Goal: Information Seeking & Learning: Learn about a topic

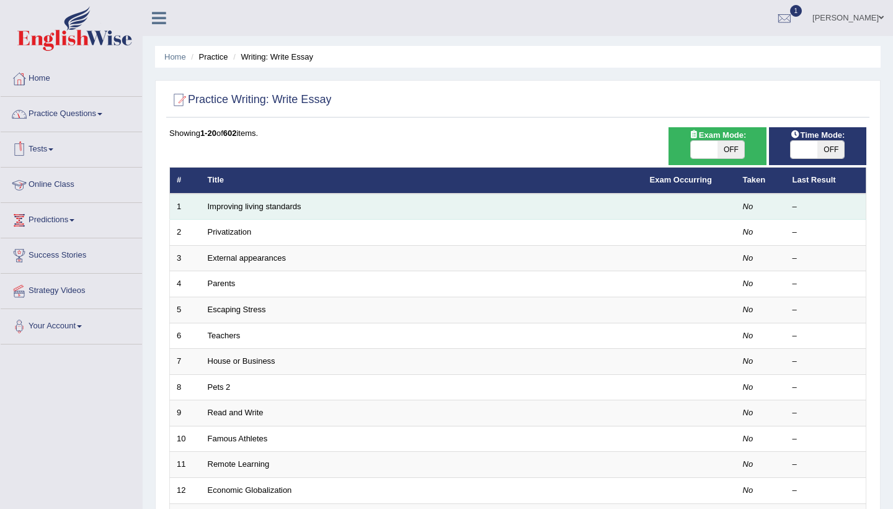
click at [216, 211] on td "Improving living standards" at bounding box center [422, 207] width 442 height 26
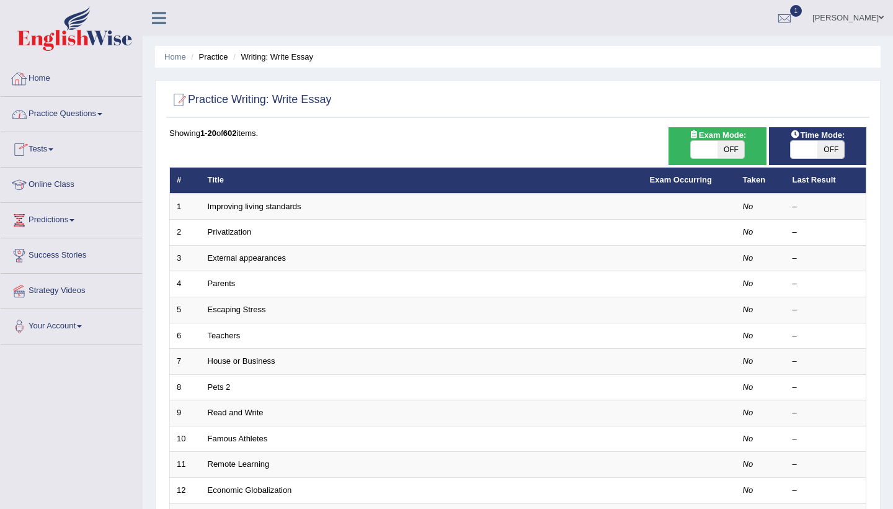
click at [37, 79] on link "Home" at bounding box center [71, 76] width 141 height 31
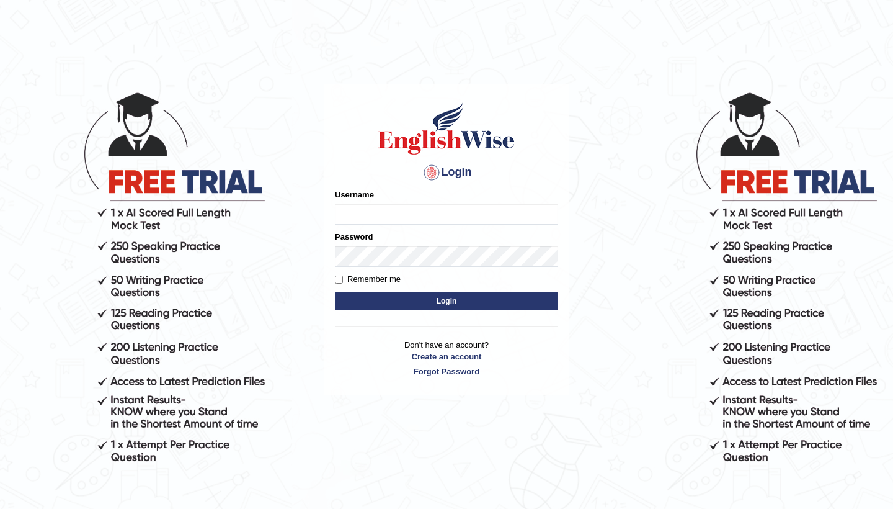
click at [389, 219] on input "Username" at bounding box center [446, 213] width 223 height 21
type input "0481871912"
click at [509, 294] on button "Login" at bounding box center [446, 300] width 223 height 19
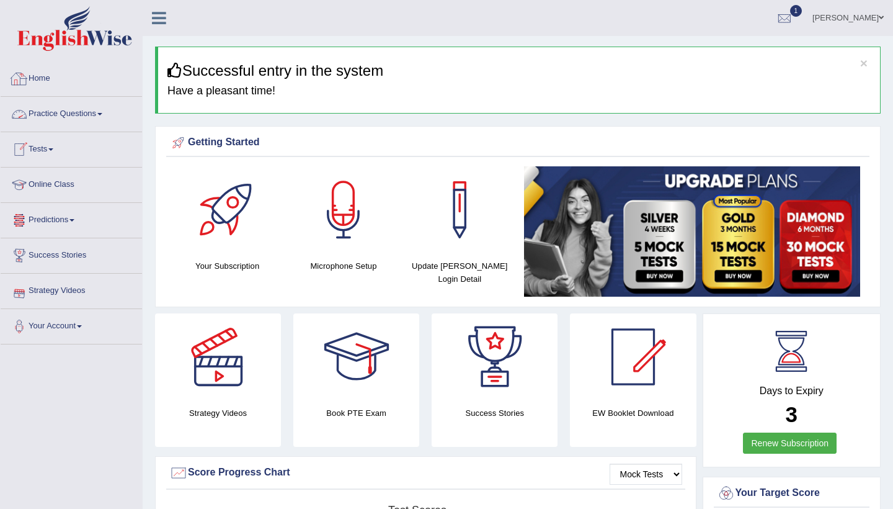
click at [53, 71] on link "Home" at bounding box center [71, 76] width 141 height 31
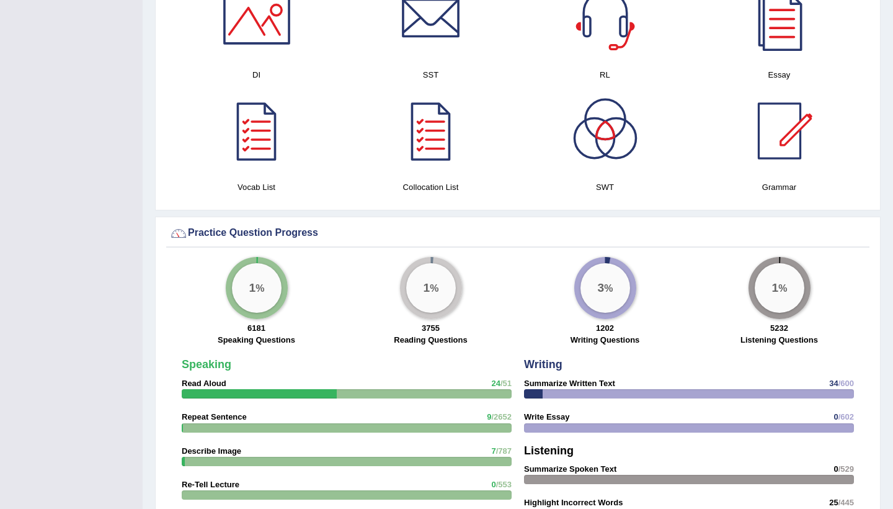
scroll to position [696, 0]
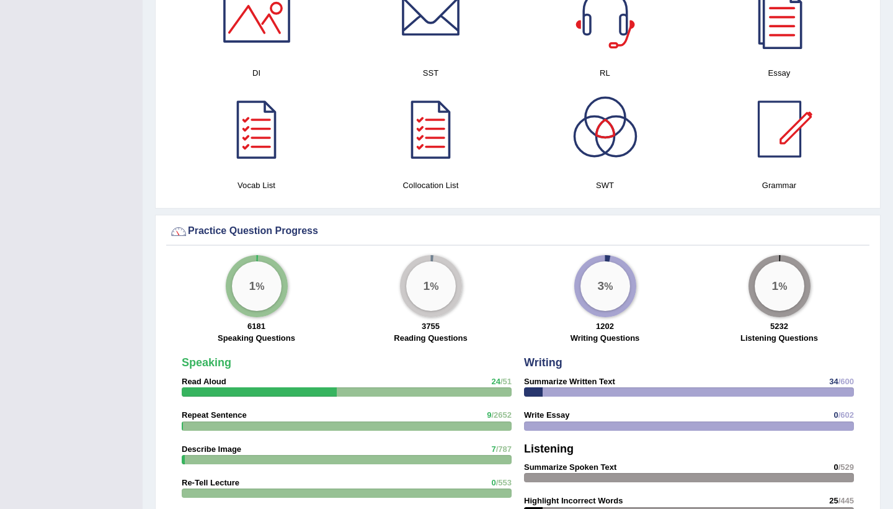
click at [210, 381] on strong "Read Aloud" at bounding box center [204, 380] width 45 height 9
click at [235, 337] on label "Speaking Questions" at bounding box center [257, 338] width 78 height 12
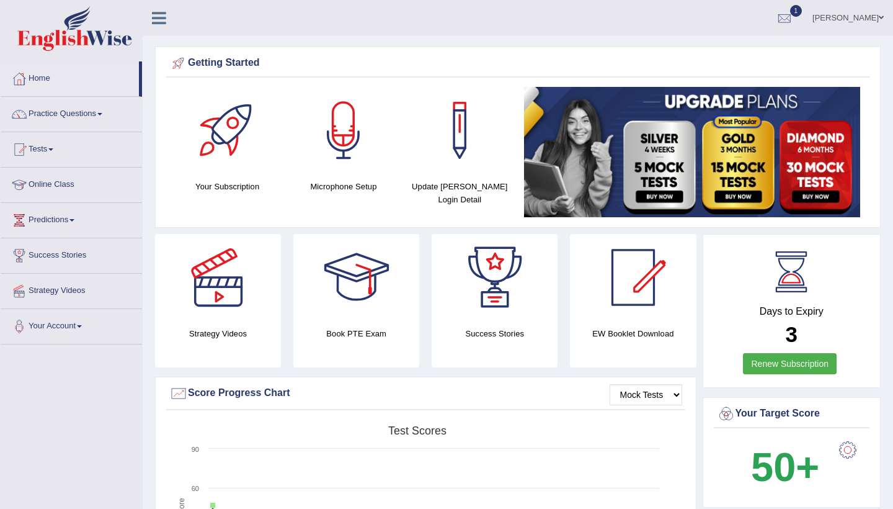
scroll to position [0, 0]
click at [71, 120] on link "Practice Questions" at bounding box center [71, 112] width 141 height 31
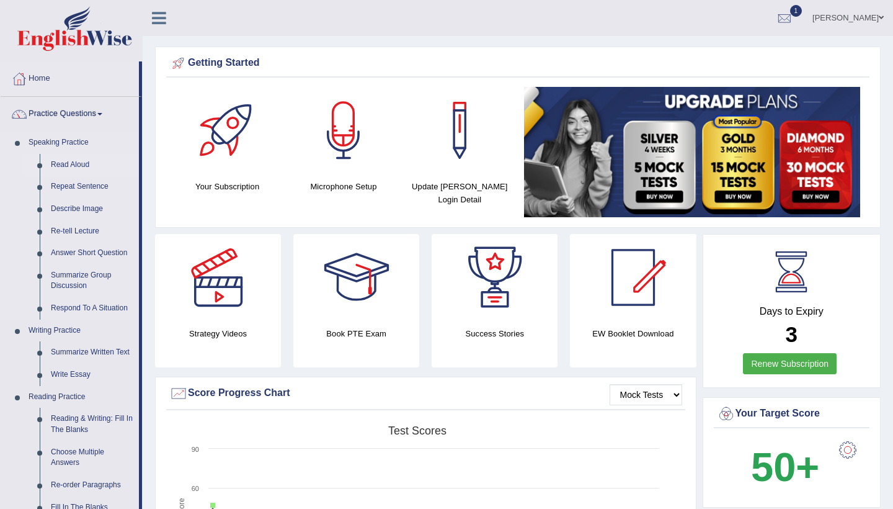
click at [63, 167] on link "Read Aloud" at bounding box center [92, 165] width 94 height 22
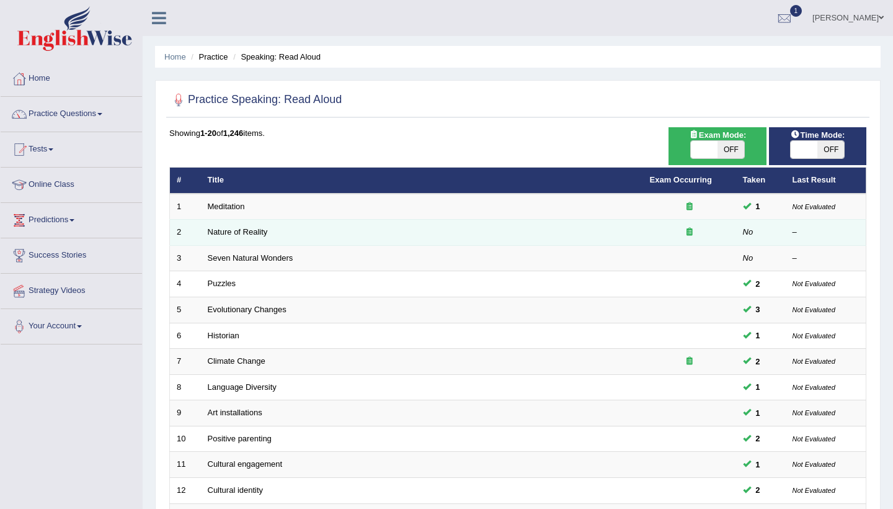
click at [291, 233] on td "Nature of Reality" at bounding box center [422, 233] width 442 height 26
click at [244, 229] on link "Nature of Reality" at bounding box center [238, 231] width 60 height 9
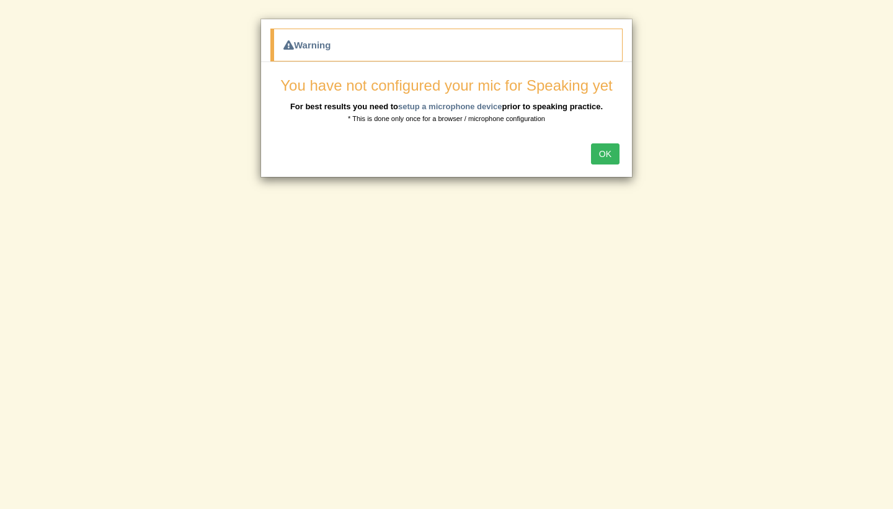
click at [601, 148] on button "OK" at bounding box center [605, 153] width 29 height 21
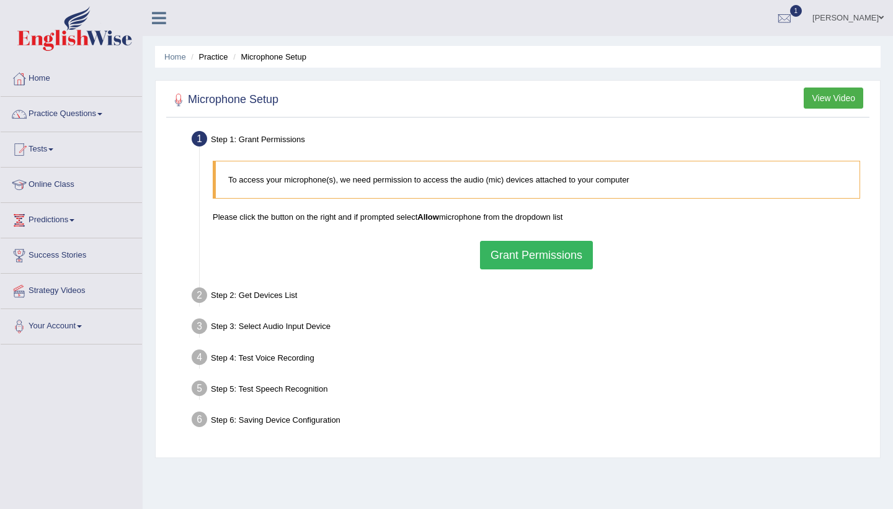
click at [506, 247] on button "Grant Permissions" at bounding box center [536, 255] width 113 height 29
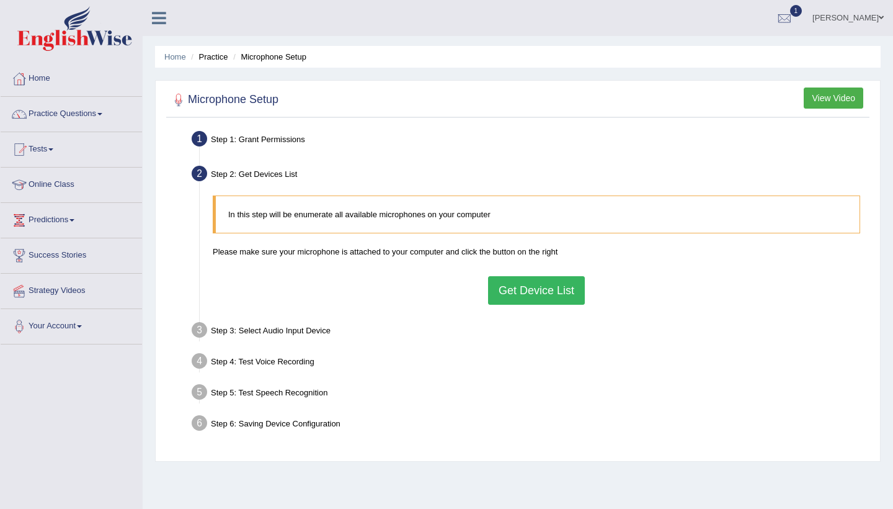
click at [496, 285] on button "Get Device List" at bounding box center [536, 290] width 97 height 29
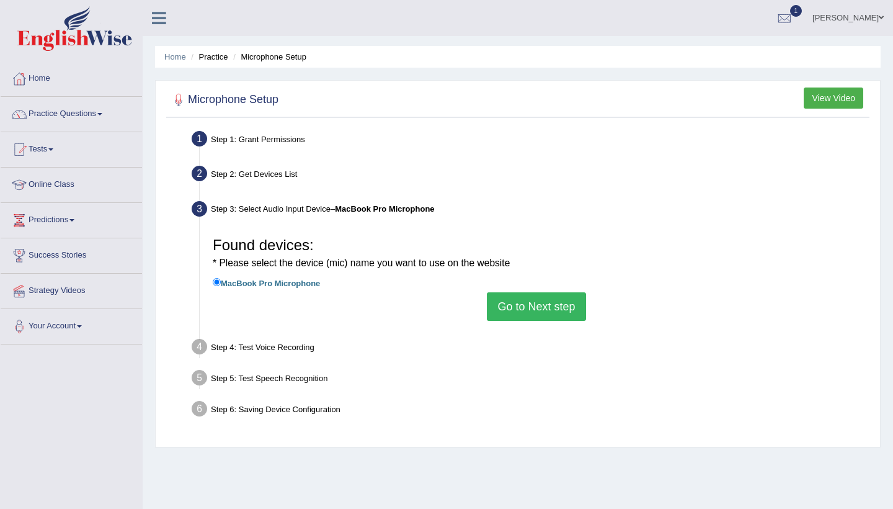
click at [501, 298] on button "Go to Next step" at bounding box center [536, 306] width 99 height 29
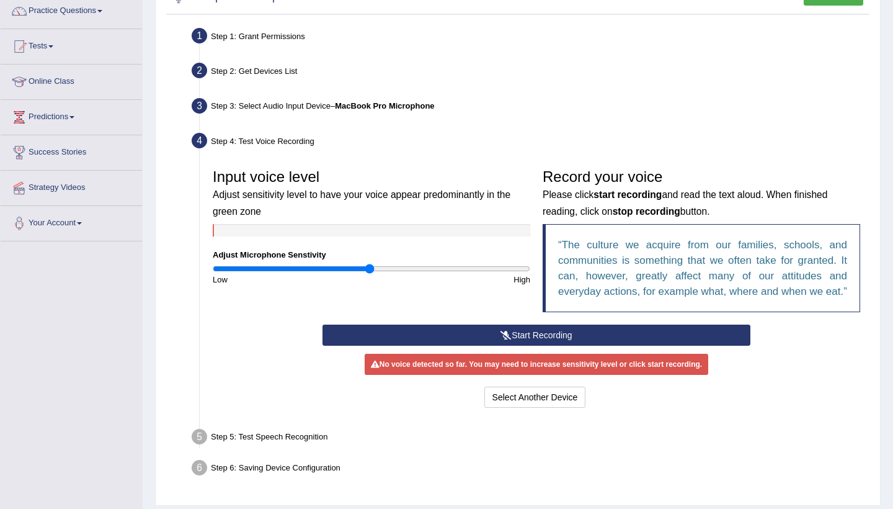
scroll to position [108, 0]
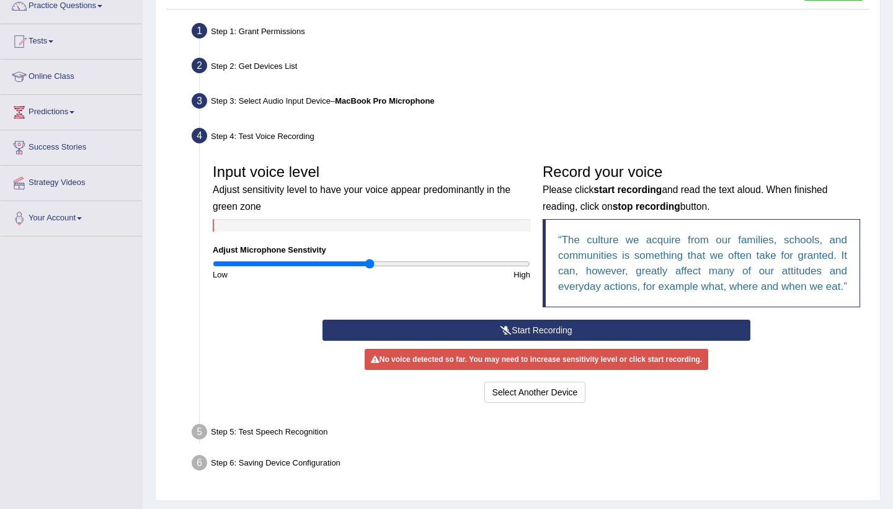
click at [513, 340] on button "Start Recording" at bounding box center [536, 329] width 427 height 21
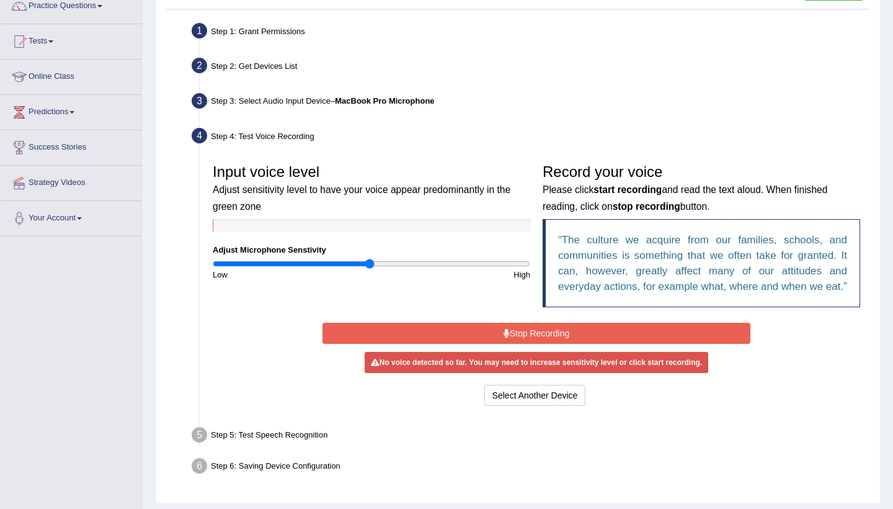
click at [445, 344] on button "Stop Recording" at bounding box center [536, 333] width 427 height 21
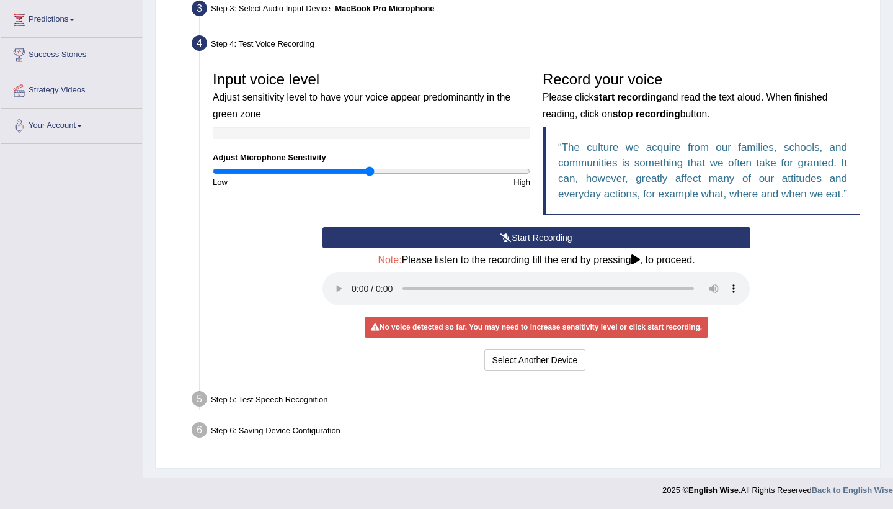
scroll to position [200, 0]
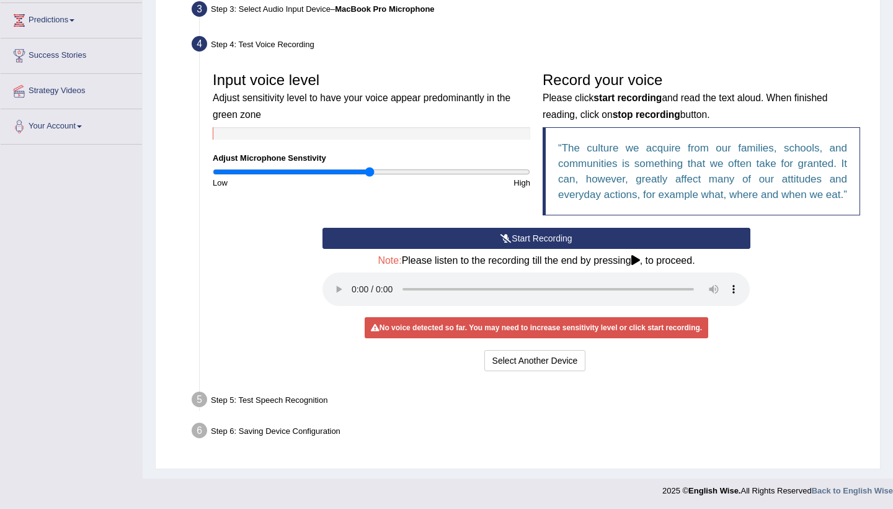
click at [350, 298] on audio at bounding box center [536, 288] width 427 height 33
type input "1.96"
click at [518, 174] on input "range" at bounding box center [372, 172] width 318 height 10
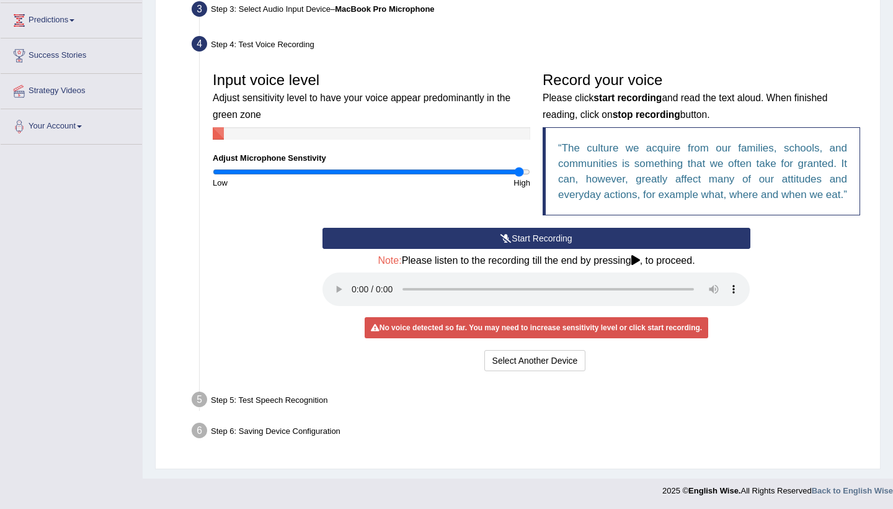
click at [467, 249] on button "Start Recording" at bounding box center [536, 238] width 427 height 21
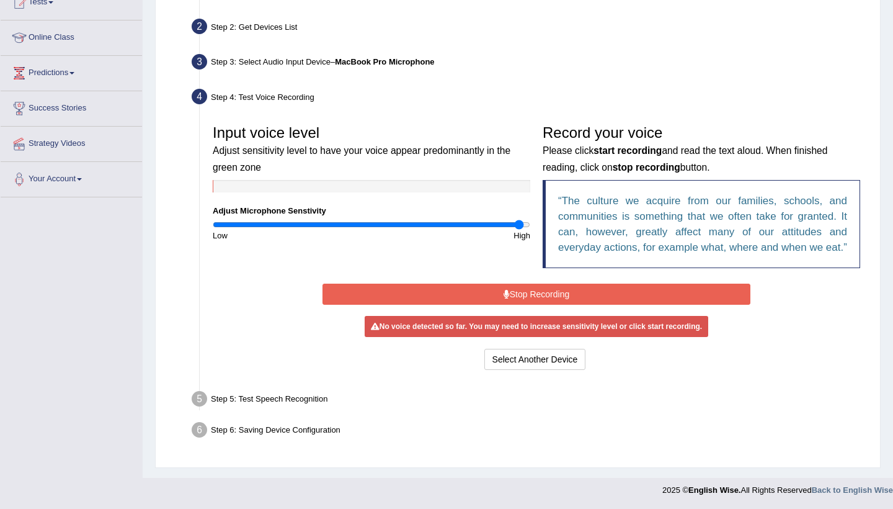
scroll to position [158, 0]
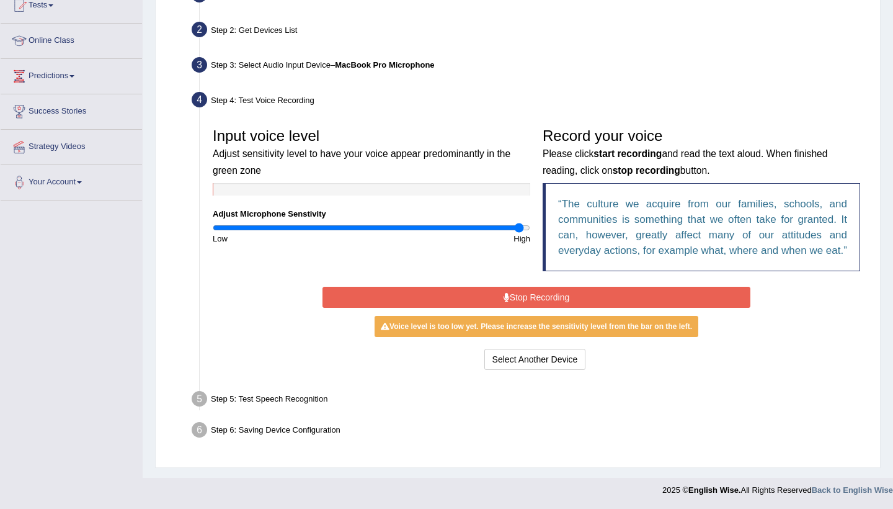
click at [476, 292] on button "Stop Recording" at bounding box center [536, 297] width 427 height 21
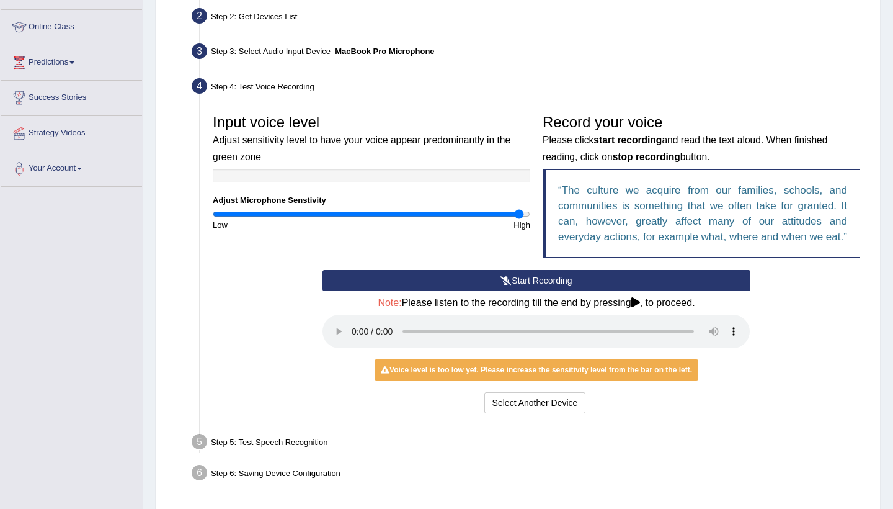
click at [353, 336] on audio at bounding box center [536, 330] width 427 height 33
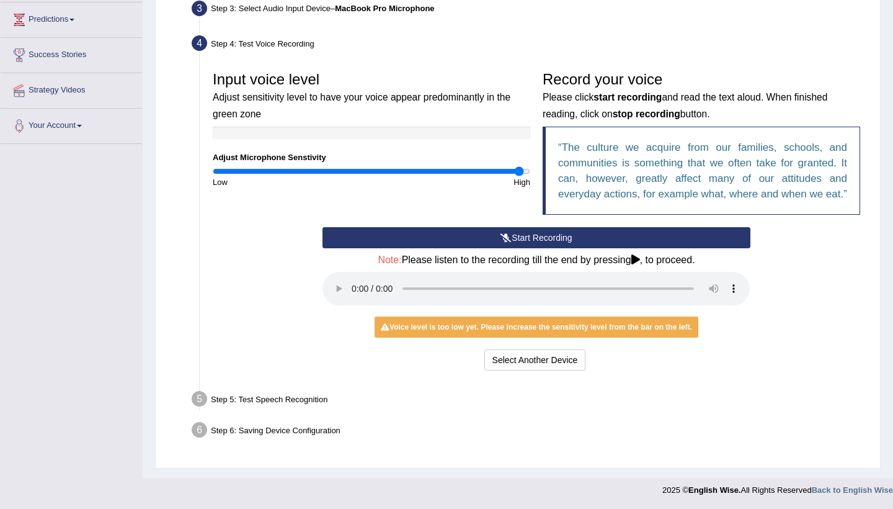
scroll to position [200, 0]
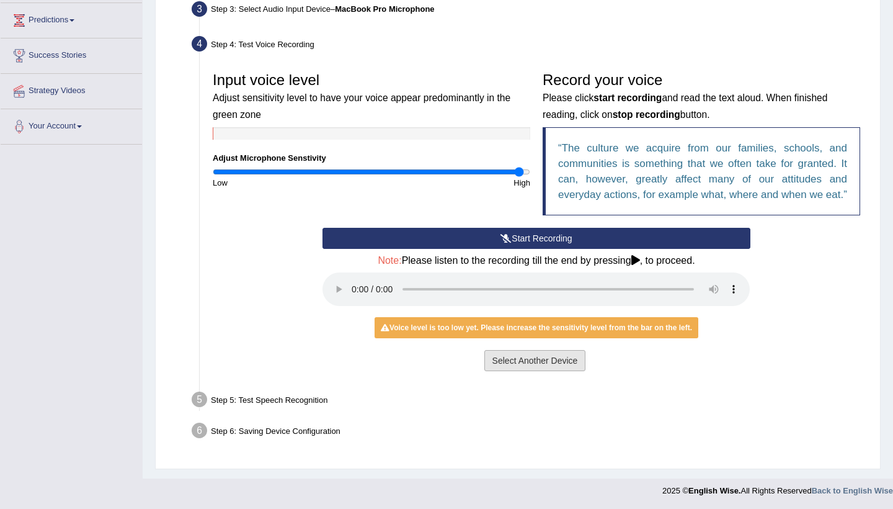
click at [494, 365] on button "Select Another Device" at bounding box center [535, 360] width 102 height 21
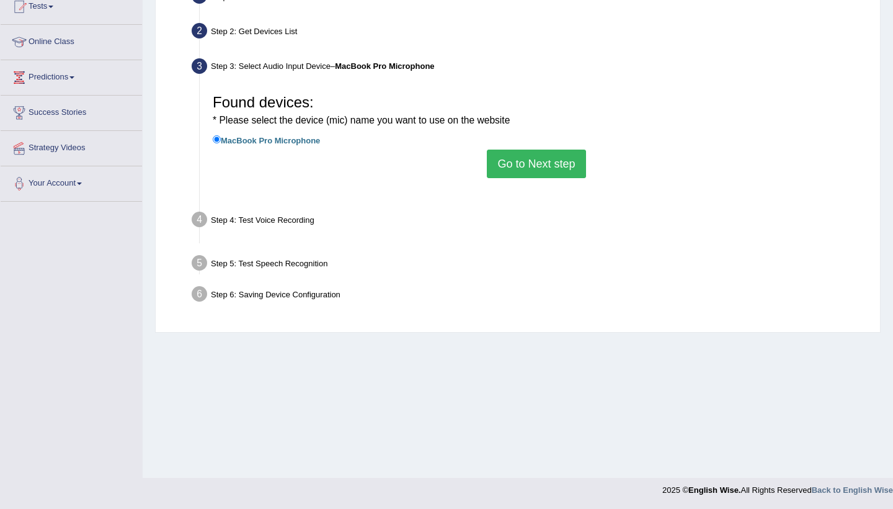
scroll to position [143, 0]
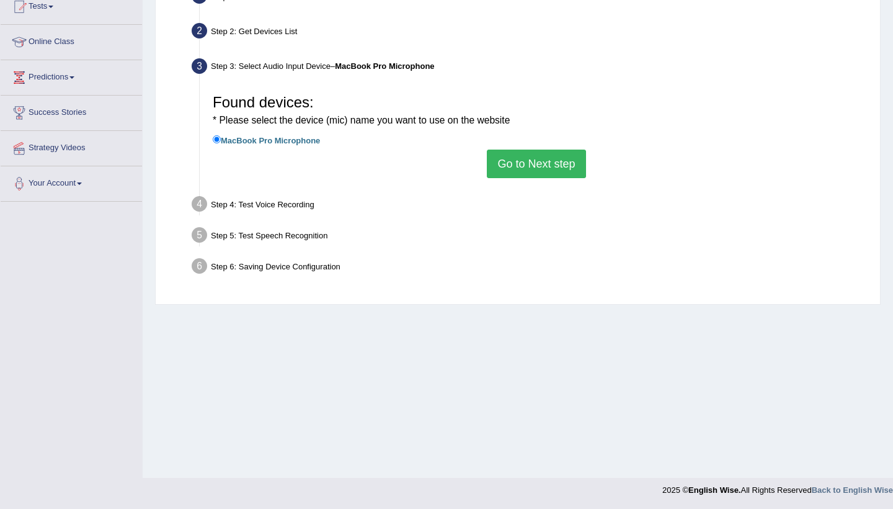
click at [535, 158] on button "Go to Next step" at bounding box center [536, 163] width 99 height 29
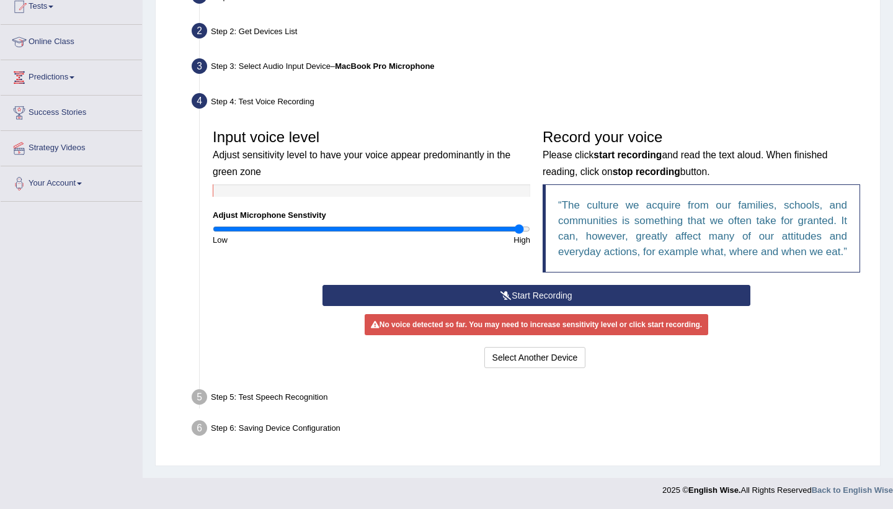
click at [501, 326] on div "Start Recording Stop Recording Note: Please listen to the recording till the en…" at bounding box center [536, 328] width 440 height 86
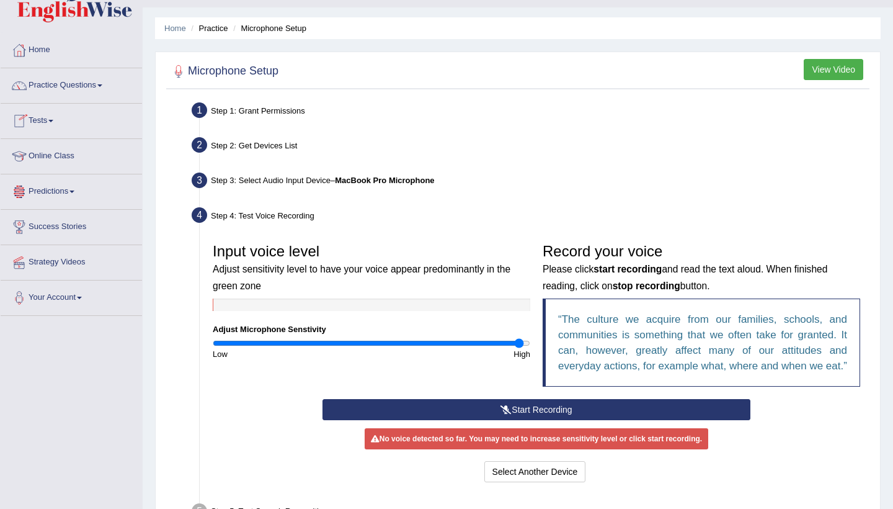
scroll to position [24, 0]
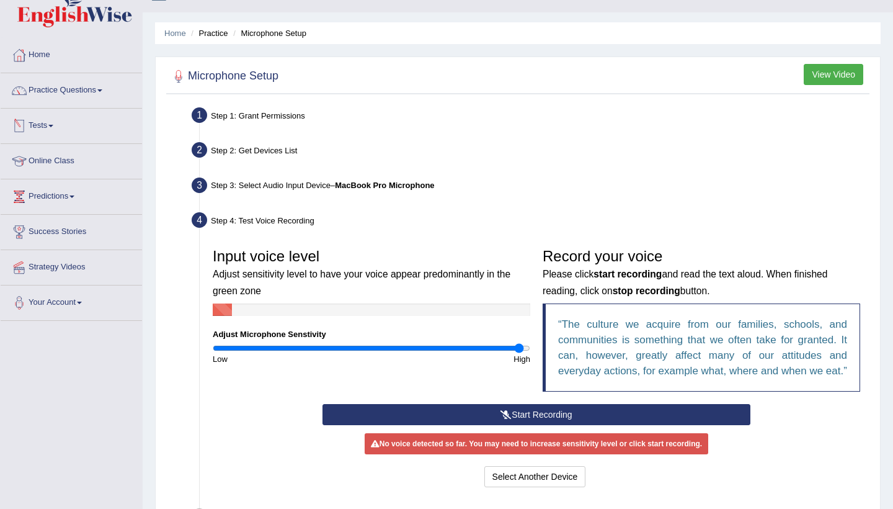
click at [39, 97] on link "Practice Questions" at bounding box center [71, 88] width 141 height 31
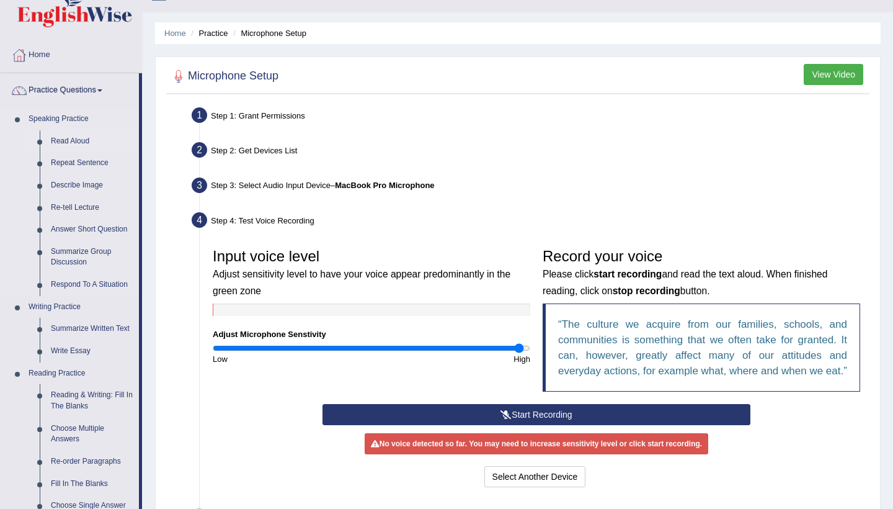
click at [54, 143] on link "Read Aloud" at bounding box center [92, 141] width 94 height 22
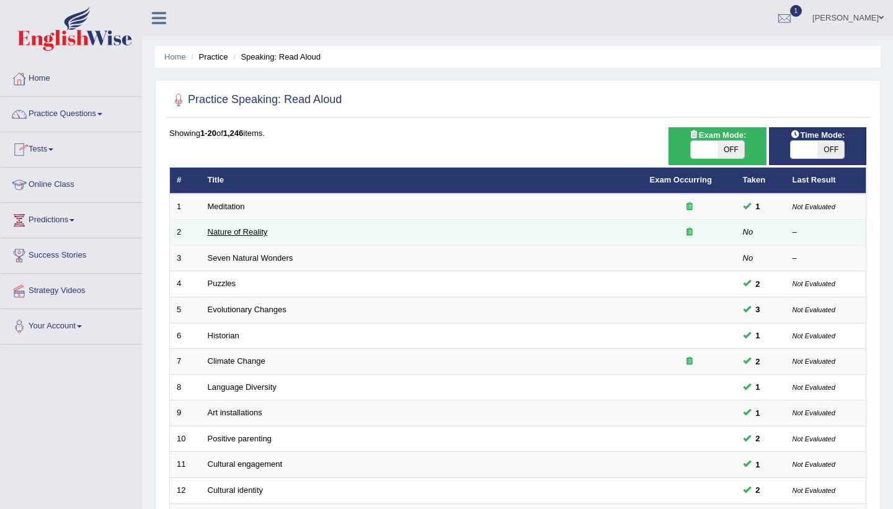
click at [263, 230] on link "Nature of Reality" at bounding box center [238, 231] width 60 height 9
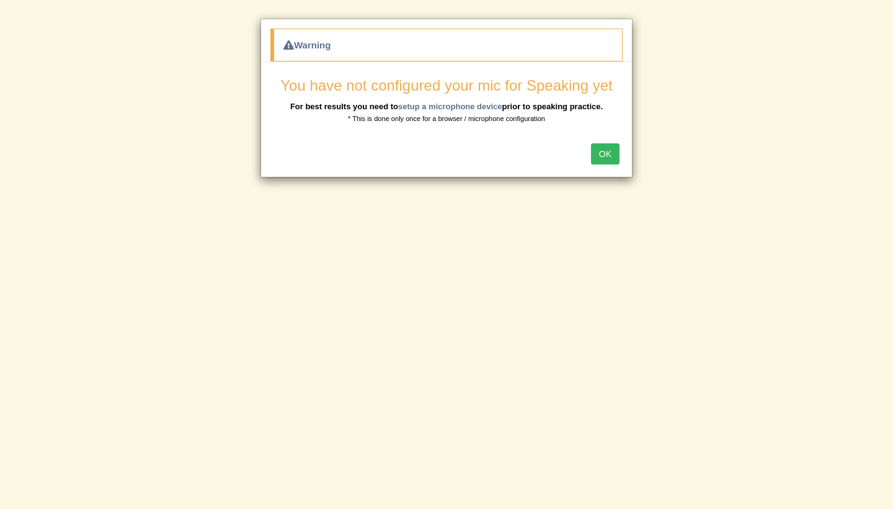
click at [603, 158] on button "OK" at bounding box center [605, 153] width 29 height 21
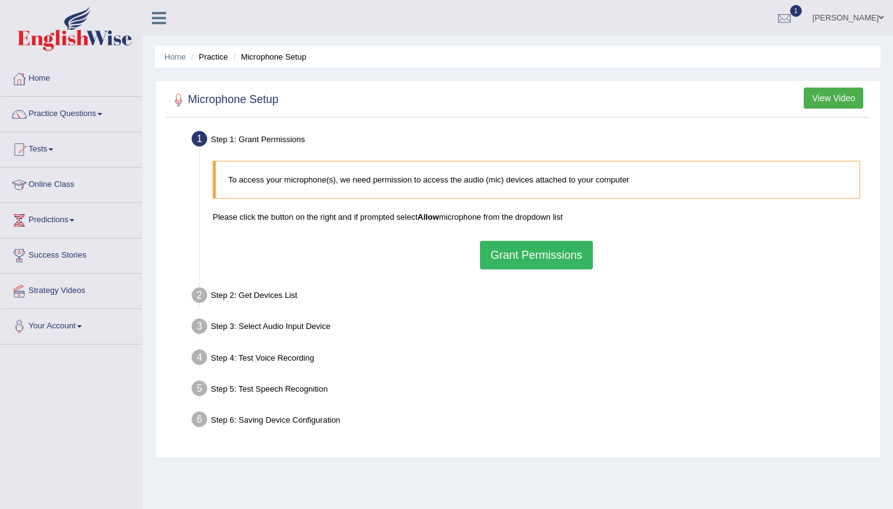
click at [558, 256] on button "Grant Permissions" at bounding box center [536, 255] width 113 height 29
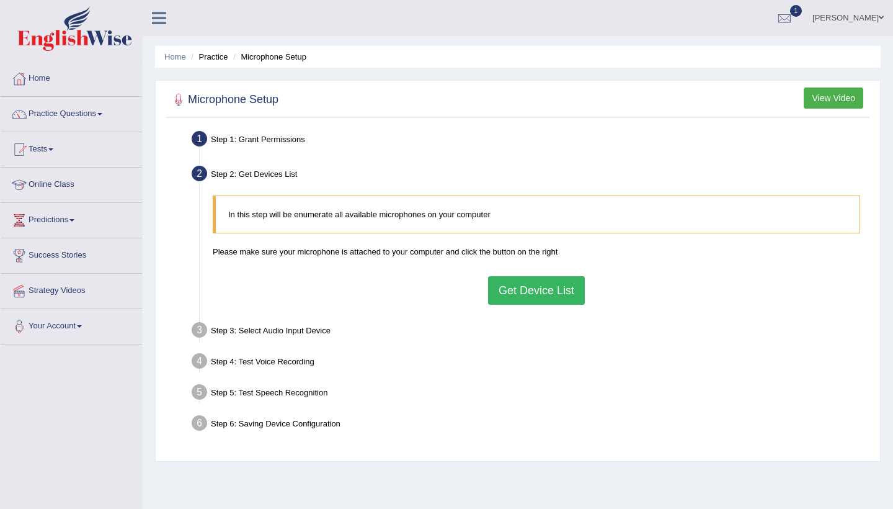
click at [549, 280] on button "Get Device List" at bounding box center [536, 290] width 97 height 29
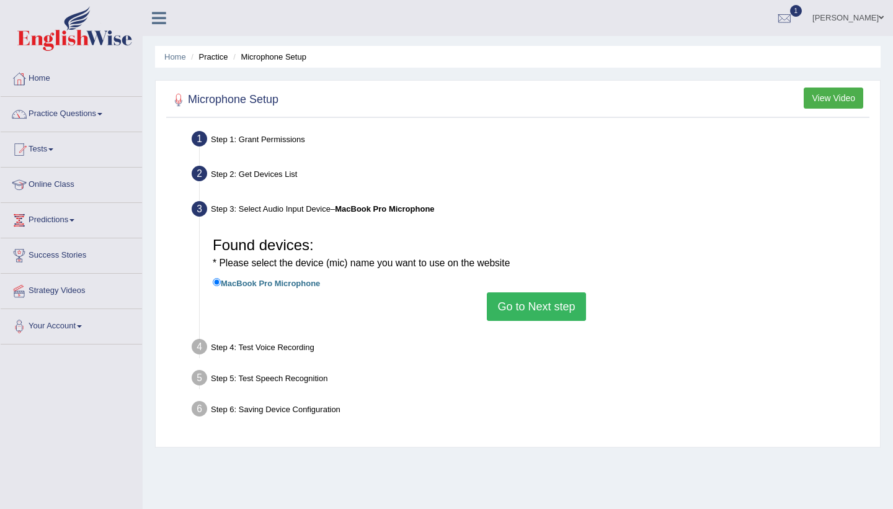
click at [548, 301] on button "Go to Next step" at bounding box center [536, 306] width 99 height 29
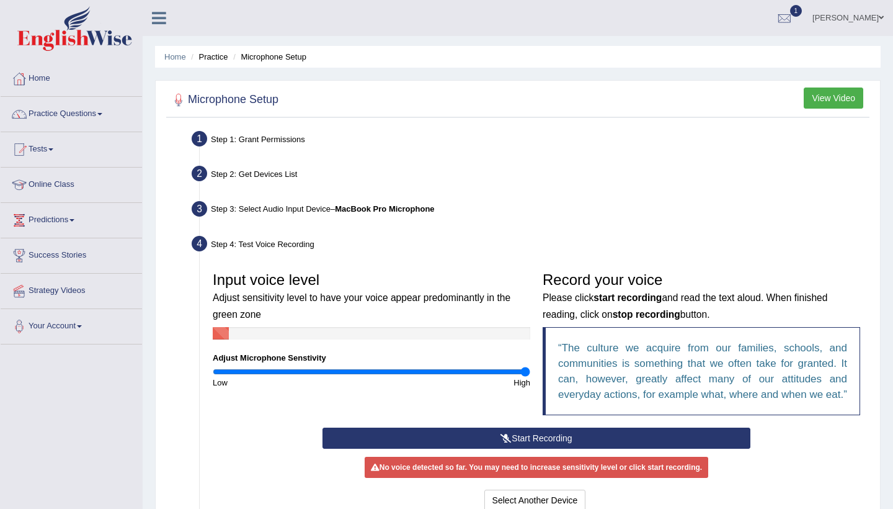
type input "2"
click at [524, 368] on input "range" at bounding box center [372, 372] width 318 height 10
click at [527, 448] on button "Start Recording" at bounding box center [536, 437] width 427 height 21
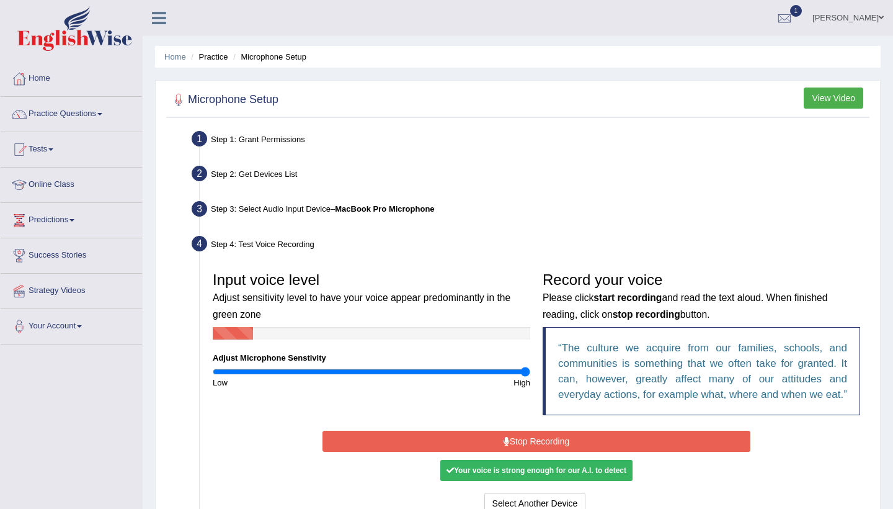
click at [527, 452] on button "Stop Recording" at bounding box center [536, 440] width 427 height 21
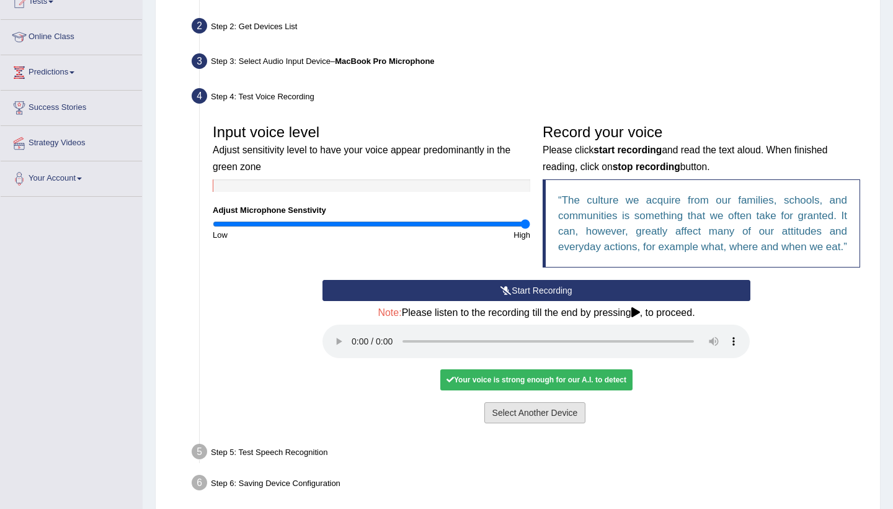
scroll to position [148, 0]
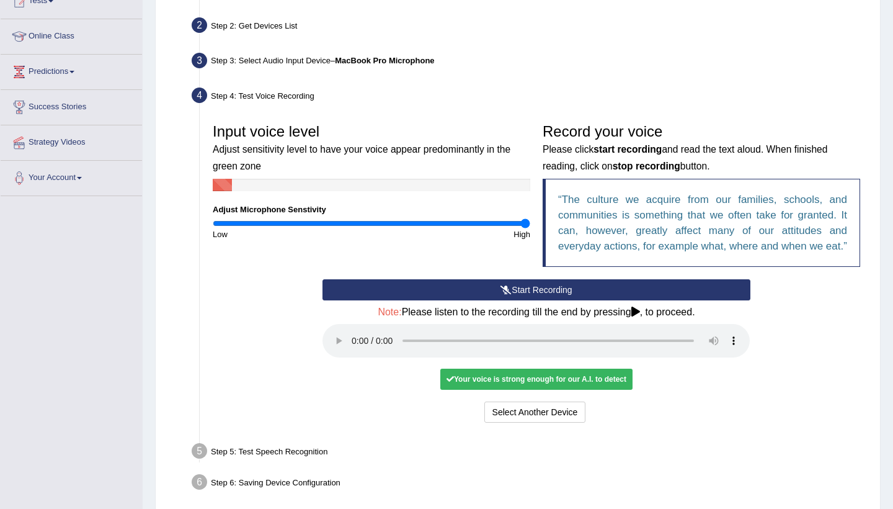
click at [533, 380] on div "Your voice is strong enough for our A.I. to detect" at bounding box center [536, 378] width 192 height 21
click at [355, 347] on audio at bounding box center [536, 340] width 427 height 33
click at [728, 347] on audio at bounding box center [536, 340] width 427 height 33
click at [316, 460] on div "Step 5: Test Speech Recognition" at bounding box center [530, 452] width 688 height 27
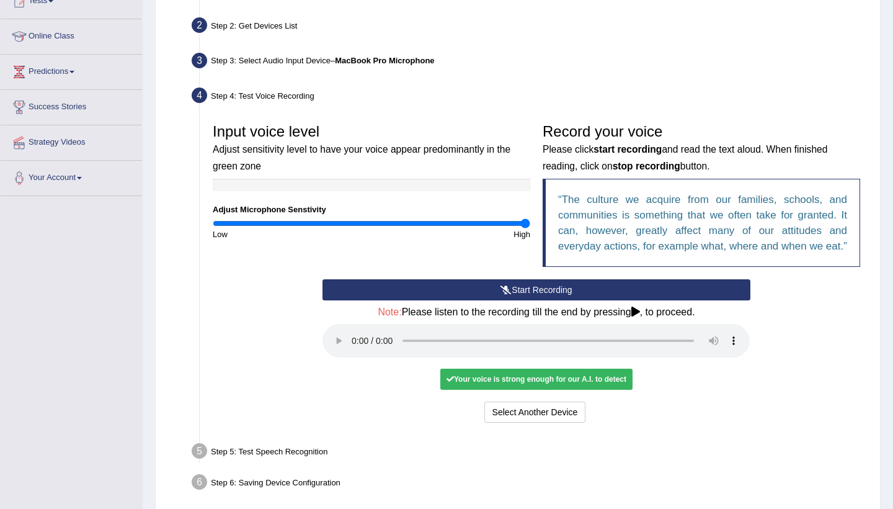
click at [522, 387] on div "Your voice is strong enough for our A.I. to detect" at bounding box center [536, 378] width 192 height 21
click at [572, 412] on button "Voice is ok. Go to Next step" at bounding box center [588, 411] width 123 height 21
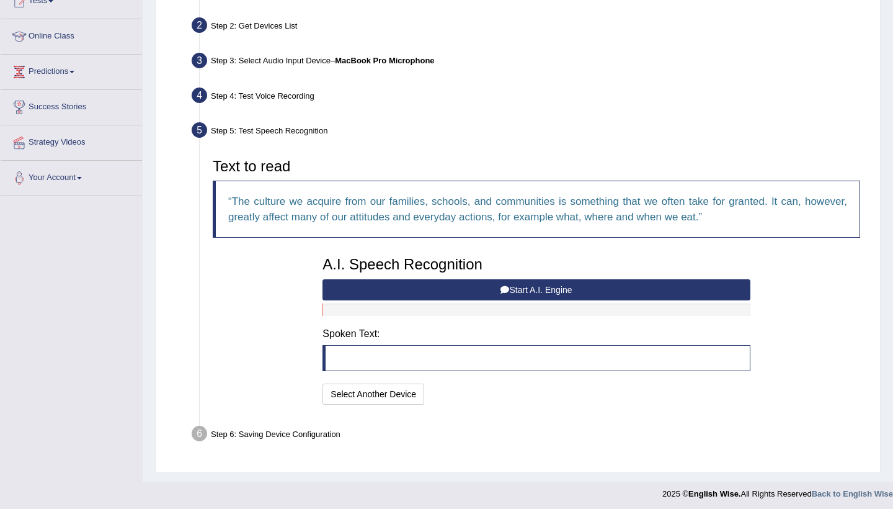
click at [349, 363] on blockquote at bounding box center [536, 358] width 427 height 26
click at [505, 288] on icon at bounding box center [505, 289] width 9 height 9
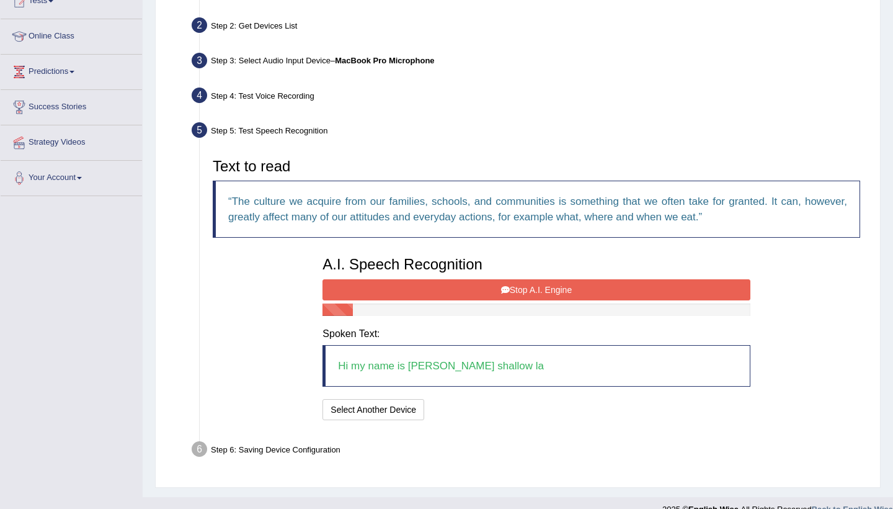
click at [498, 349] on blockquote "Hi my name is Evelyn shallow la" at bounding box center [536, 366] width 427 height 42
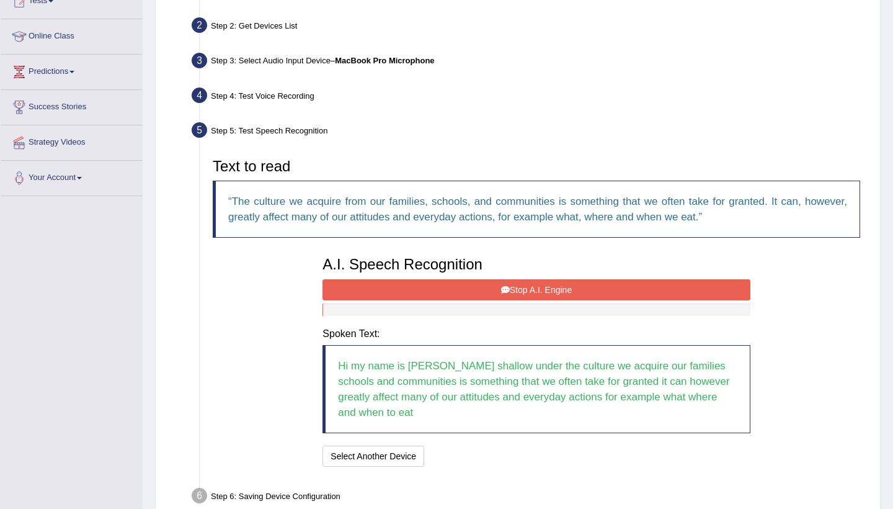
click at [506, 282] on button "Stop A.I. Engine" at bounding box center [536, 289] width 427 height 21
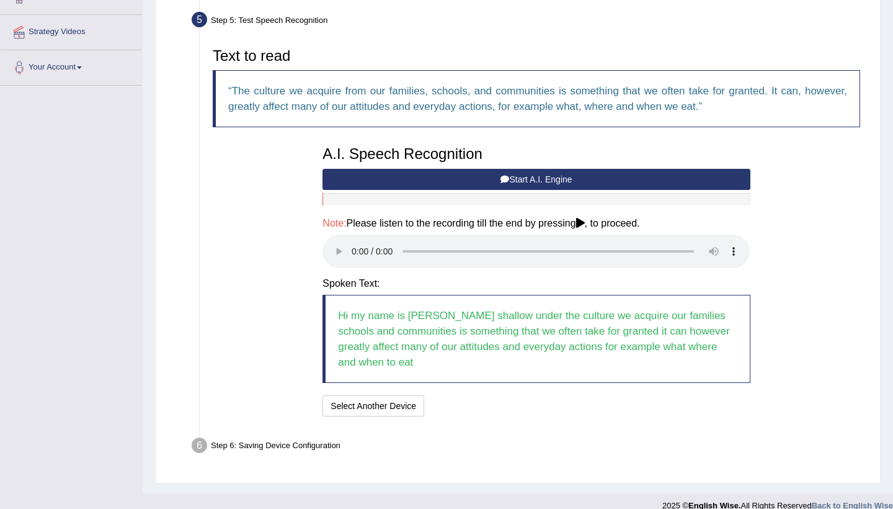
scroll to position [258, 0]
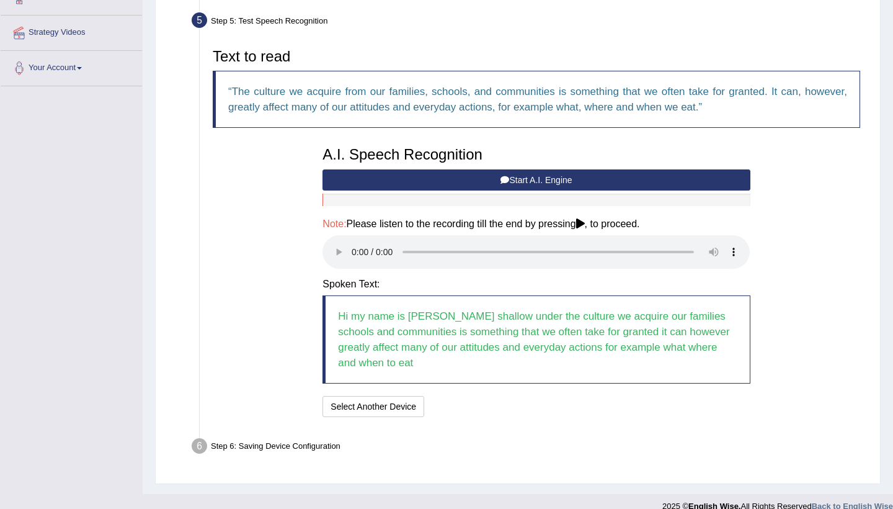
click at [357, 246] on audio at bounding box center [536, 251] width 427 height 33
click at [730, 241] on audio at bounding box center [536, 251] width 427 height 33
click at [469, 329] on blockquote "Hi my name is Evelyn shallow under the culture we acquire our families schools …" at bounding box center [536, 339] width 427 height 88
click at [422, 298] on blockquote "Hi my name is Evelyn shallow under the culture we acquire our families schools …" at bounding box center [536, 339] width 427 height 88
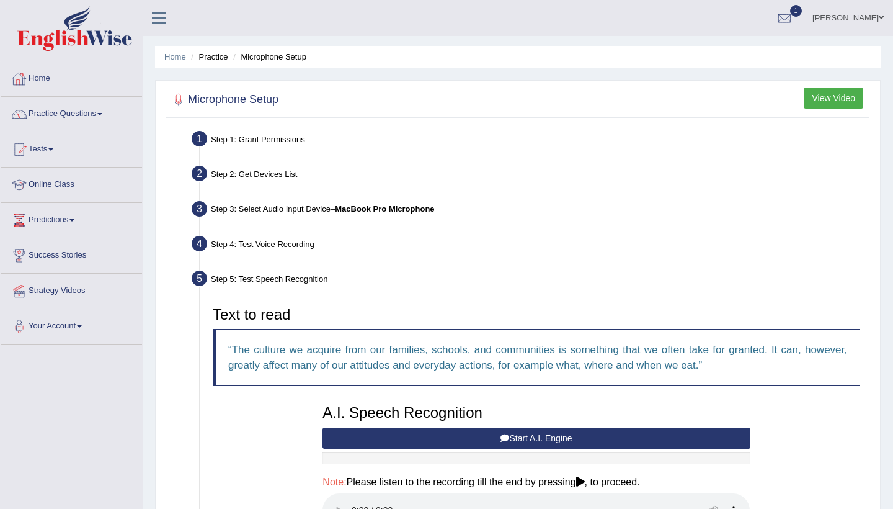
scroll to position [0, 0]
click at [88, 111] on link "Practice Questions" at bounding box center [71, 112] width 141 height 31
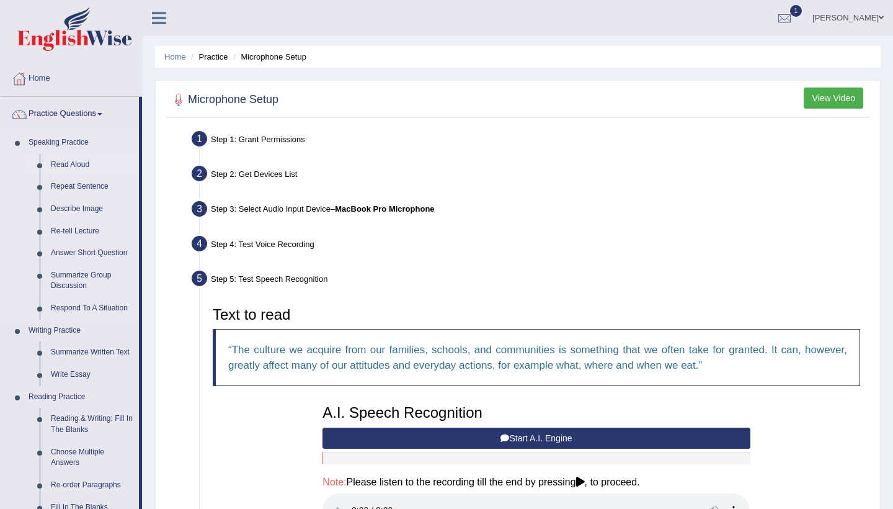
click at [63, 159] on link "Read Aloud" at bounding box center [92, 165] width 94 height 22
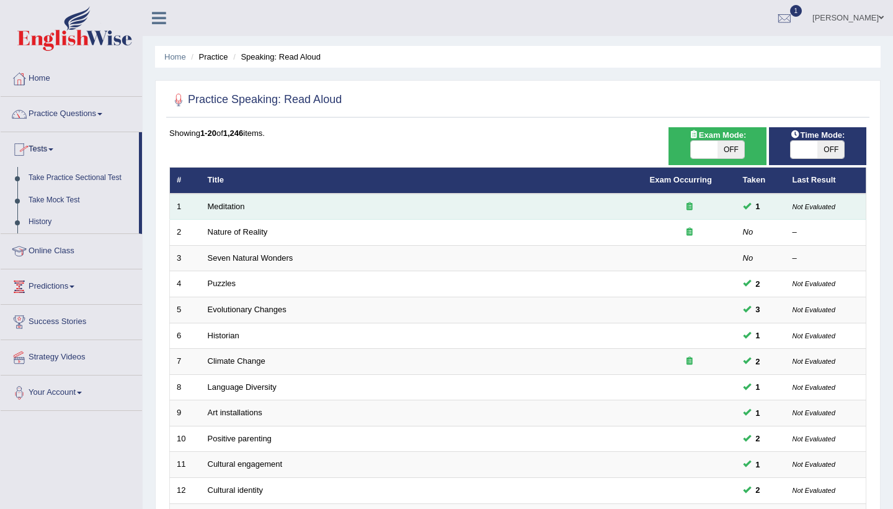
click at [225, 216] on td "Meditation" at bounding box center [422, 207] width 442 height 26
click at [227, 206] on link "Meditation" at bounding box center [226, 206] width 37 height 9
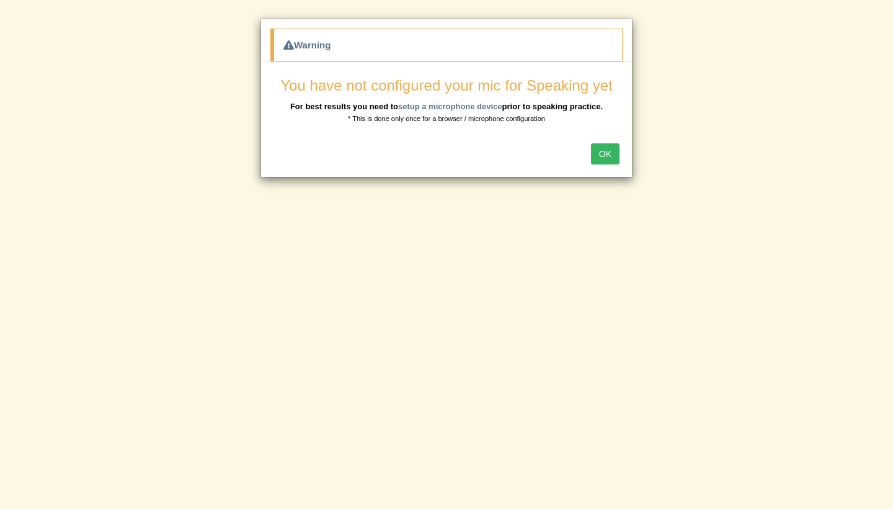
click at [616, 152] on button "OK" at bounding box center [605, 153] width 29 height 21
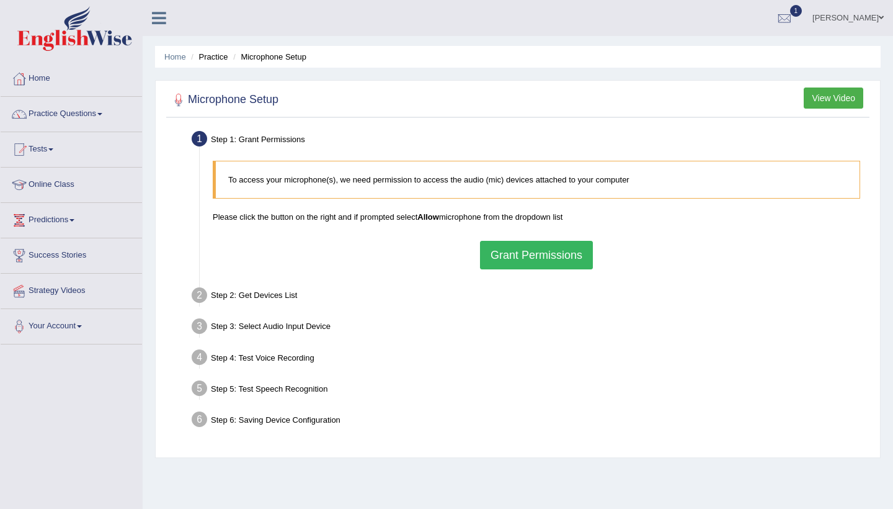
click at [576, 264] on button "Grant Permissions" at bounding box center [536, 255] width 113 height 29
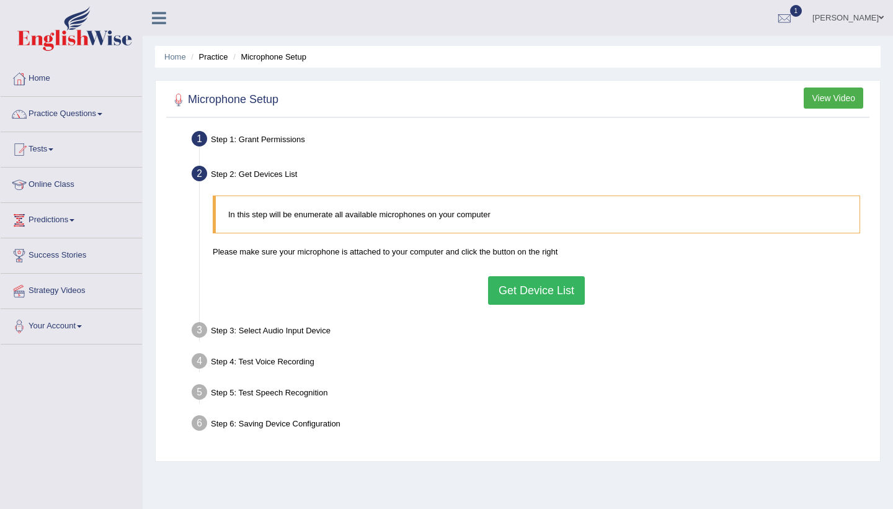
click at [576, 264] on div "In this step will be enumerate all available microphones on your computer Pleas…" at bounding box center [537, 249] width 660 height 121
click at [566, 282] on button "Get Device List" at bounding box center [536, 290] width 97 height 29
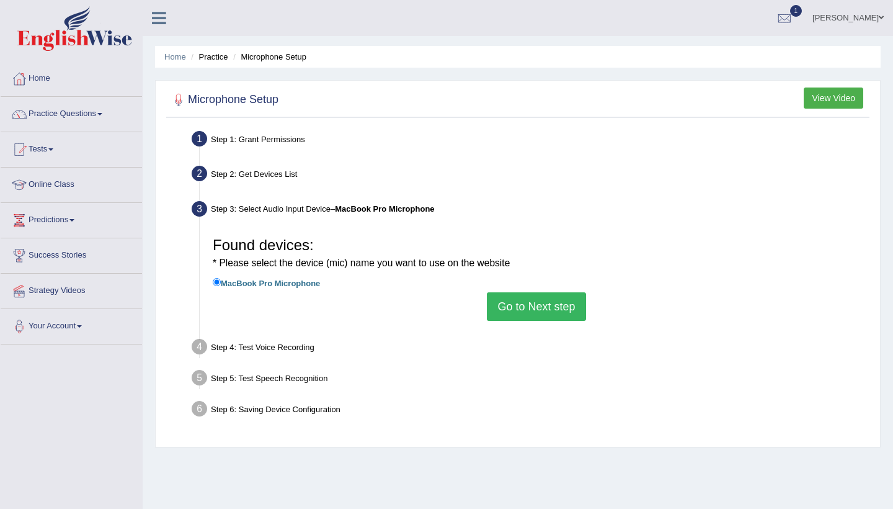
click at [552, 296] on button "Go to Next step" at bounding box center [536, 306] width 99 height 29
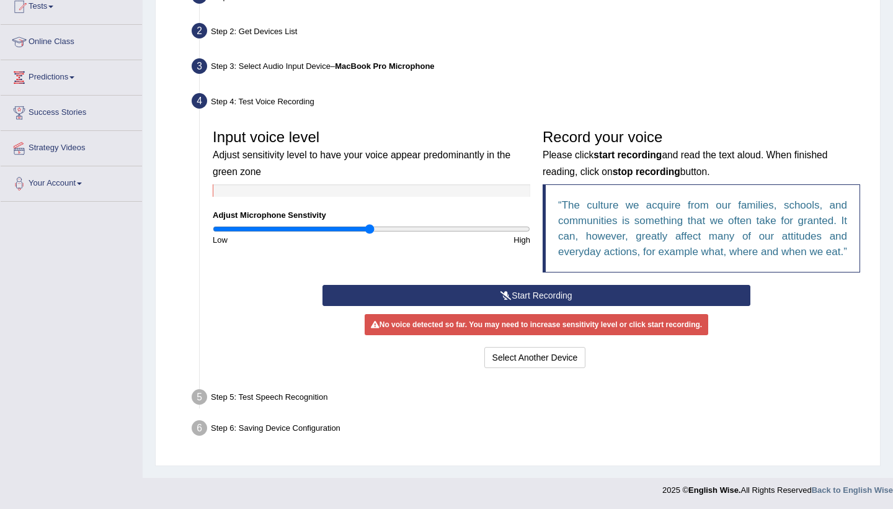
scroll to position [154, 0]
drag, startPoint x: 373, startPoint y: 221, endPoint x: 622, endPoint y: 224, distance: 248.7
type input "2"
click at [622, 224] on div "Input voice level Adjust sensitivity level to have your voice appear predominan…" at bounding box center [537, 204] width 660 height 162
click at [630, 298] on button "Start Recording" at bounding box center [536, 295] width 427 height 21
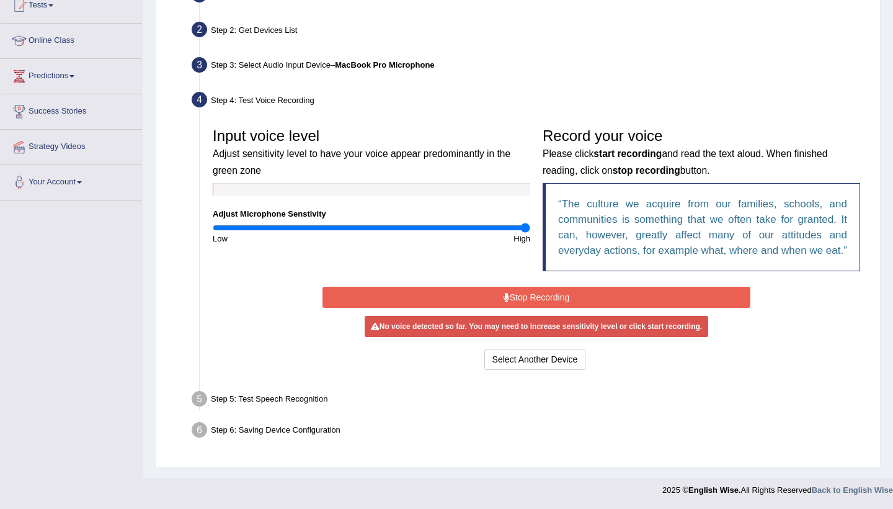
click at [630, 298] on button "Stop Recording" at bounding box center [536, 297] width 427 height 21
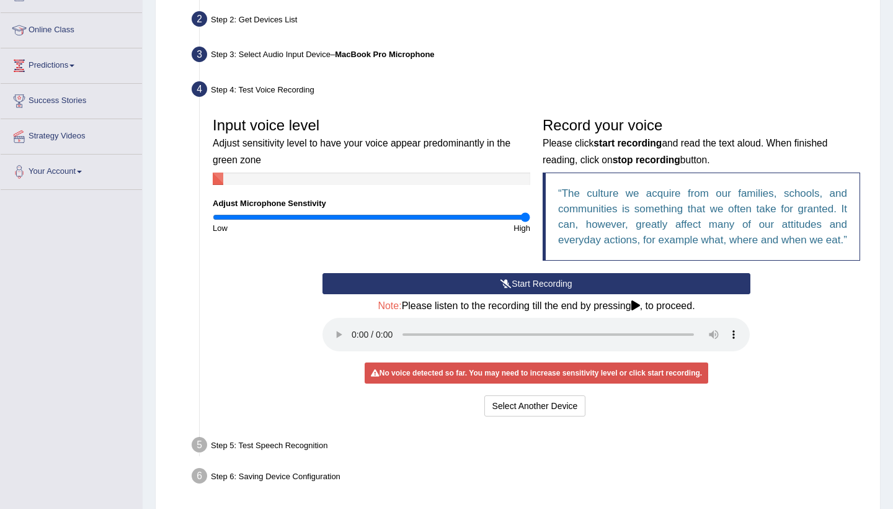
click at [472, 294] on button "Start Recording" at bounding box center [536, 283] width 427 height 21
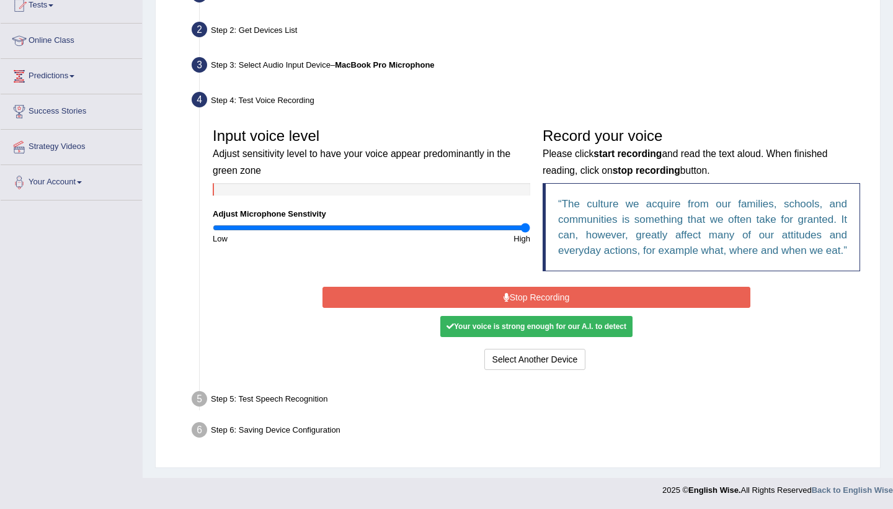
click at [471, 307] on button "Stop Recording" at bounding box center [536, 297] width 427 height 21
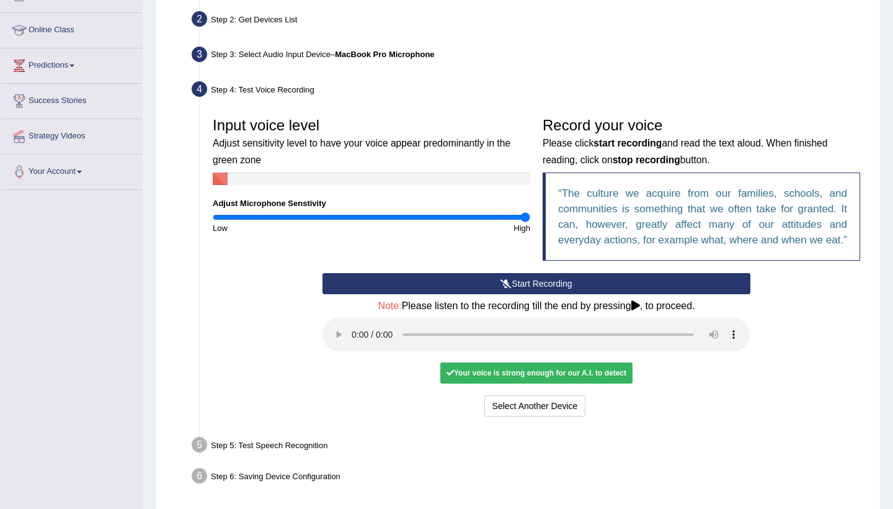
click at [478, 379] on div "Your voice is strong enough for our A.I. to detect" at bounding box center [536, 372] width 192 height 21
click at [478, 374] on div "Your voice is strong enough for our A.I. to detect" at bounding box center [536, 372] width 192 height 21
click at [358, 341] on audio at bounding box center [536, 334] width 427 height 33
click at [352, 342] on audio at bounding box center [536, 334] width 427 height 33
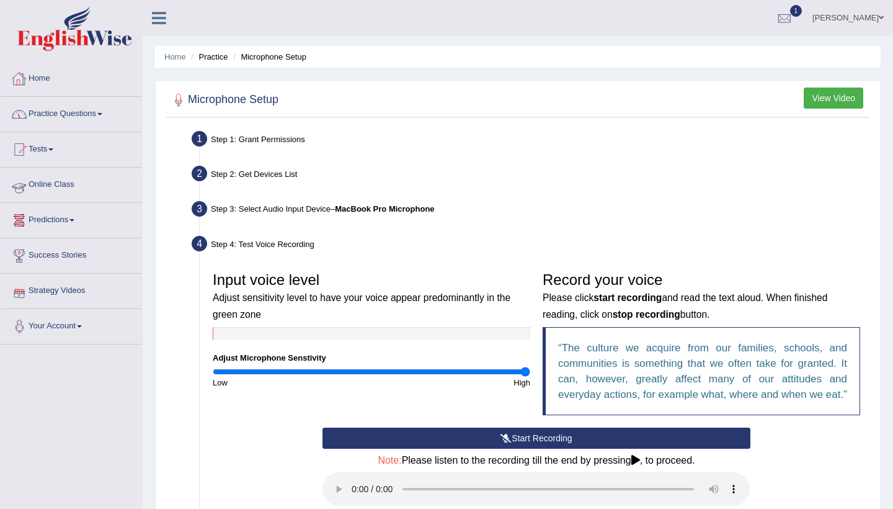
scroll to position [0, 0]
click at [33, 82] on link "Home" at bounding box center [71, 76] width 141 height 31
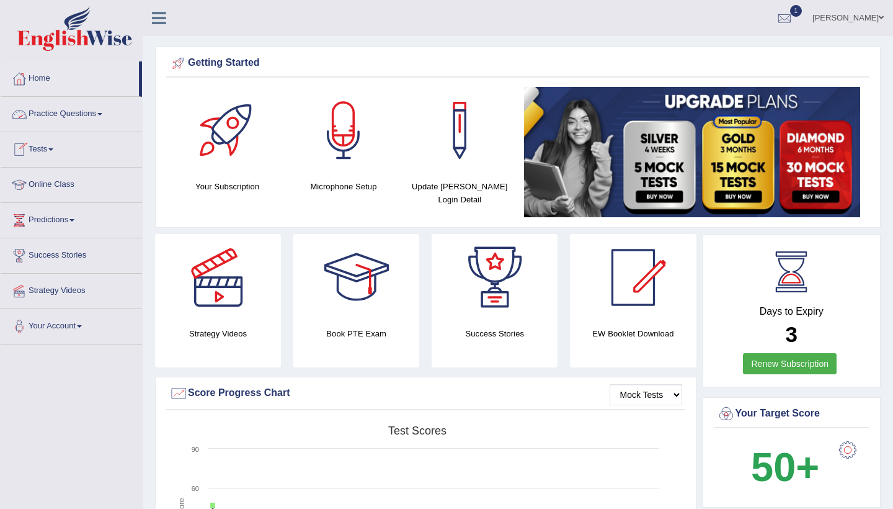
click at [53, 114] on link "Practice Questions" at bounding box center [71, 112] width 141 height 31
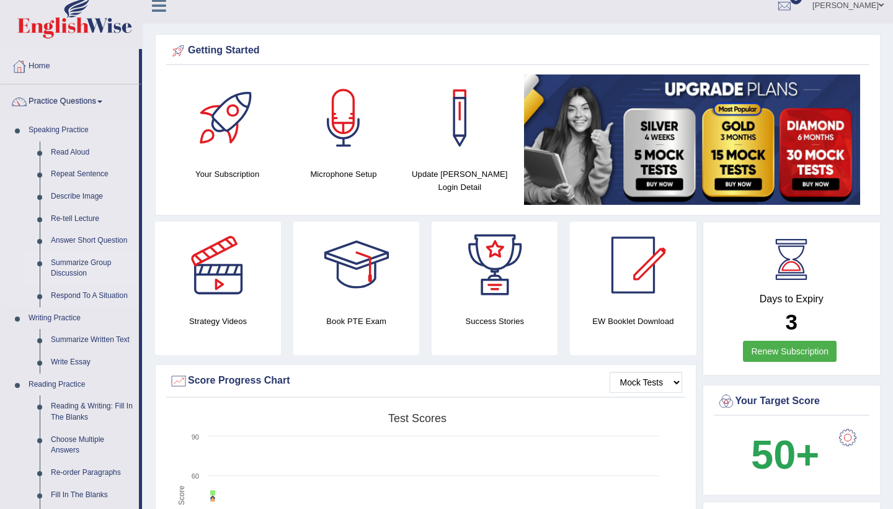
scroll to position [16, 0]
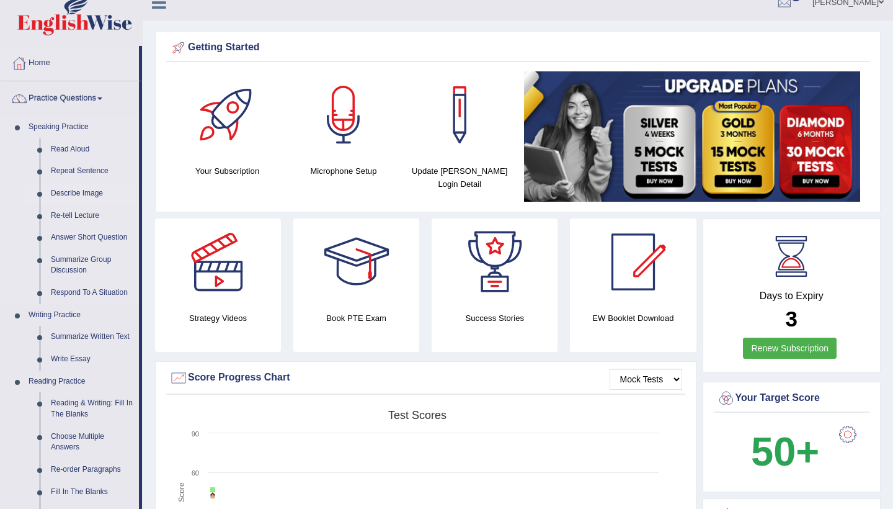
click at [76, 192] on link "Describe Image" at bounding box center [92, 193] width 94 height 22
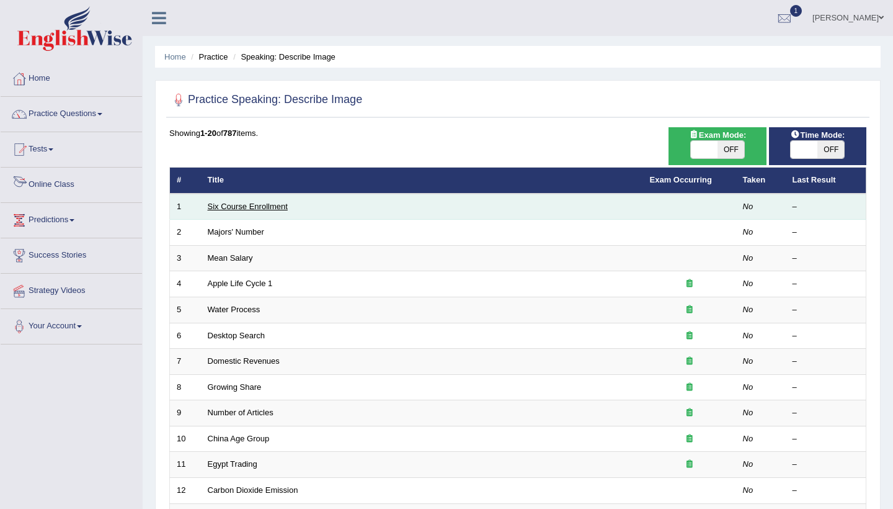
click at [282, 202] on link "Six Course Enrollment" at bounding box center [248, 206] width 80 height 9
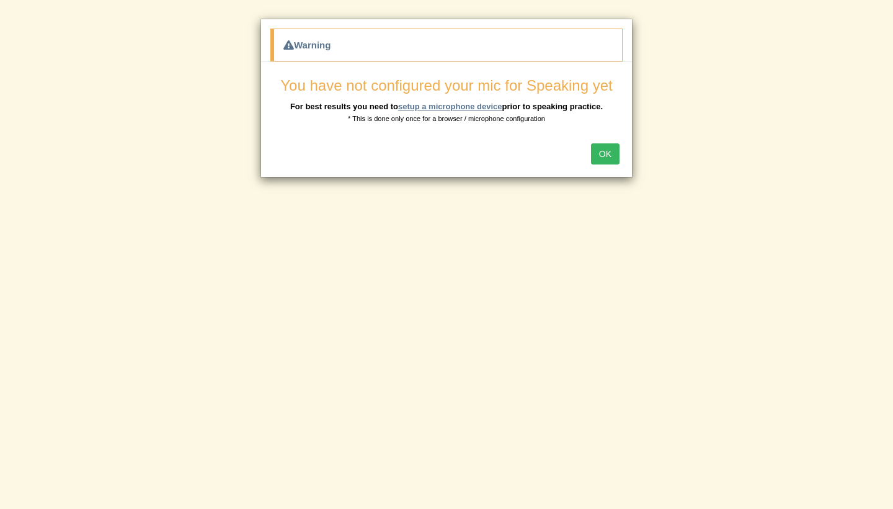
click at [479, 105] on link "setup a microphone device" at bounding box center [450, 106] width 104 height 9
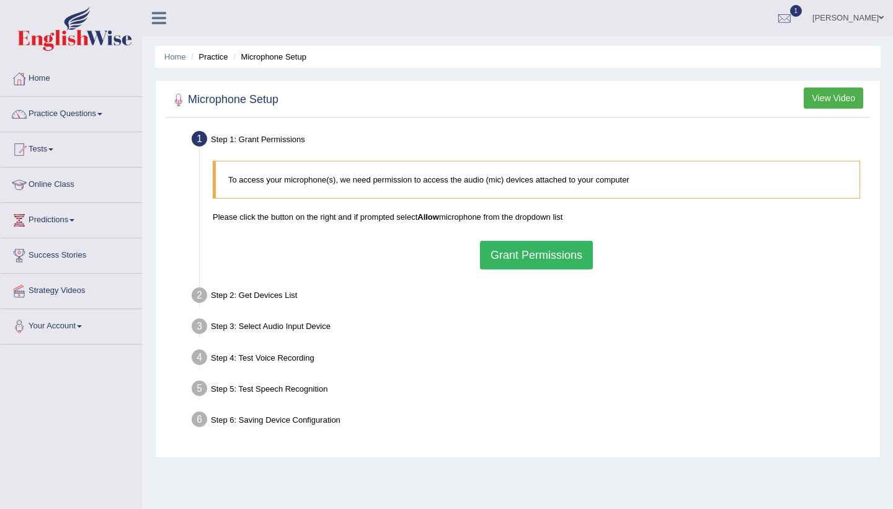
click at [533, 261] on button "Grant Permissions" at bounding box center [536, 255] width 113 height 29
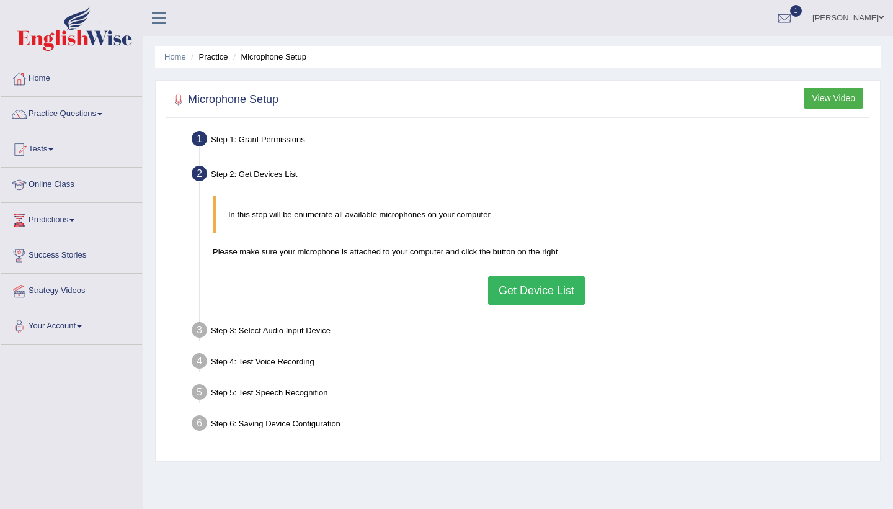
click at [536, 293] on button "Get Device List" at bounding box center [536, 290] width 97 height 29
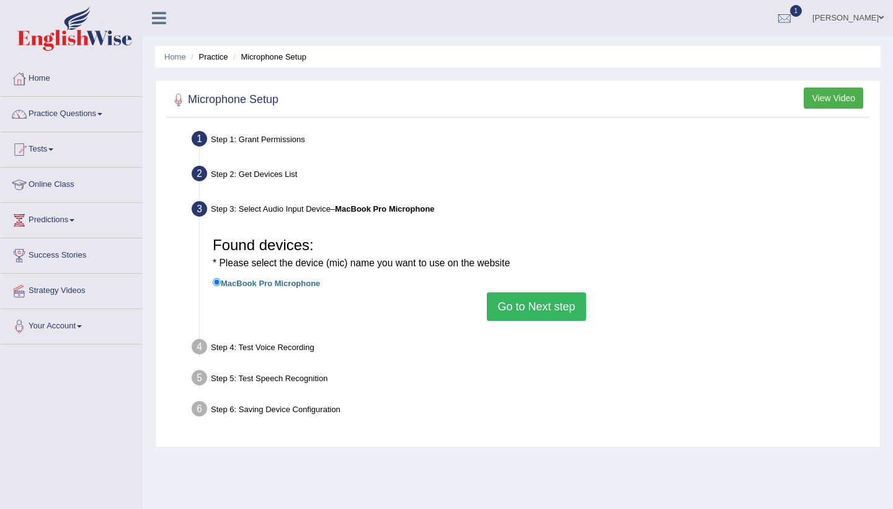
click at [536, 306] on button "Go to Next step" at bounding box center [536, 306] width 99 height 29
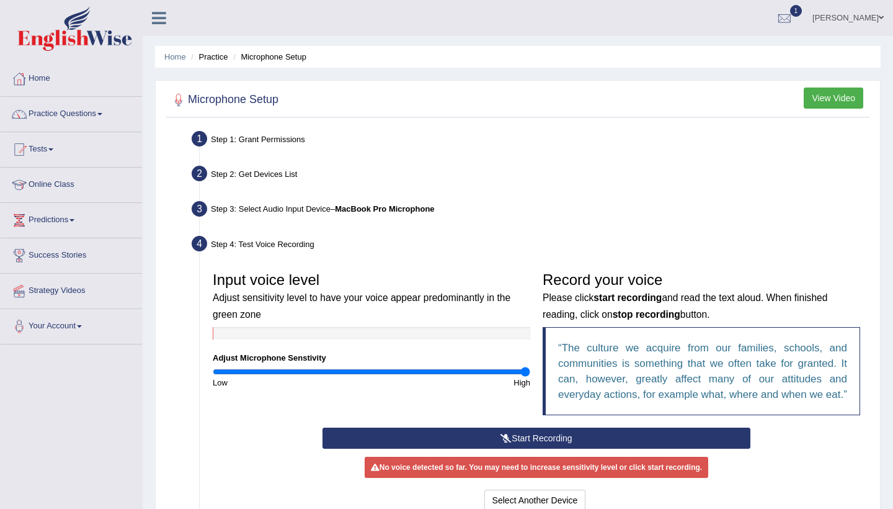
type input "2"
click at [524, 370] on input "range" at bounding box center [372, 372] width 318 height 10
click at [532, 448] on button "Start Recording" at bounding box center [536, 437] width 427 height 21
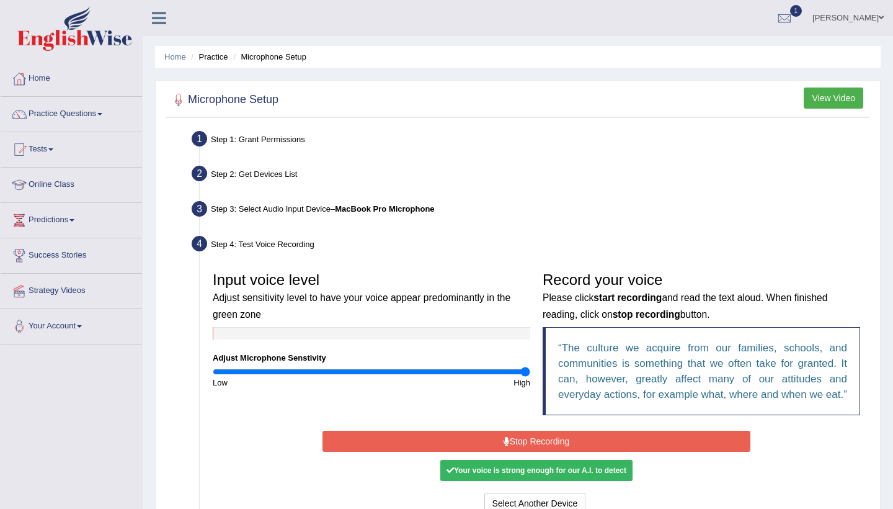
click at [605, 452] on button "Stop Recording" at bounding box center [536, 440] width 427 height 21
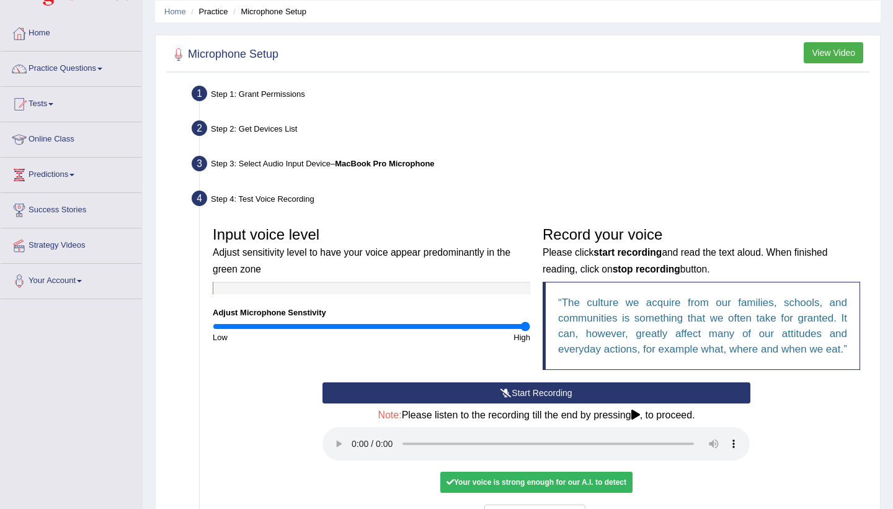
scroll to position [64, 0]
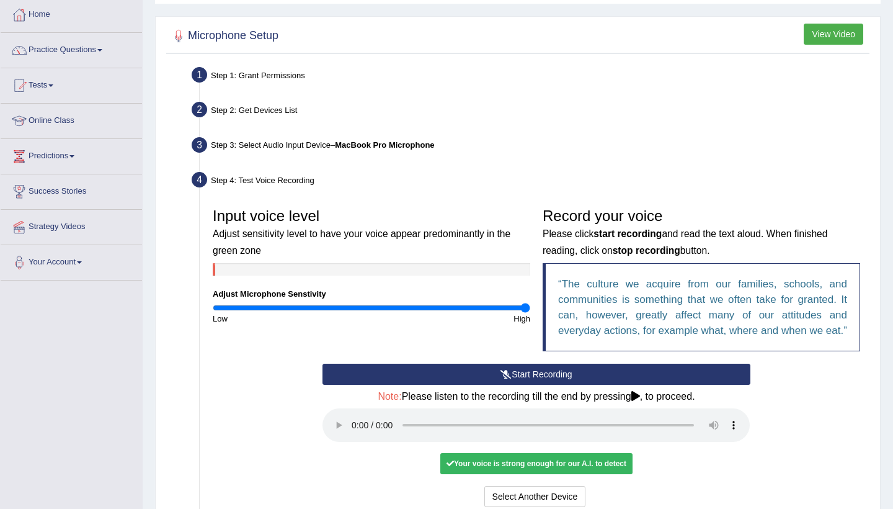
click at [587, 462] on div "Your voice is strong enough for our A.I. to detect" at bounding box center [536, 463] width 192 height 21
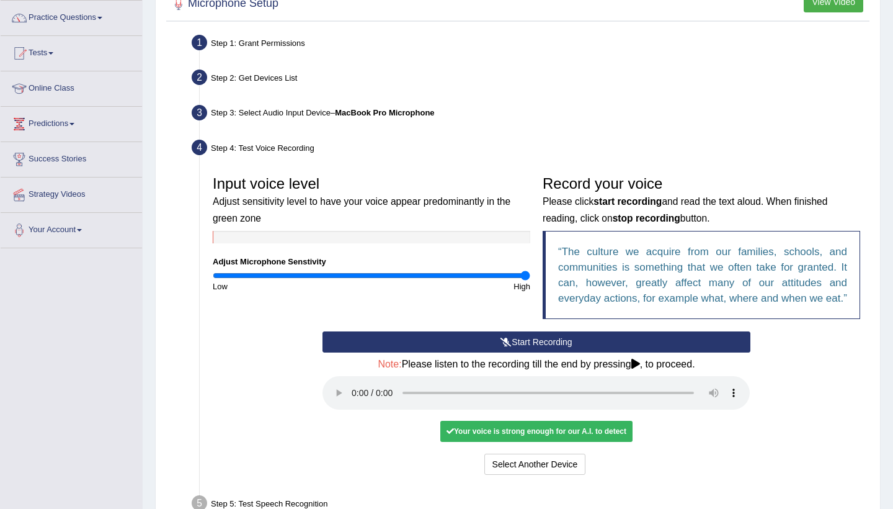
scroll to position [118, 0]
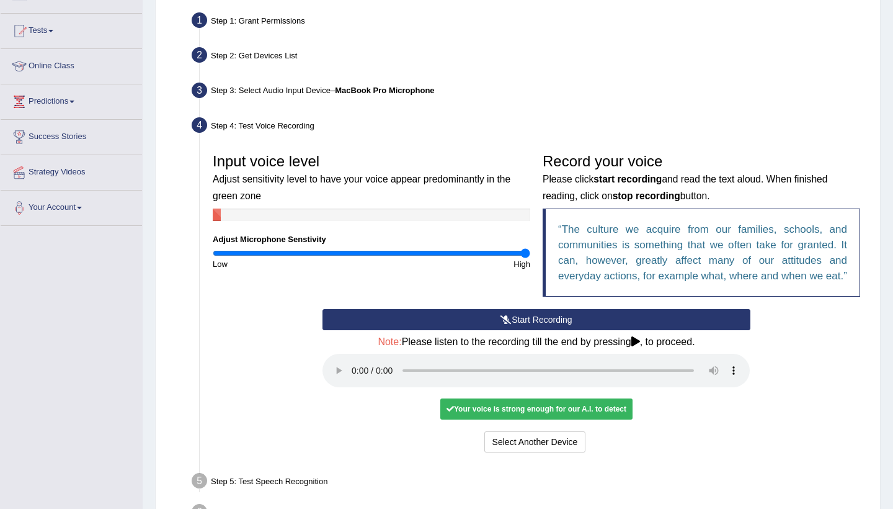
click at [355, 377] on audio at bounding box center [536, 370] width 427 height 33
click at [439, 330] on button "Start Recording" at bounding box center [536, 319] width 427 height 21
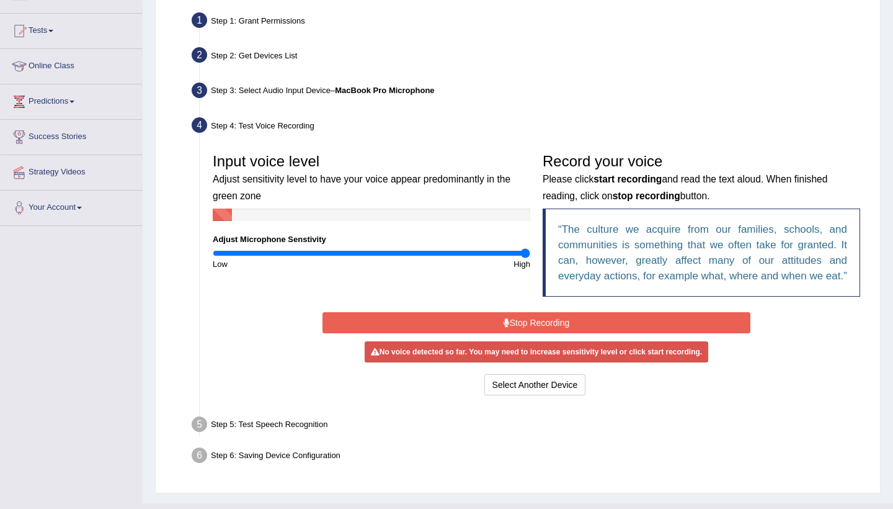
click at [454, 332] on button "Stop Recording" at bounding box center [536, 322] width 427 height 21
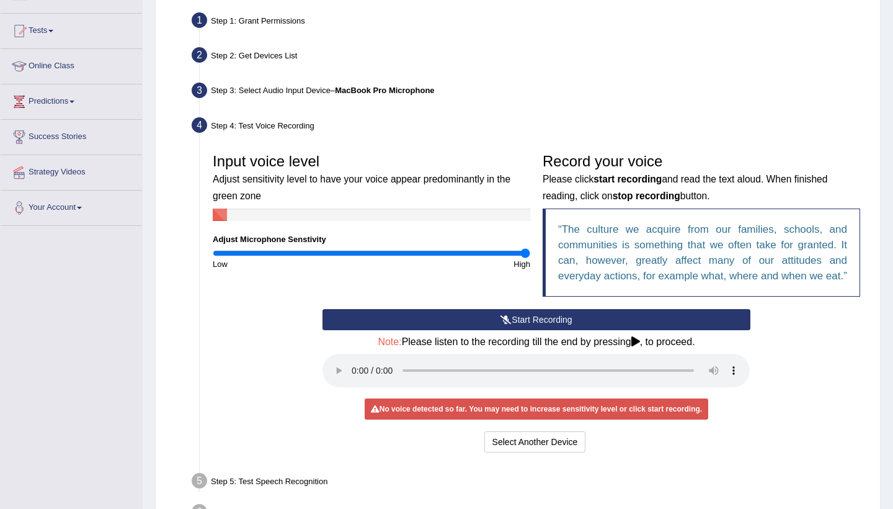
click at [462, 407] on div "No voice detected so far. You may need to increase sensitivity level or click s…" at bounding box center [537, 408] width 344 height 21
click at [503, 445] on button "Select Another Device" at bounding box center [535, 441] width 102 height 21
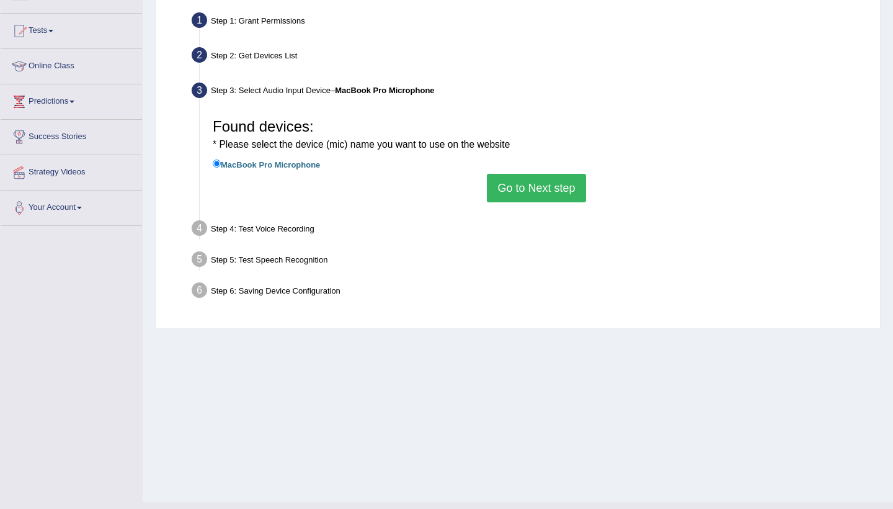
click at [293, 160] on label "MacBook Pro Microphone" at bounding box center [266, 164] width 107 height 14
click at [221, 160] on input "MacBook Pro Microphone" at bounding box center [217, 163] width 8 height 8
click at [509, 191] on button "Go to Next step" at bounding box center [536, 188] width 99 height 29
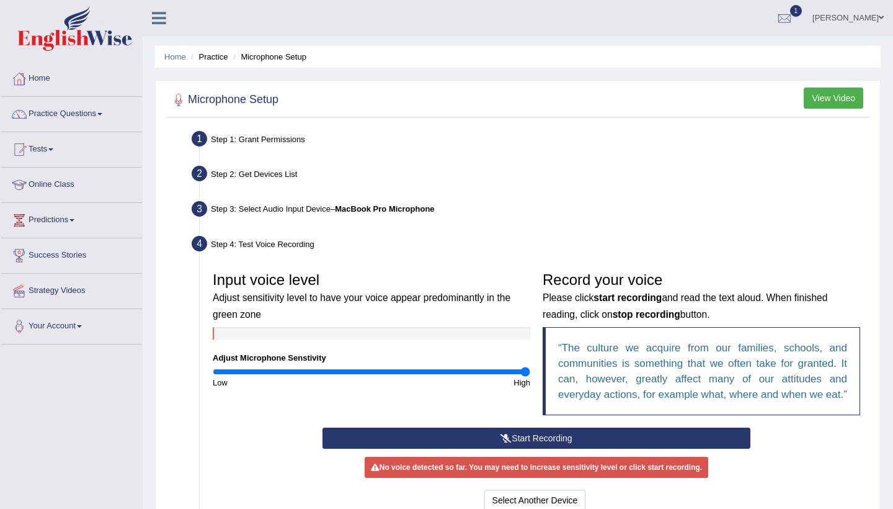
scroll to position [0, 0]
click at [79, 113] on link "Practice Questions" at bounding box center [71, 112] width 141 height 31
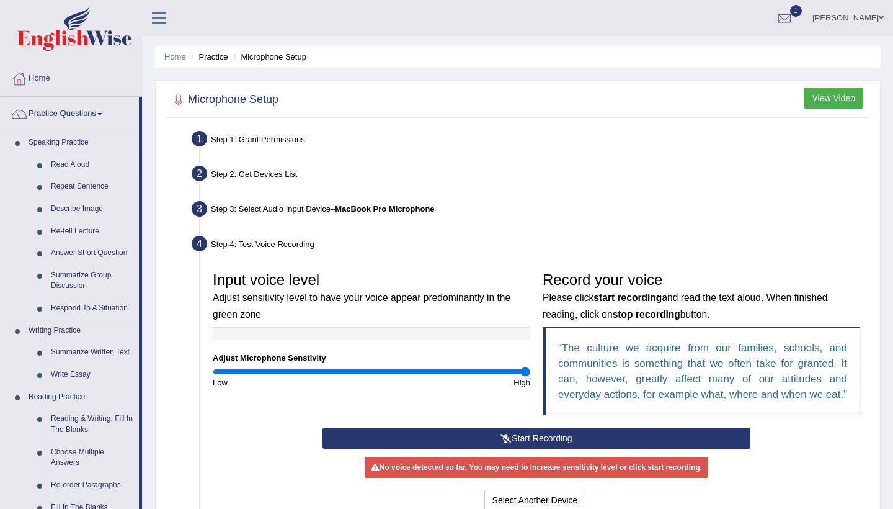
click at [61, 166] on link "Read Aloud" at bounding box center [92, 165] width 94 height 22
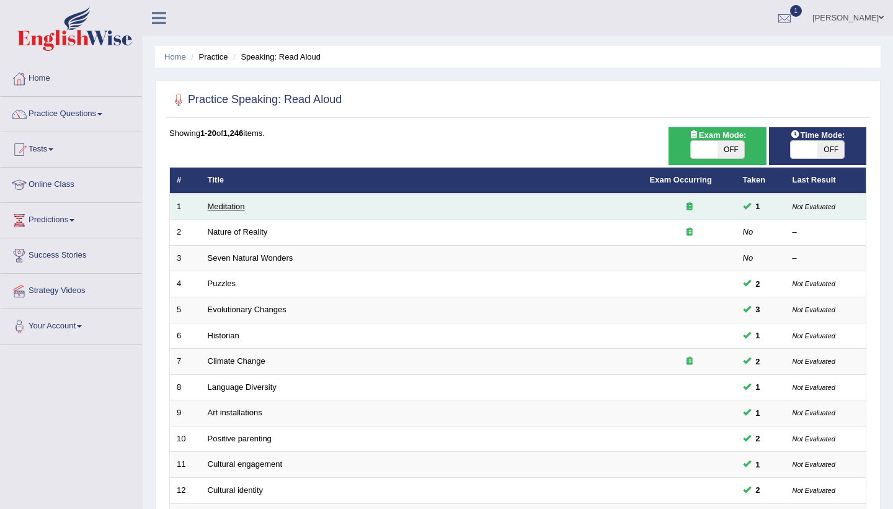
click at [231, 203] on link "Meditation" at bounding box center [226, 206] width 37 height 9
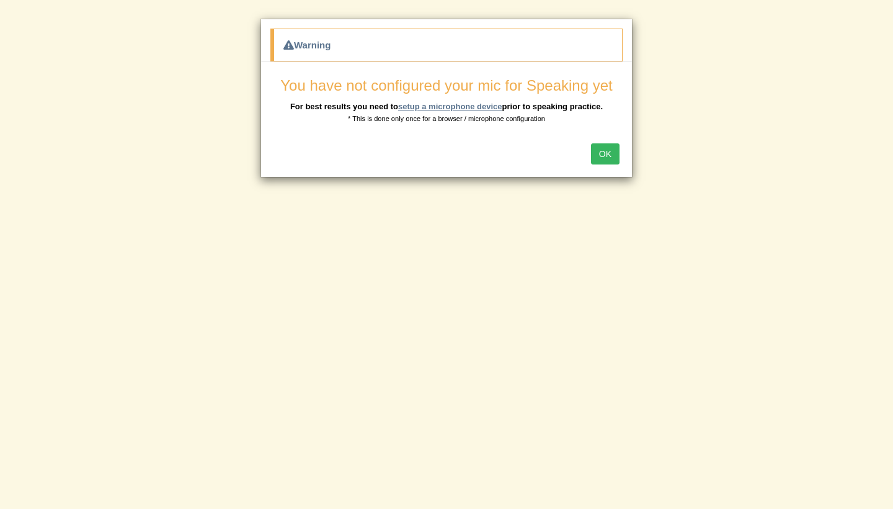
click at [493, 104] on link "setup a microphone device" at bounding box center [450, 106] width 104 height 9
click at [605, 148] on button "OK" at bounding box center [605, 153] width 29 height 21
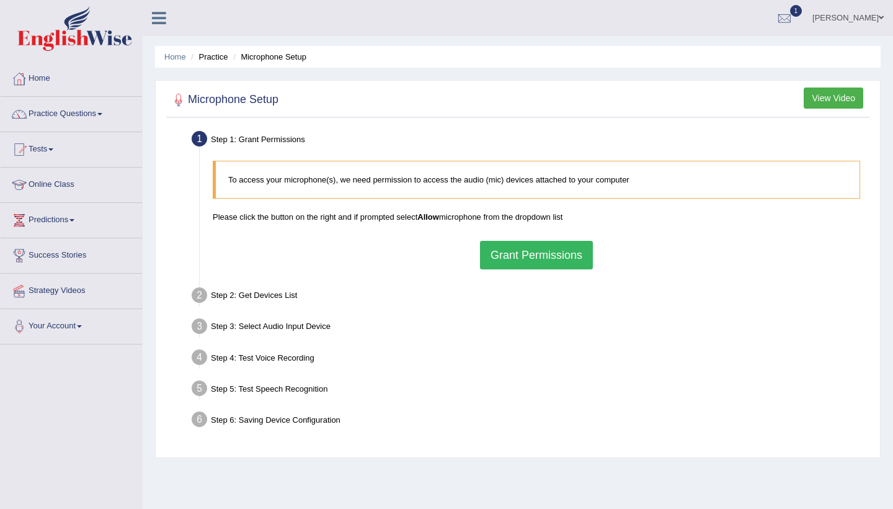
click at [543, 238] on div "To access your microphone(s), we need permission to access the audio (mic) devi…" at bounding box center [537, 214] width 660 height 121
click at [541, 265] on button "Grant Permissions" at bounding box center [536, 255] width 113 height 29
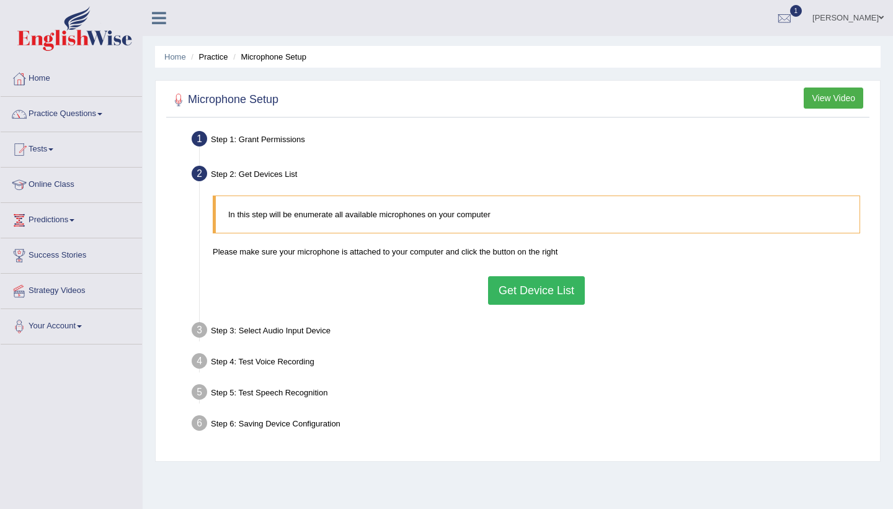
click at [533, 294] on button "Get Device List" at bounding box center [536, 290] width 97 height 29
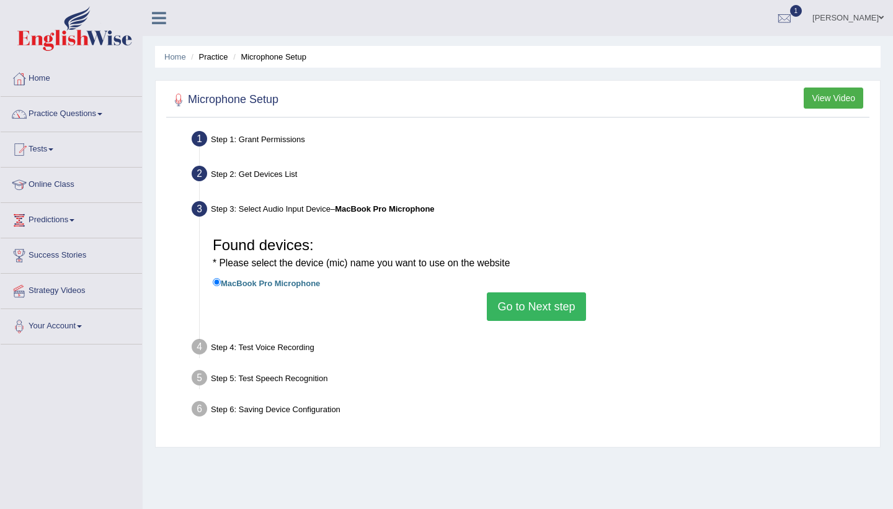
click at [540, 303] on button "Go to Next step" at bounding box center [536, 306] width 99 height 29
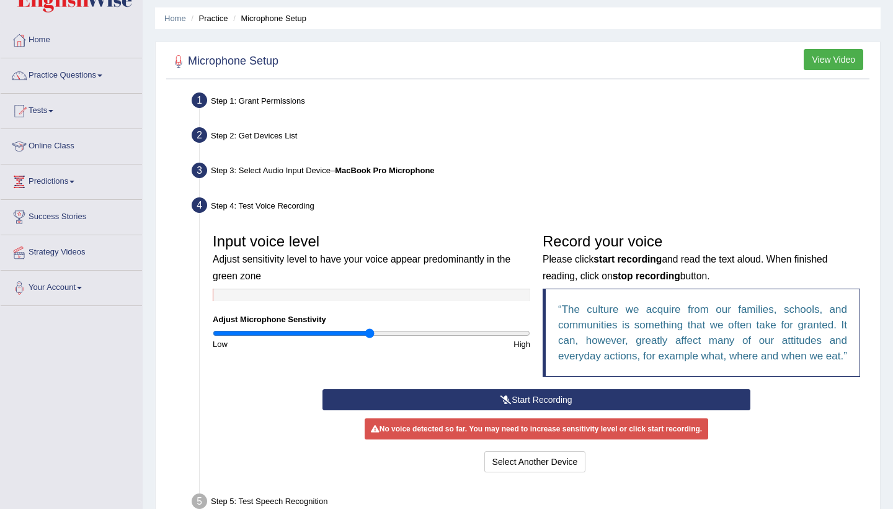
scroll to position [40, 0]
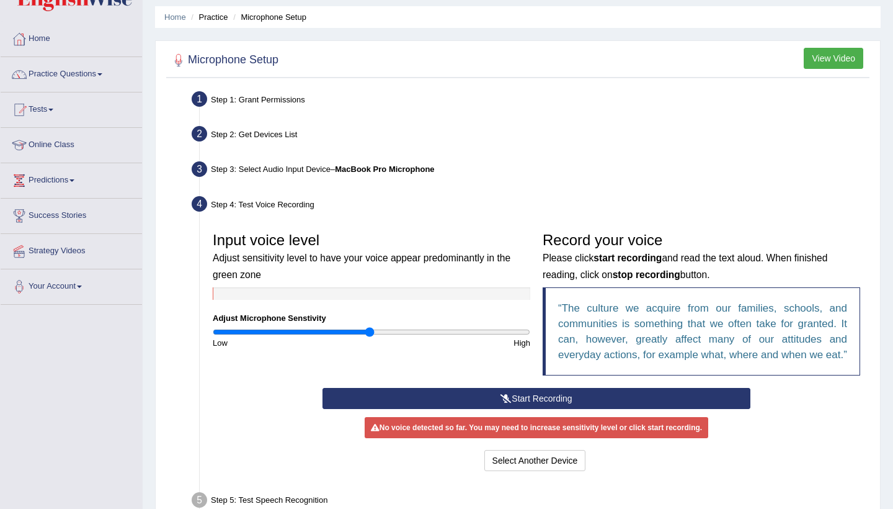
type input "0.82"
click at [343, 329] on input "range" at bounding box center [372, 332] width 318 height 10
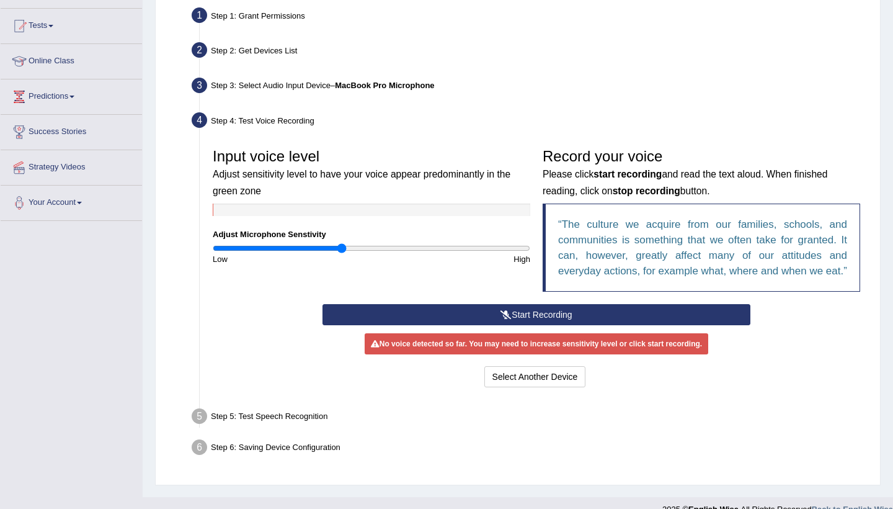
scroll to position [123, 0]
click at [509, 386] on button "Select Another Device" at bounding box center [535, 376] width 102 height 21
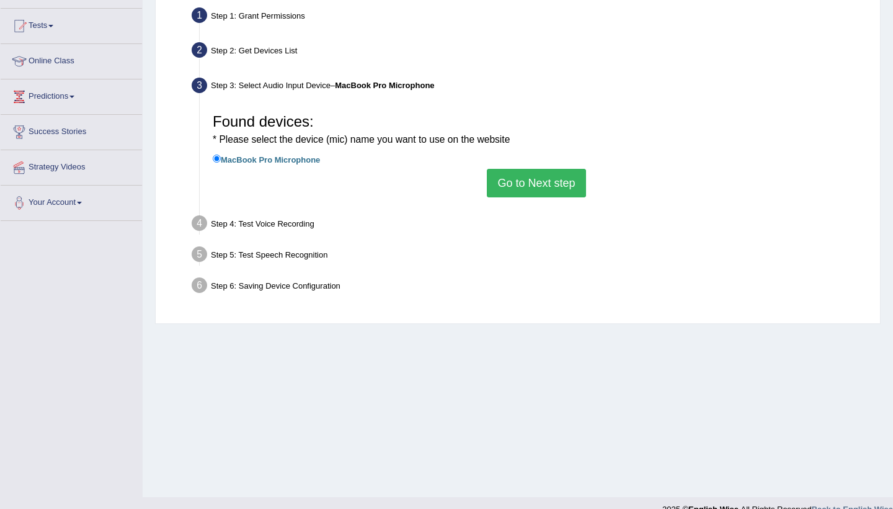
click at [518, 182] on button "Go to Next step" at bounding box center [536, 183] width 99 height 29
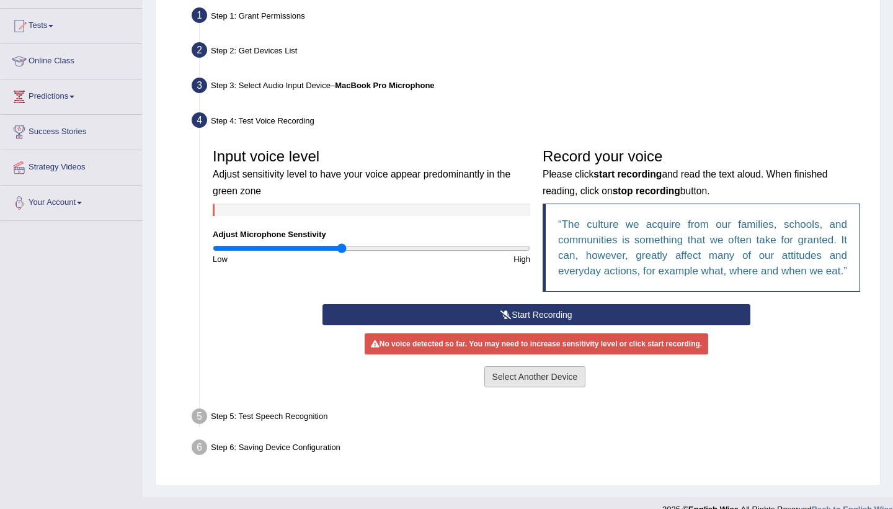
click at [511, 387] on button "Select Another Device" at bounding box center [535, 376] width 102 height 21
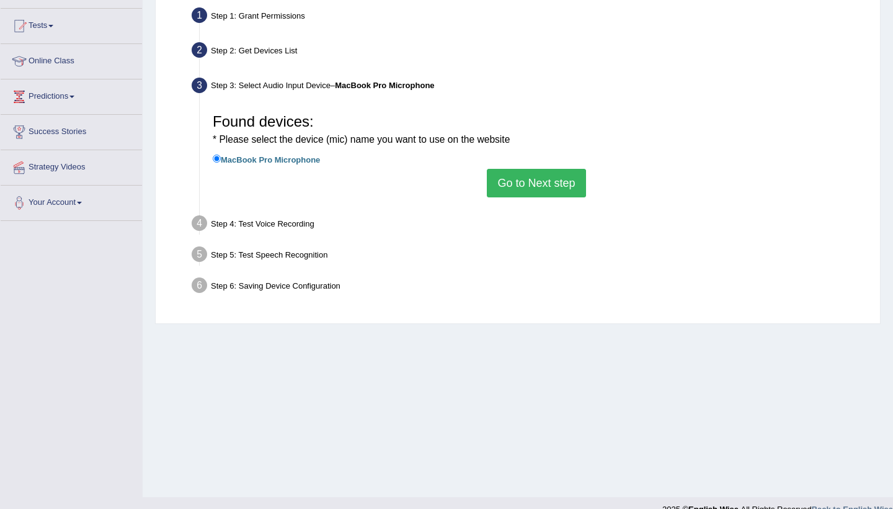
click at [505, 185] on button "Go to Next step" at bounding box center [536, 183] width 99 height 29
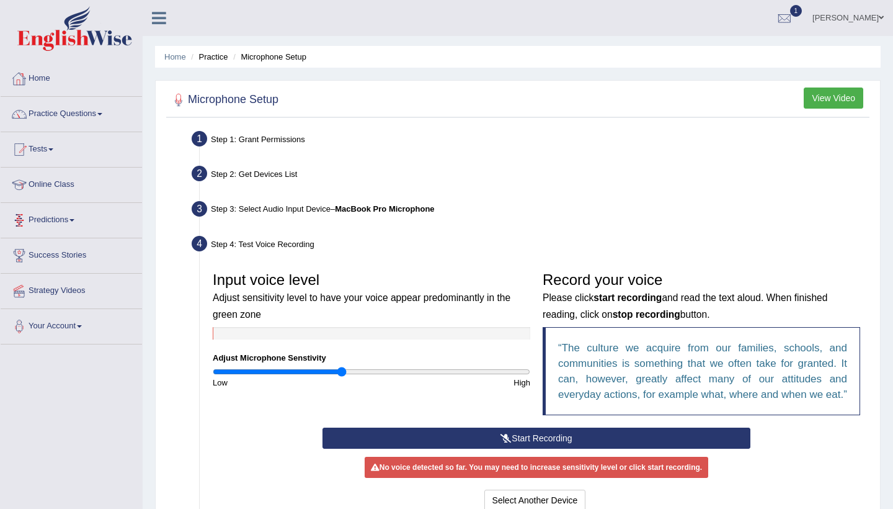
scroll to position [0, 0]
click at [96, 115] on link "Practice Questions" at bounding box center [71, 112] width 141 height 31
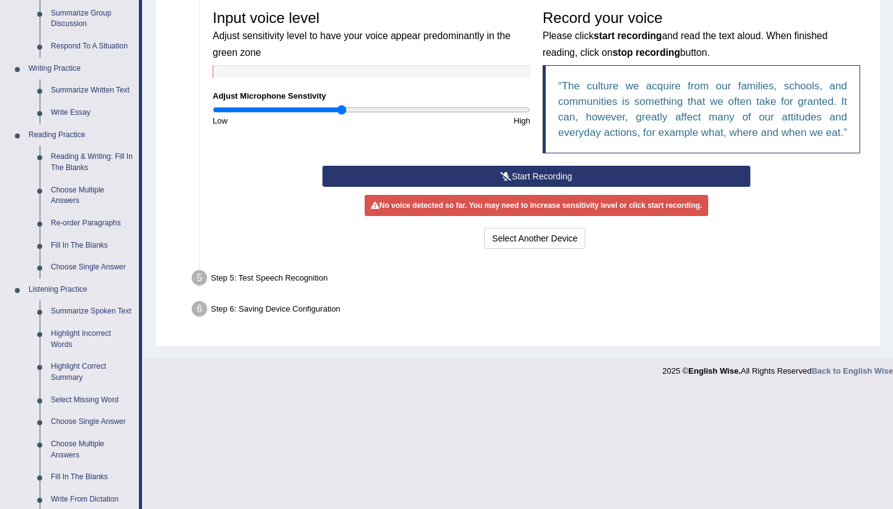
scroll to position [264, 0]
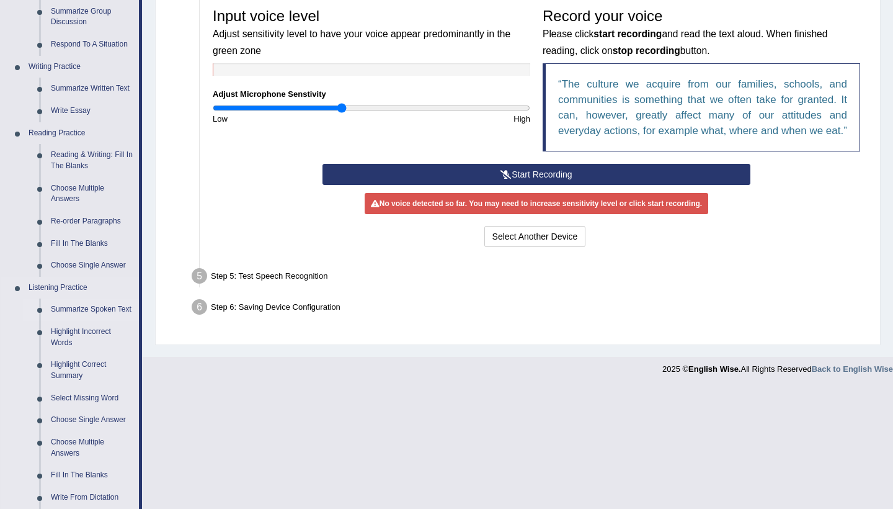
click at [73, 301] on link "Summarize Spoken Text" at bounding box center [92, 309] width 94 height 22
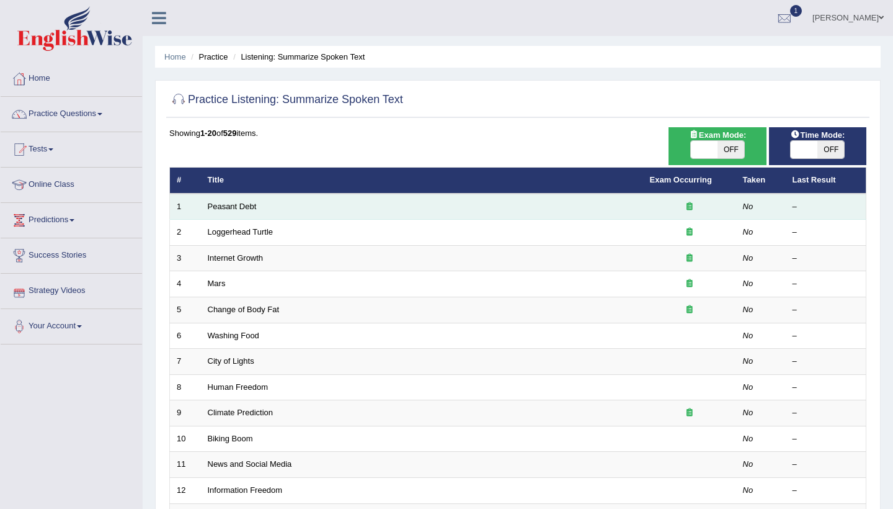
click at [229, 210] on td "Peasant Debt" at bounding box center [422, 207] width 442 height 26
click at [229, 207] on link "Peasant Debt" at bounding box center [232, 206] width 49 height 9
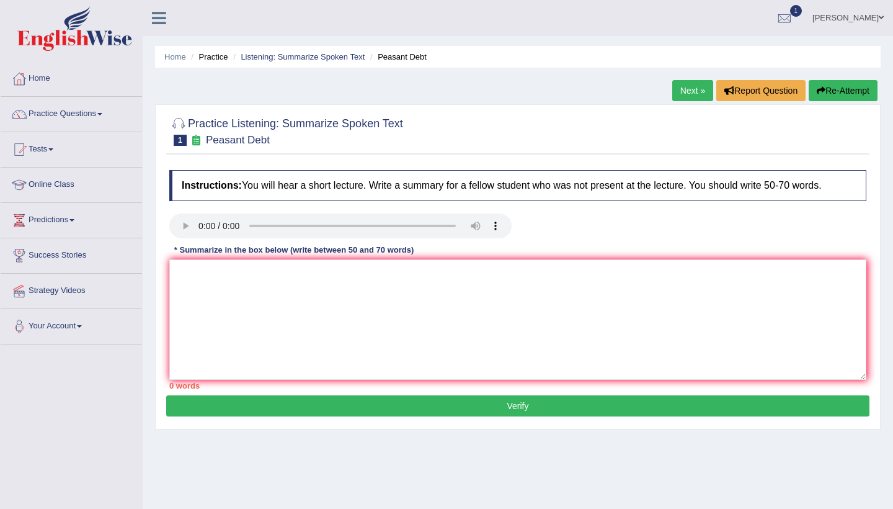
click at [202, 221] on audio at bounding box center [340, 225] width 342 height 25
click at [103, 109] on link "Practice Questions" at bounding box center [71, 112] width 141 height 31
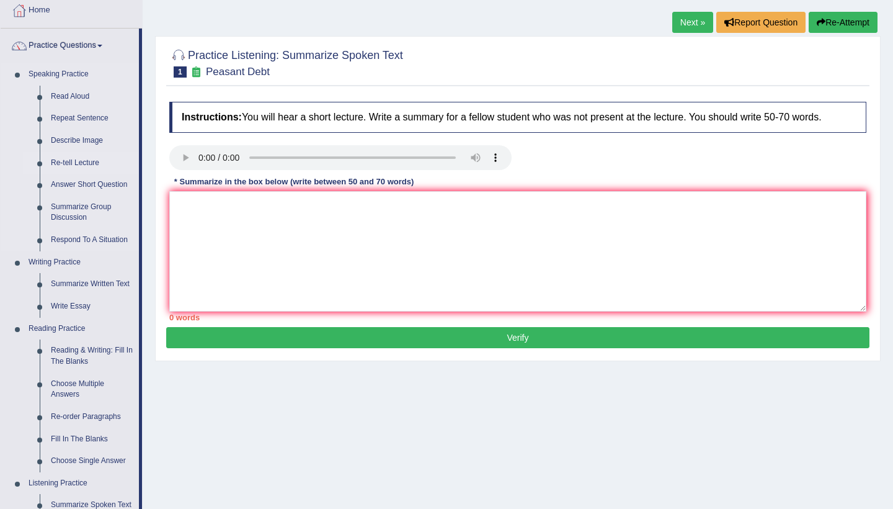
scroll to position [69, 0]
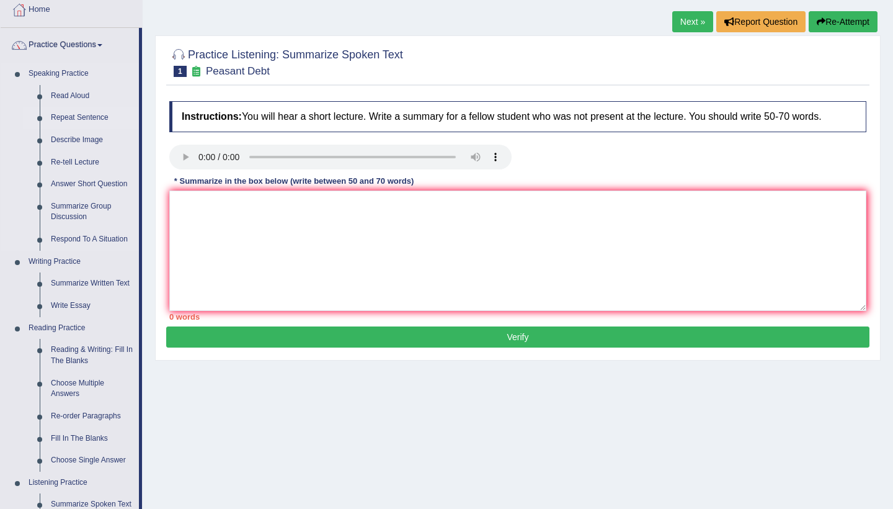
click at [70, 117] on link "Repeat Sentence" at bounding box center [92, 118] width 94 height 22
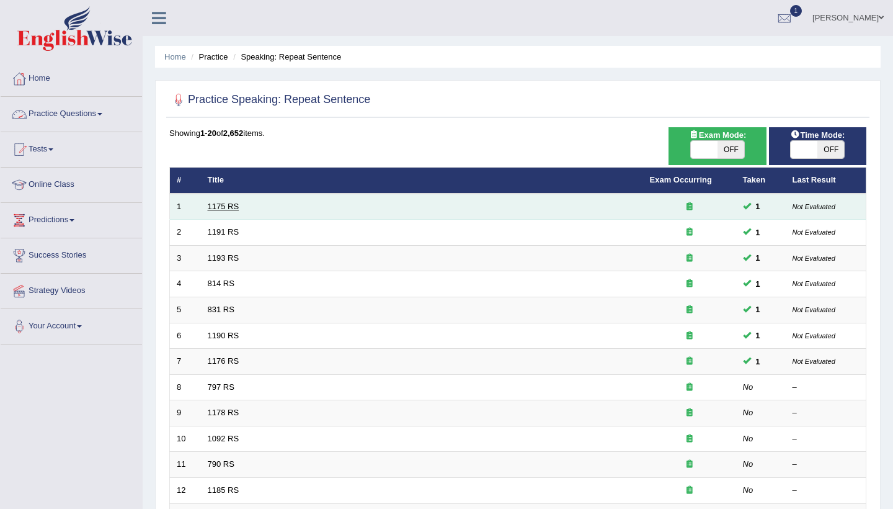
click at [213, 205] on link "1175 RS" at bounding box center [224, 206] width 32 height 9
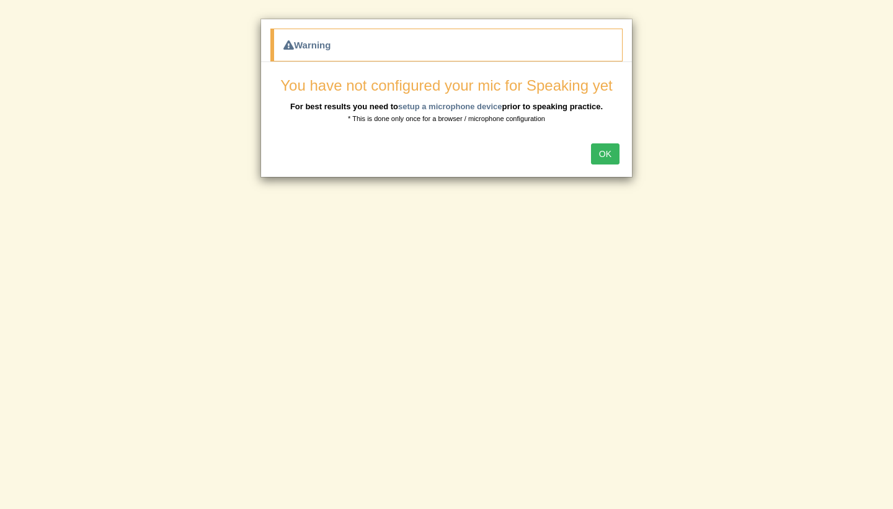
click at [608, 150] on button "OK" at bounding box center [605, 153] width 29 height 21
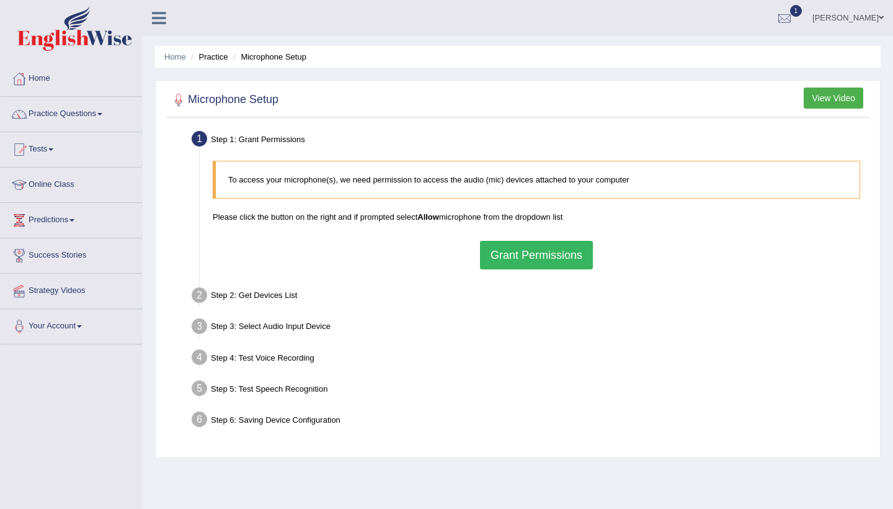
click at [819, 97] on button "View Video" at bounding box center [834, 97] width 60 height 21
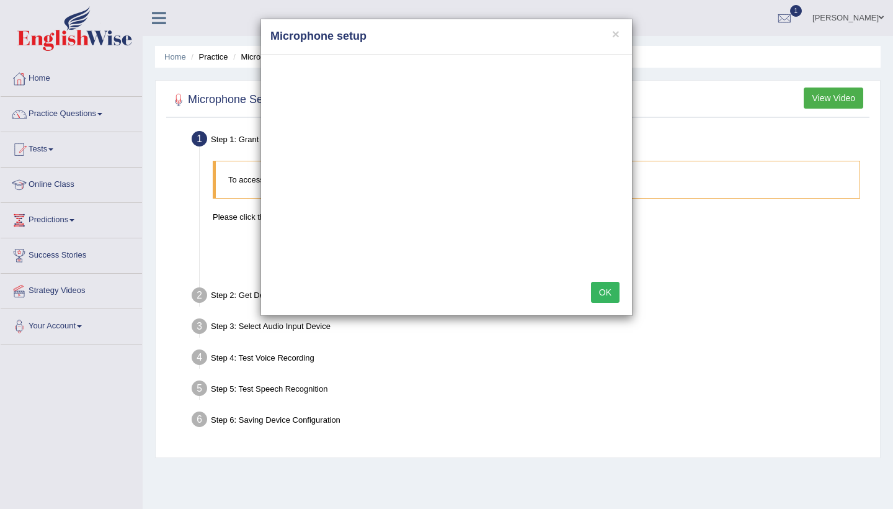
click at [602, 285] on button "OK" at bounding box center [605, 292] width 29 height 21
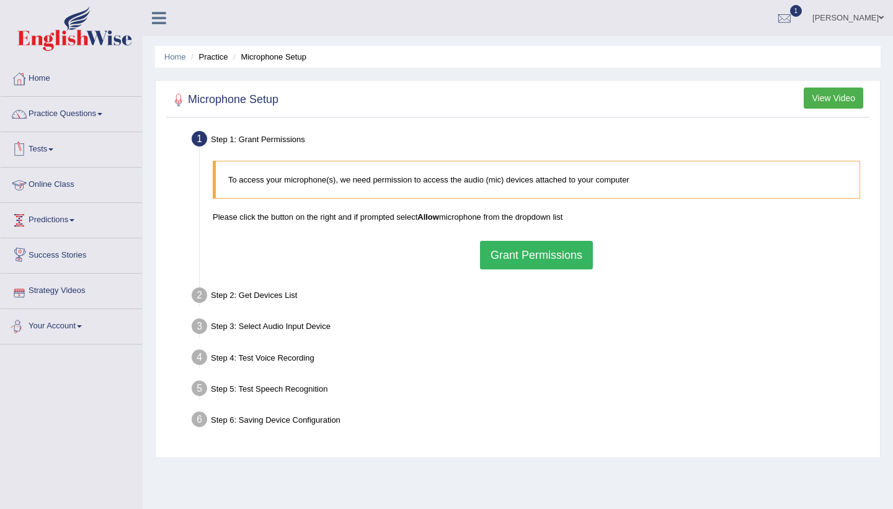
click at [84, 329] on link "Your Account" at bounding box center [71, 324] width 141 height 31
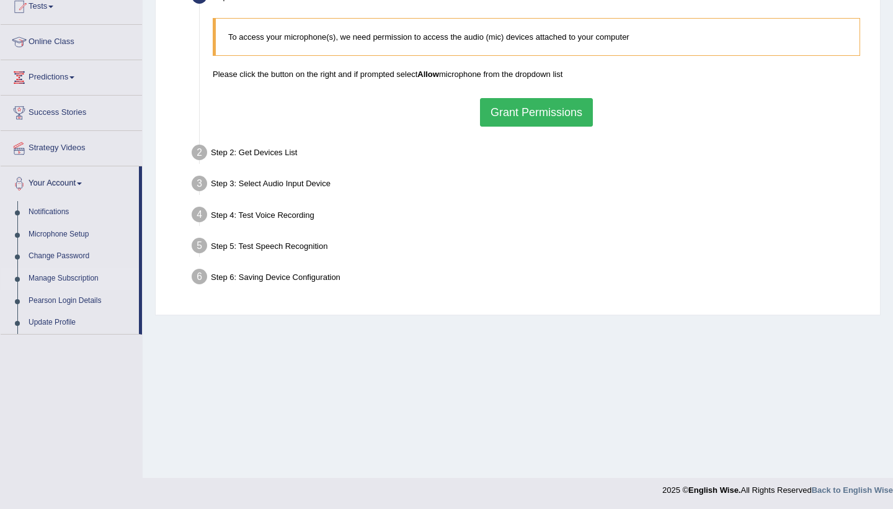
scroll to position [143, 0]
click at [66, 235] on link "Microphone Setup" at bounding box center [81, 234] width 116 height 22
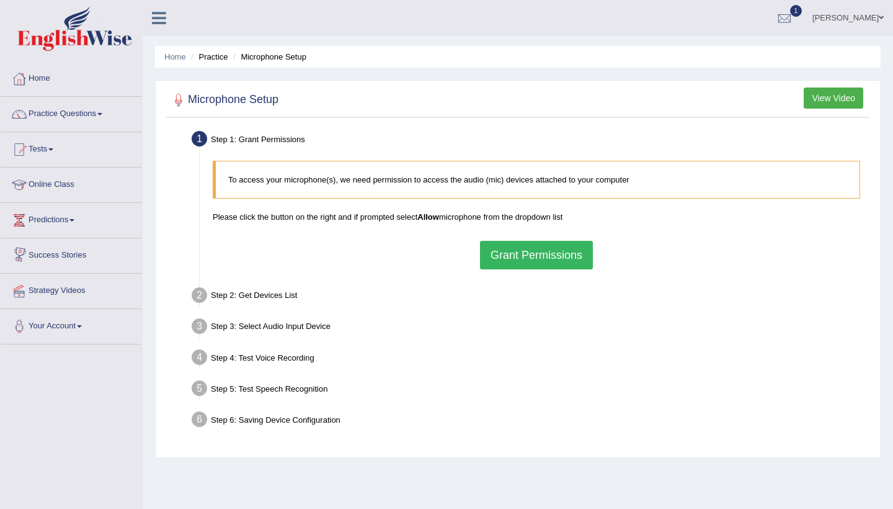
click at [537, 256] on button "Grant Permissions" at bounding box center [536, 255] width 113 height 29
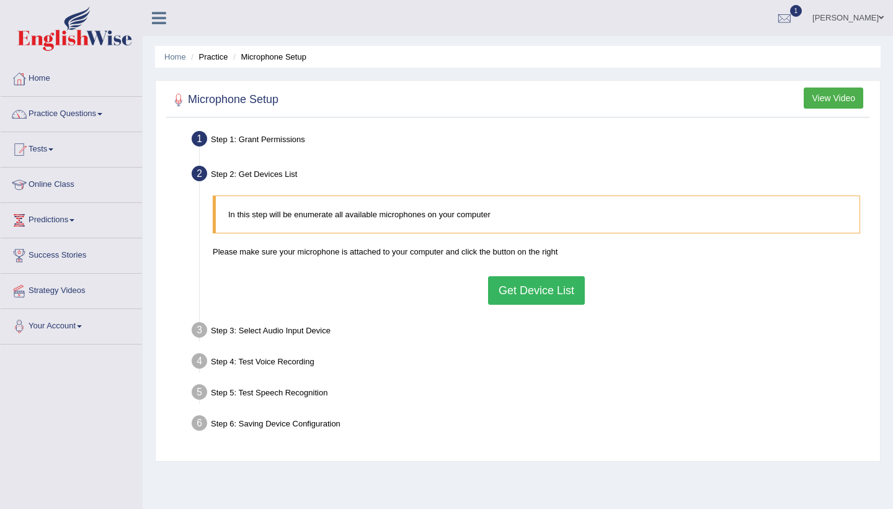
click at [530, 290] on button "Get Device List" at bounding box center [536, 290] width 97 height 29
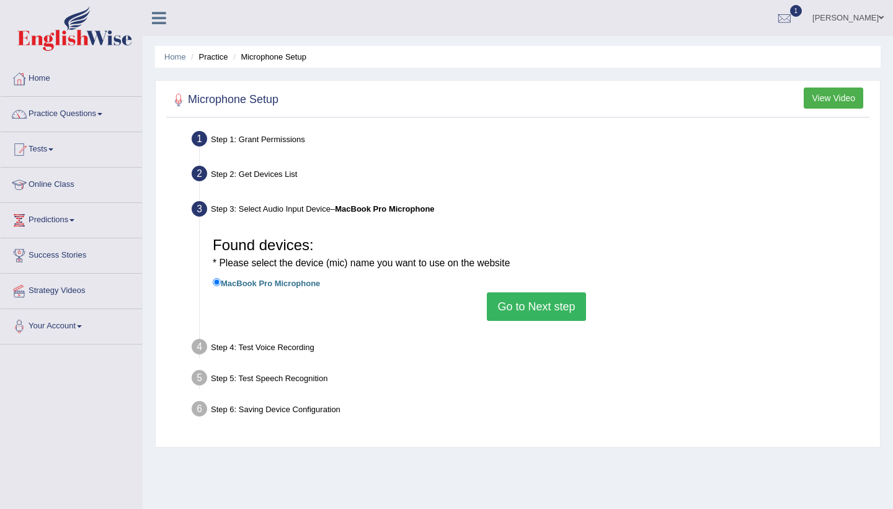
click at [536, 308] on button "Go to Next step" at bounding box center [536, 306] width 99 height 29
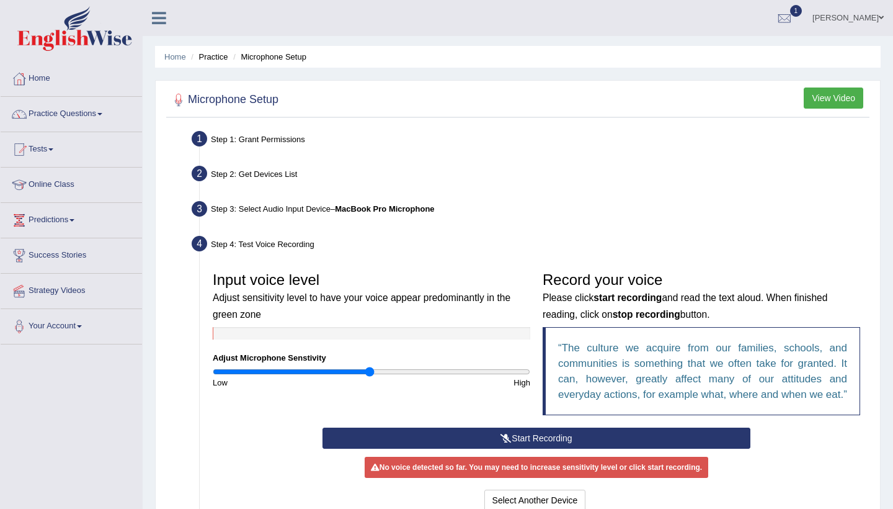
click at [108, 108] on link "Practice Questions" at bounding box center [71, 112] width 141 height 31
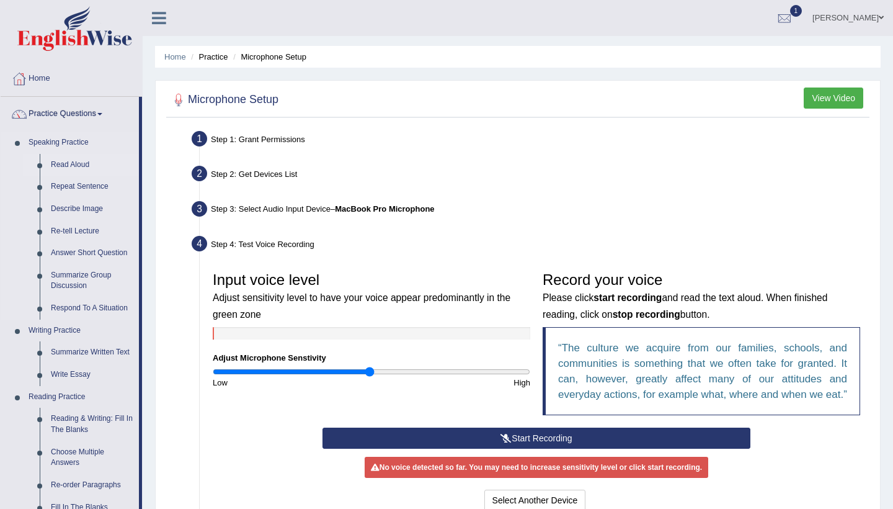
click at [71, 162] on link "Read Aloud" at bounding box center [92, 165] width 94 height 22
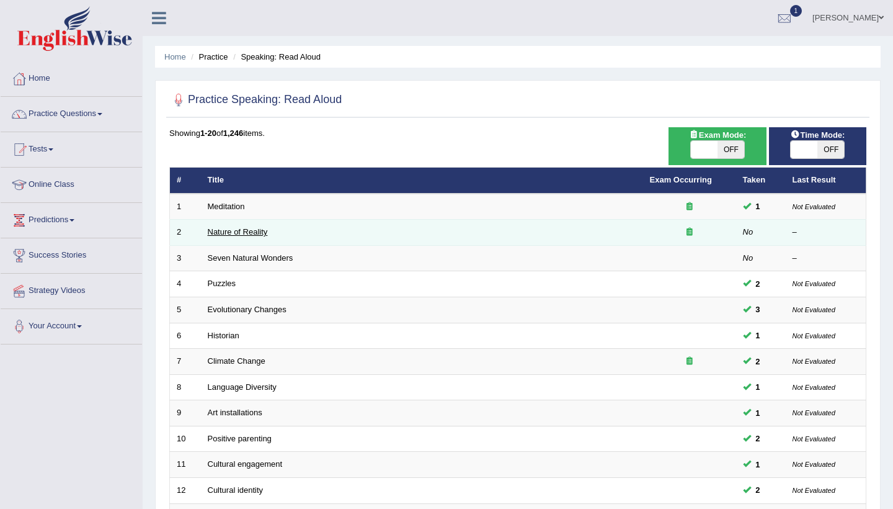
click at [231, 231] on link "Nature of Reality" at bounding box center [238, 231] width 60 height 9
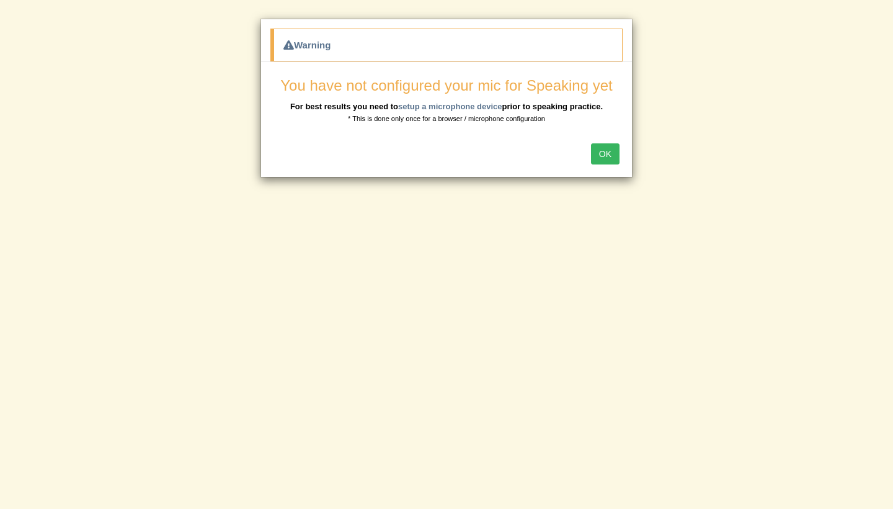
click at [607, 153] on button "OK" at bounding box center [605, 153] width 29 height 21
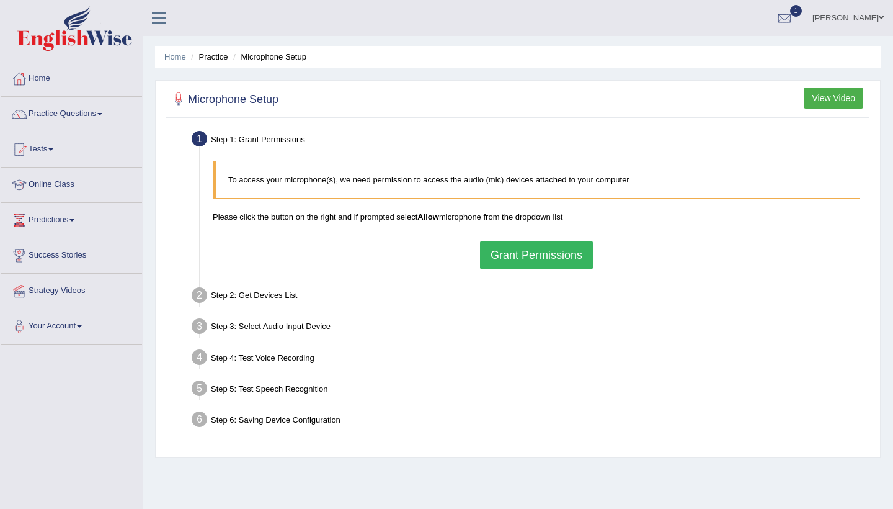
click at [179, 97] on div at bounding box center [178, 100] width 19 height 19
click at [221, 51] on li "Practice" at bounding box center [208, 57] width 40 height 12
click at [278, 51] on li "Microphone Setup" at bounding box center [268, 57] width 76 height 12
click at [101, 111] on link "Practice Questions" at bounding box center [71, 112] width 141 height 31
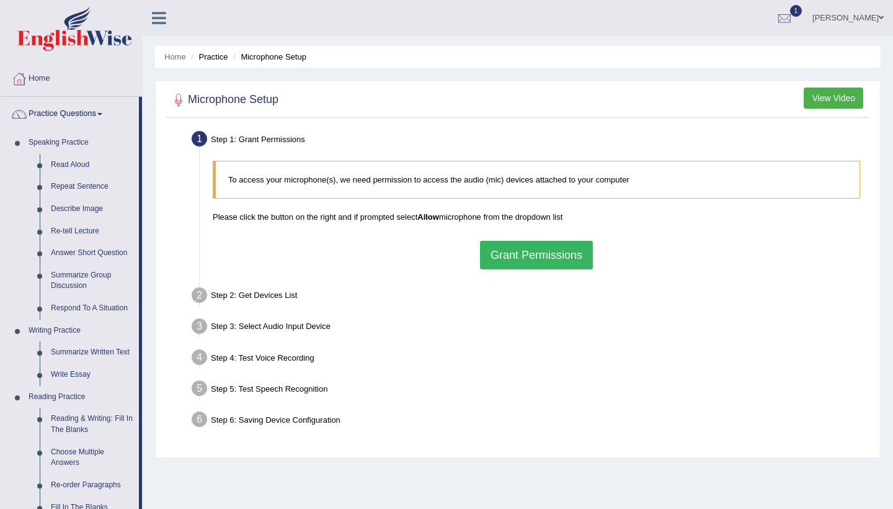
click at [509, 259] on button "Grant Permissions" at bounding box center [536, 255] width 113 height 29
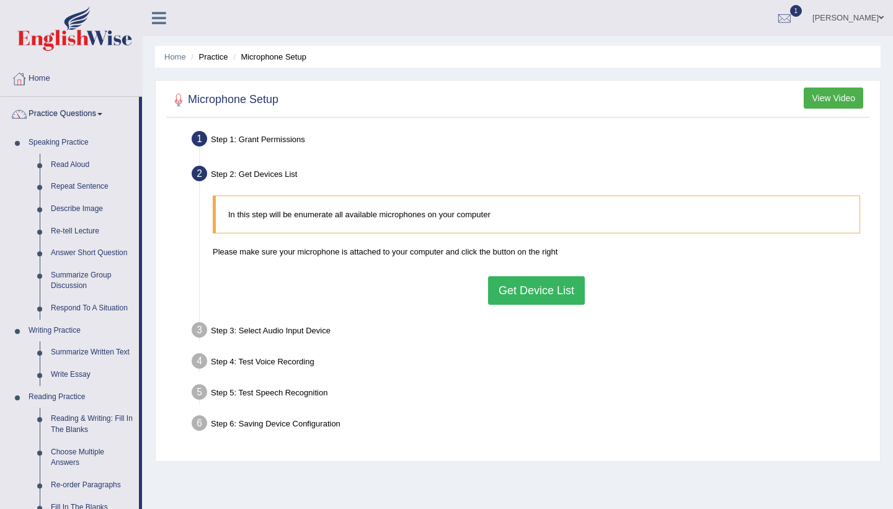
click at [536, 296] on button "Get Device List" at bounding box center [536, 290] width 97 height 29
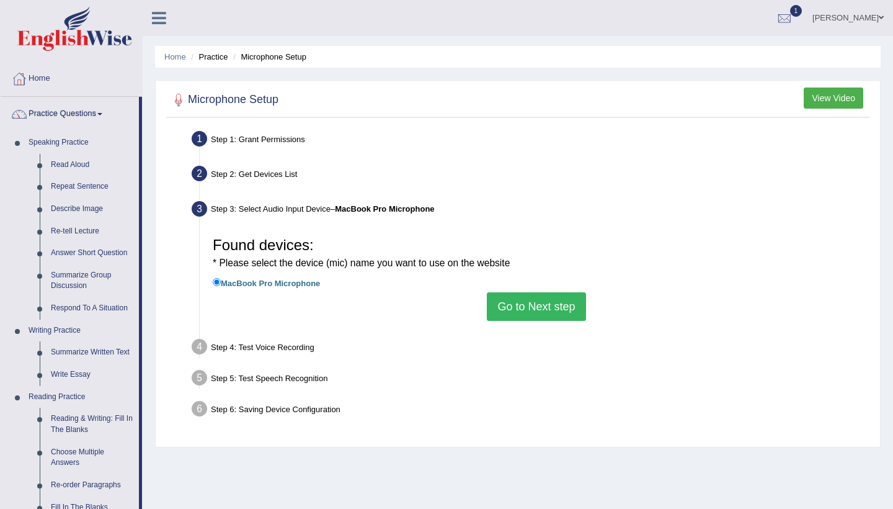
click at [526, 305] on button "Go to Next step" at bounding box center [536, 306] width 99 height 29
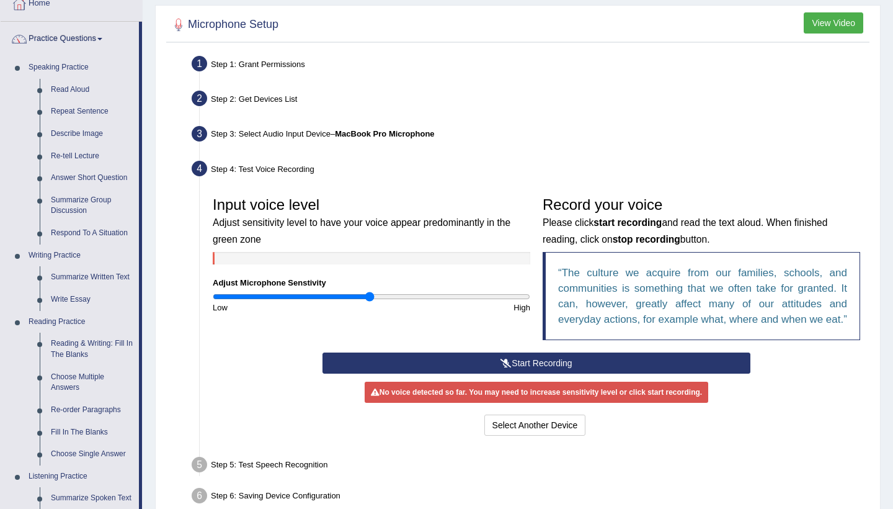
scroll to position [89, 0]
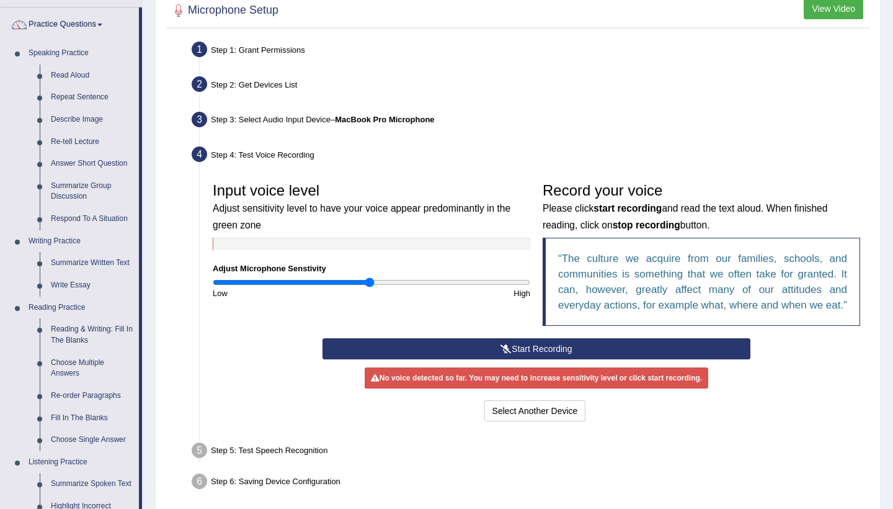
click at [502, 353] on icon at bounding box center [506, 348] width 11 height 9
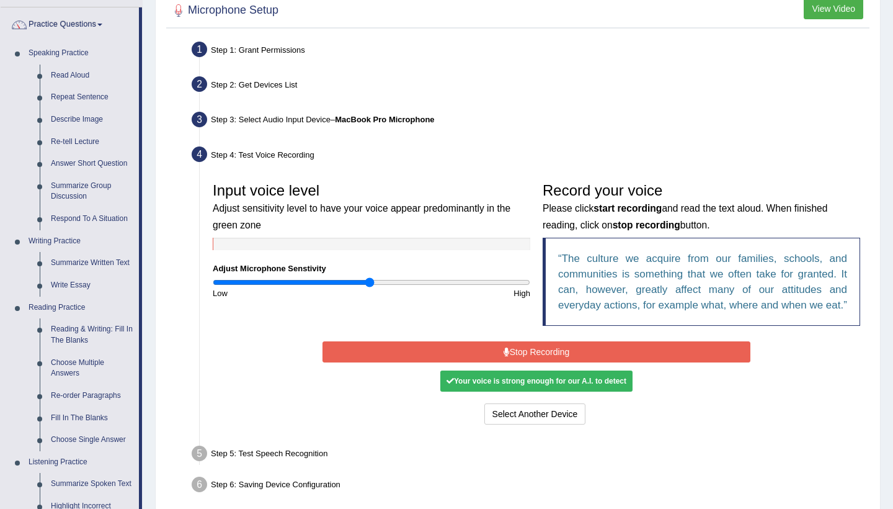
click at [557, 362] on button "Stop Recording" at bounding box center [536, 351] width 427 height 21
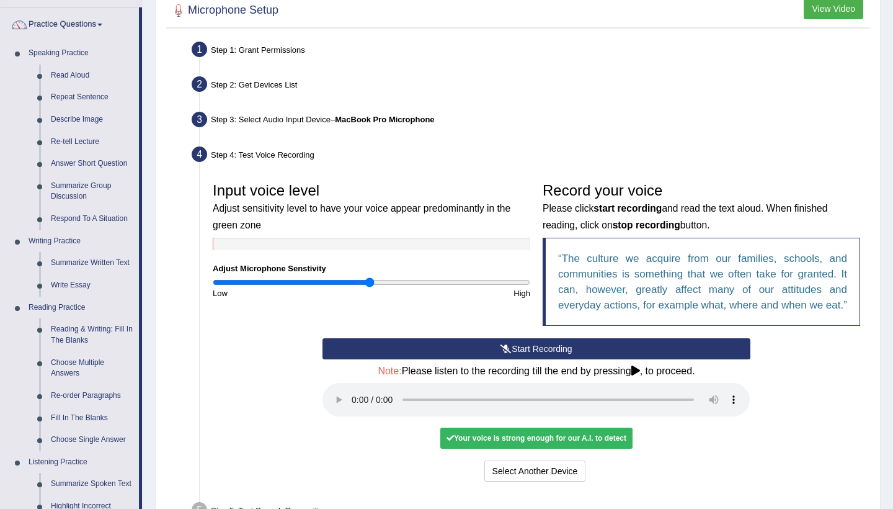
click at [524, 441] on div "Your voice is strong enough for our A.I. to detect" at bounding box center [536, 437] width 192 height 21
click at [496, 436] on div "Your voice is strong enough for our A.I. to detect" at bounding box center [536, 437] width 192 height 21
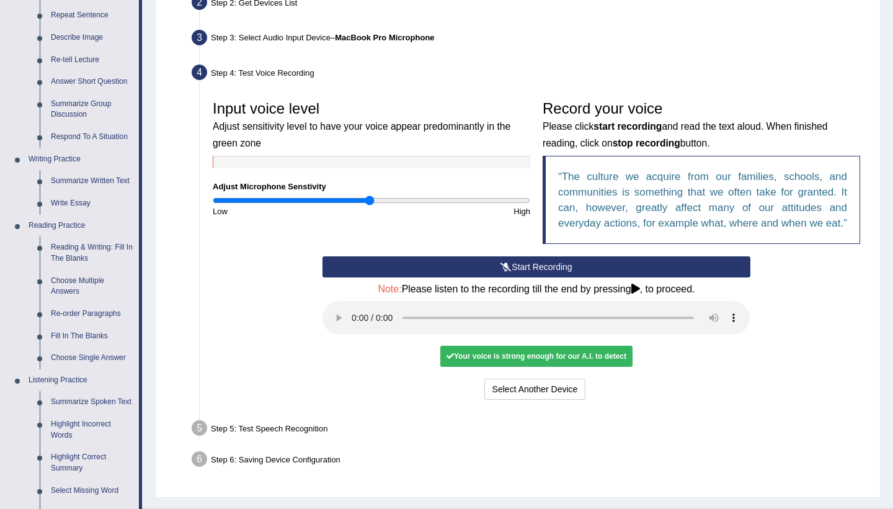
scroll to position [173, 0]
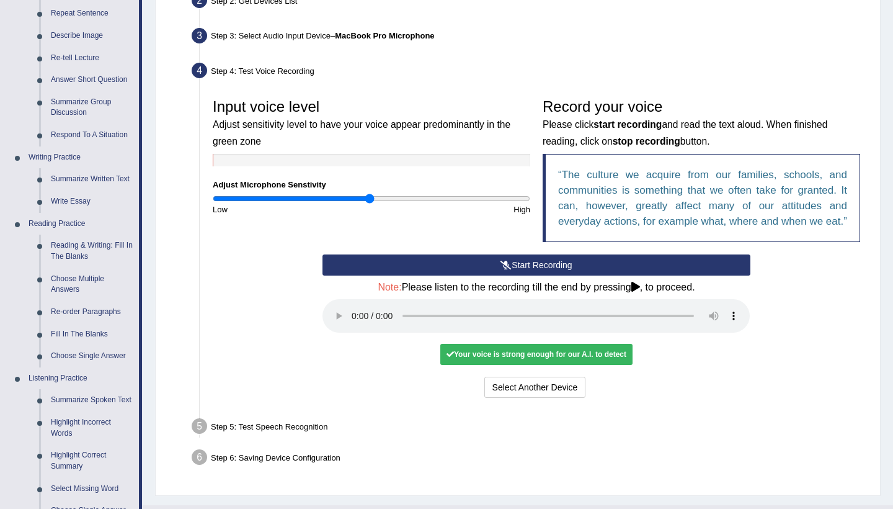
click at [730, 320] on audio at bounding box center [536, 315] width 427 height 33
click at [600, 359] on div "Your voice is strong enough for our A.I. to detect" at bounding box center [536, 354] width 192 height 21
click at [592, 359] on div "Your voice is strong enough for our A.I. to detect" at bounding box center [536, 354] width 192 height 21
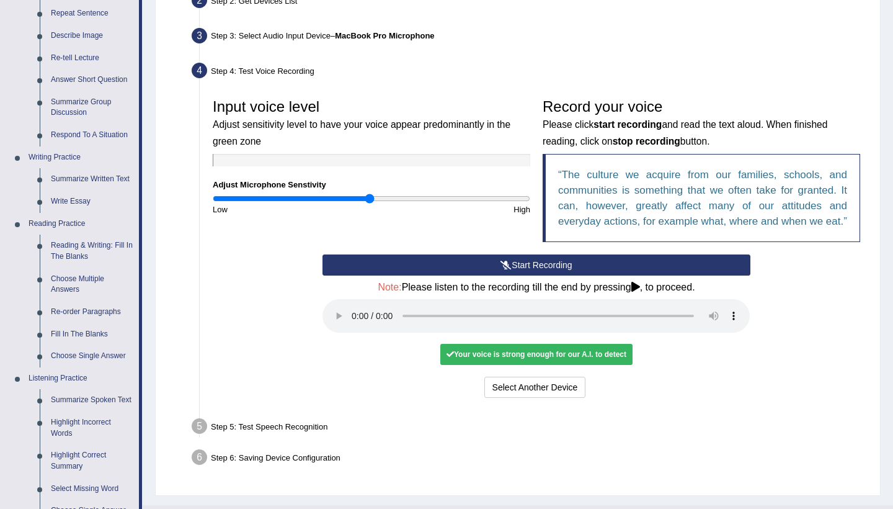
click at [592, 359] on div "Your voice is strong enough for our A.I. to detect" at bounding box center [536, 354] width 192 height 21
click at [452, 353] on icon at bounding box center [450, 353] width 7 height 7
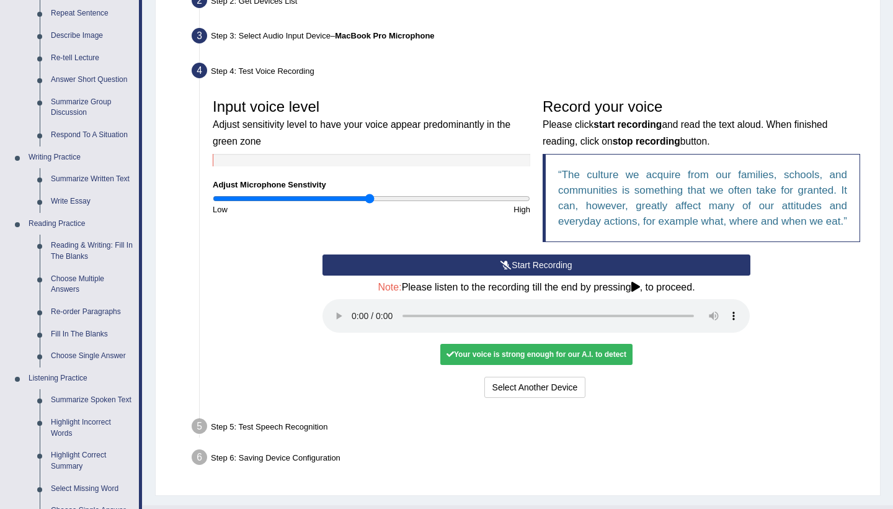
click at [358, 322] on audio at bounding box center [536, 315] width 427 height 33
click at [352, 322] on audio at bounding box center [536, 315] width 427 height 33
click at [585, 387] on button "Voice is ok. Go to Next step" at bounding box center [588, 386] width 123 height 21
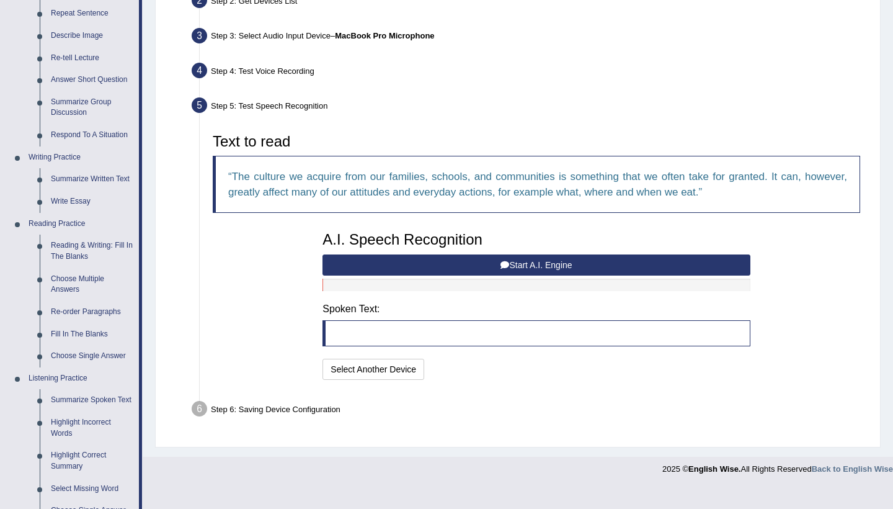
click at [355, 326] on blockquote at bounding box center [536, 333] width 427 height 26
click at [340, 332] on blockquote at bounding box center [536, 333] width 427 height 26
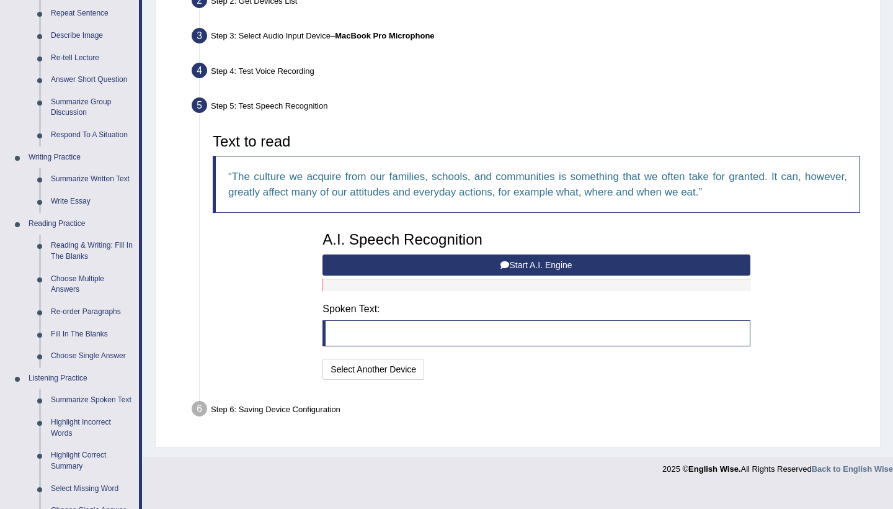
click at [337, 321] on blockquote at bounding box center [536, 333] width 427 height 26
click at [496, 261] on button "Start A.I. Engine" at bounding box center [536, 264] width 427 height 21
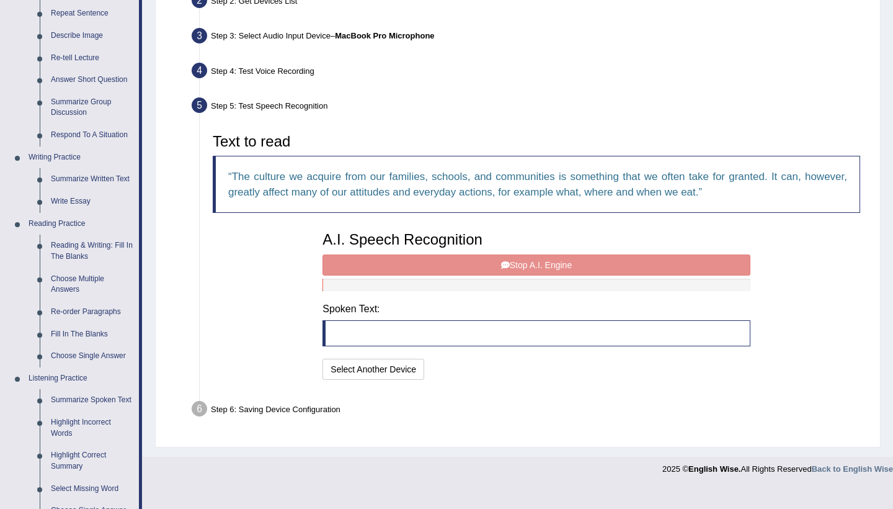
click at [340, 328] on blockquote at bounding box center [536, 333] width 427 height 26
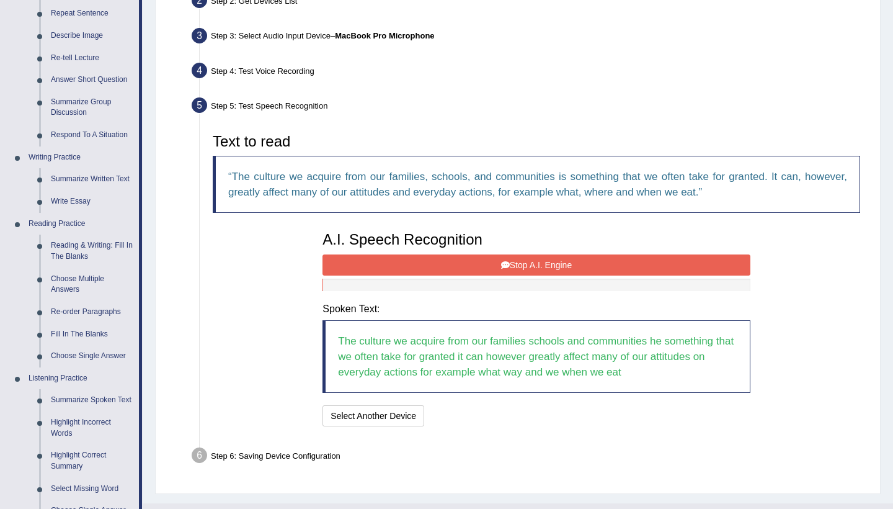
click at [531, 342] on blockquote "The culture we acquire from our families schools and communities he something t…" at bounding box center [536, 356] width 427 height 73
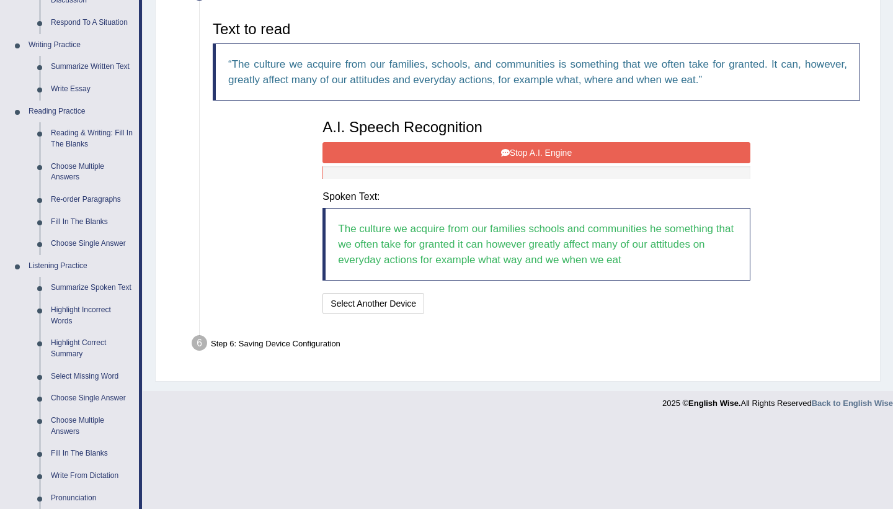
scroll to position [286, 0]
click at [527, 154] on button "Stop A.I. Engine" at bounding box center [536, 151] width 427 height 21
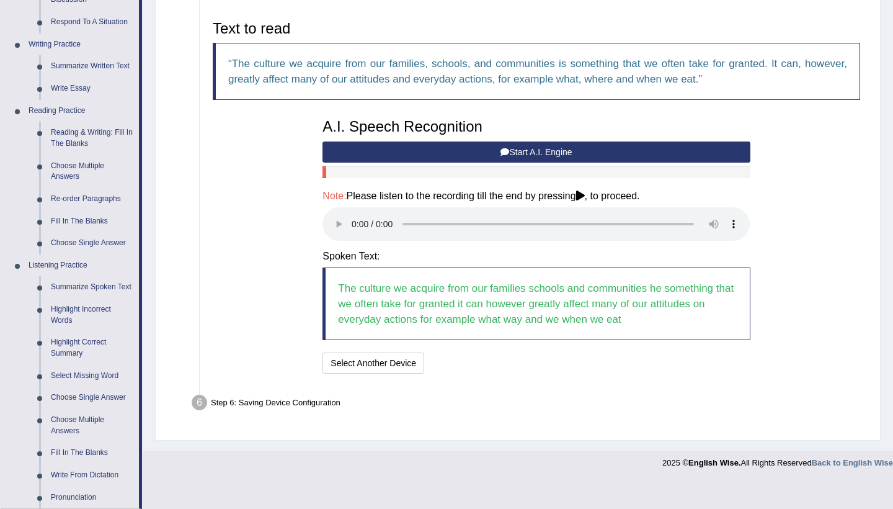
click at [352, 214] on audio at bounding box center [536, 223] width 427 height 33
click at [484, 352] on button "Speech is ok. Go to Last step" at bounding box center [495, 362] width 130 height 21
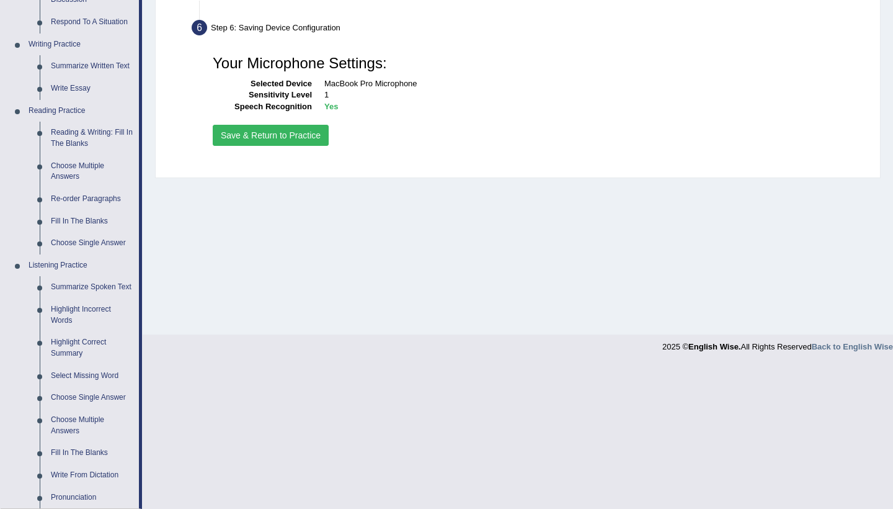
click at [311, 134] on button "Save & Return to Practice" at bounding box center [271, 135] width 116 height 21
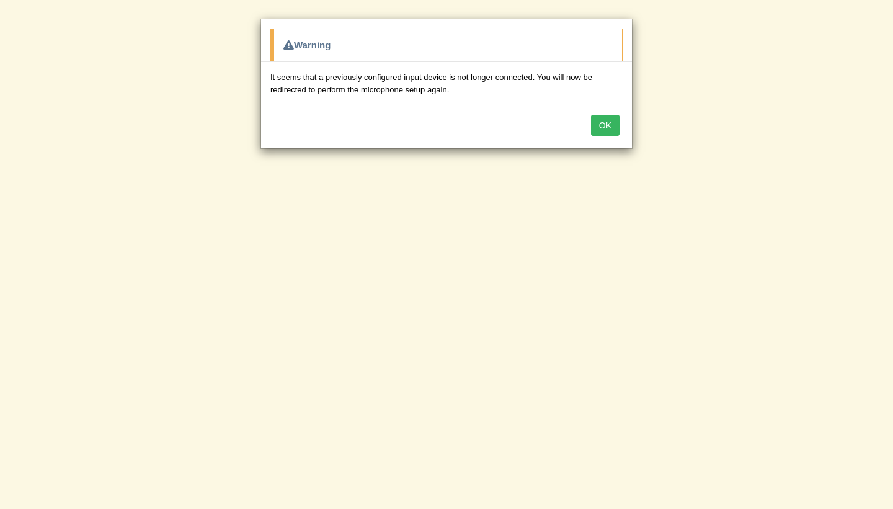
click at [604, 118] on button "OK" at bounding box center [605, 125] width 29 height 21
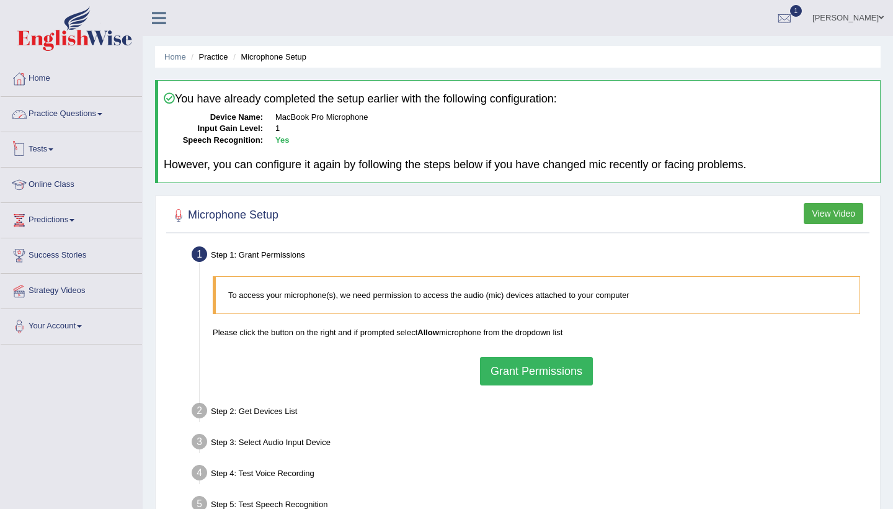
click at [102, 111] on link "Practice Questions" at bounding box center [71, 112] width 141 height 31
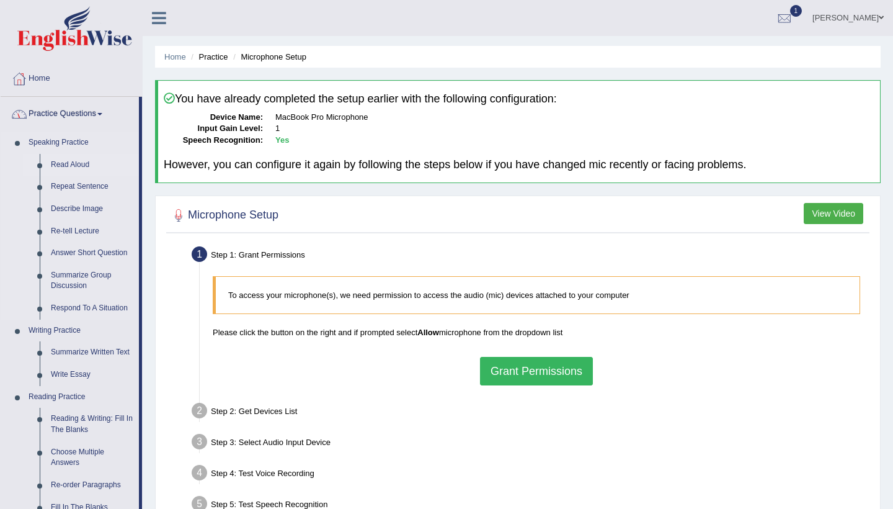
click at [73, 165] on link "Read Aloud" at bounding box center [92, 165] width 94 height 22
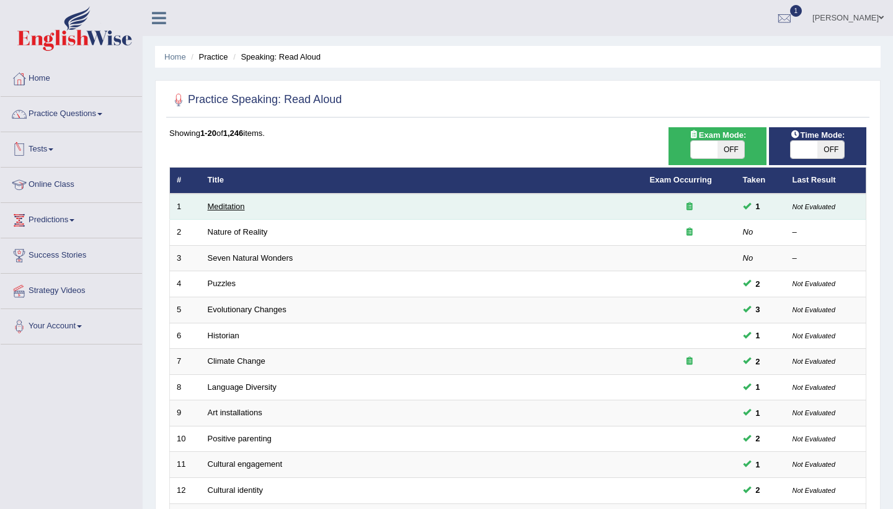
click at [229, 205] on link "Meditation" at bounding box center [226, 206] width 37 height 9
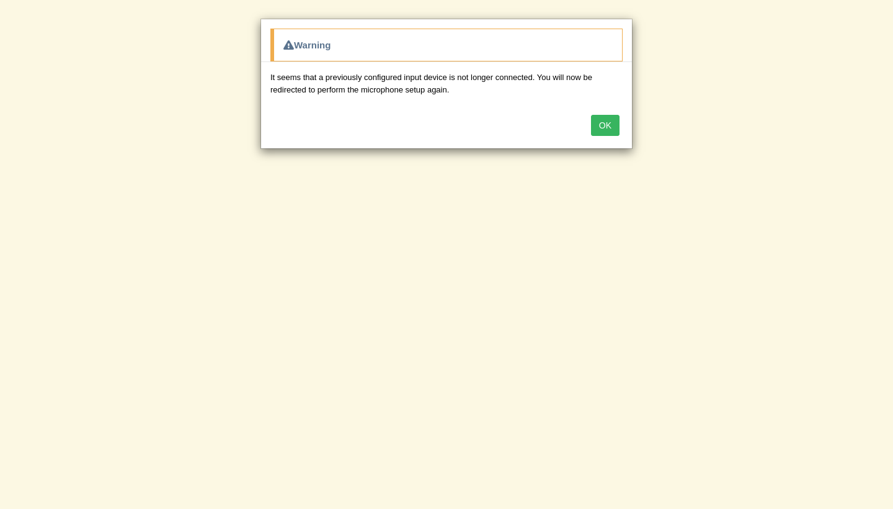
click at [605, 126] on button "OK" at bounding box center [605, 125] width 29 height 21
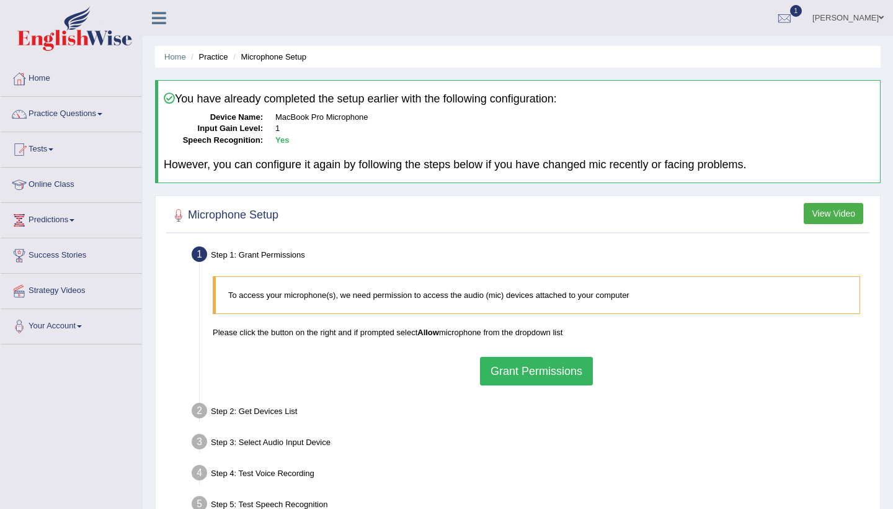
click at [539, 360] on button "Grant Permissions" at bounding box center [536, 371] width 113 height 29
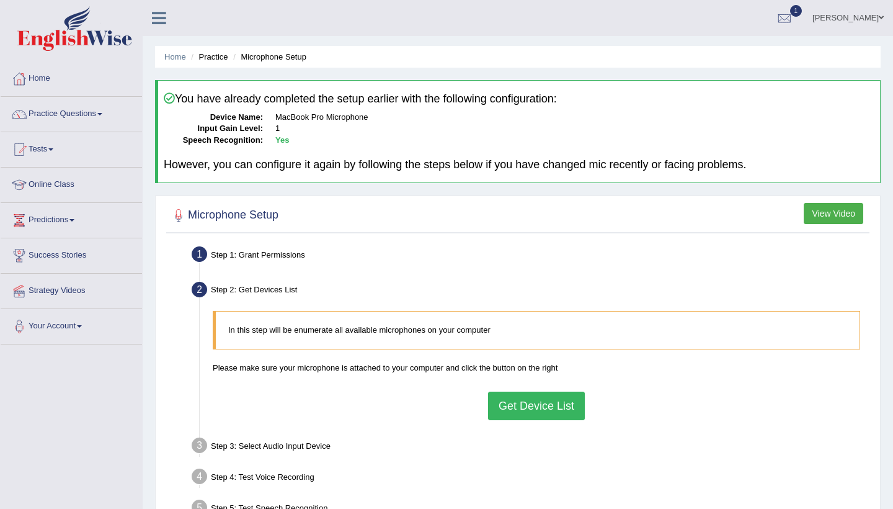
click at [530, 396] on button "Get Device List" at bounding box center [536, 405] width 97 height 29
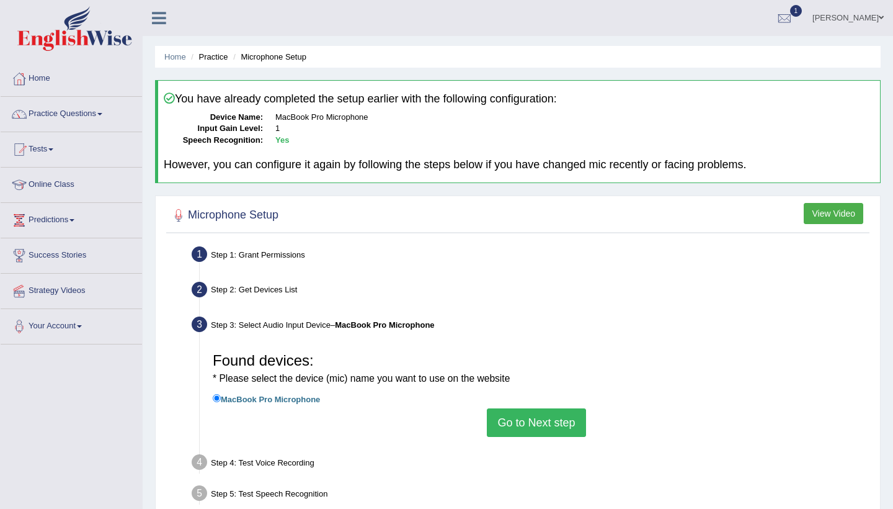
click at [530, 422] on button "Go to Next step" at bounding box center [536, 422] width 99 height 29
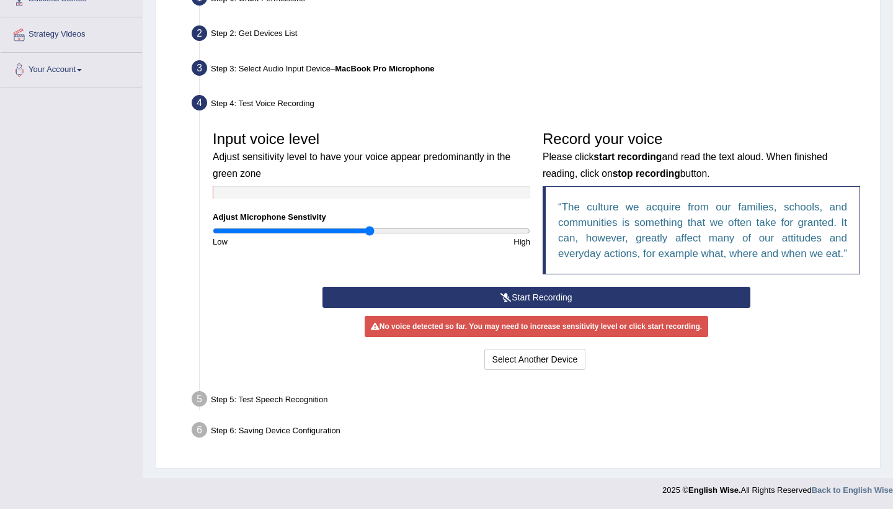
scroll to position [268, 0]
click at [489, 295] on button "Start Recording" at bounding box center [536, 297] width 427 height 21
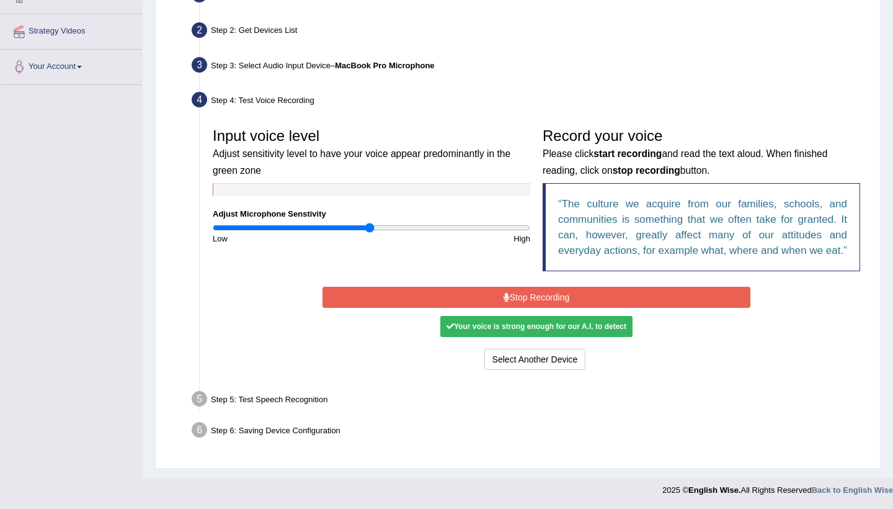
click at [510, 302] on button "Stop Recording" at bounding box center [536, 297] width 427 height 21
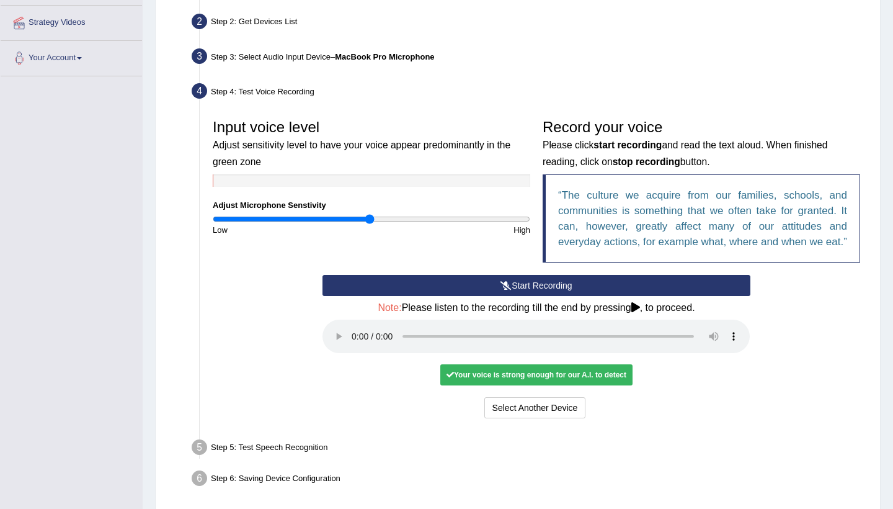
click at [354, 339] on audio at bounding box center [536, 335] width 427 height 33
click at [585, 407] on button "Voice is ok. Go to Next step" at bounding box center [588, 407] width 123 height 21
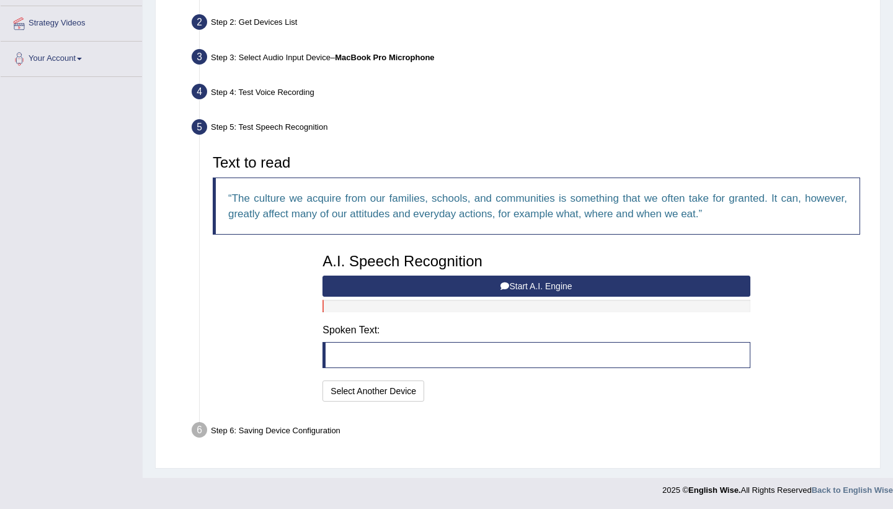
scroll to position [264, 0]
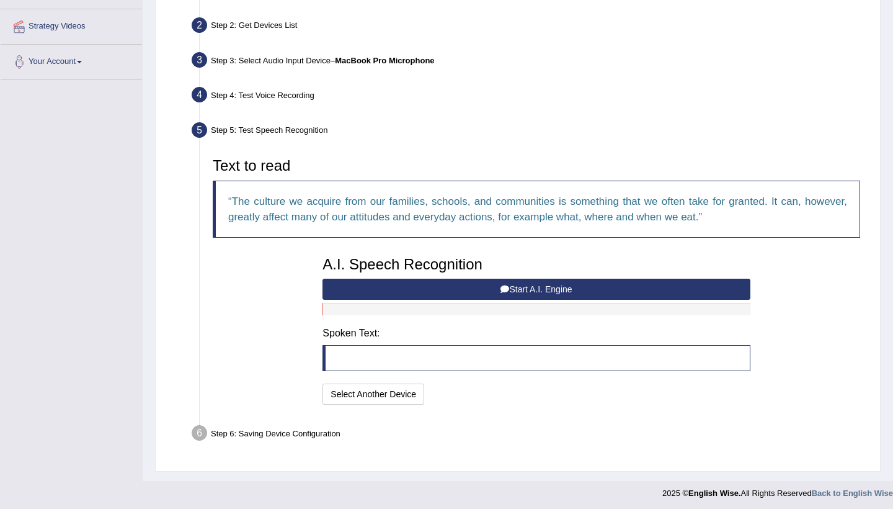
click at [504, 285] on icon at bounding box center [505, 289] width 9 height 9
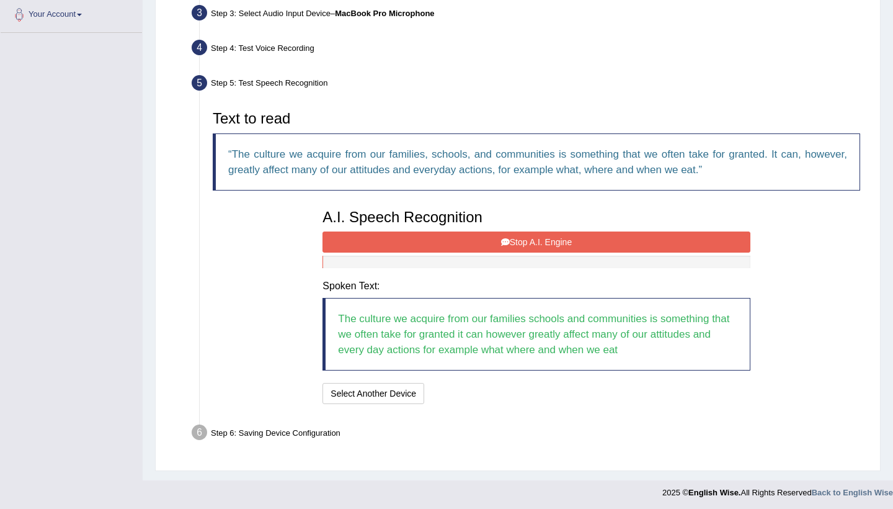
scroll to position [311, 0]
click at [487, 249] on button "Stop A.I. Engine" at bounding box center [536, 242] width 427 height 21
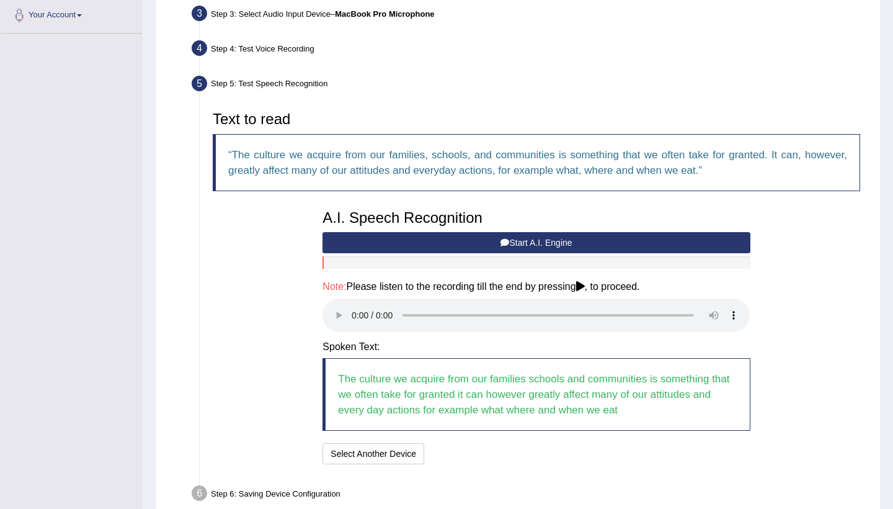
click at [350, 302] on audio at bounding box center [536, 314] width 427 height 33
click at [352, 304] on audio at bounding box center [536, 314] width 427 height 33
click at [523, 443] on button "Speech is ok. Go to Last step" at bounding box center [495, 453] width 130 height 21
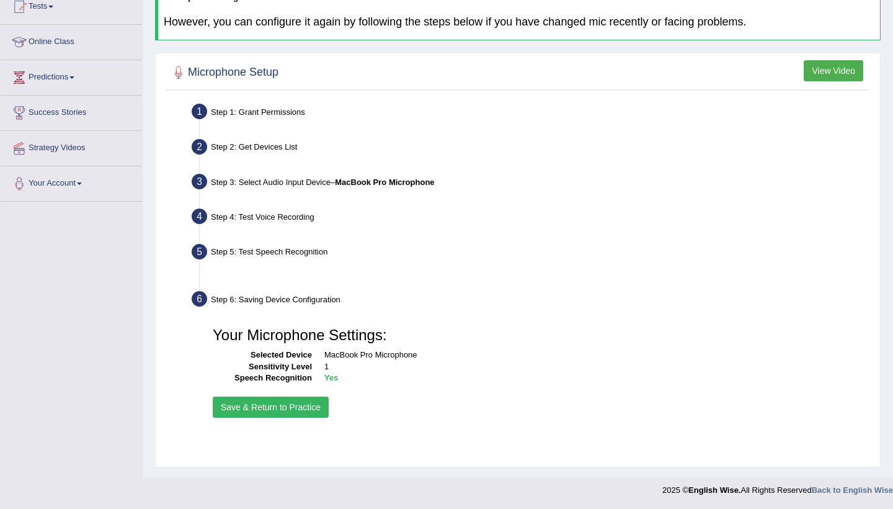
scroll to position [143, 0]
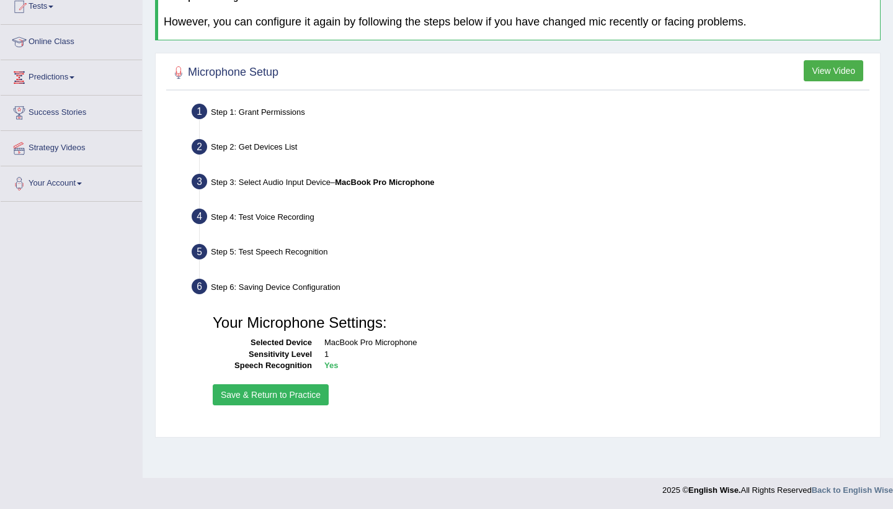
click at [280, 389] on button "Save & Return to Practice" at bounding box center [271, 394] width 116 height 21
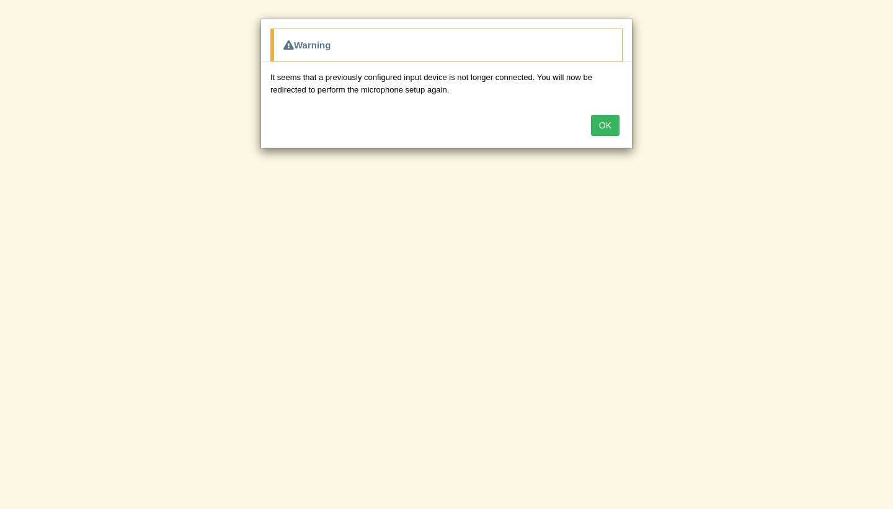
click at [608, 124] on button "OK" at bounding box center [605, 125] width 29 height 21
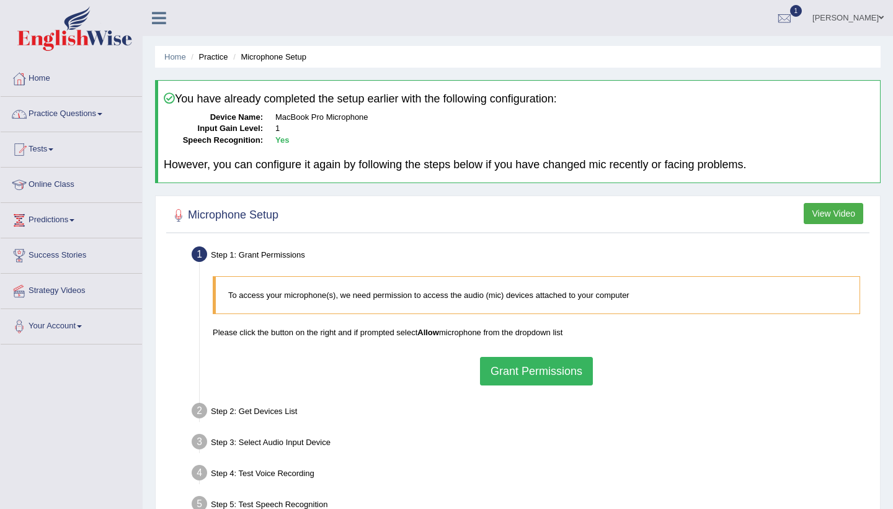
click at [102, 114] on link "Practice Questions" at bounding box center [71, 112] width 141 height 31
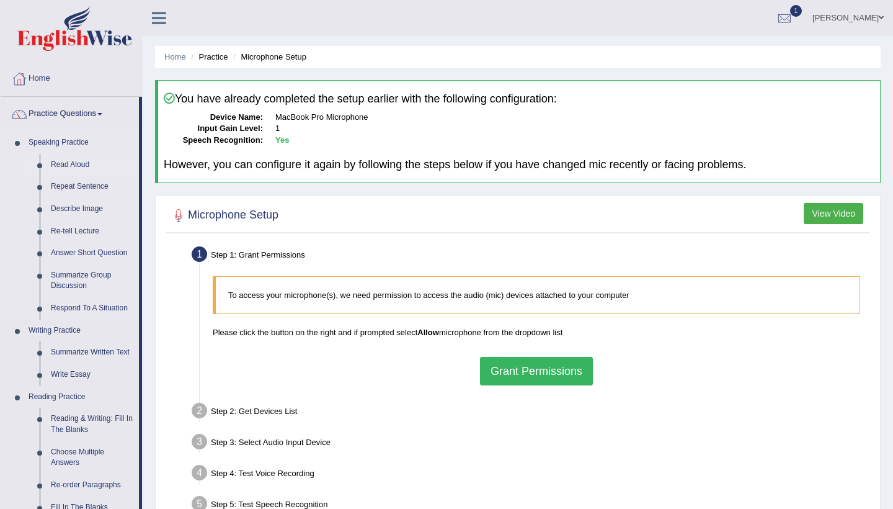
click at [69, 164] on link "Read Aloud" at bounding box center [92, 165] width 94 height 22
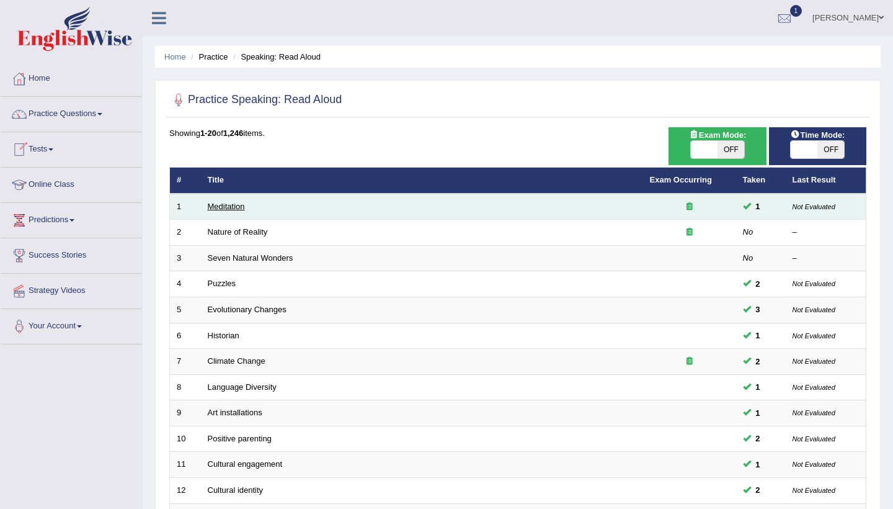
click at [227, 203] on link "Meditation" at bounding box center [226, 206] width 37 height 9
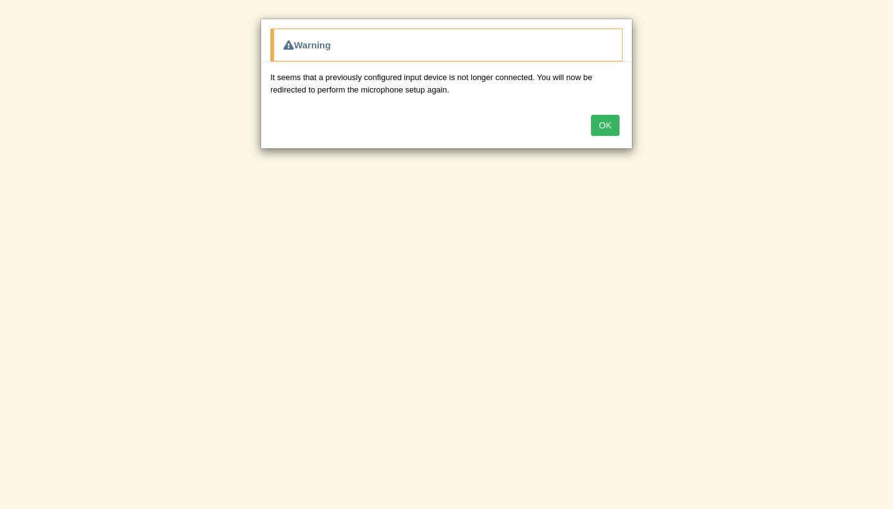
click at [602, 118] on button "OK" at bounding box center [605, 125] width 29 height 21
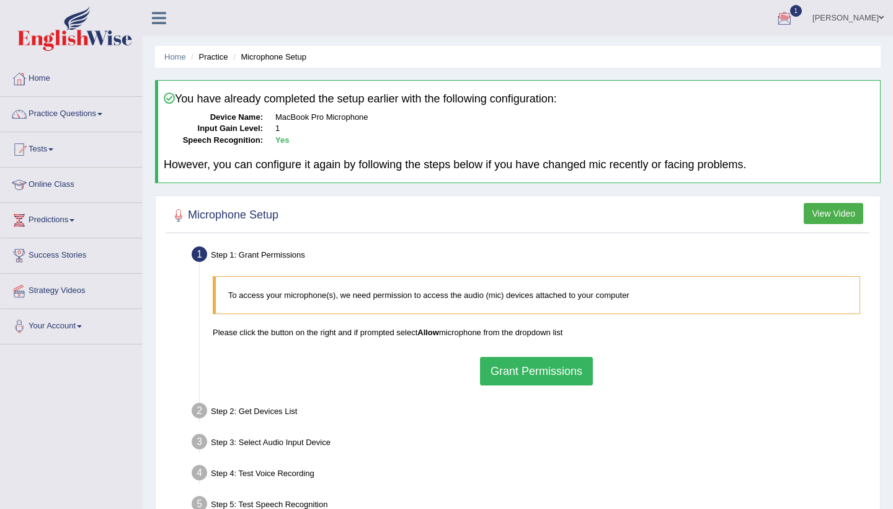
click at [872, 11] on link "[PERSON_NAME]" at bounding box center [848, 16] width 90 height 32
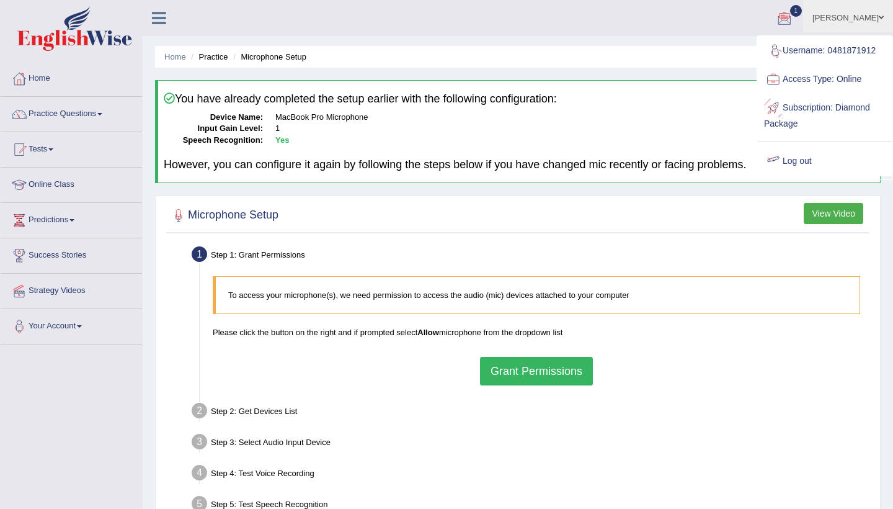
click at [792, 160] on link "Log out" at bounding box center [825, 161] width 134 height 29
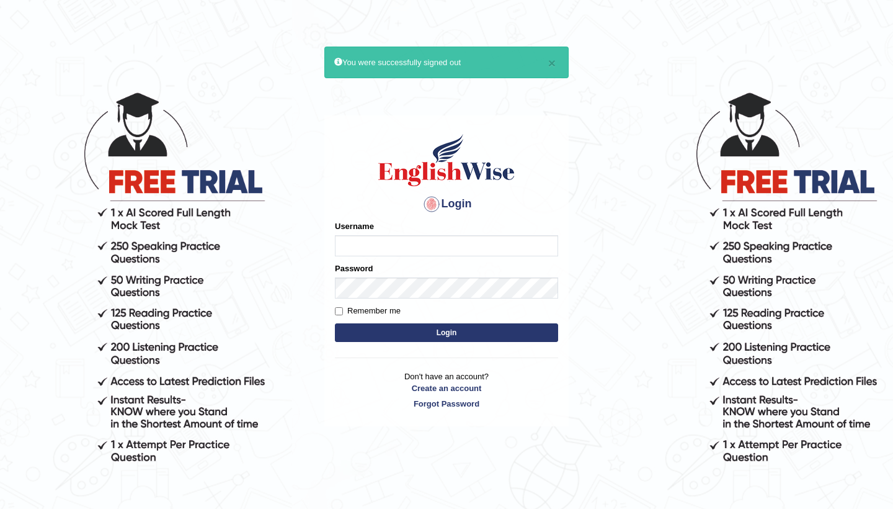
click at [465, 239] on input "Username" at bounding box center [446, 245] width 223 height 21
type input "0481871912"
click at [504, 332] on button "Login" at bounding box center [446, 332] width 223 height 19
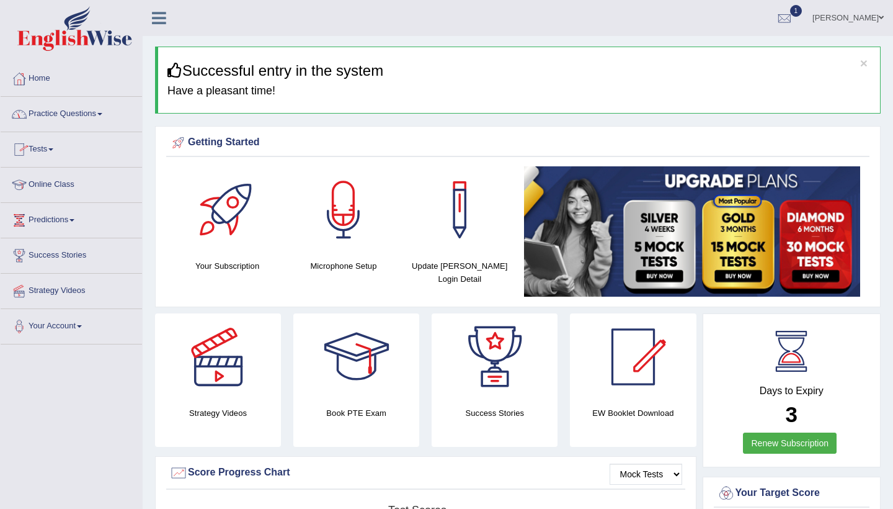
click at [102, 113] on span at bounding box center [99, 114] width 5 height 2
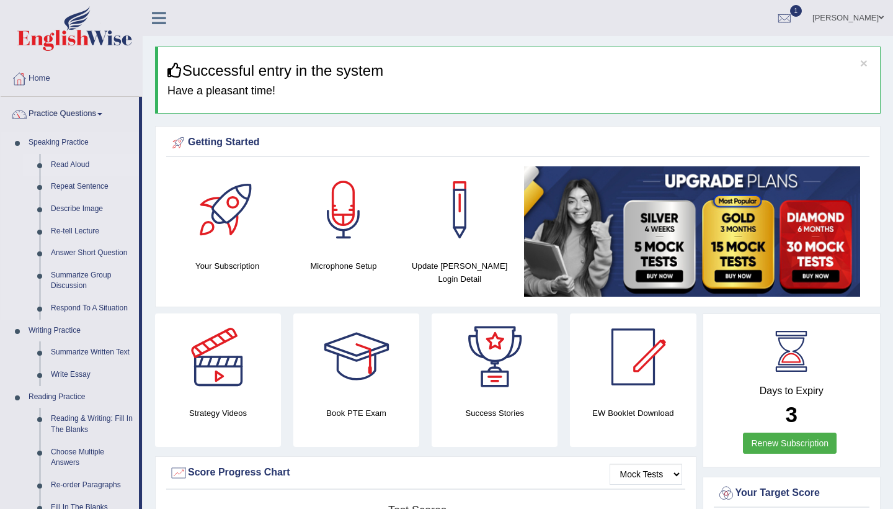
click at [75, 166] on link "Read Aloud" at bounding box center [92, 165] width 94 height 22
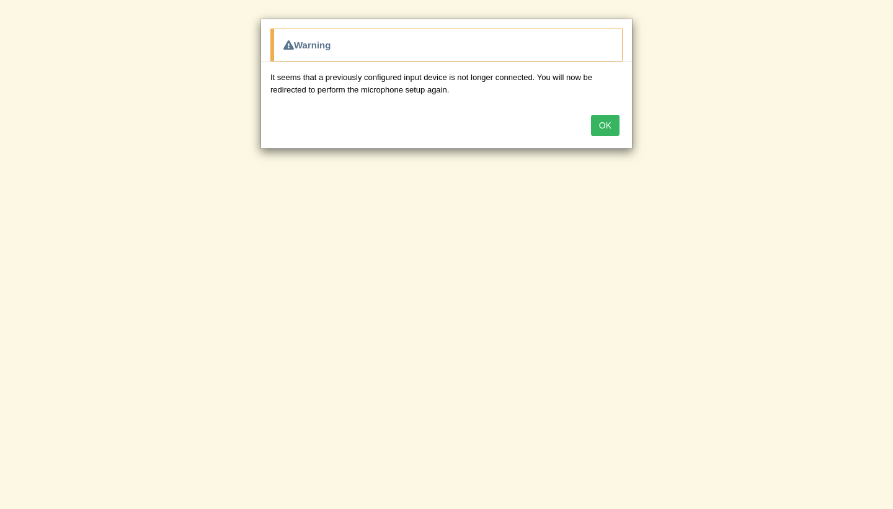
click at [595, 122] on button "OK" at bounding box center [605, 125] width 29 height 21
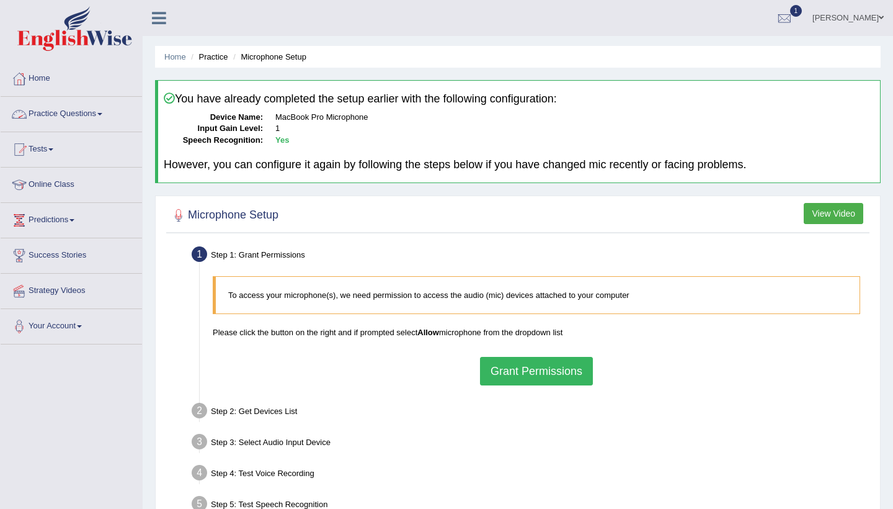
click at [93, 115] on link "Practice Questions" at bounding box center [71, 112] width 141 height 31
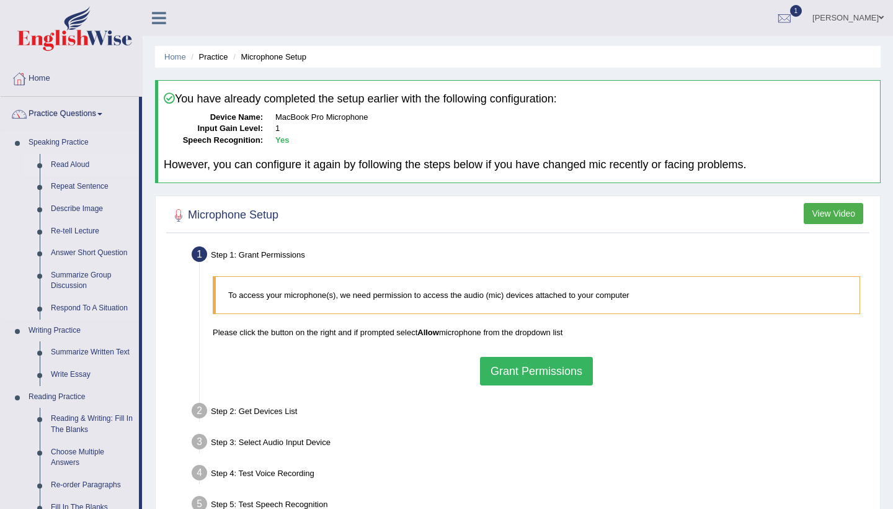
click at [66, 161] on link "Read Aloud" at bounding box center [92, 165] width 94 height 22
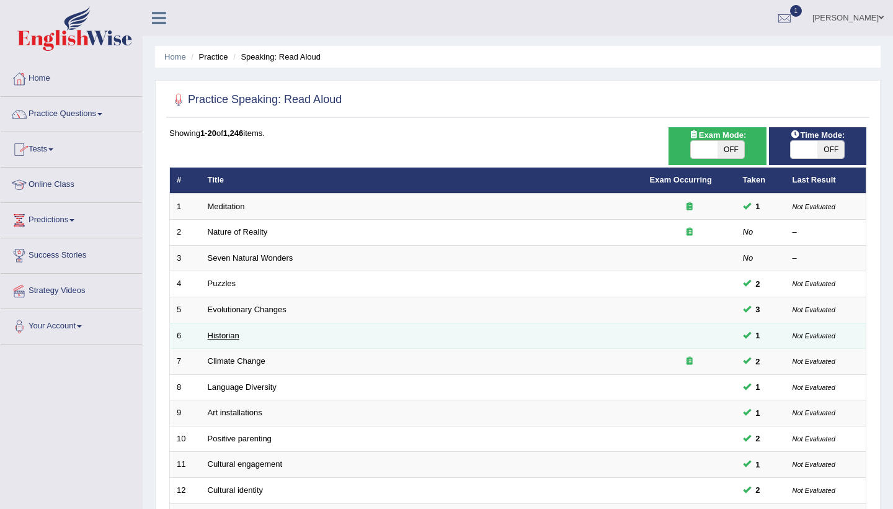
click at [231, 331] on link "Historian" at bounding box center [224, 335] width 32 height 9
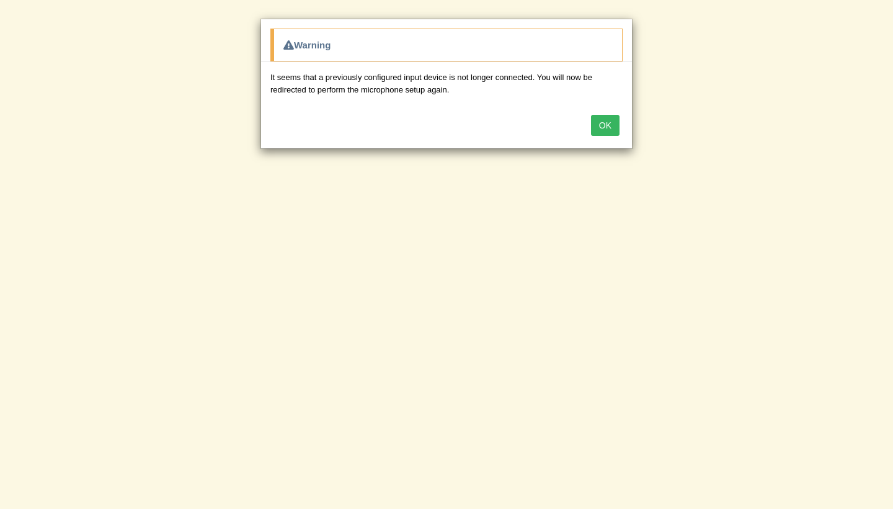
click at [605, 123] on button "OK" at bounding box center [605, 125] width 29 height 21
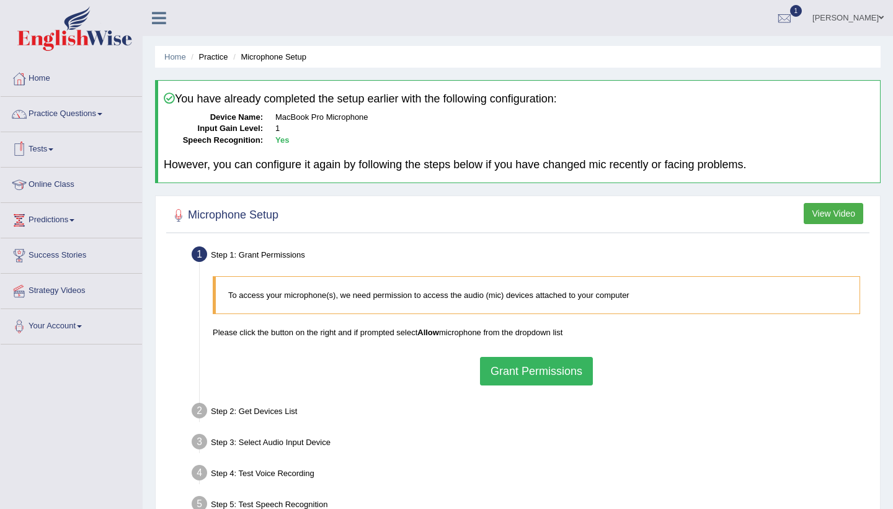
click at [55, 151] on link "Tests" at bounding box center [71, 147] width 141 height 31
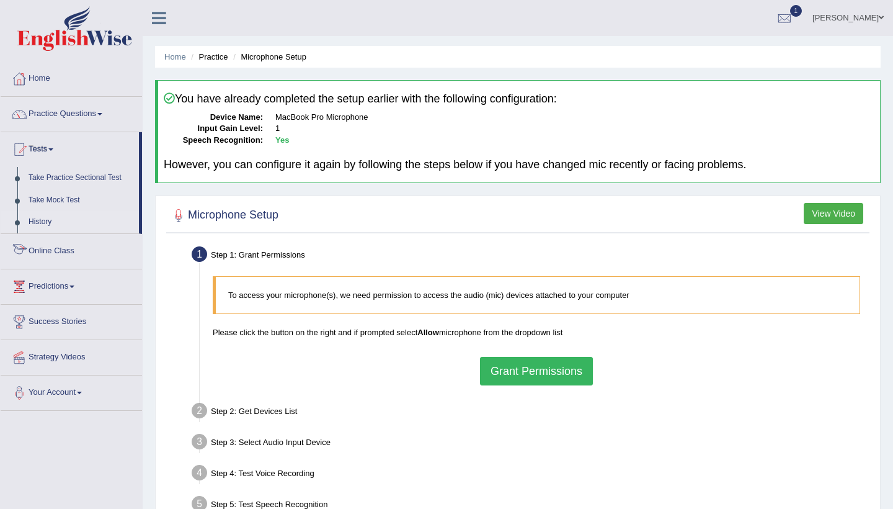
click at [48, 223] on link "History" at bounding box center [81, 222] width 116 height 22
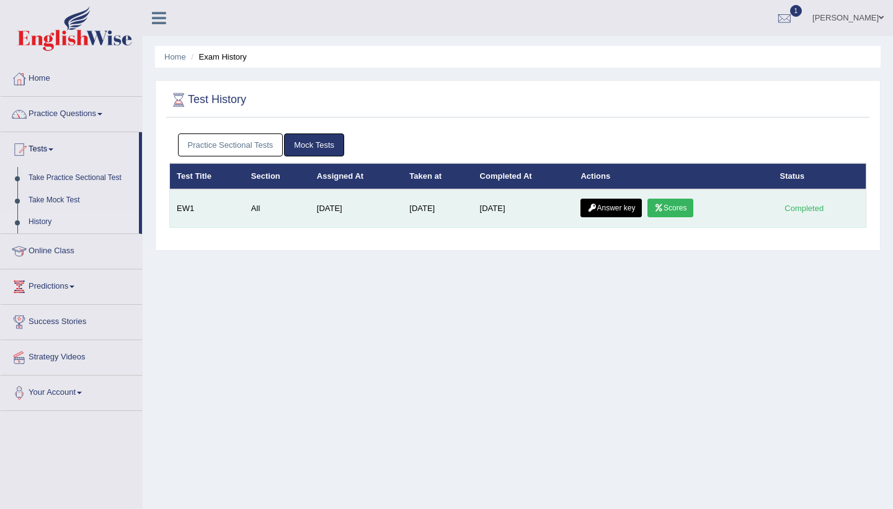
click at [691, 204] on link "Scores" at bounding box center [670, 207] width 46 height 19
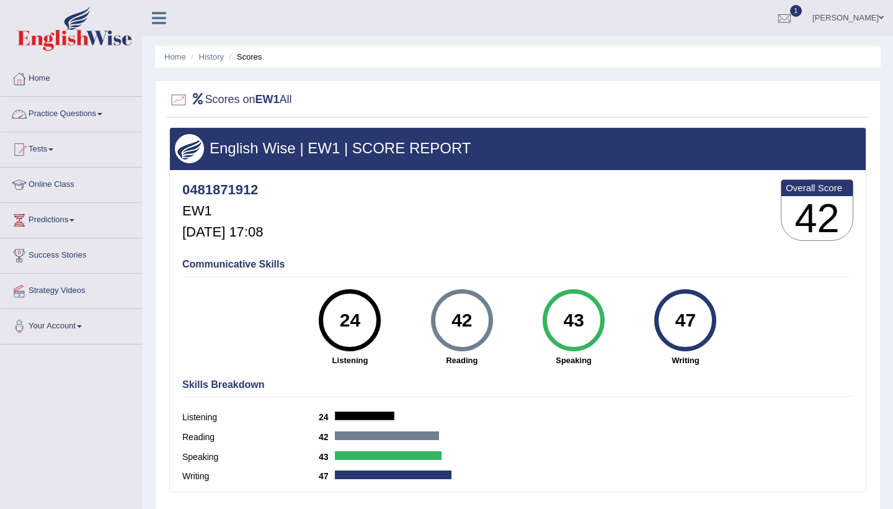
click at [96, 109] on link "Practice Questions" at bounding box center [71, 112] width 141 height 31
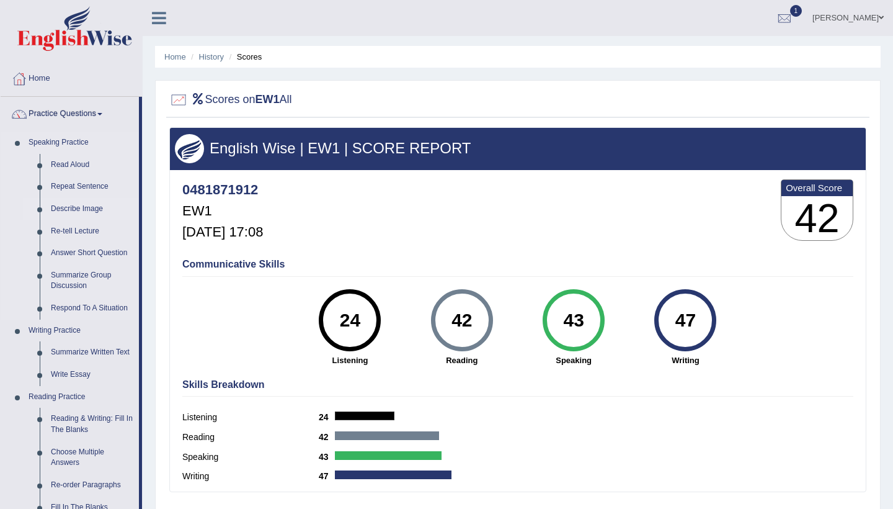
click at [73, 207] on link "Describe Image" at bounding box center [92, 209] width 94 height 22
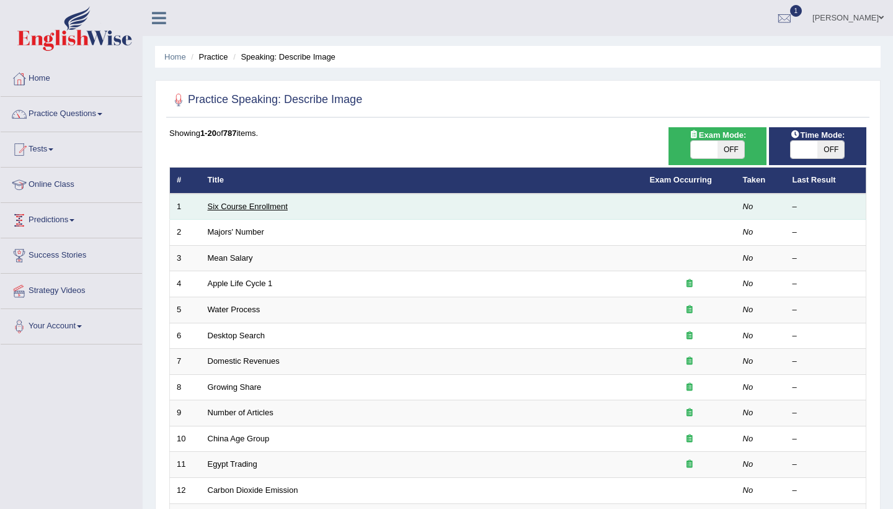
click at [225, 206] on link "Six Course Enrollment" at bounding box center [248, 206] width 80 height 9
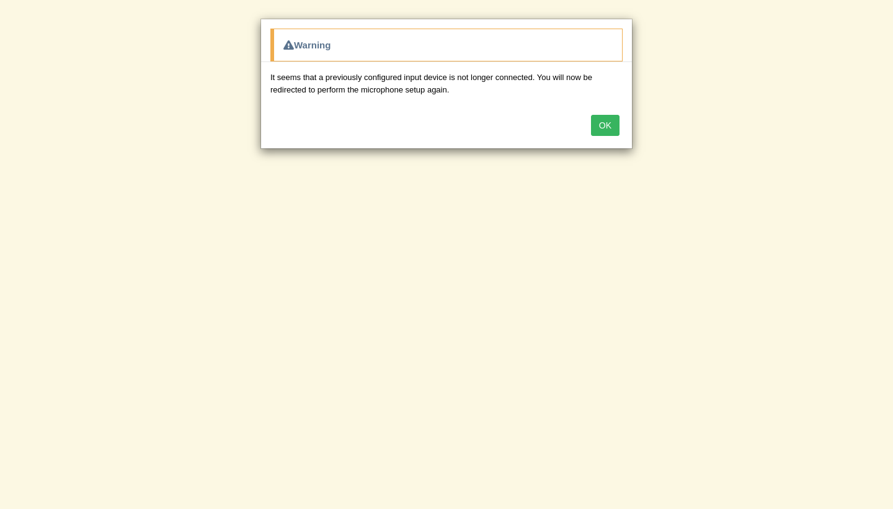
click at [606, 122] on button "OK" at bounding box center [605, 125] width 29 height 21
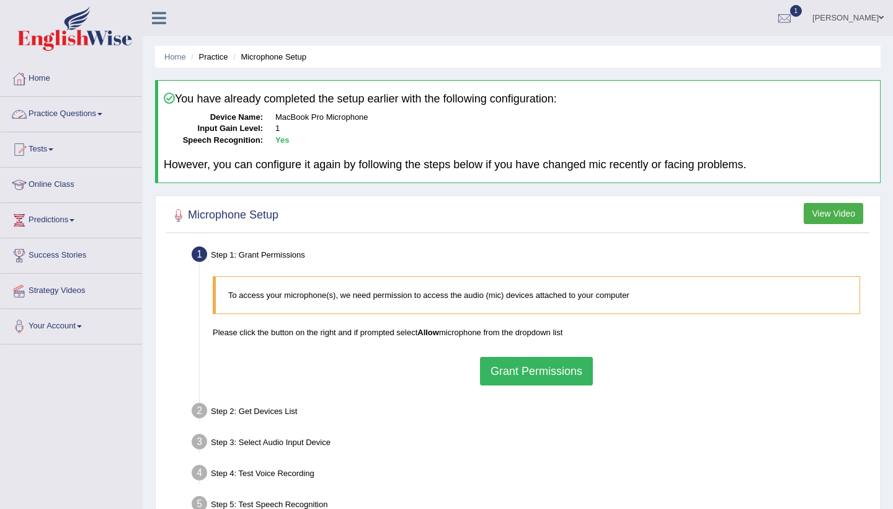
click at [103, 109] on link "Practice Questions" at bounding box center [71, 112] width 141 height 31
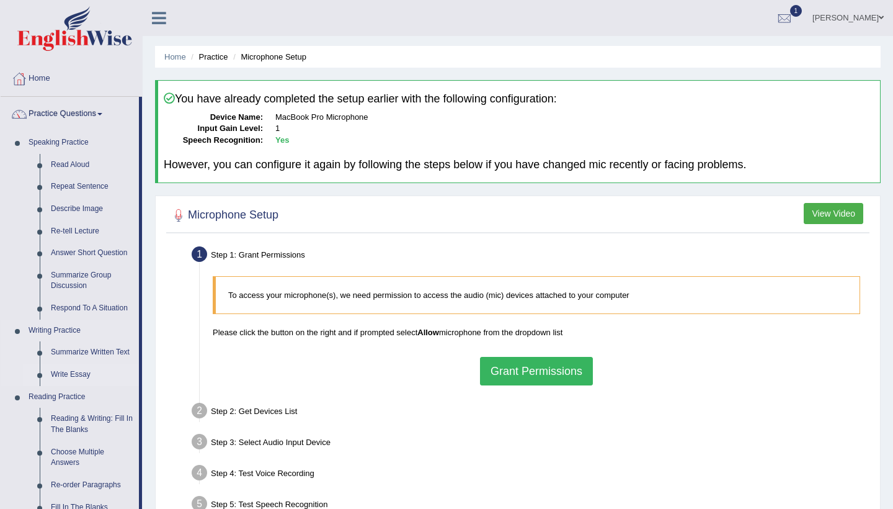
click at [77, 372] on link "Write Essay" at bounding box center [92, 374] width 94 height 22
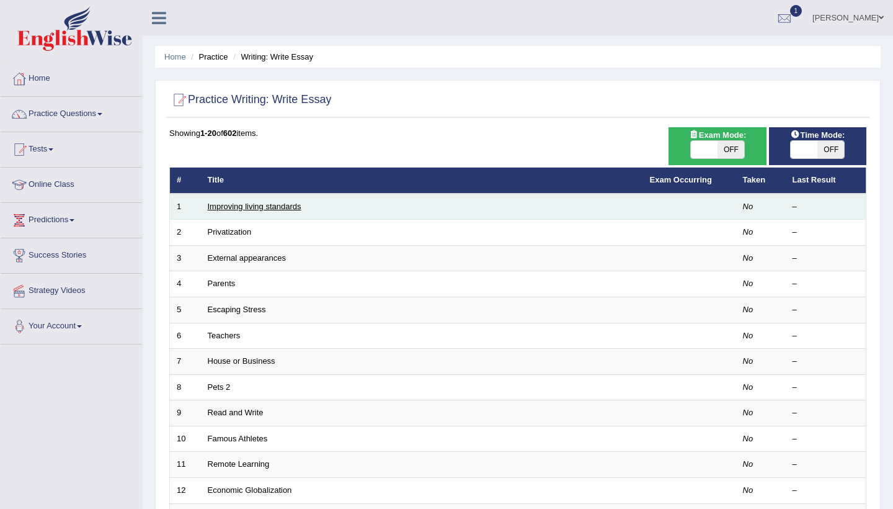
click at [224, 206] on link "Improving living standards" at bounding box center [255, 206] width 94 height 9
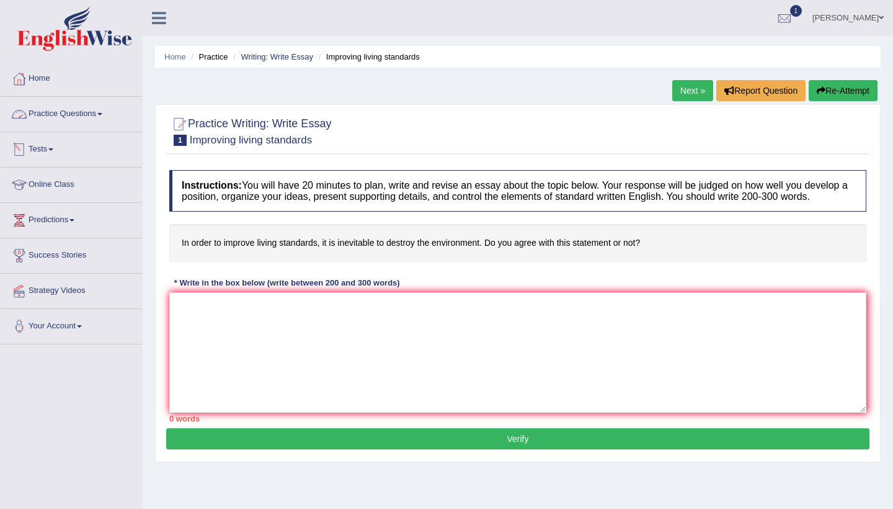
click at [98, 115] on link "Practice Questions" at bounding box center [71, 112] width 141 height 31
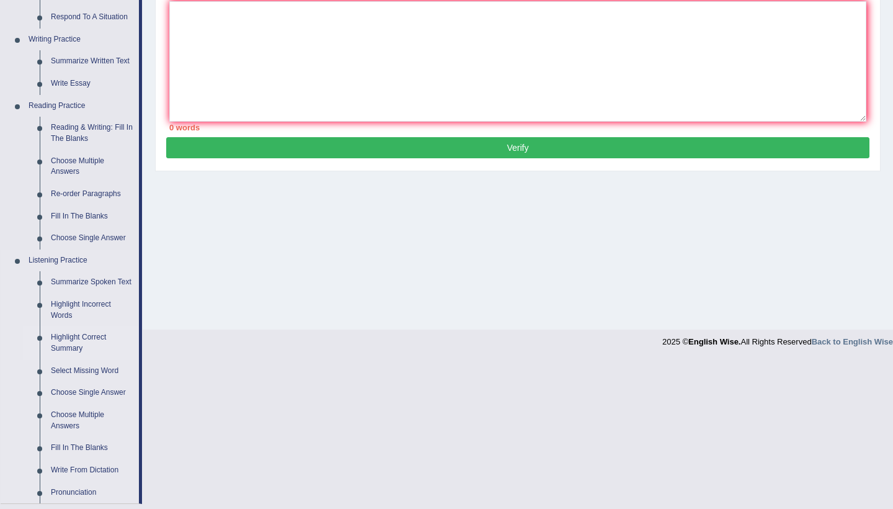
scroll to position [293, 0]
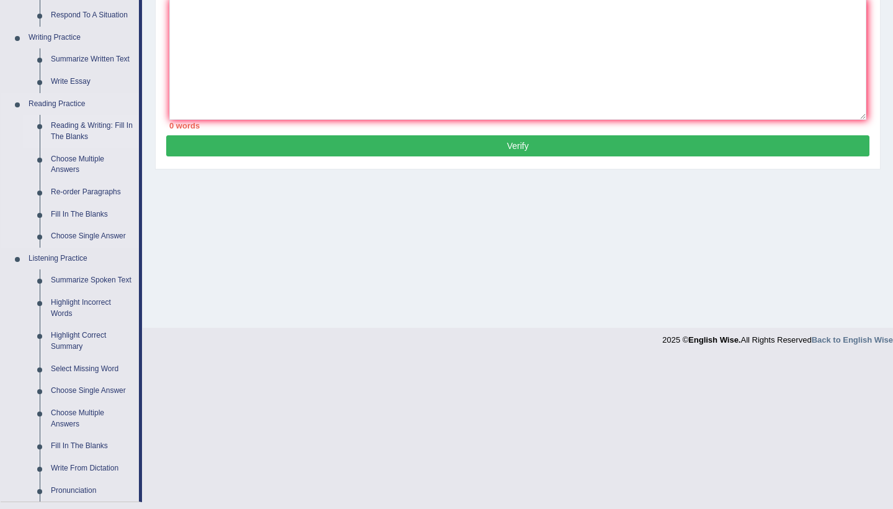
click at [84, 123] on link "Reading & Writing: Fill In The Blanks" at bounding box center [92, 131] width 94 height 33
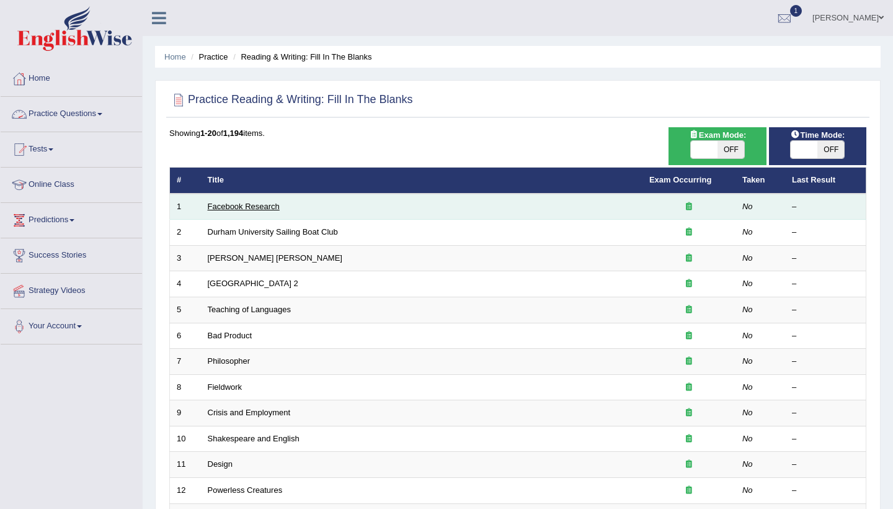
click at [252, 207] on link "Facebook Research" at bounding box center [244, 206] width 72 height 9
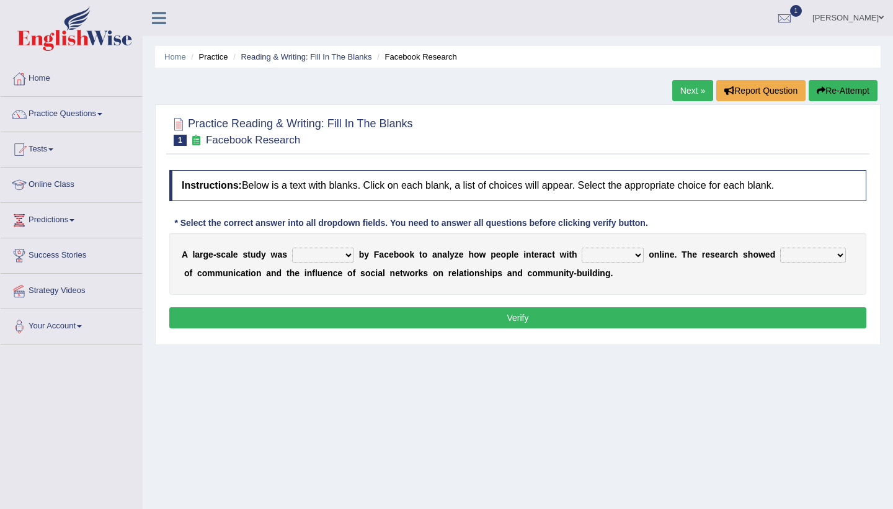
click at [355, 255] on b at bounding box center [356, 254] width 5 height 10
select select "had"
select select "together"
select select "fellowships"
click at [791, 322] on button "Verify" at bounding box center [517, 317] width 697 height 21
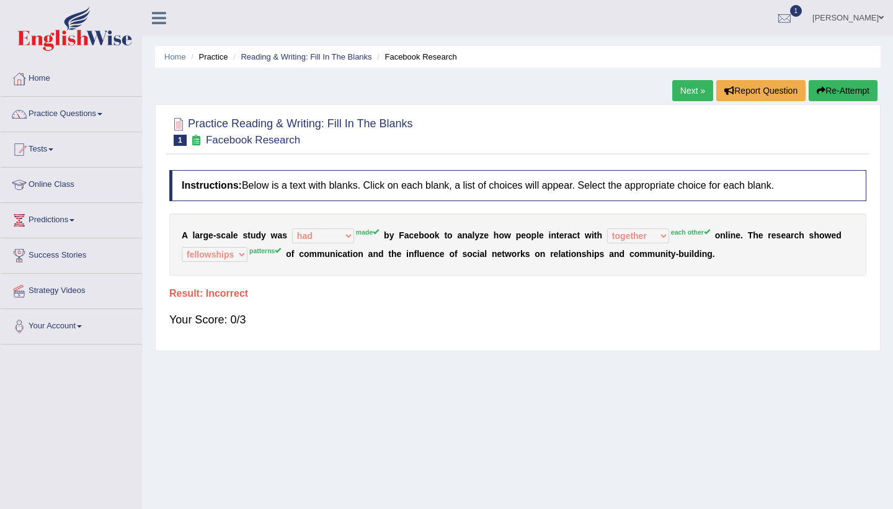
click at [680, 86] on link "Next »" at bounding box center [692, 90] width 41 height 21
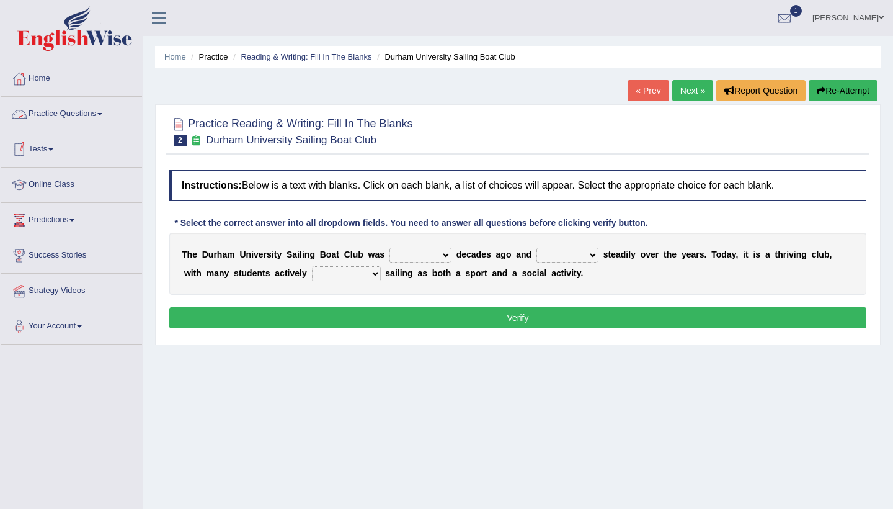
click at [104, 109] on link "Practice Questions" at bounding box center [71, 112] width 141 height 31
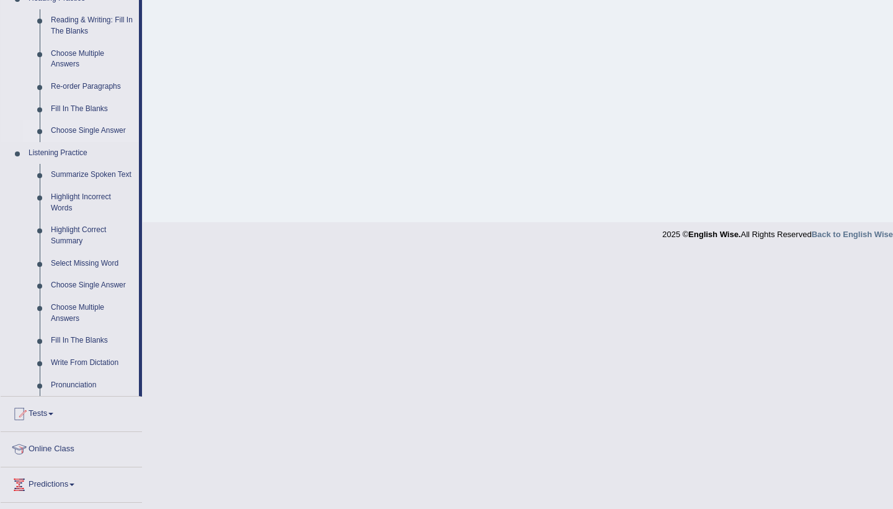
scroll to position [402, 0]
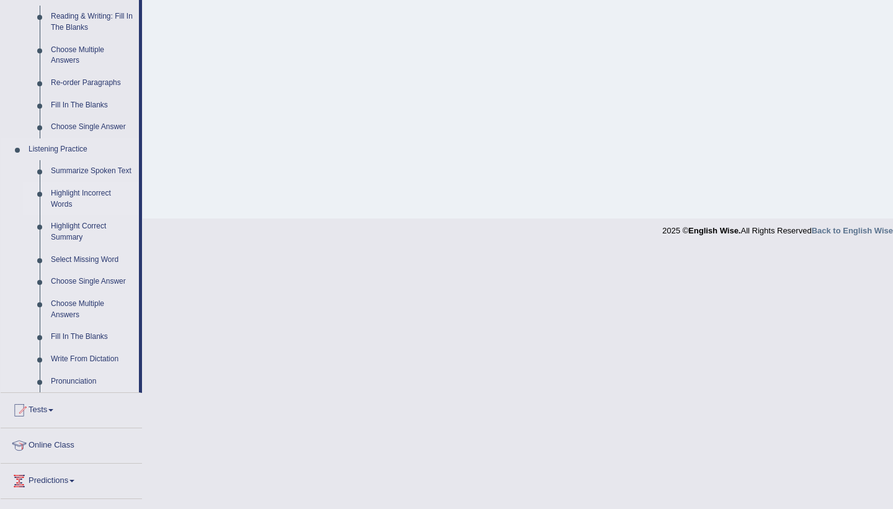
click at [71, 200] on link "Highlight Incorrect Words" at bounding box center [92, 198] width 94 height 33
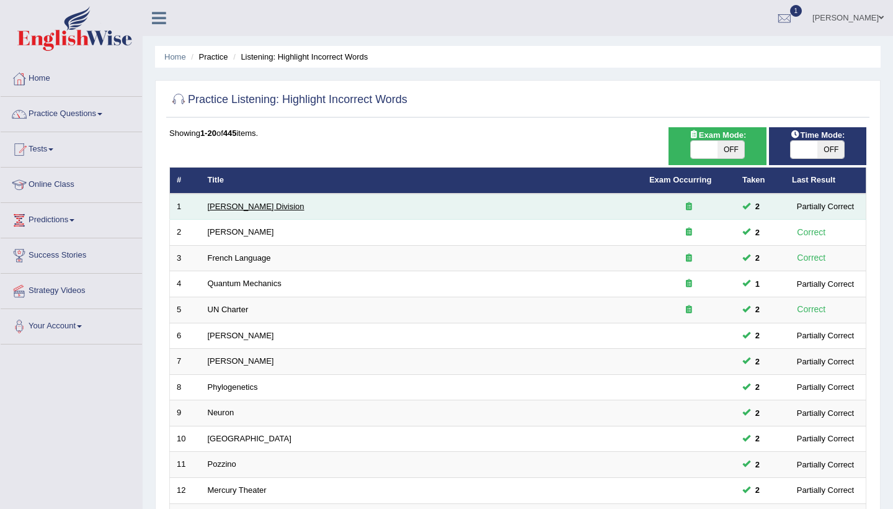
click at [242, 202] on link "[PERSON_NAME] Division" at bounding box center [256, 206] width 97 height 9
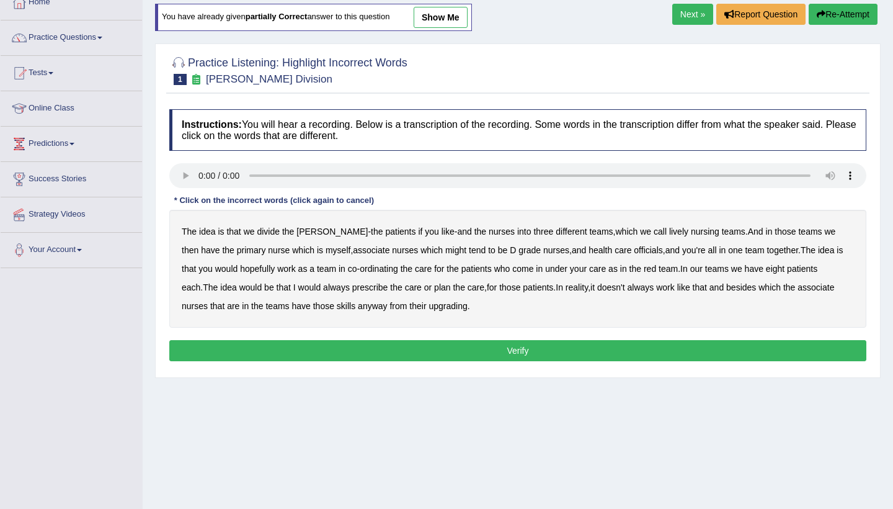
scroll to position [80, 0]
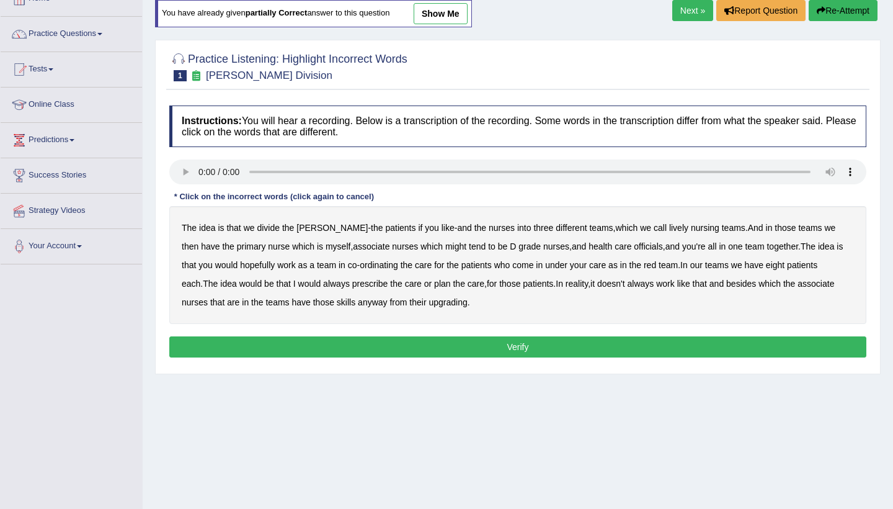
click at [199, 171] on audio at bounding box center [517, 171] width 697 height 25
click at [255, 171] on audio at bounding box center [517, 171] width 697 height 25
click at [669, 228] on b "lively" at bounding box center [678, 228] width 19 height 10
click at [445, 247] on b "might" at bounding box center [455, 246] width 21 height 10
click at [323, 283] on b "always" at bounding box center [336, 283] width 27 height 10
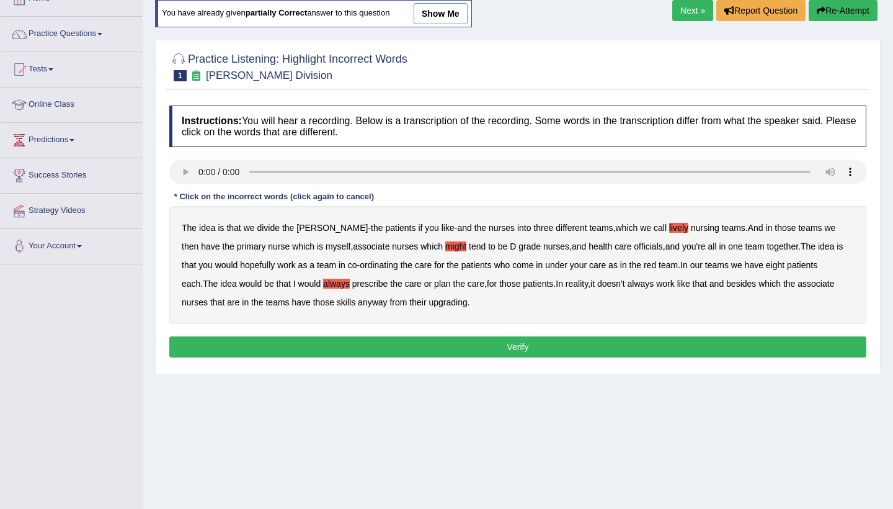
click at [590, 282] on b "it" at bounding box center [592, 283] width 4 height 10
click at [429, 304] on b "upgrading" at bounding box center [448, 302] width 38 height 10
click at [461, 344] on button "Verify" at bounding box center [517, 346] width 697 height 21
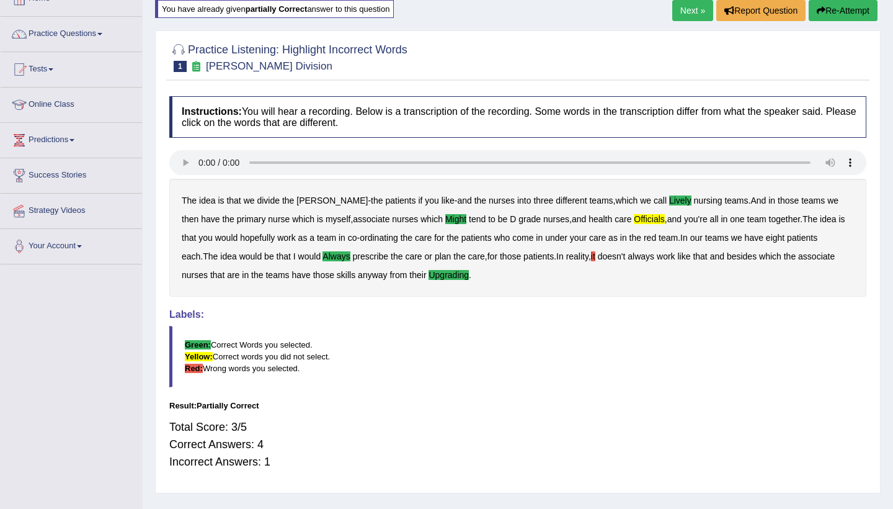
click at [680, 14] on link "Next »" at bounding box center [692, 10] width 41 height 21
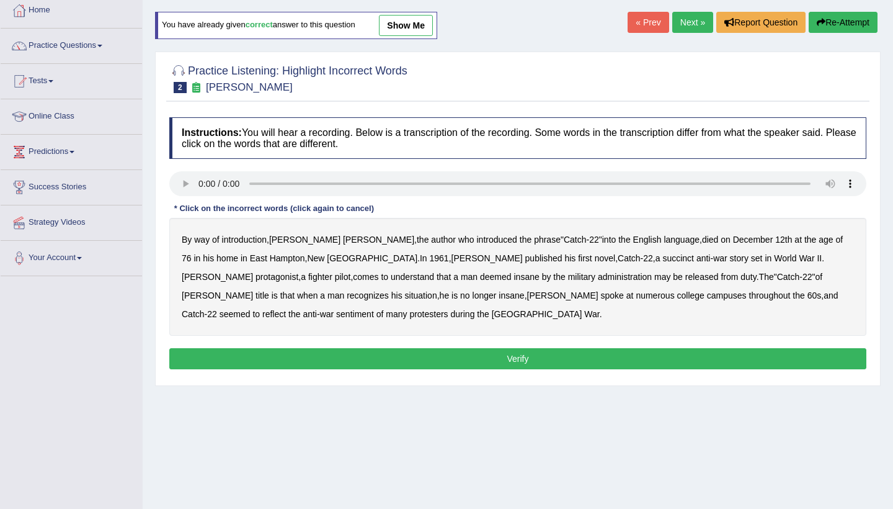
scroll to position [69, 0]
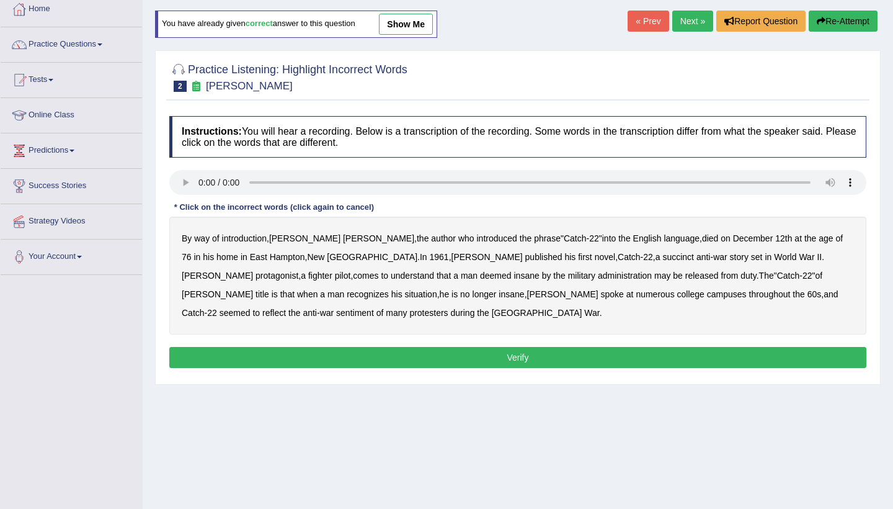
click at [200, 179] on audio at bounding box center [517, 182] width 697 height 25
click at [662, 256] on b "succinct" at bounding box center [678, 257] width 32 height 10
click at [435, 269] on div "By way of introduction , [PERSON_NAME] , the author who introduced the phrase "…" at bounding box center [517, 275] width 697 height 118
click at [598, 274] on b "administration" at bounding box center [625, 275] width 54 height 10
click at [437, 289] on b "situation" at bounding box center [421, 294] width 32 height 10
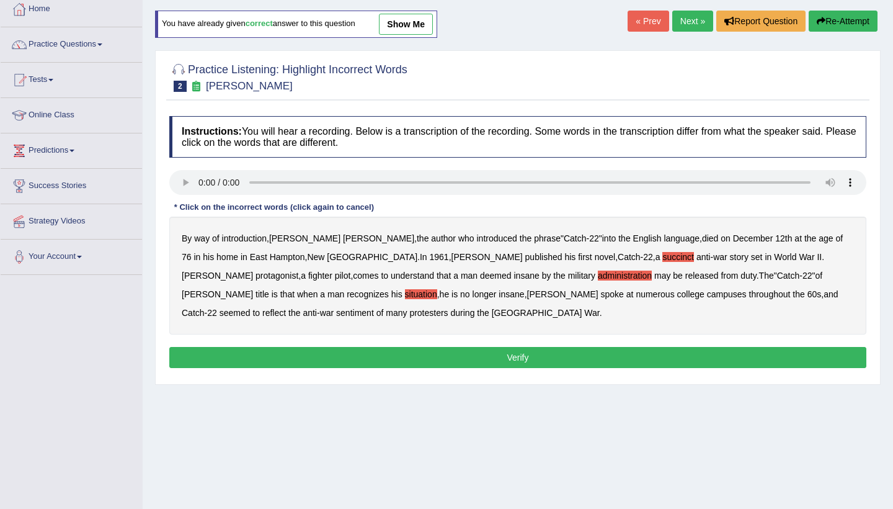
click at [286, 308] on b "reflect" at bounding box center [274, 313] width 24 height 10
click at [612, 358] on button "Verify" at bounding box center [517, 357] width 697 height 21
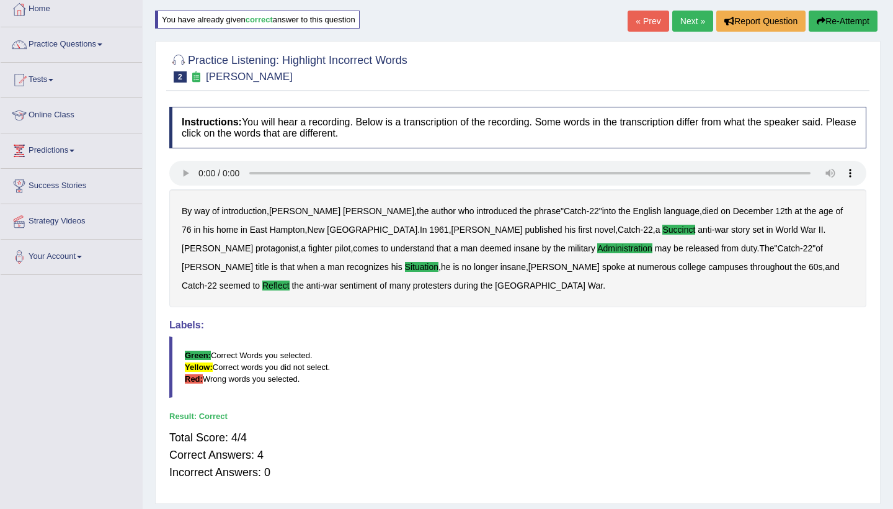
click at [692, 22] on link "Next »" at bounding box center [692, 21] width 41 height 21
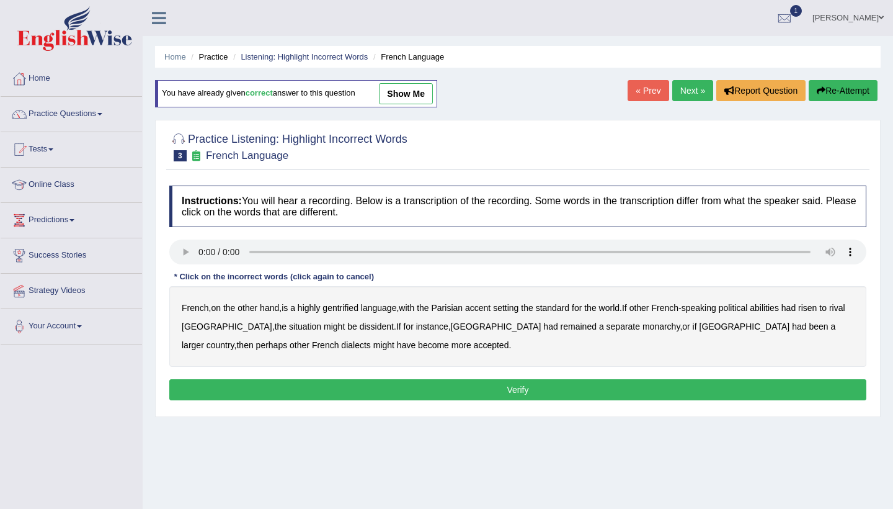
click at [197, 250] on audio at bounding box center [517, 251] width 697 height 25
click at [200, 250] on audio at bounding box center [517, 251] width 697 height 25
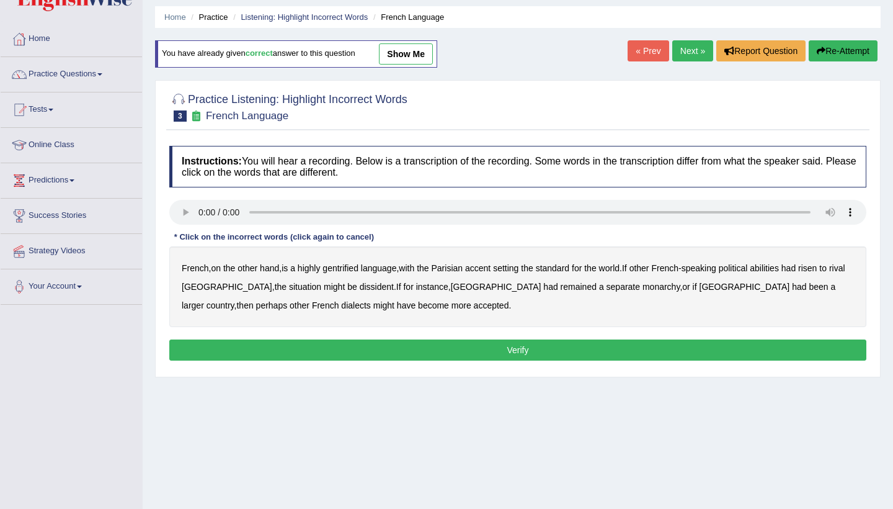
scroll to position [40, 0]
click at [201, 210] on audio at bounding box center [517, 212] width 697 height 25
click at [254, 211] on audio at bounding box center [517, 212] width 697 height 25
click at [202, 212] on audio at bounding box center [517, 212] width 697 height 25
click at [345, 265] on b "gentrified" at bounding box center [341, 268] width 36 height 10
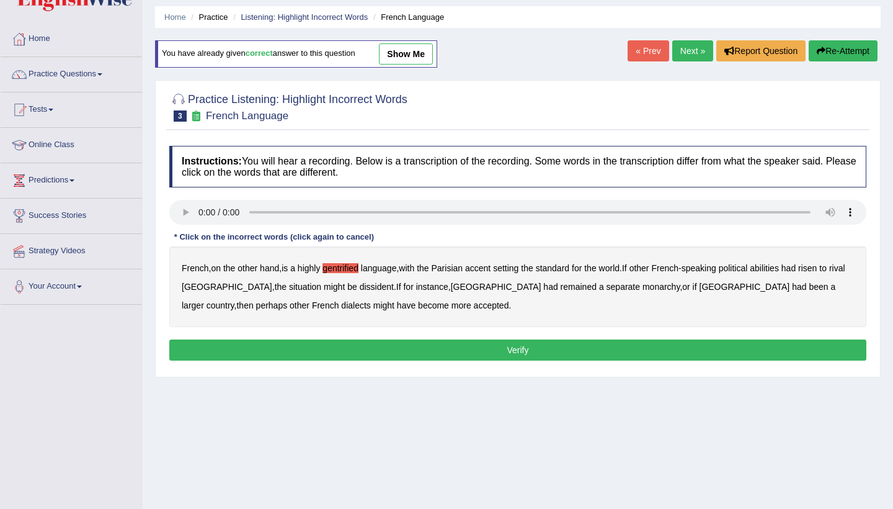
click at [779, 267] on b "abilities" at bounding box center [764, 268] width 29 height 10
click at [643, 286] on b "monarchy" at bounding box center [661, 287] width 37 height 10
click at [499, 351] on button "Verify" at bounding box center [517, 349] width 697 height 21
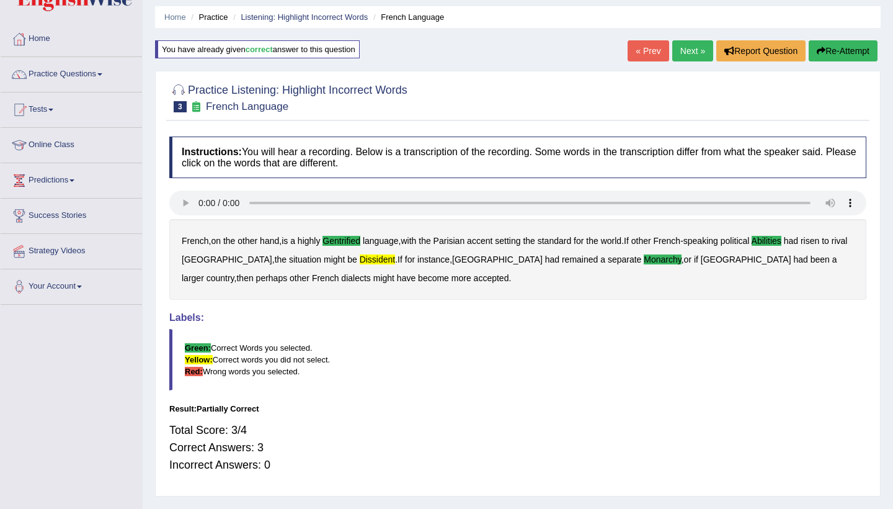
click at [687, 42] on link "Next »" at bounding box center [692, 50] width 41 height 21
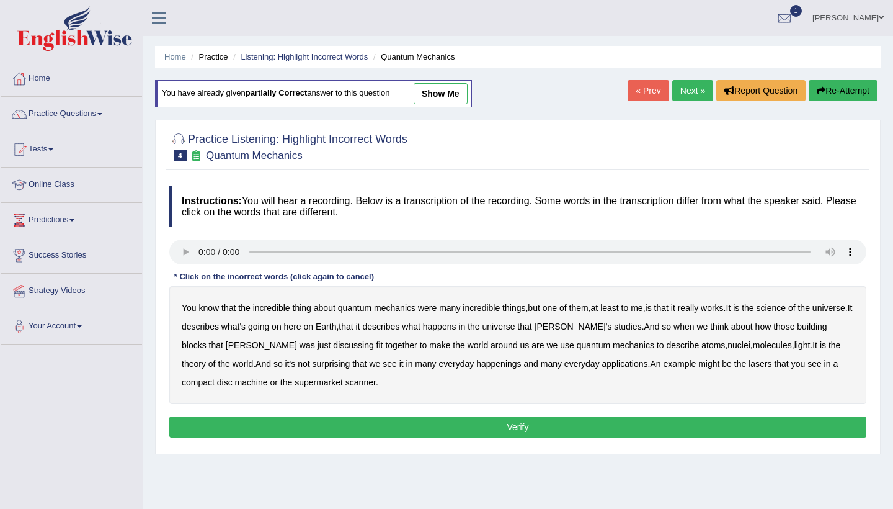
click at [179, 249] on audio at bounding box center [517, 251] width 697 height 25
click at [695, 94] on link "Next »" at bounding box center [692, 90] width 41 height 21
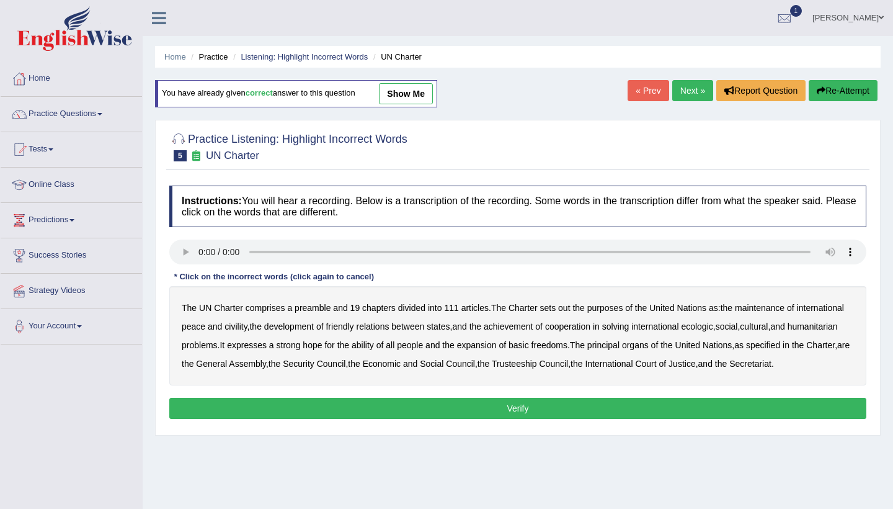
click at [202, 254] on audio at bounding box center [517, 251] width 697 height 25
click at [570, 310] on b "out" at bounding box center [564, 308] width 12 height 10
click at [247, 326] on b "civility" at bounding box center [236, 326] width 22 height 10
click at [713, 327] on b "ecologic" at bounding box center [697, 326] width 32 height 10
click at [374, 348] on b "ability" at bounding box center [363, 345] width 22 height 10
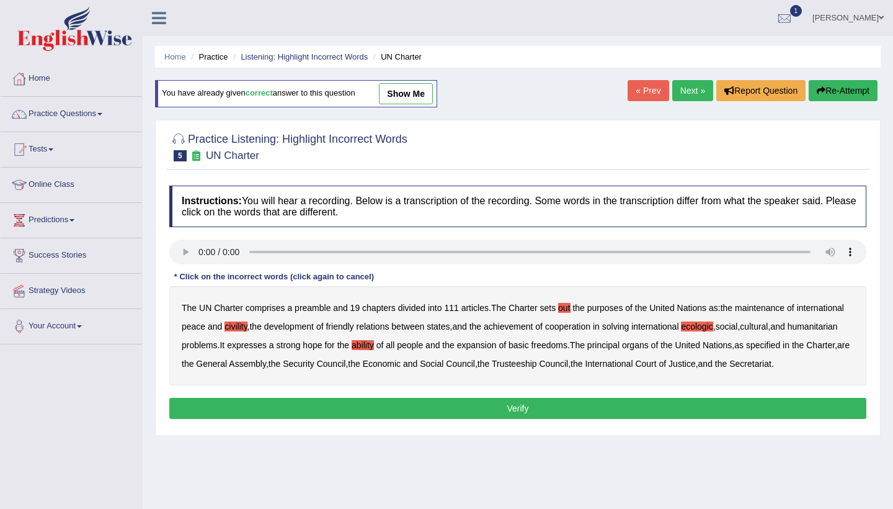
click at [274, 419] on button "Verify" at bounding box center [517, 408] width 697 height 21
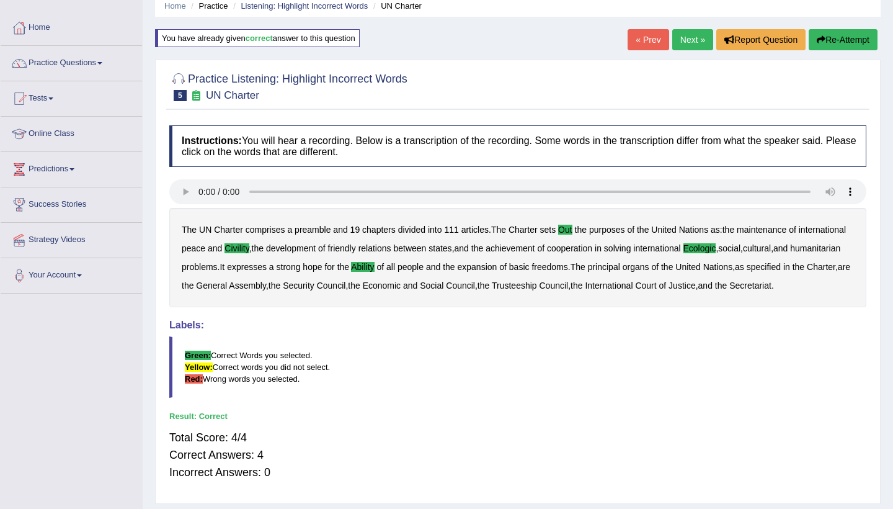
scroll to position [35, 0]
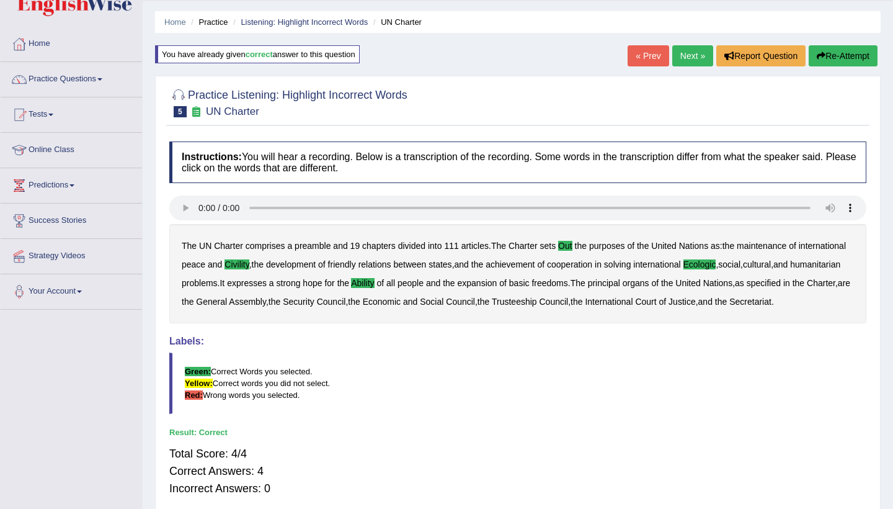
click at [689, 58] on link "Next »" at bounding box center [692, 55] width 41 height 21
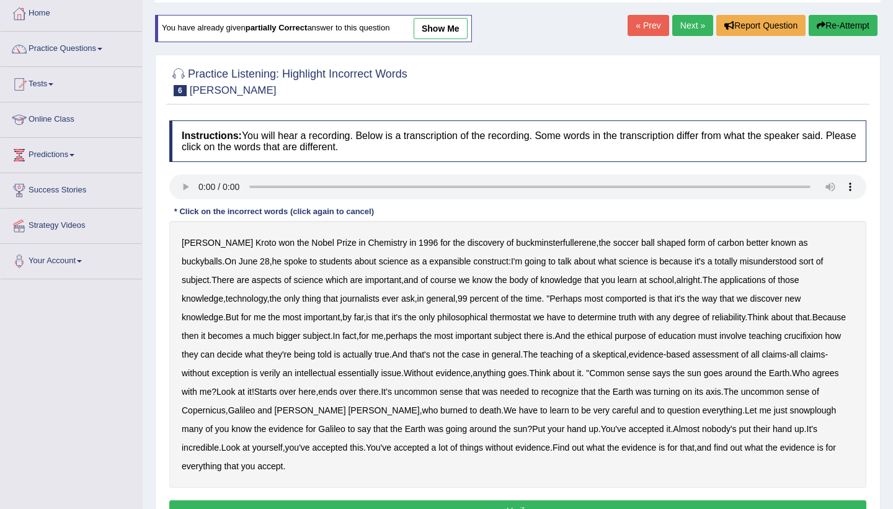
scroll to position [74, 0]
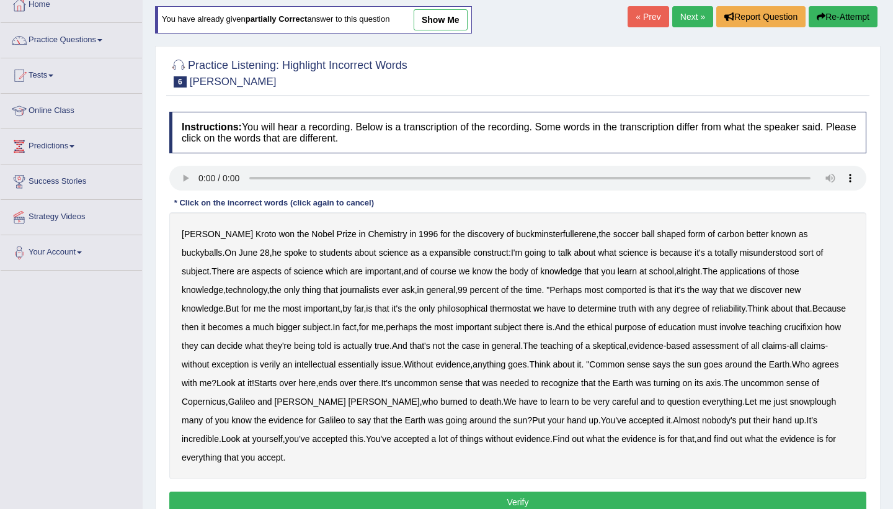
click at [201, 179] on audio at bounding box center [517, 178] width 697 height 25
click at [252, 177] on audio at bounding box center [517, 178] width 697 height 25
click at [429, 250] on b "expansible" at bounding box center [450, 252] width 42 height 10
click at [477, 491] on button "Verify" at bounding box center [517, 501] width 697 height 21
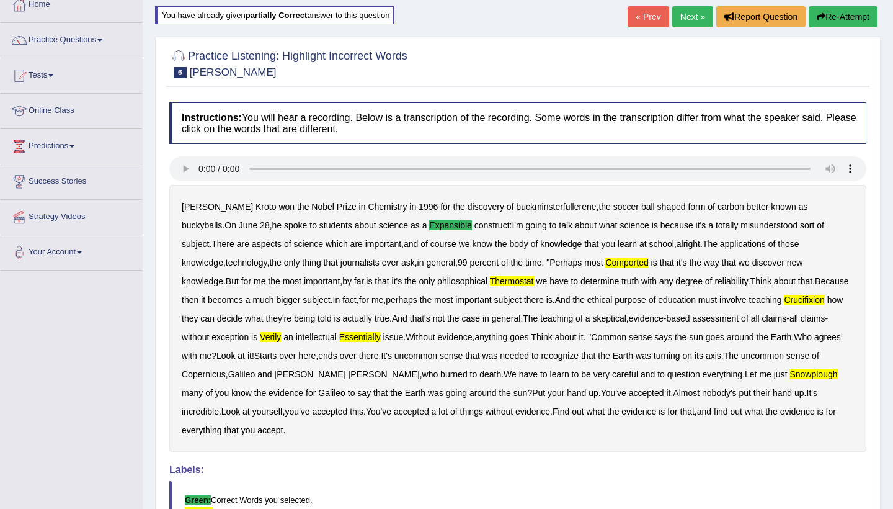
click at [695, 14] on link "Next »" at bounding box center [692, 16] width 41 height 21
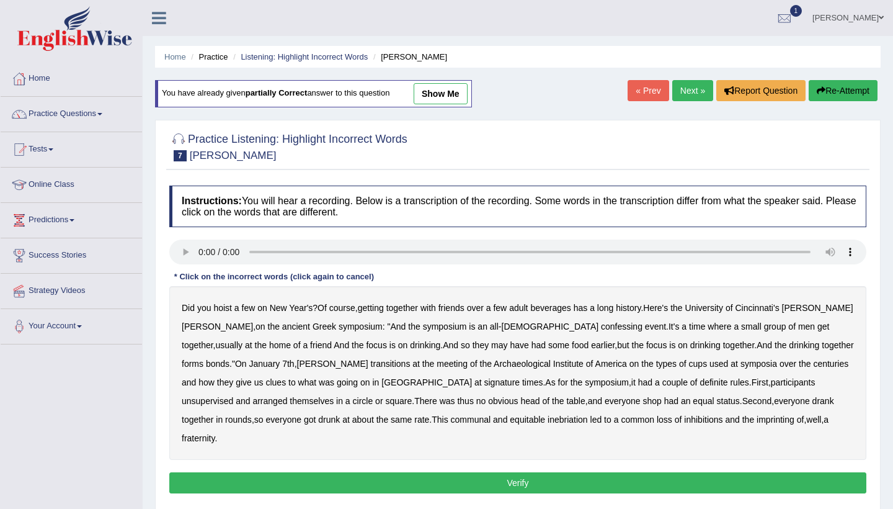
click at [198, 248] on audio at bounding box center [517, 251] width 697 height 25
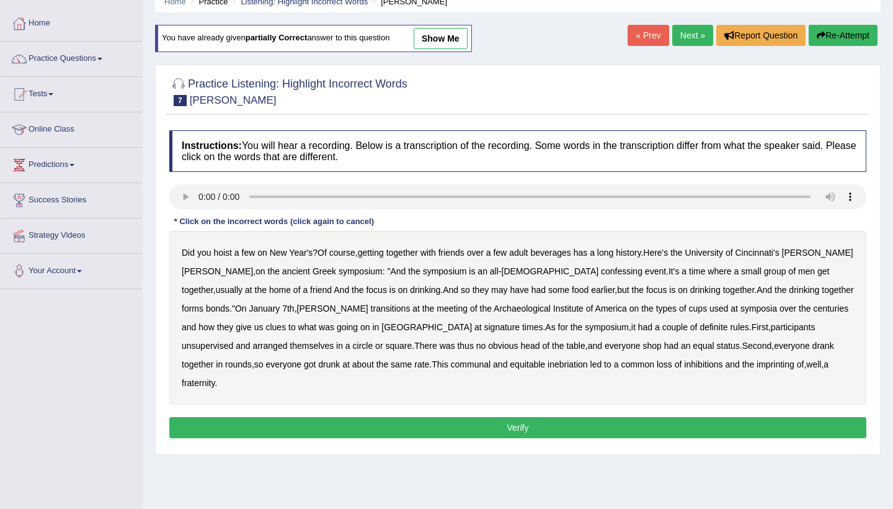
scroll to position [89, 0]
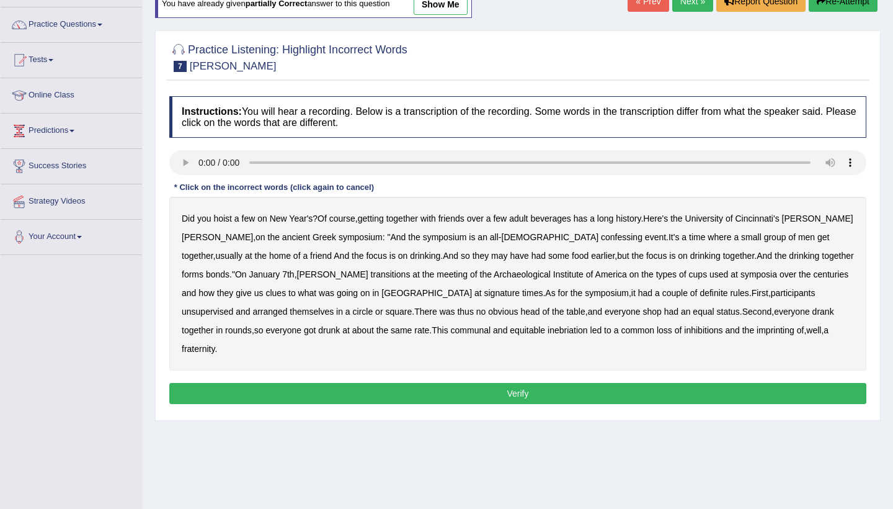
click at [601, 237] on b "confessing" at bounding box center [622, 237] width 42 height 10
click at [371, 276] on b "transitions" at bounding box center [391, 274] width 40 height 10
click at [553, 274] on b "Institute" at bounding box center [568, 274] width 30 height 10
click at [757, 328] on b "imprinting" at bounding box center [776, 330] width 38 height 10
click at [571, 383] on button "Verify" at bounding box center [517, 393] width 697 height 21
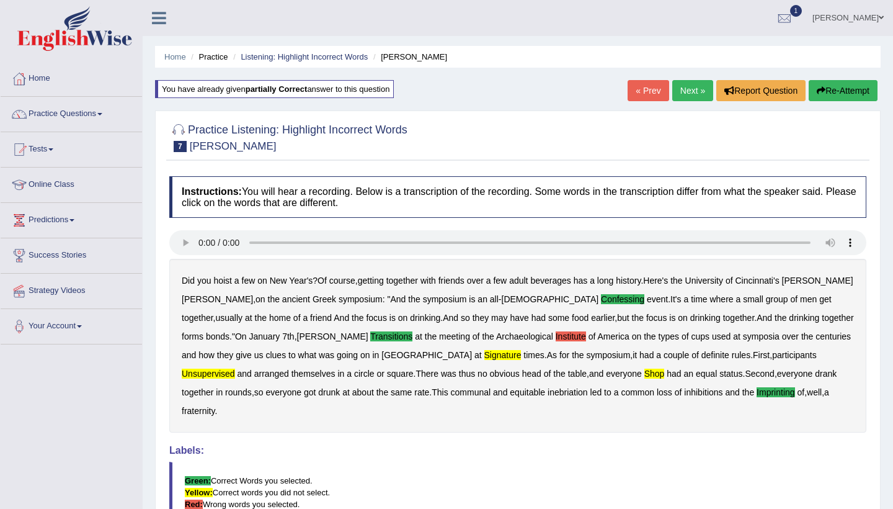
scroll to position [0, 0]
click at [105, 110] on link "Practice Questions" at bounding box center [71, 112] width 141 height 31
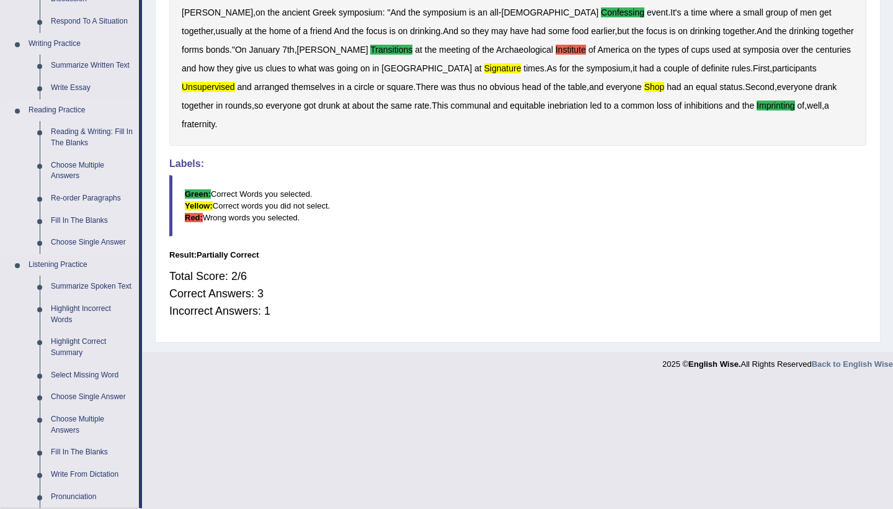
scroll to position [301, 0]
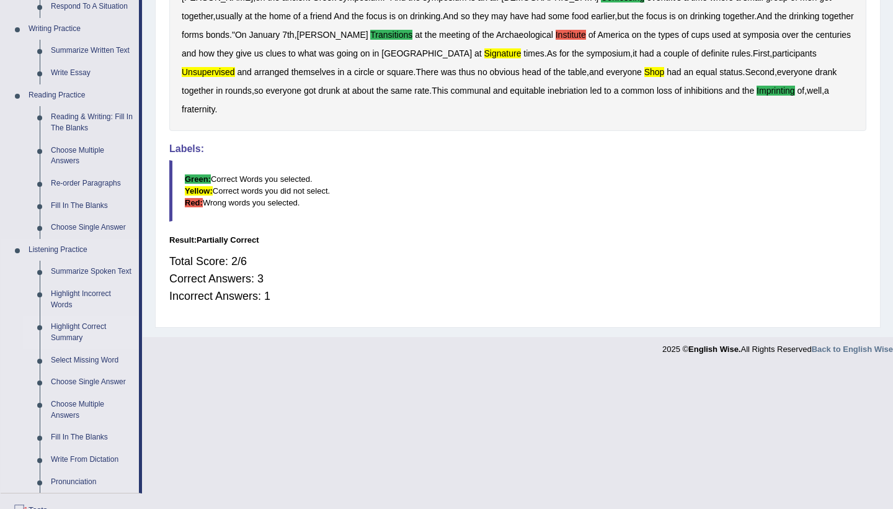
click at [68, 331] on link "Highlight Correct Summary" at bounding box center [92, 332] width 94 height 33
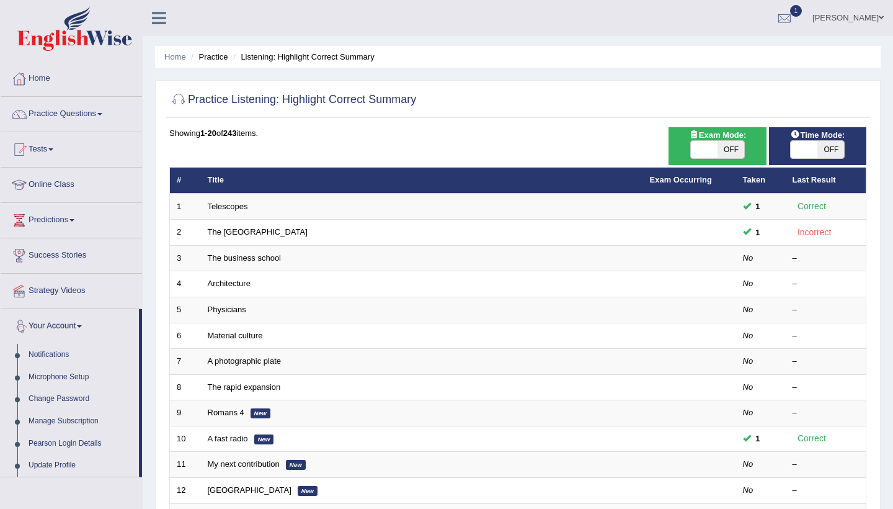
click at [68, 331] on link "Your Account" at bounding box center [70, 324] width 138 height 31
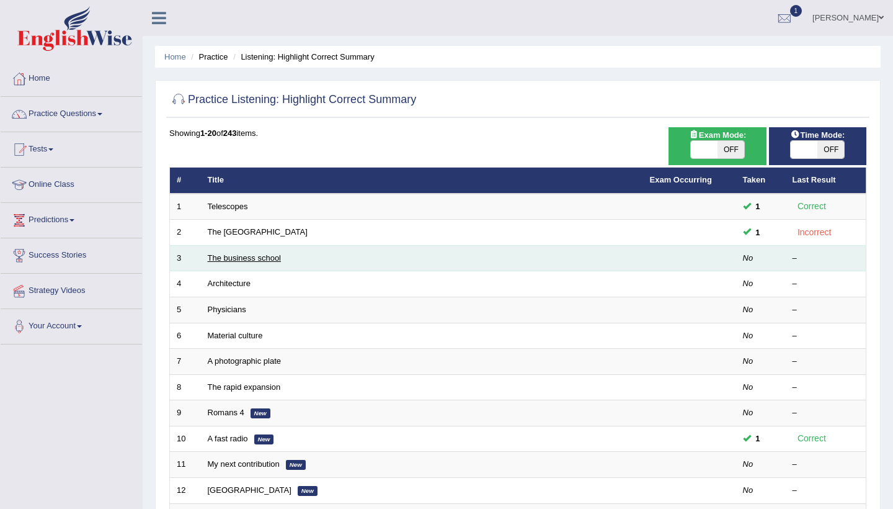
click at [225, 259] on link "The business school" at bounding box center [245, 257] width 74 height 9
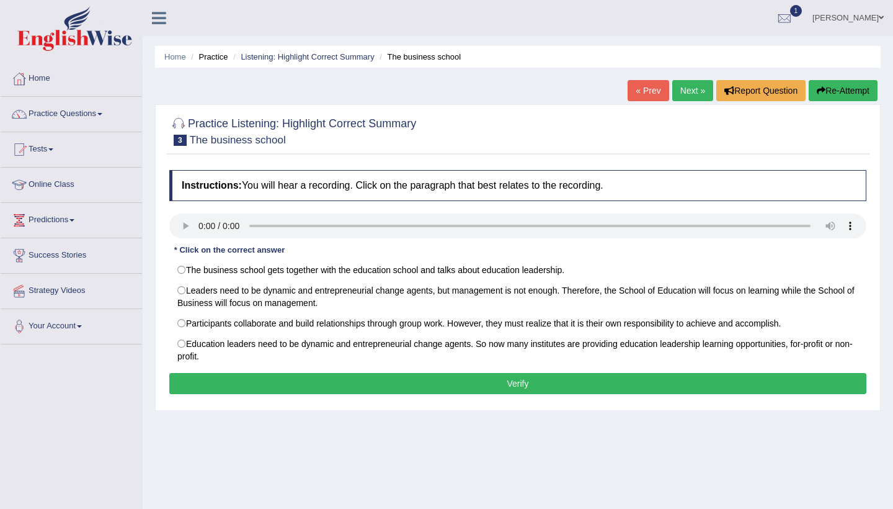
click at [182, 226] on audio at bounding box center [517, 225] width 697 height 25
click at [182, 223] on audio at bounding box center [517, 225] width 697 height 25
click at [677, 97] on link "Next »" at bounding box center [692, 90] width 41 height 21
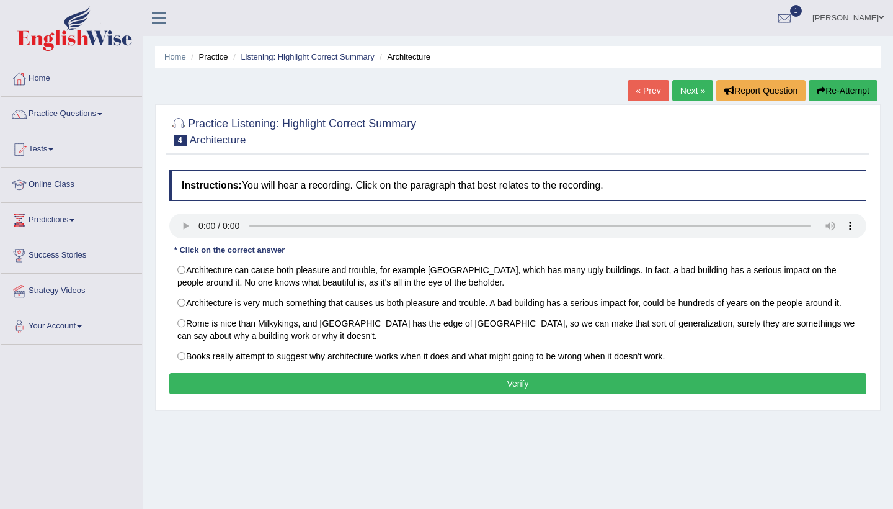
click at [677, 97] on link "Next »" at bounding box center [692, 90] width 41 height 21
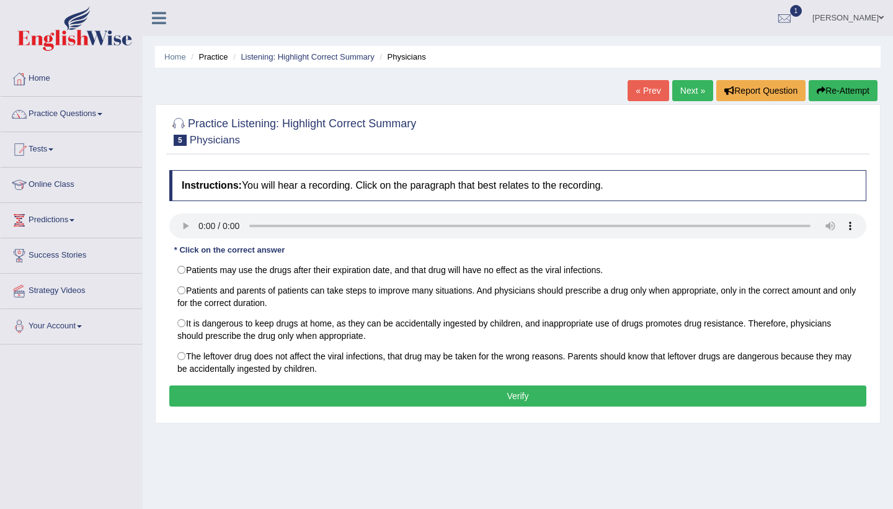
click at [677, 97] on link "Next »" at bounding box center [692, 90] width 41 height 21
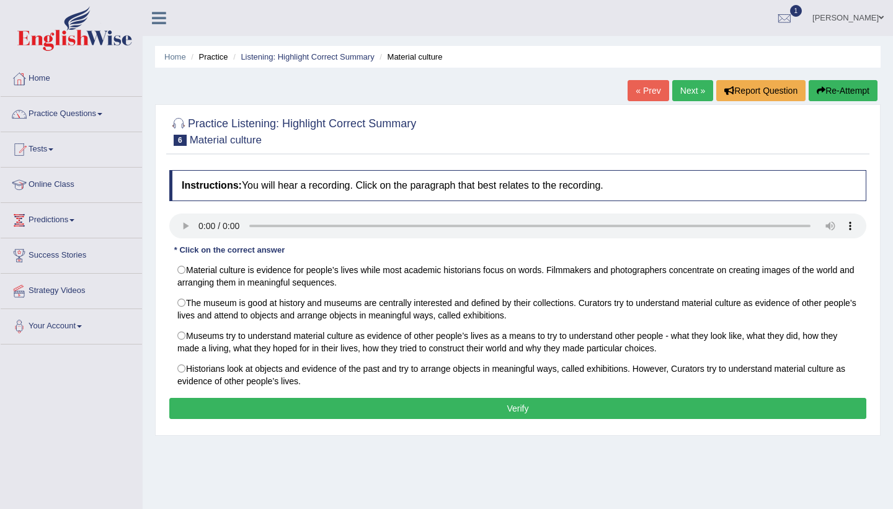
click at [677, 97] on link "Next »" at bounding box center [692, 90] width 41 height 21
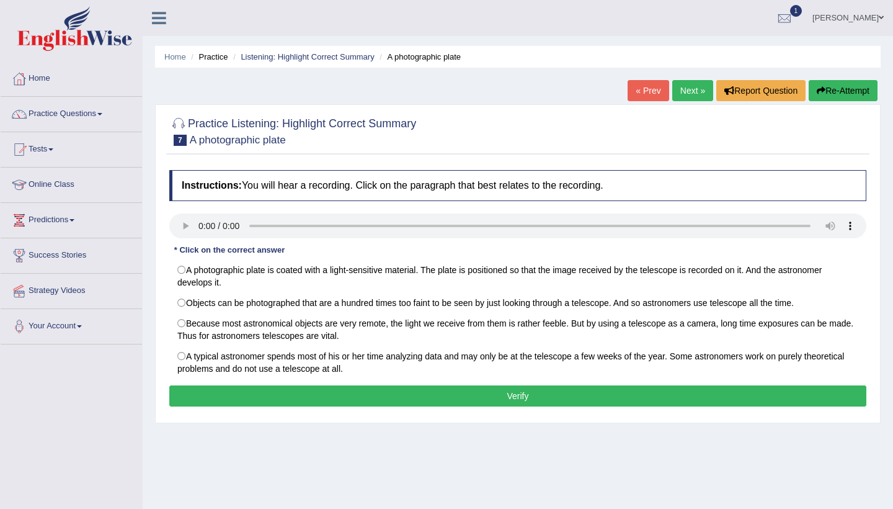
click at [677, 97] on link "Next »" at bounding box center [692, 90] width 41 height 21
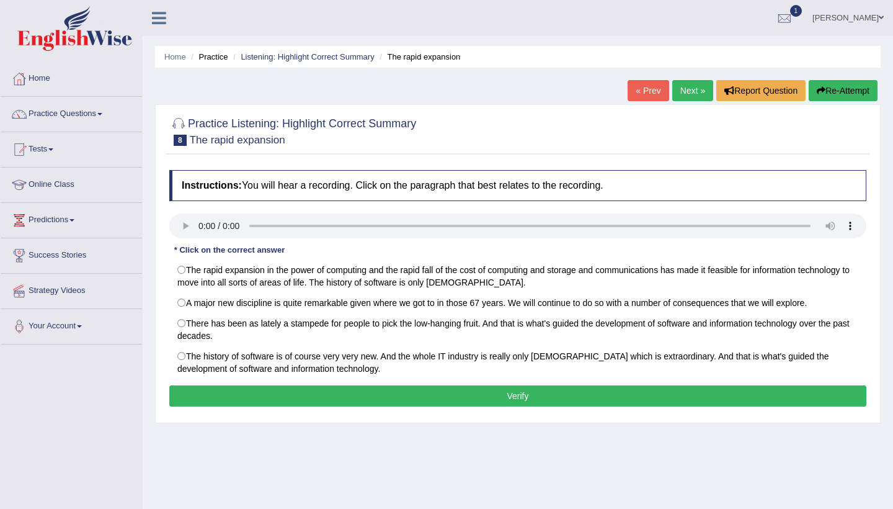
click at [677, 97] on link "Next »" at bounding box center [692, 90] width 41 height 21
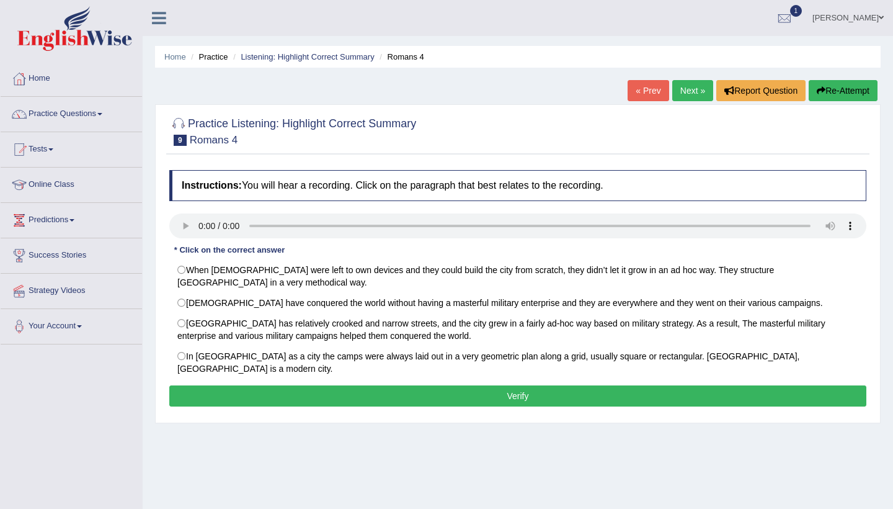
click at [677, 97] on link "Next »" at bounding box center [692, 90] width 41 height 21
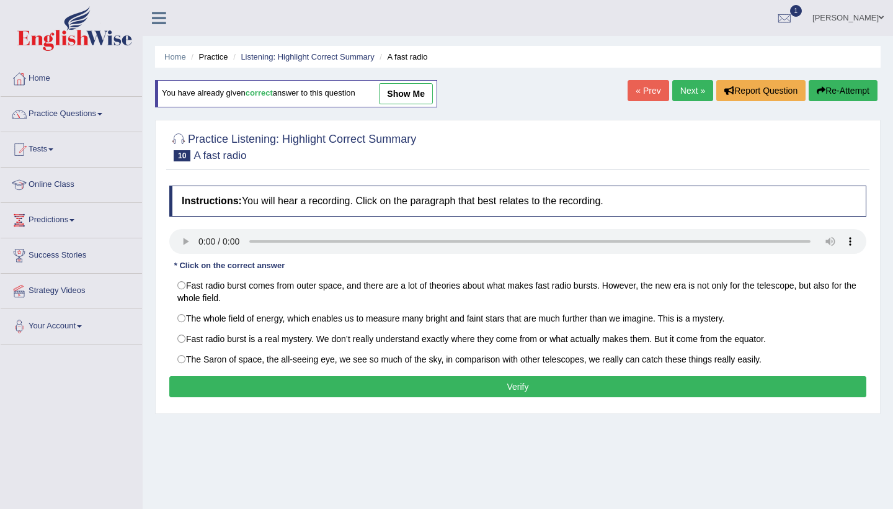
click at [200, 243] on audio at bounding box center [517, 241] width 697 height 25
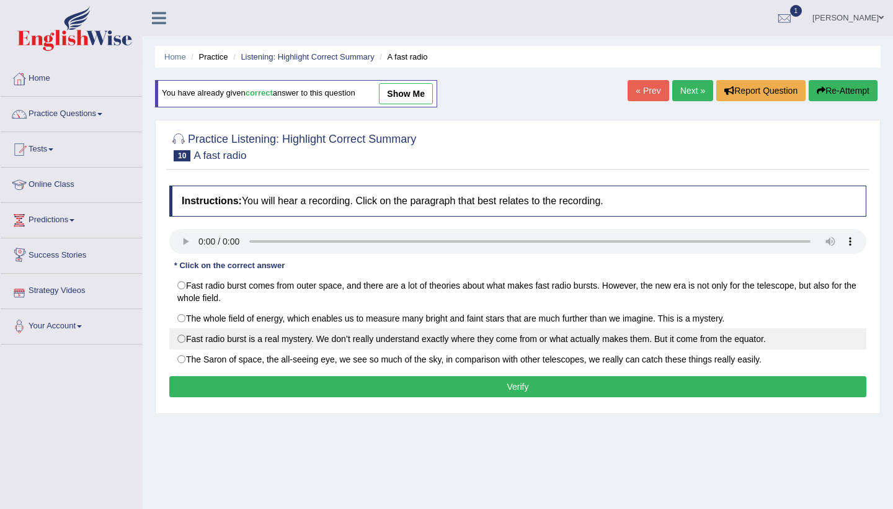
click at [174, 339] on label "Fast radio burst is a real mystery. We don’t really understand exactly where th…" at bounding box center [517, 338] width 697 height 21
radio input "true"
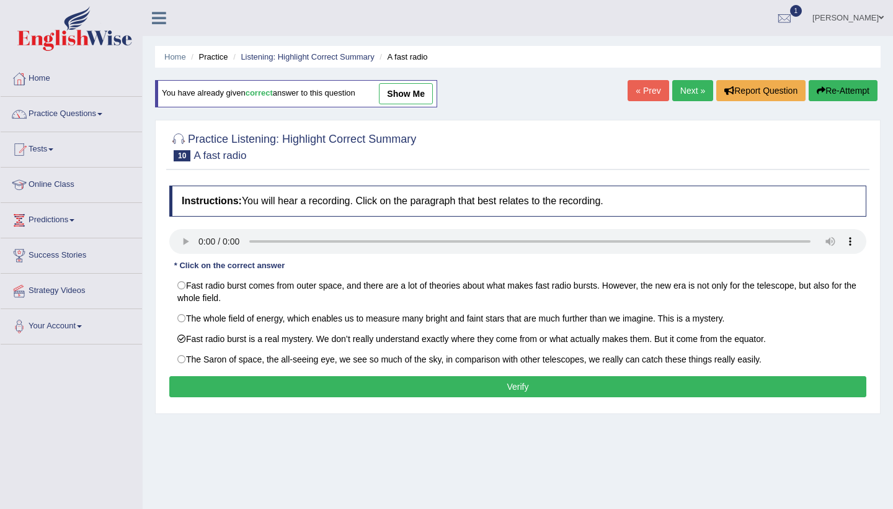
click at [220, 381] on button "Verify" at bounding box center [517, 386] width 697 height 21
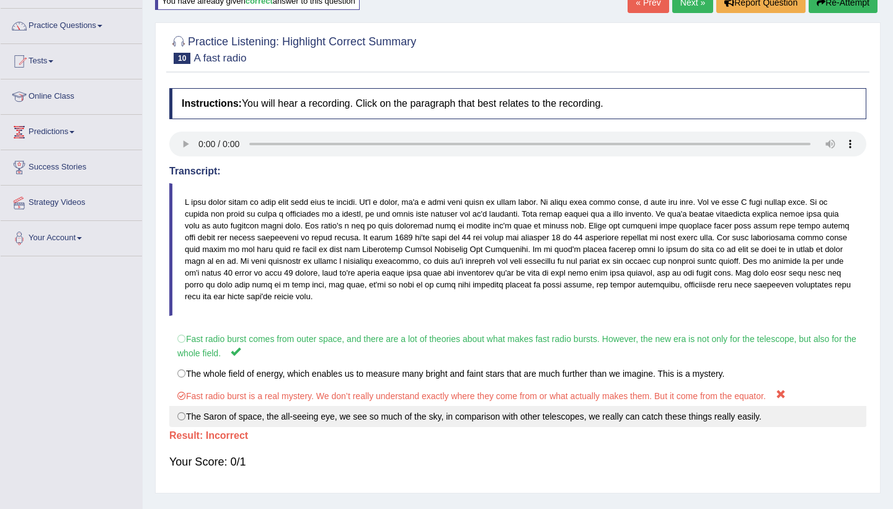
scroll to position [89, 0]
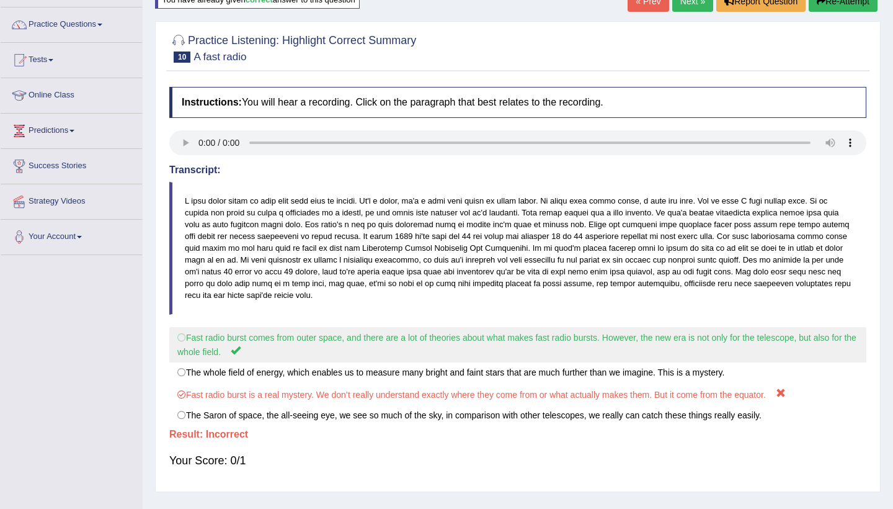
click at [185, 336] on label "Fast radio burst comes from outer space, and there are a lot of theories about …" at bounding box center [517, 344] width 697 height 35
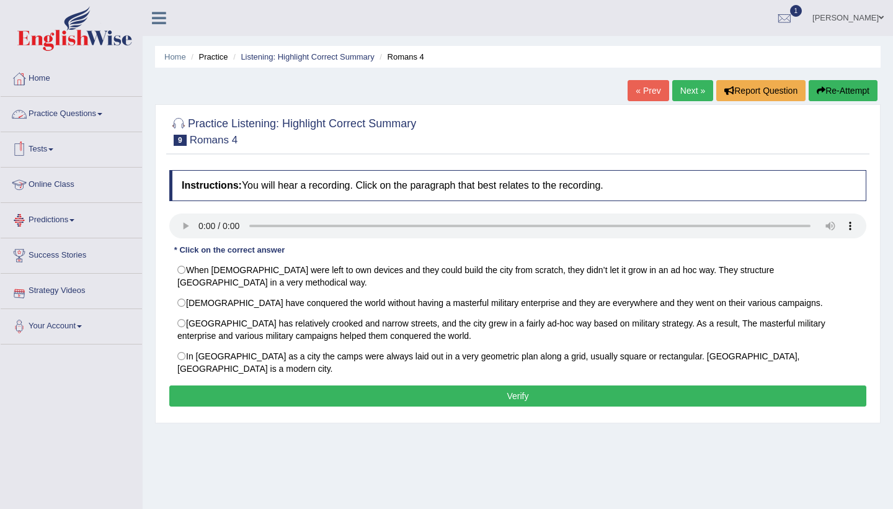
click at [102, 113] on span at bounding box center [99, 114] width 5 height 2
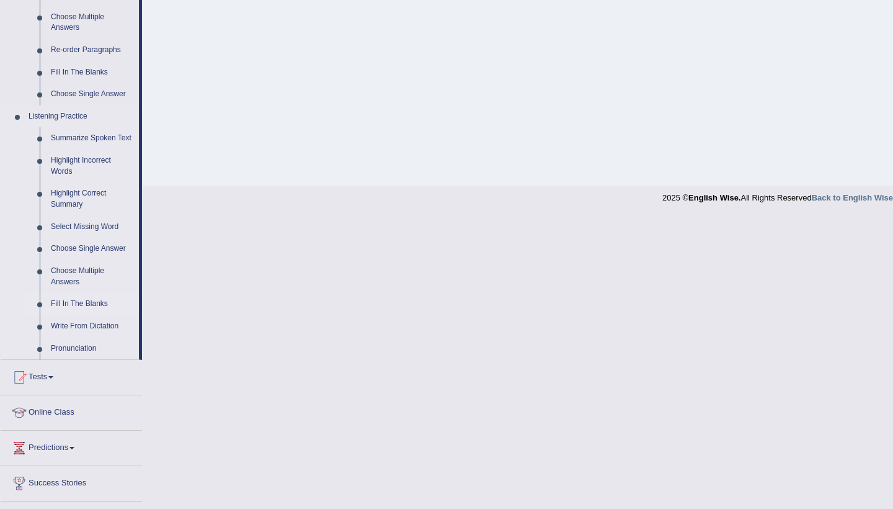
scroll to position [430, 0]
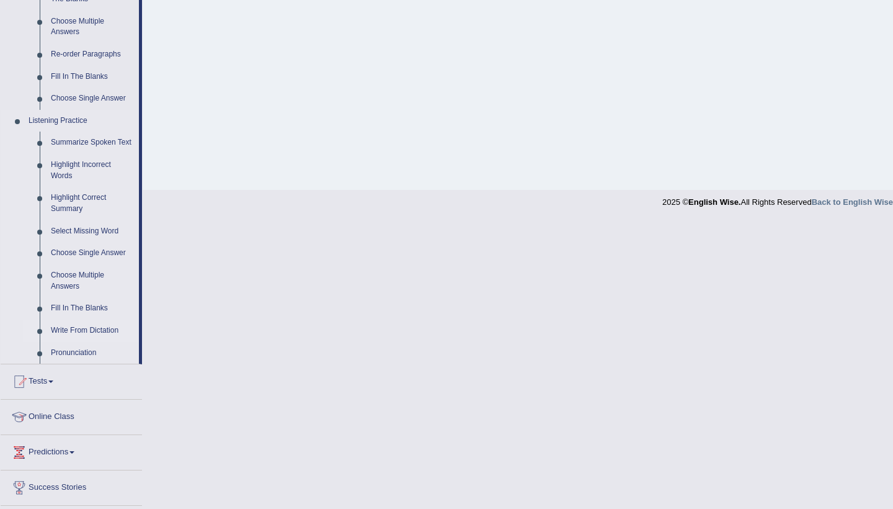
click at [94, 327] on link "Write From Dictation" at bounding box center [92, 330] width 94 height 22
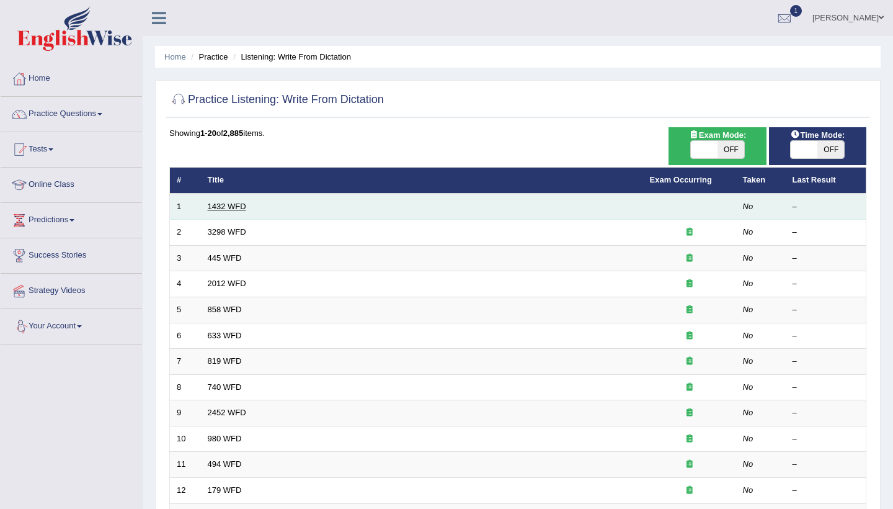
click at [218, 205] on link "1432 WFD" at bounding box center [227, 206] width 38 height 9
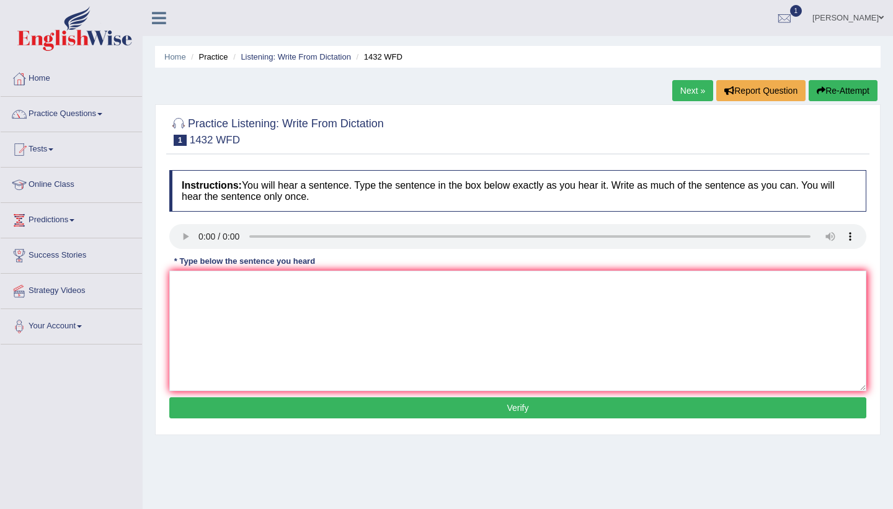
click at [179, 236] on audio at bounding box center [517, 236] width 697 height 25
click at [188, 236] on audio at bounding box center [517, 236] width 697 height 25
click at [696, 86] on link "Next »" at bounding box center [692, 90] width 41 height 21
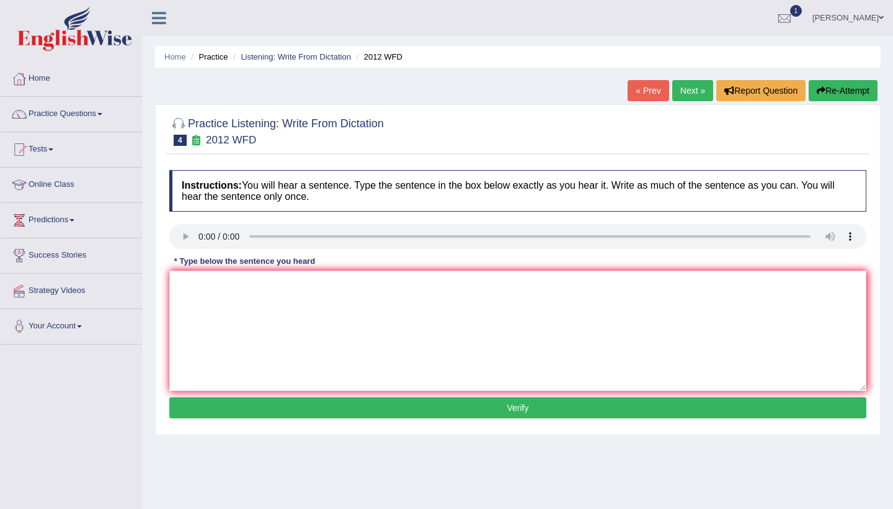
click at [696, 86] on link "Next »" at bounding box center [692, 90] width 41 height 21
click at [203, 235] on audio at bounding box center [517, 236] width 697 height 25
click at [213, 297] on textarea at bounding box center [517, 330] width 697 height 120
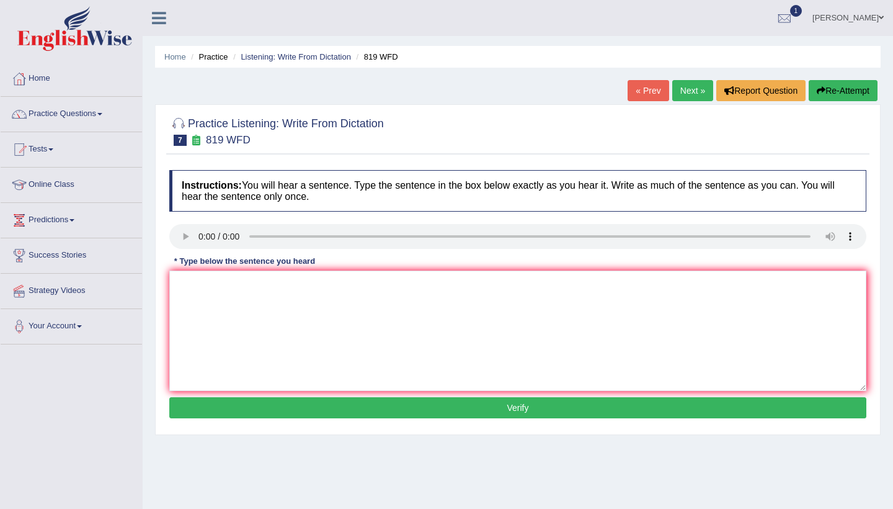
click at [198, 236] on audio at bounding box center [517, 236] width 697 height 25
click at [190, 280] on textarea at bounding box center [517, 330] width 697 height 120
click at [311, 278] on textarea "claints able to growing to the lines" at bounding box center [517, 330] width 697 height 120
type textarea "claints able to growing to the lines."
click at [332, 406] on button "Verify" at bounding box center [517, 407] width 697 height 21
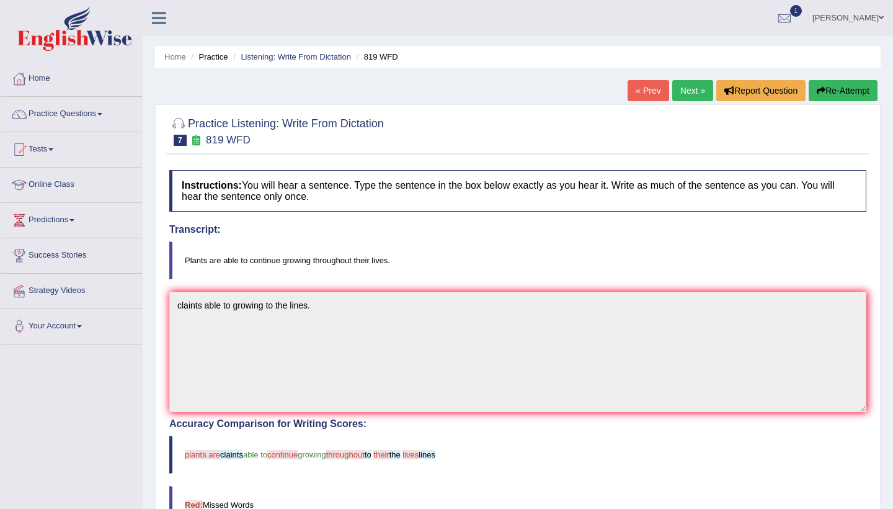
click at [684, 96] on link "Next »" at bounding box center [692, 90] width 41 height 21
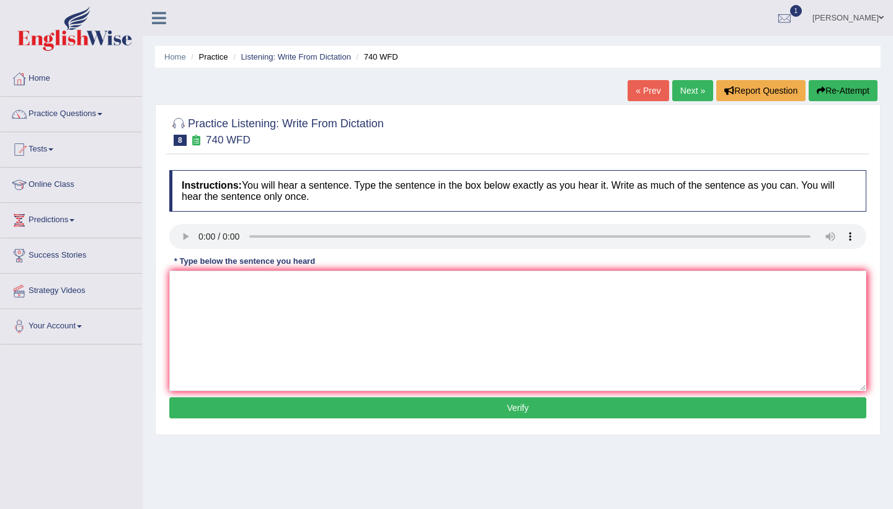
click at [201, 234] on audio at bounding box center [517, 236] width 697 height 25
click at [198, 238] on audio at bounding box center [517, 236] width 697 height 25
click at [185, 289] on textarea at bounding box center [517, 330] width 697 height 120
type textarea "a series of the observation"
click at [200, 230] on audio at bounding box center [517, 236] width 697 height 25
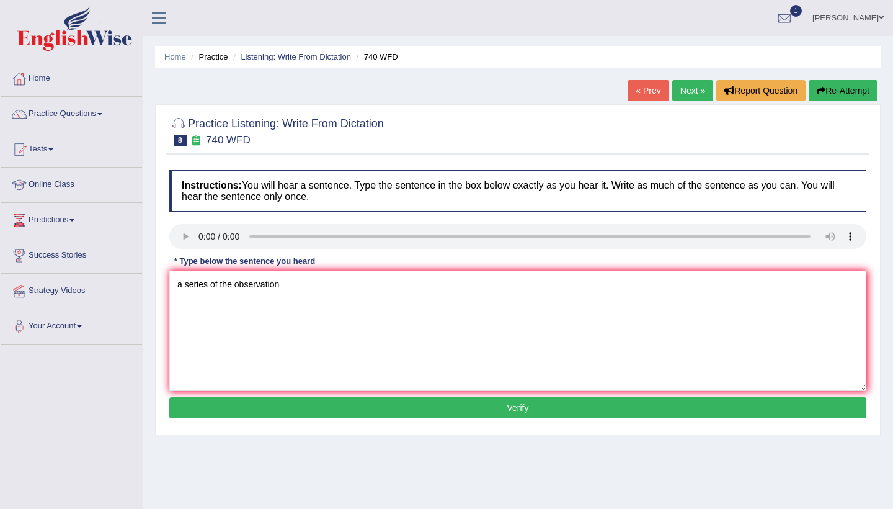
click at [362, 406] on button "Verify" at bounding box center [517, 407] width 697 height 21
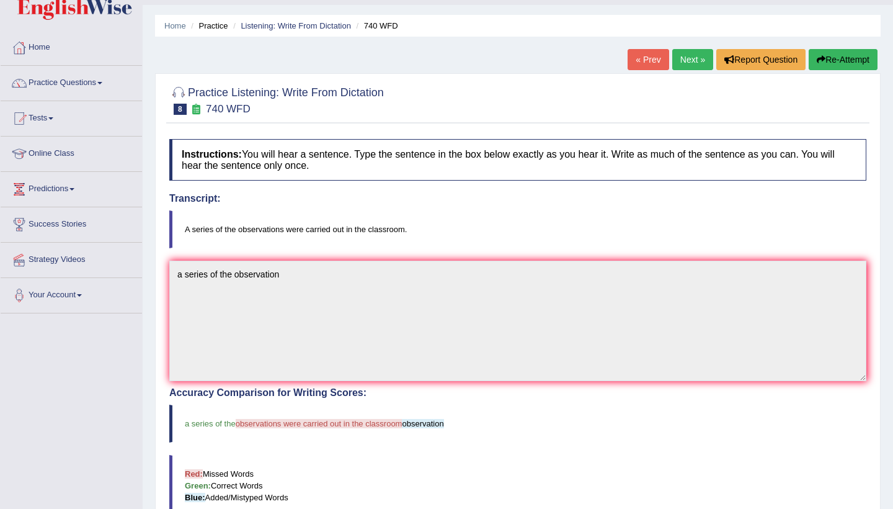
scroll to position [24, 0]
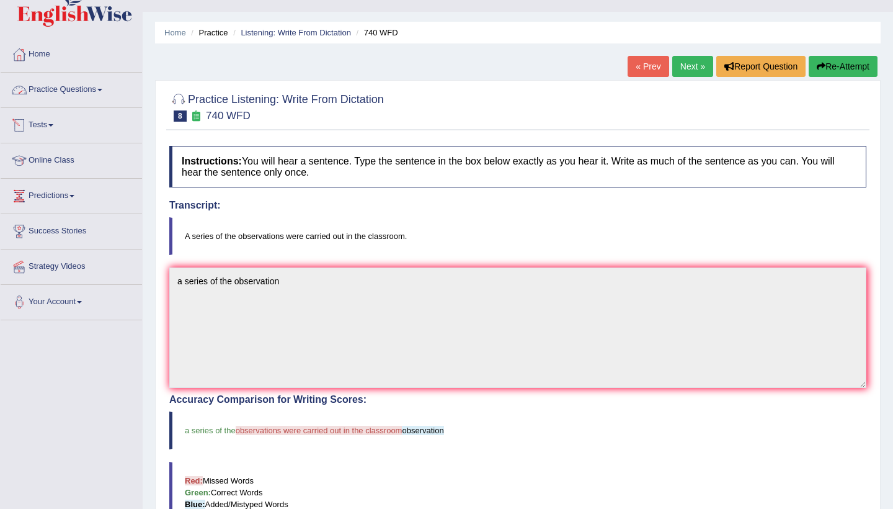
click at [107, 93] on link "Practice Questions" at bounding box center [71, 88] width 141 height 31
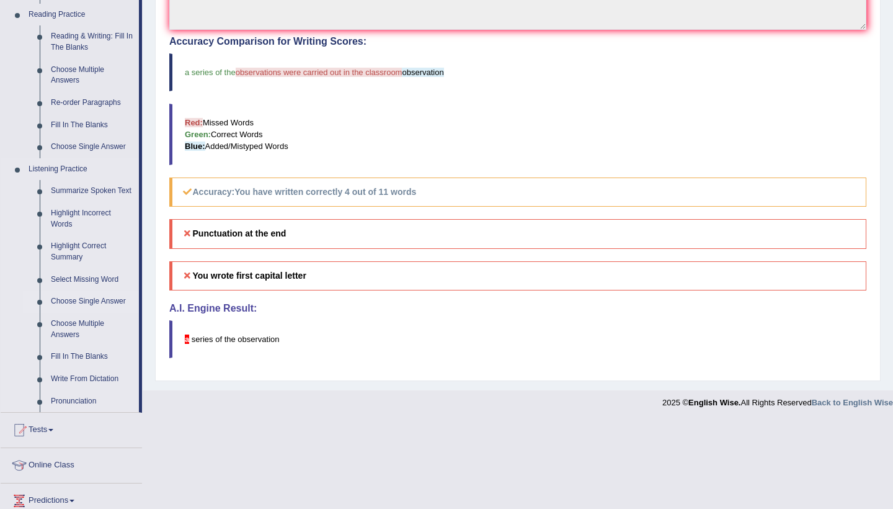
scroll to position [383, 0]
click at [63, 399] on link "Pronunciation" at bounding box center [92, 400] width 94 height 22
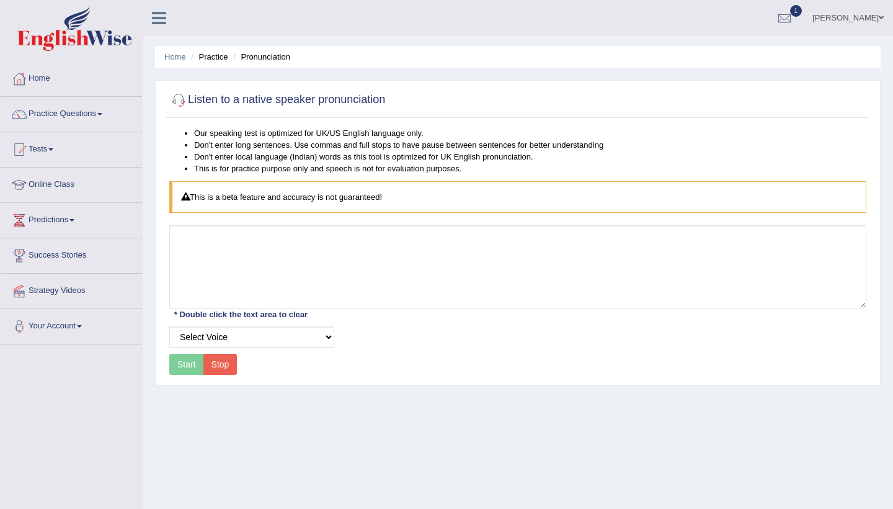
click at [182, 362] on div "Start Stop" at bounding box center [203, 364] width 68 height 21
click at [326, 332] on select "Select Voice" at bounding box center [251, 336] width 165 height 21
click at [310, 332] on select "Select Voice" at bounding box center [251, 336] width 165 height 21
click at [199, 362] on div "Start Stop" at bounding box center [203, 364] width 68 height 21
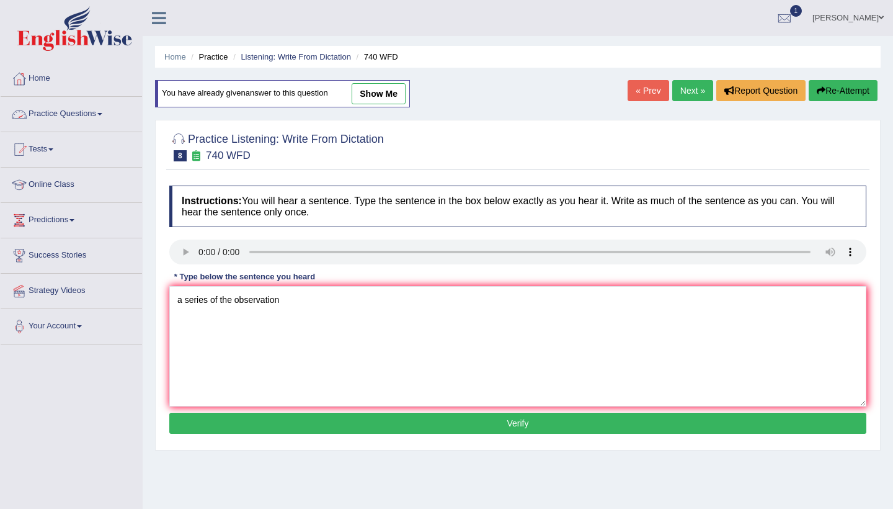
click at [102, 113] on span at bounding box center [99, 114] width 5 height 2
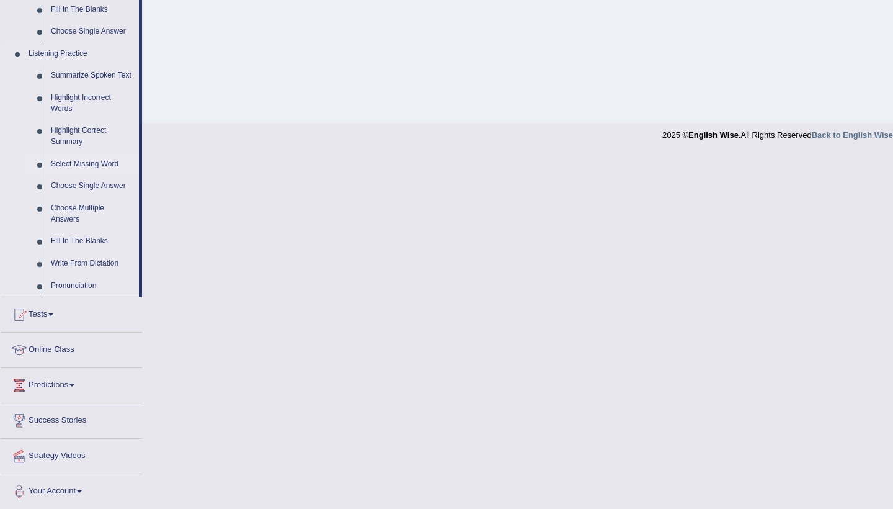
scroll to position [496, 0]
click at [74, 213] on link "Choose Multiple Answers" at bounding box center [92, 214] width 94 height 33
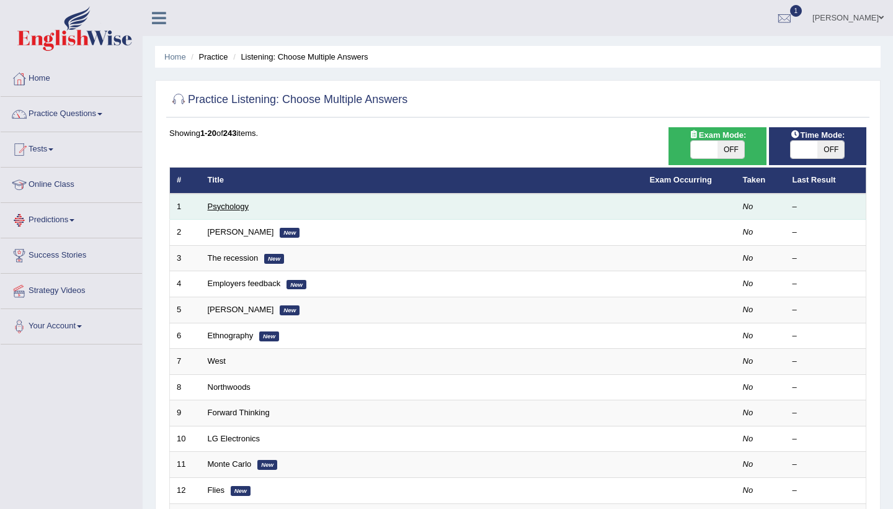
click at [227, 208] on link "Psychology" at bounding box center [228, 206] width 41 height 9
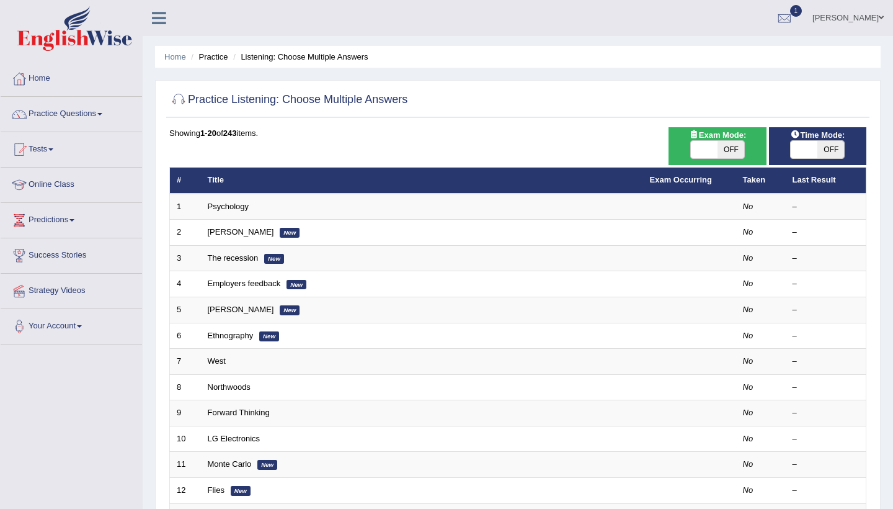
scroll to position [1, 0]
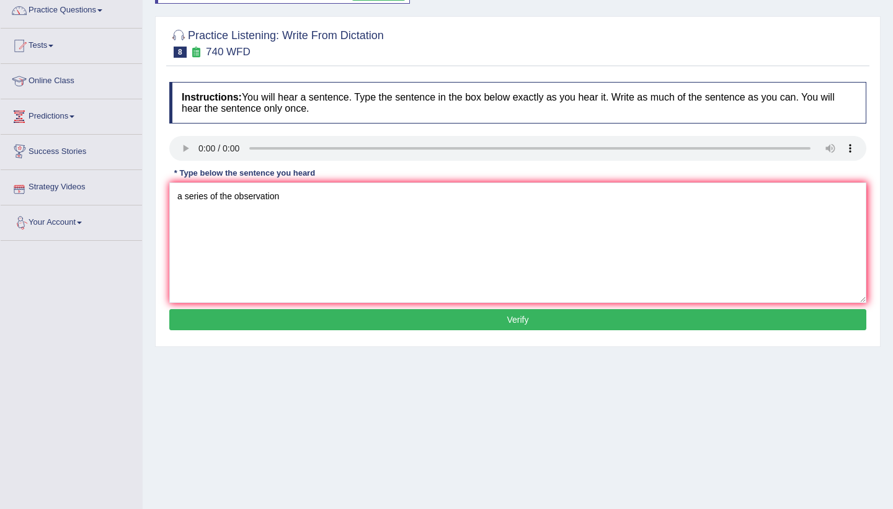
scroll to position [97, 0]
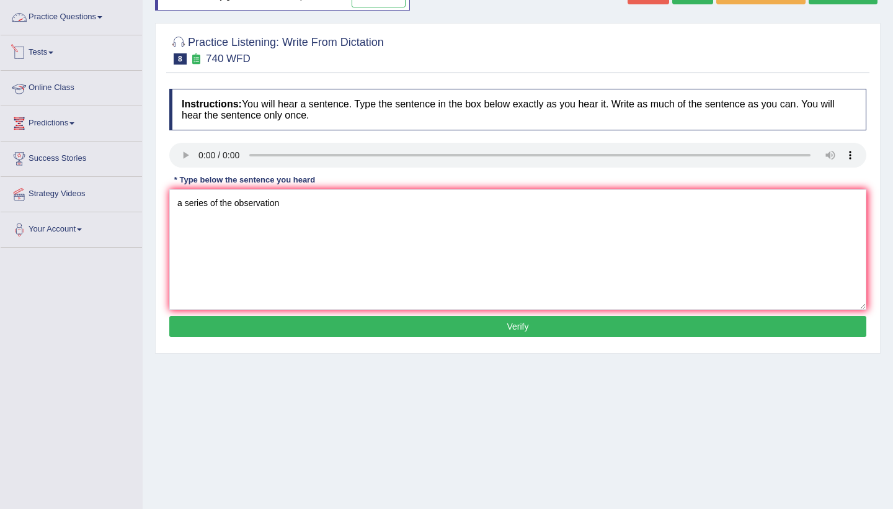
click at [95, 17] on link "Practice Questions" at bounding box center [71, 15] width 141 height 31
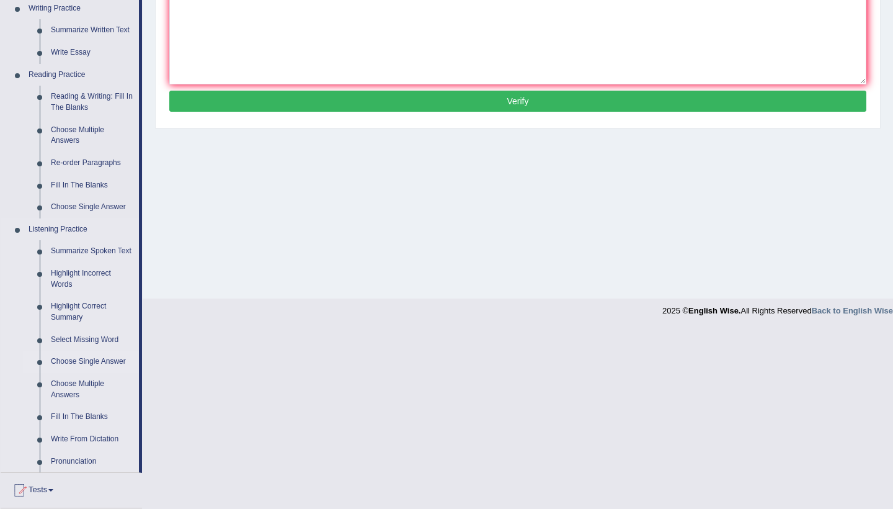
scroll to position [329, 0]
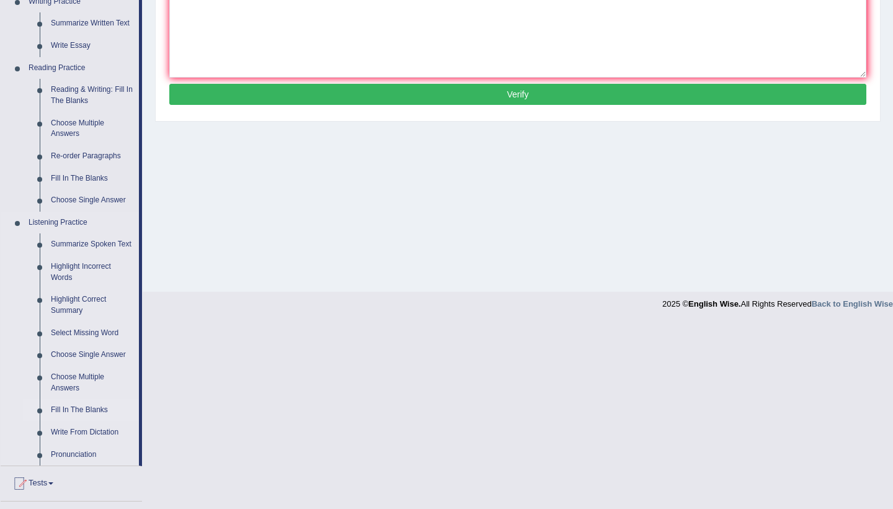
click at [69, 410] on link "Fill In The Blanks" at bounding box center [92, 410] width 94 height 22
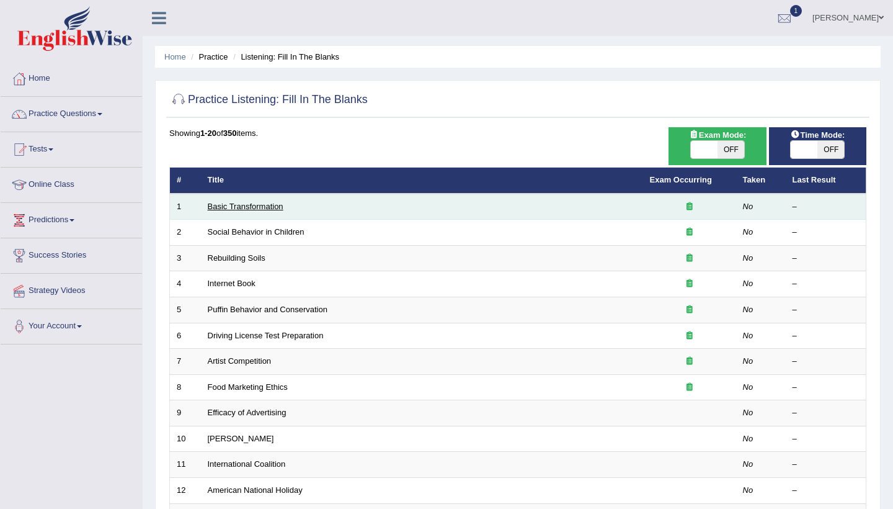
click at [261, 203] on link "Basic Transformation" at bounding box center [246, 206] width 76 height 9
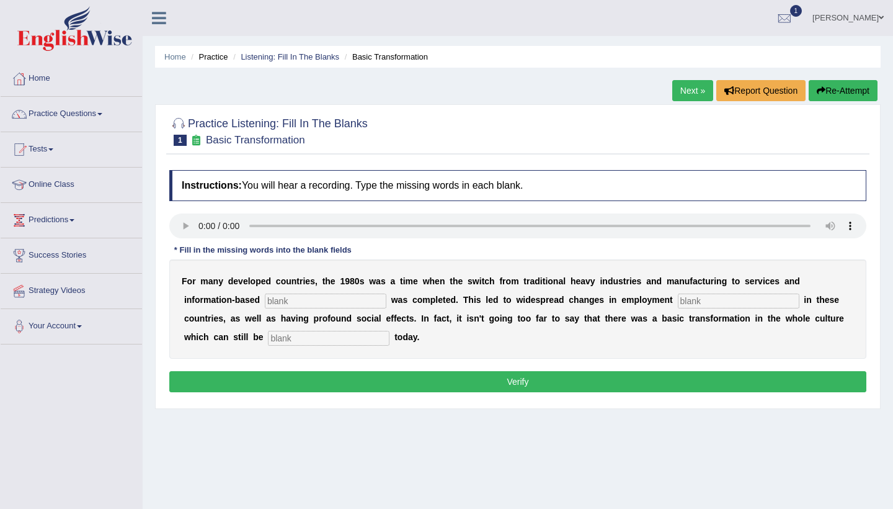
click at [334, 295] on input "text" at bounding box center [326, 300] width 122 height 15
click at [176, 225] on audio at bounding box center [517, 225] width 697 height 25
click at [686, 89] on link "Next »" at bounding box center [692, 90] width 41 height 21
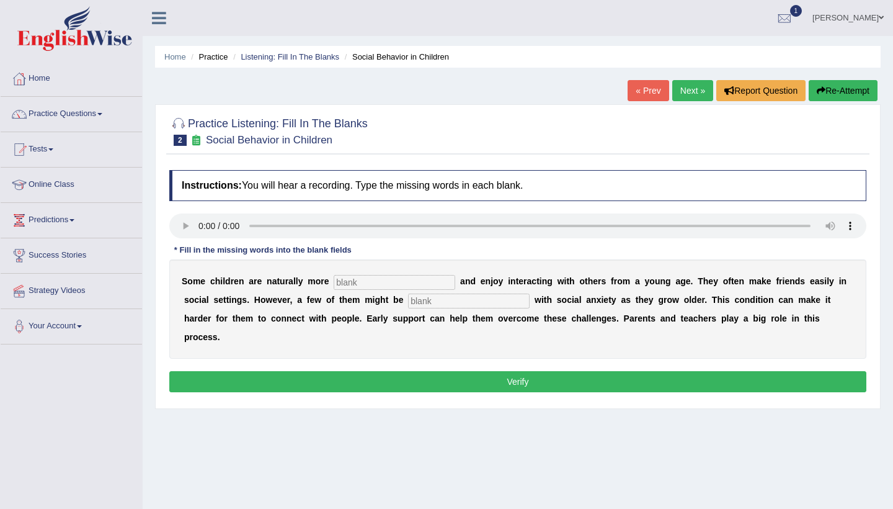
click at [686, 89] on link "Next »" at bounding box center [692, 90] width 41 height 21
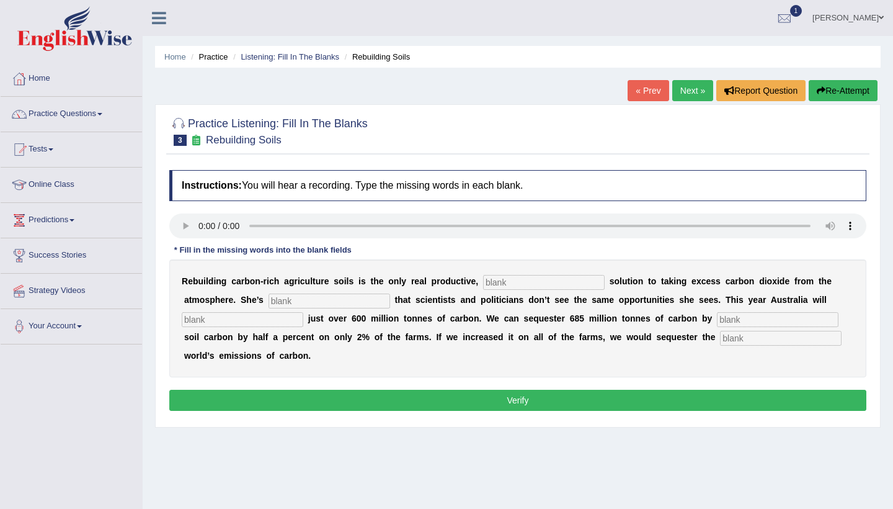
click at [200, 224] on audio at bounding box center [517, 225] width 697 height 25
click at [504, 280] on input "text" at bounding box center [544, 282] width 122 height 15
type input "slo"
click at [285, 298] on input "text" at bounding box center [330, 300] width 122 height 15
type input "first"
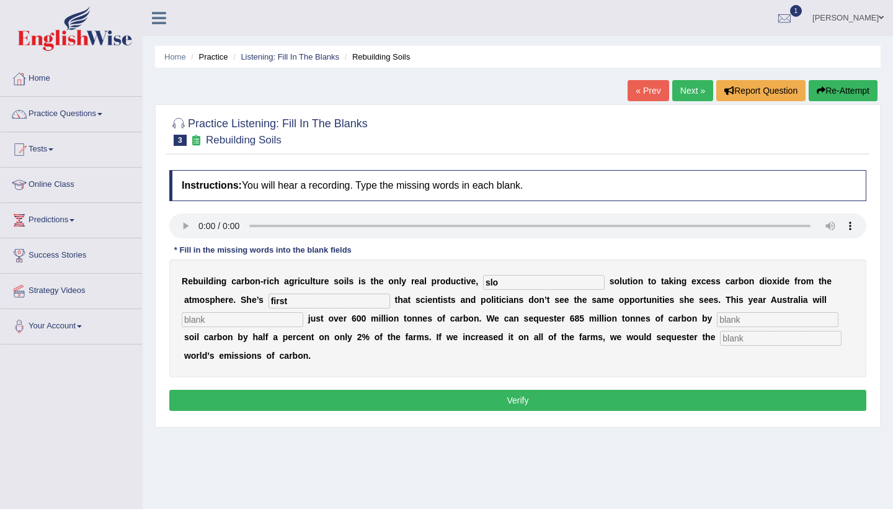
click at [202, 320] on input "text" at bounding box center [243, 319] width 122 height 15
click at [720, 319] on input "text" at bounding box center [778, 319] width 122 height 15
type input "incre"
click at [720, 337] on input "text" at bounding box center [781, 338] width 122 height 15
type input "meachines"
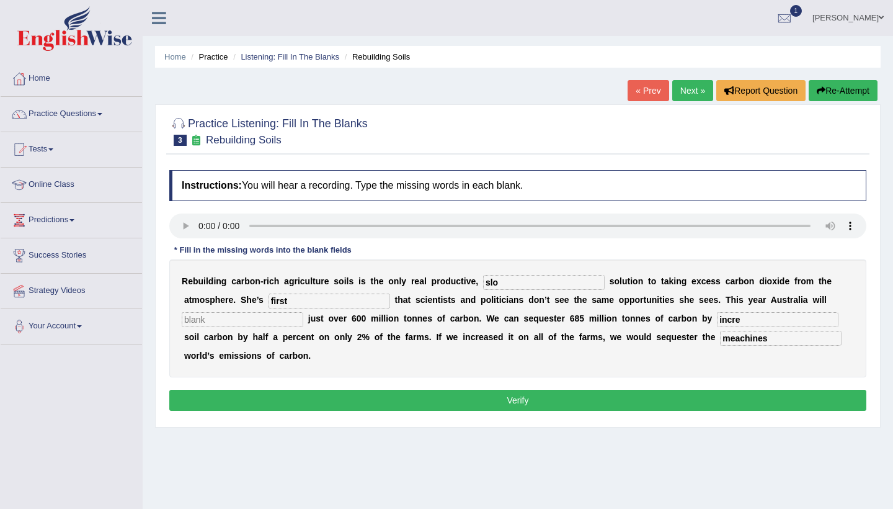
click at [744, 318] on input "incre" at bounding box center [778, 319] width 122 height 15
type input "increase"
click at [507, 280] on input "slo" at bounding box center [544, 282] width 122 height 15
click at [204, 226] on audio at bounding box center [517, 225] width 697 height 25
click at [201, 225] on audio at bounding box center [517, 225] width 697 height 25
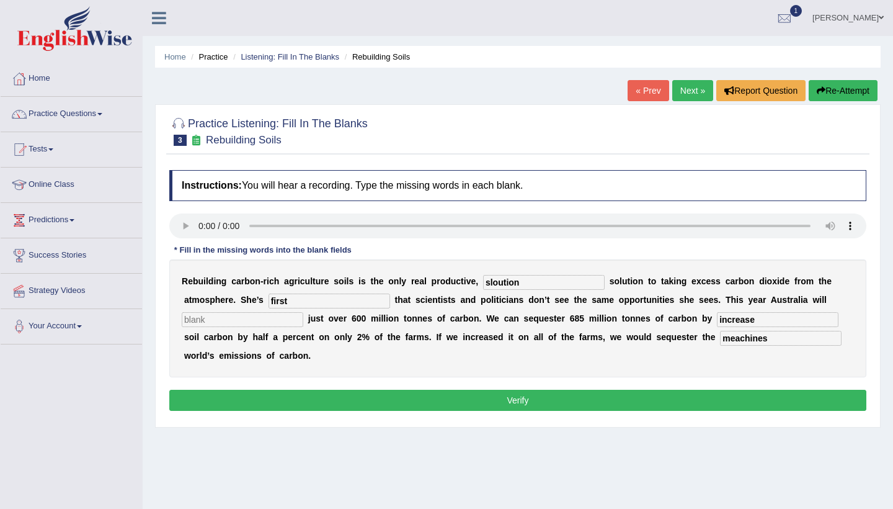
click at [527, 283] on input "sloution" at bounding box center [544, 282] width 122 height 15
type input "s"
type input "perminent"
click at [264, 320] on input "text" at bounding box center [243, 319] width 122 height 15
type input "mergest"
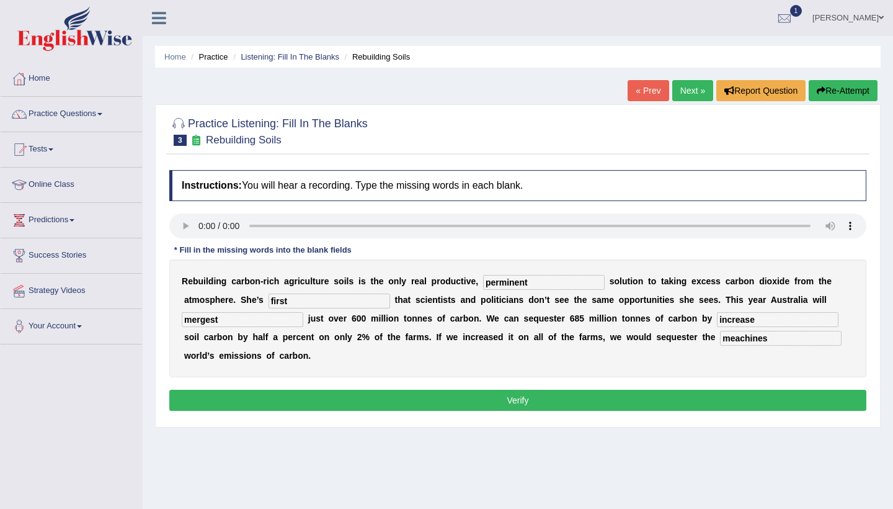
click at [745, 320] on input "increase" at bounding box center [778, 319] width 122 height 15
type input "increasing"
click at [698, 400] on button "Verify" at bounding box center [517, 399] width 697 height 21
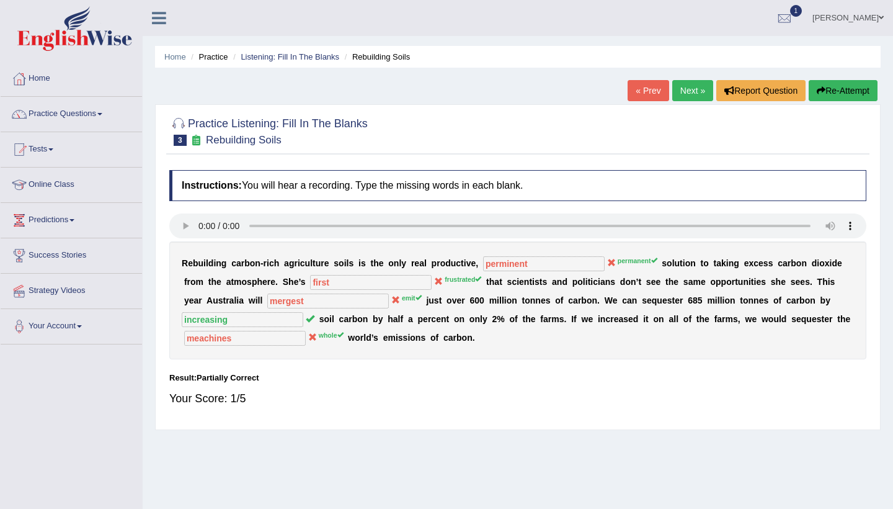
click at [695, 89] on link "Next »" at bounding box center [692, 90] width 41 height 21
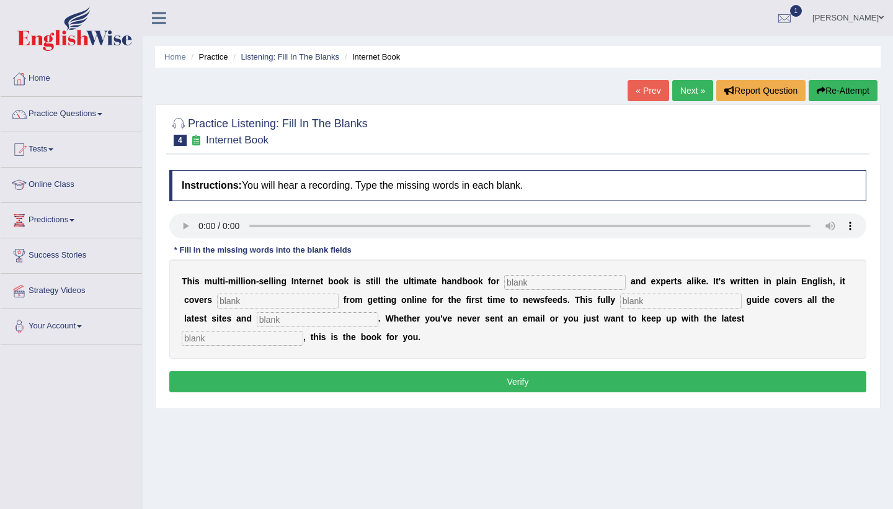
click at [198, 227] on audio at bounding box center [517, 225] width 697 height 25
click at [514, 283] on input "text" at bounding box center [565, 282] width 122 height 15
type input "nove"
click at [620, 301] on input "text" at bounding box center [681, 300] width 122 height 15
type input "revivse"
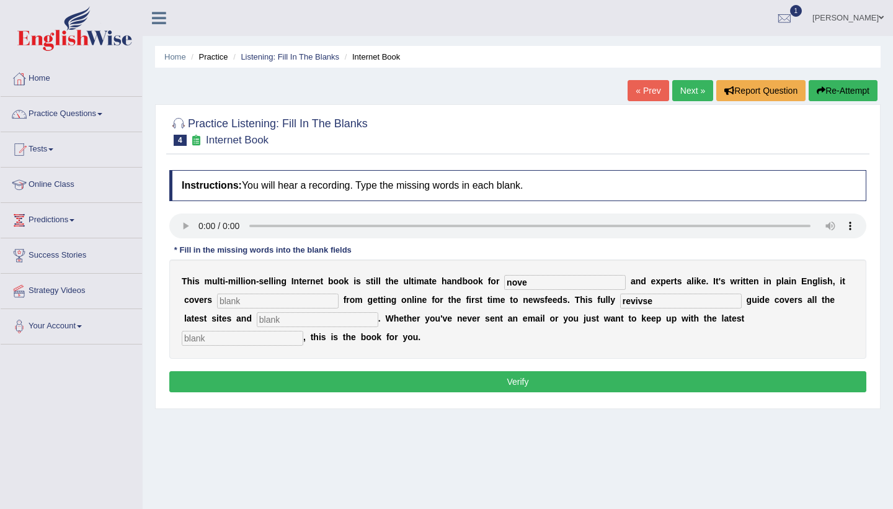
click at [296, 318] on input "text" at bounding box center [318, 319] width 122 height 15
click at [252, 223] on audio at bounding box center [517, 225] width 697 height 25
click at [269, 303] on input "text" at bounding box center [278, 300] width 122 height 15
type input "evry"
click at [275, 322] on input "text" at bounding box center [318, 319] width 122 height 15
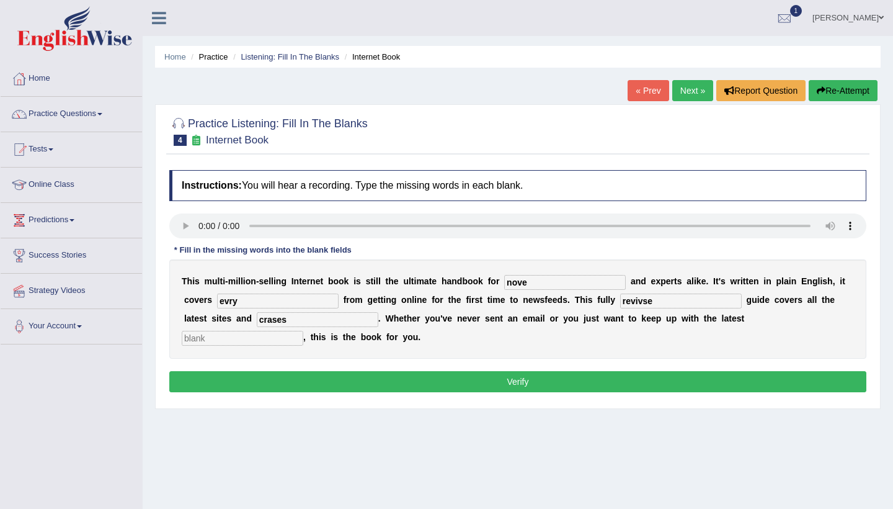
type input "crases"
click at [303, 331] on input "text" at bounding box center [243, 338] width 122 height 15
type input "developments"
click at [535, 278] on input "nove" at bounding box center [565, 282] width 122 height 15
type input "noveses"
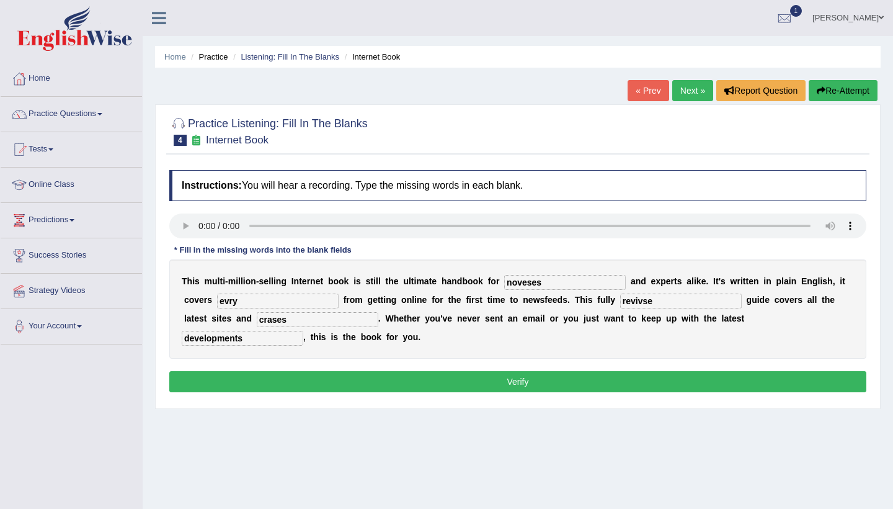
click at [246, 302] on input "evry" at bounding box center [278, 300] width 122 height 15
type input "everything"
click at [340, 384] on button "Verify" at bounding box center [517, 381] width 697 height 21
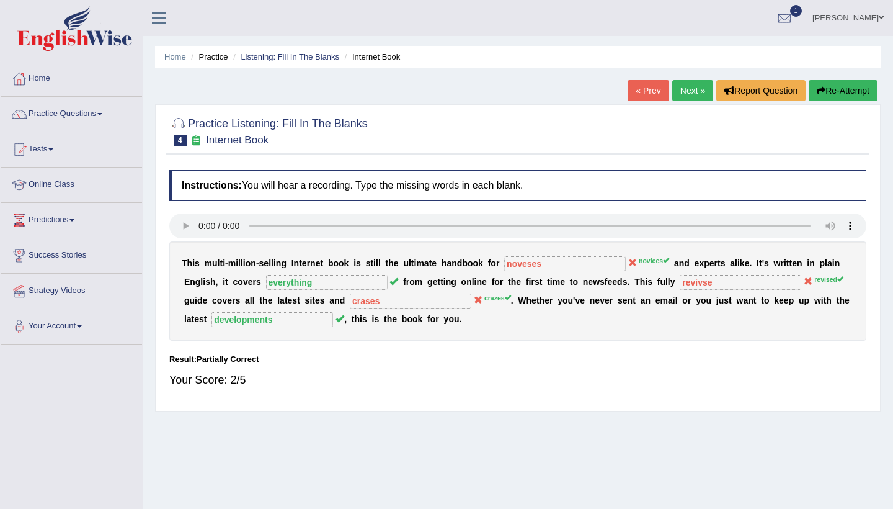
click at [685, 90] on link "Next »" at bounding box center [692, 90] width 41 height 21
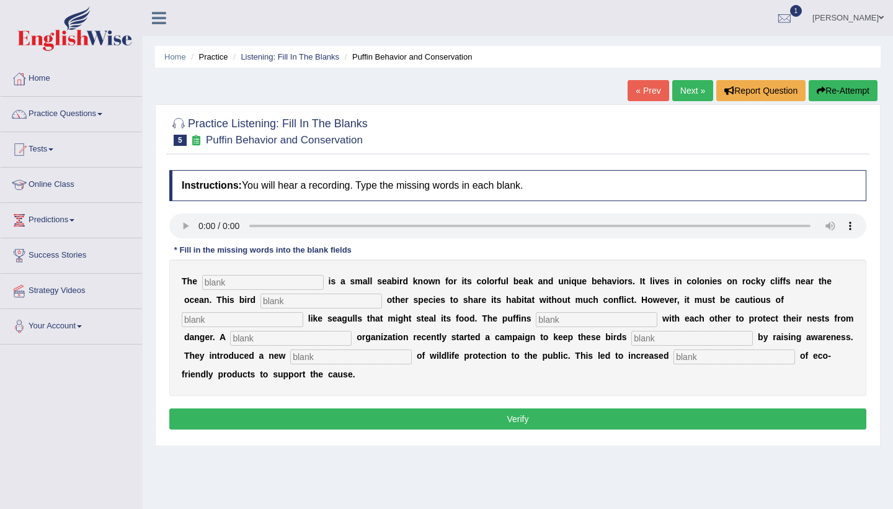
click at [680, 95] on link "Next »" at bounding box center [692, 90] width 41 height 21
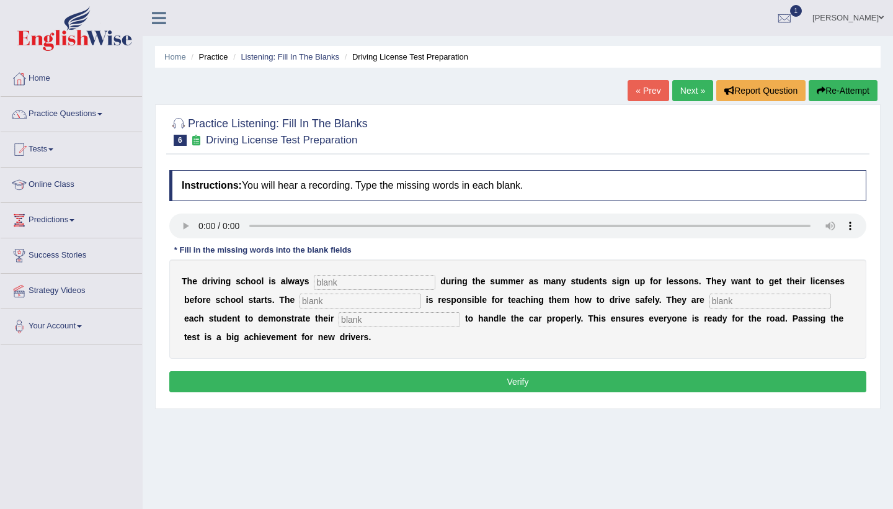
click at [680, 95] on link "Next »" at bounding box center [692, 90] width 41 height 21
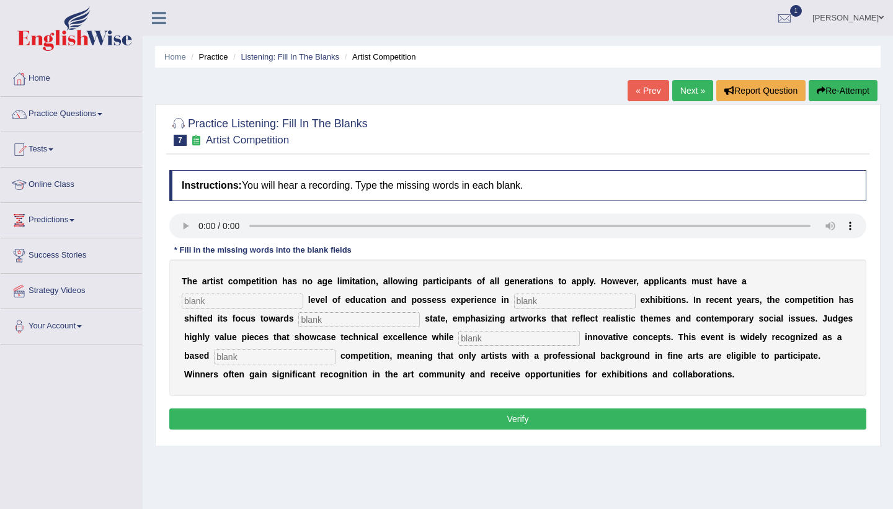
click at [680, 95] on link "Next »" at bounding box center [692, 90] width 41 height 21
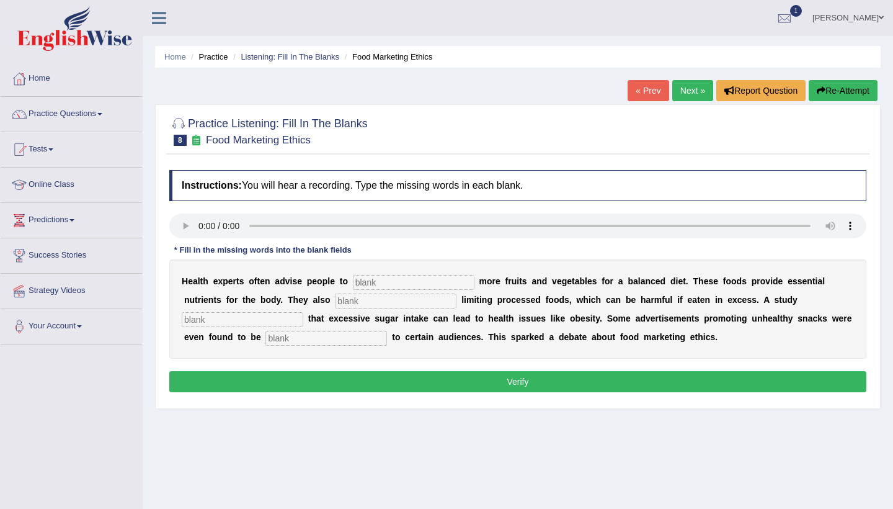
click at [680, 95] on link "Next »" at bounding box center [692, 90] width 41 height 21
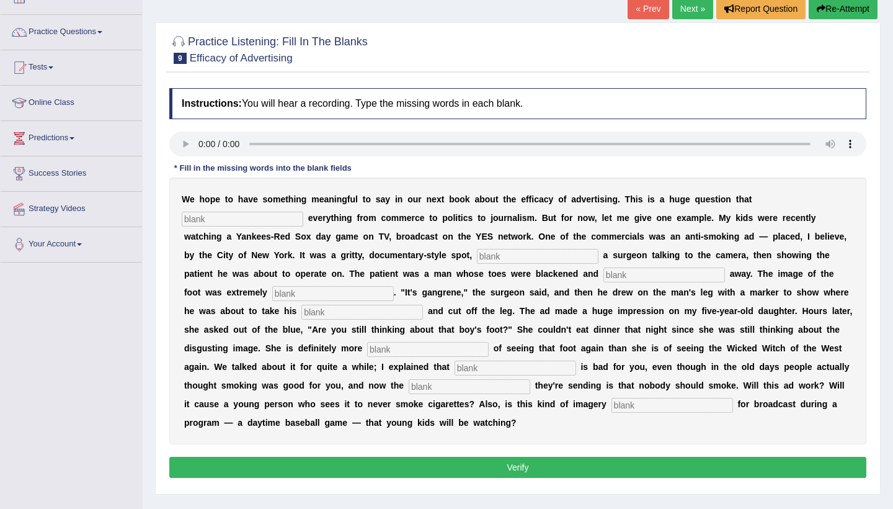
scroll to position [82, 0]
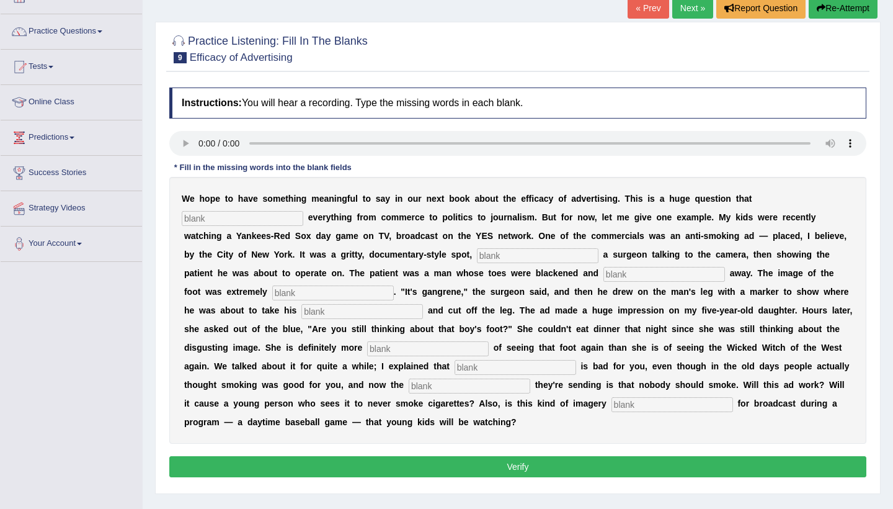
click at [199, 143] on audio at bounding box center [517, 143] width 697 height 25
click at [197, 222] on input "text" at bounding box center [243, 218] width 122 height 15
click at [277, 138] on audio at bounding box center [517, 143] width 697 height 25
click at [206, 220] on input "text" at bounding box center [243, 218] width 122 height 15
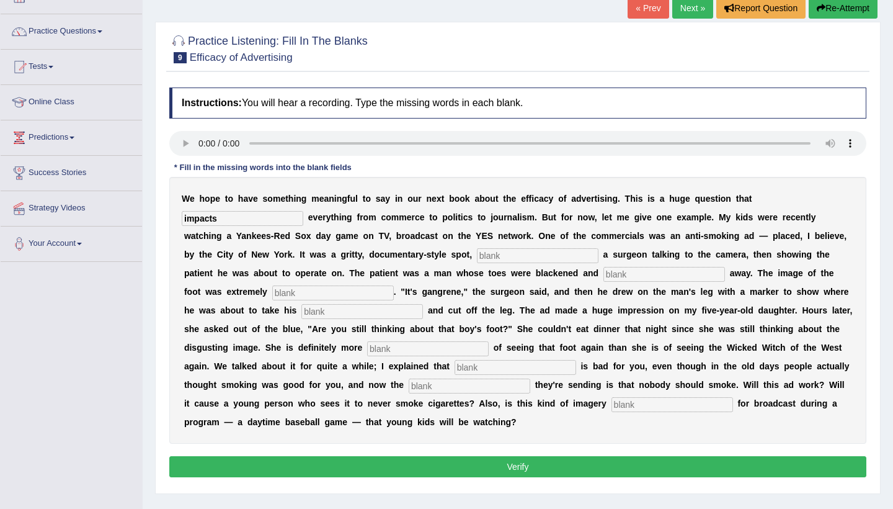
type input "impacts"
click at [477, 257] on input "text" at bounding box center [538, 255] width 122 height 15
type input "fuetu"
click at [603, 274] on input "text" at bounding box center [664, 274] width 122 height 15
type input "runing"
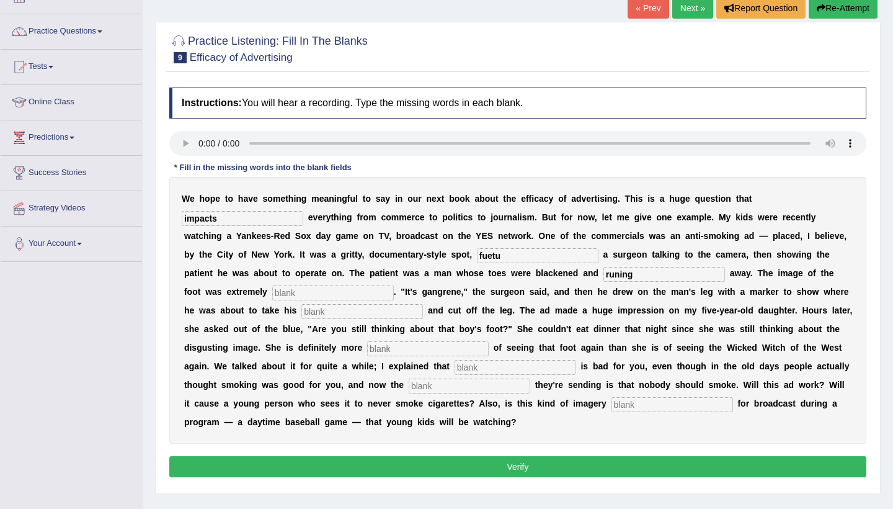
click at [277, 283] on div "W e h o p e t o h a v e s o m e t h i n g m e a n i n g f u l t o s a y i n o u…" at bounding box center [517, 310] width 697 height 267
click at [272, 294] on input "text" at bounding box center [333, 292] width 122 height 15
type input "discu"
click at [389, 347] on input "text" at bounding box center [428, 348] width 122 height 15
type input "scared"
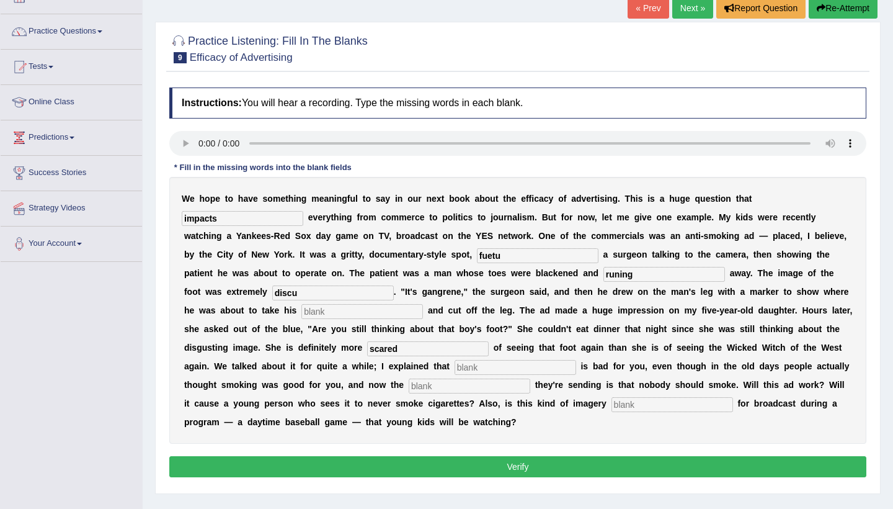
click at [478, 364] on input "text" at bounding box center [516, 367] width 122 height 15
click at [477, 254] on input "fuetu" at bounding box center [538, 255] width 122 height 15
type input "futurening"
click at [272, 291] on input "discu" at bounding box center [333, 292] width 122 height 15
type input "discucion"
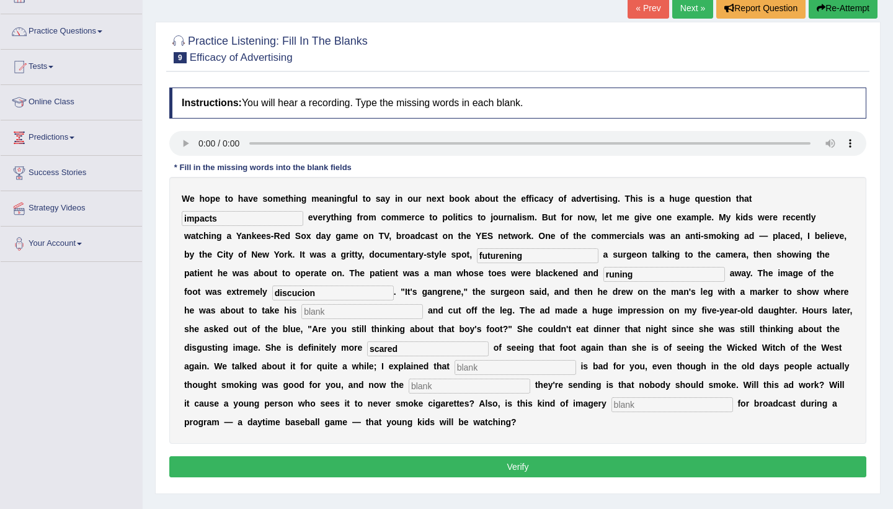
click at [472, 465] on button "Verify" at bounding box center [517, 466] width 697 height 21
click at [200, 140] on audio at bounding box center [517, 143] width 697 height 25
click at [301, 310] on input "text" at bounding box center [362, 311] width 122 height 15
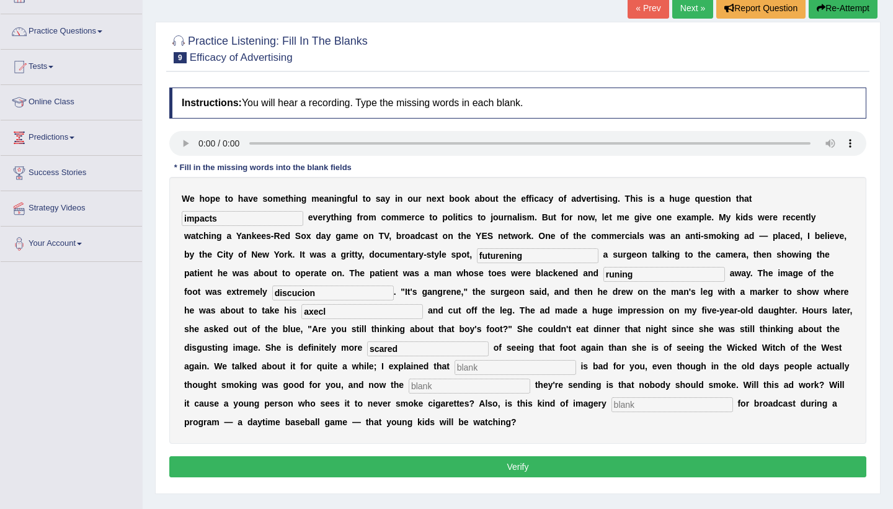
type input "axecl"
click at [474, 365] on input "text" at bounding box center [516, 367] width 122 height 15
type input "smoking"
click at [436, 385] on input "text" at bounding box center [470, 385] width 122 height 15
click at [726, 141] on audio at bounding box center [517, 143] width 697 height 25
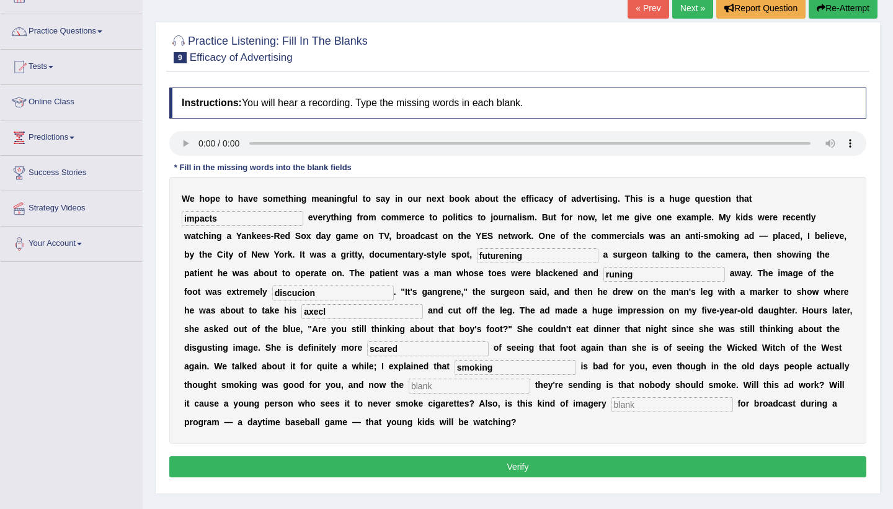
click at [719, 143] on audio at bounding box center [517, 143] width 697 height 25
click at [624, 141] on audio at bounding box center [517, 143] width 697 height 25
click at [424, 391] on input "text" at bounding box center [470, 385] width 122 height 15
click at [615, 406] on input "text" at bounding box center [673, 404] width 122 height 15
type input "probably"
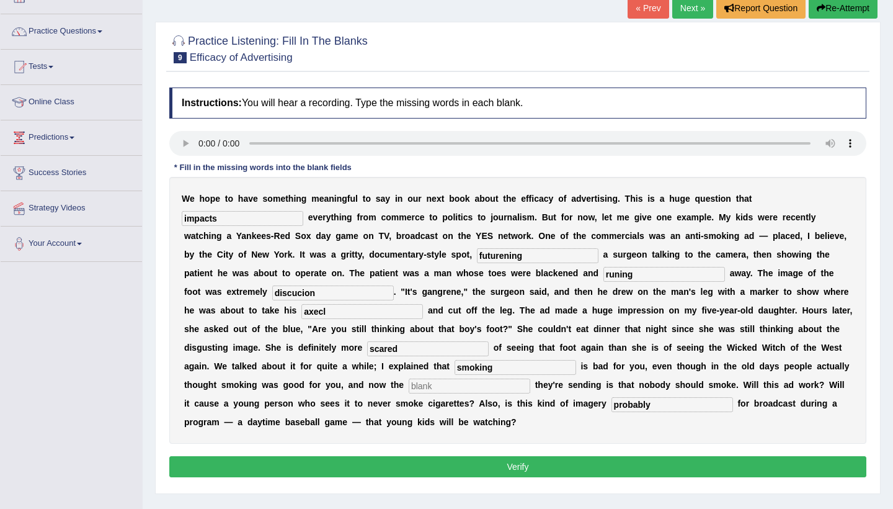
click at [429, 383] on input "text" at bounding box center [470, 385] width 122 height 15
type input "meassaging"
click at [274, 291] on input "discucion" at bounding box center [333, 292] width 122 height 15
type input "discucing"
click at [414, 474] on button "Verify" at bounding box center [517, 466] width 697 height 21
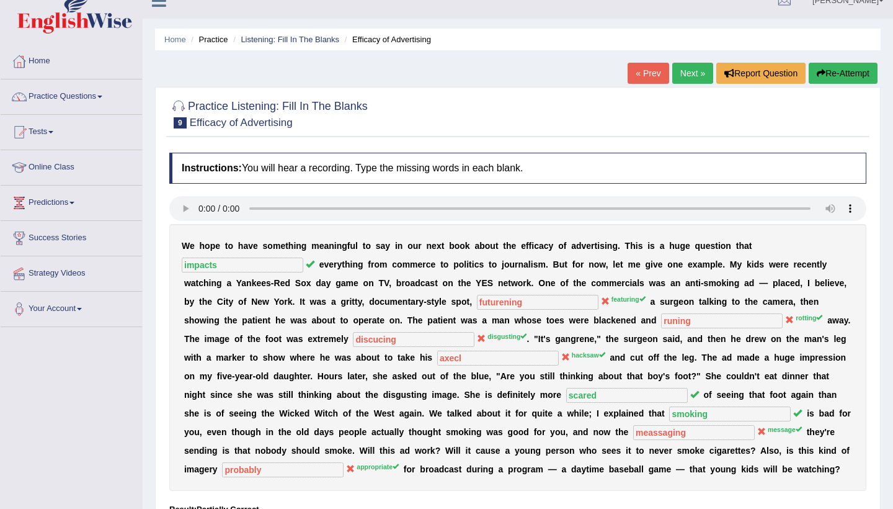
scroll to position [15, 0]
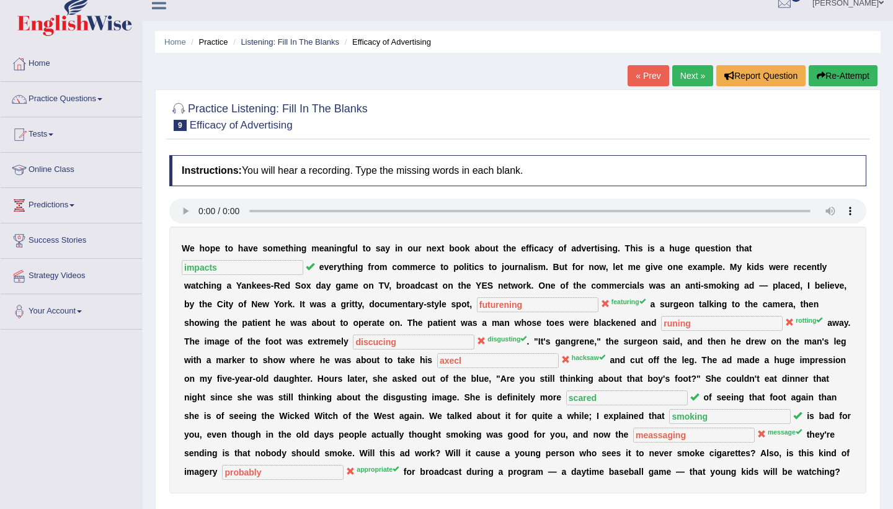
click at [682, 77] on link "Next »" at bounding box center [692, 75] width 41 height 21
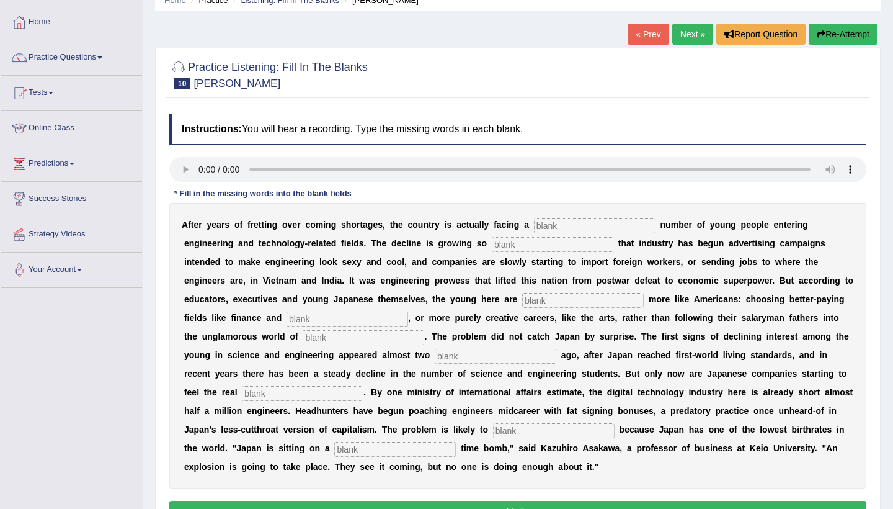
scroll to position [62, 0]
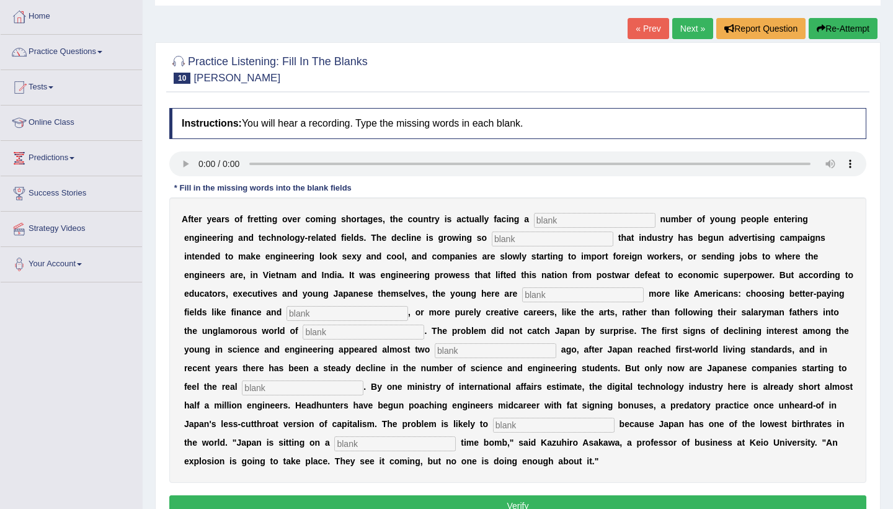
click at [196, 164] on audio at bounding box center [517, 163] width 697 height 25
click at [200, 163] on audio at bounding box center [517, 163] width 697 height 25
click at [567, 221] on input "text" at bounding box center [595, 220] width 122 height 15
type input "adventinh"
click at [498, 243] on input "text" at bounding box center [553, 238] width 122 height 15
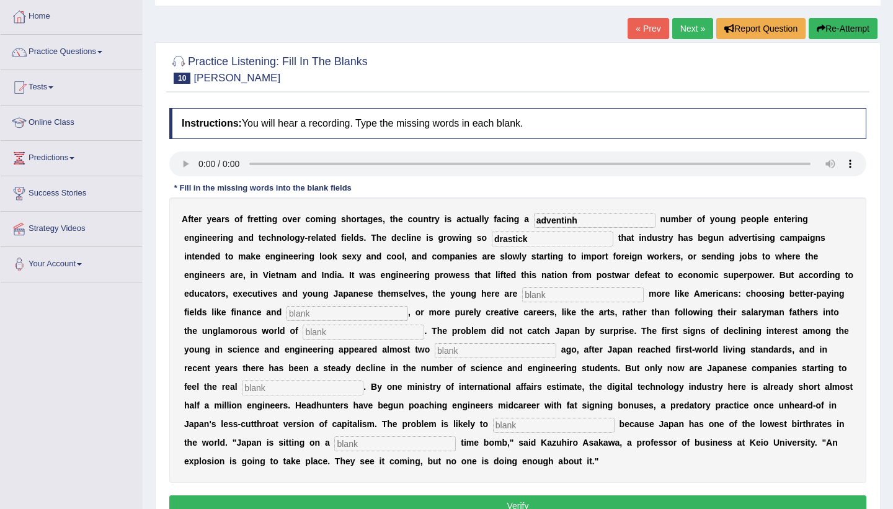
type input "drastick"
click at [522, 296] on input "text" at bounding box center [583, 294] width 122 height 15
type input "behaving"
click at [287, 314] on input "text" at bounding box center [348, 313] width 122 height 15
type input "purily"
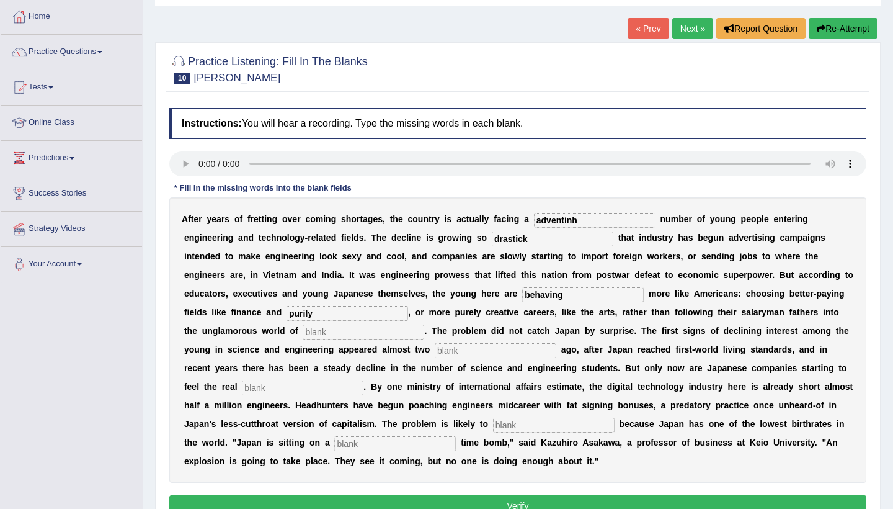
click at [303, 332] on input "text" at bounding box center [364, 331] width 122 height 15
click at [435, 347] on input "text" at bounding box center [496, 350] width 122 height 15
type input "deceds"
click at [242, 386] on input "text" at bounding box center [303, 387] width 122 height 15
type input "panchs"
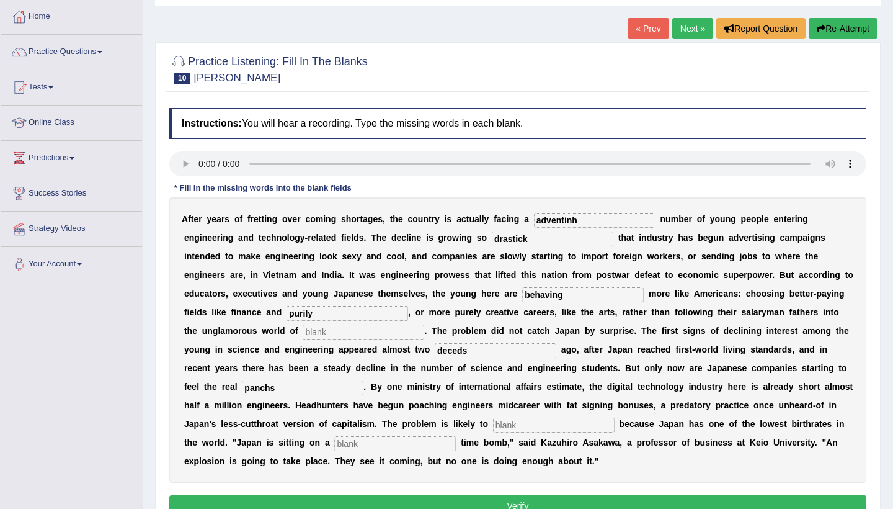
click at [493, 430] on input "text" at bounding box center [554, 424] width 122 height 15
click at [493, 427] on input "text" at bounding box center [554, 424] width 122 height 15
type input "ver"
click at [334, 444] on input "text" at bounding box center [395, 443] width 122 height 15
type input "democrasy"
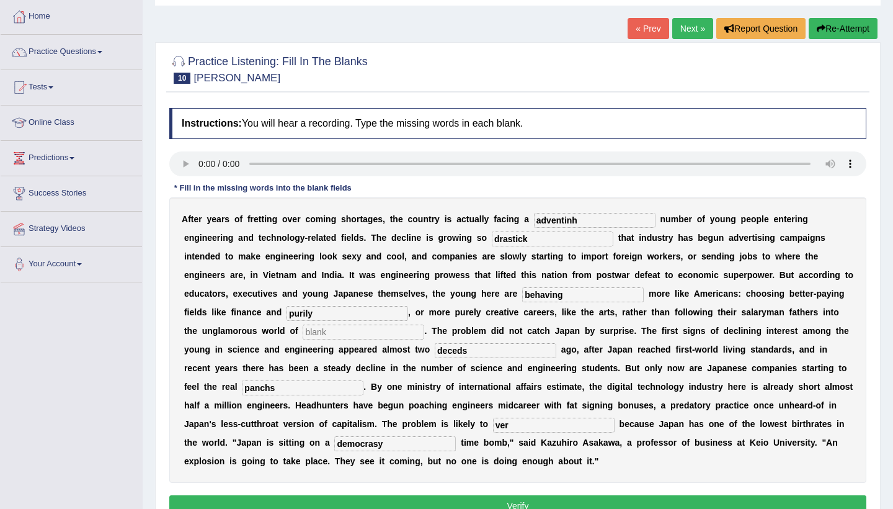
click at [493, 427] on input "ver" at bounding box center [554, 424] width 122 height 15
type input "versoning"
click at [579, 221] on input "adventinh" at bounding box center [595, 220] width 122 height 15
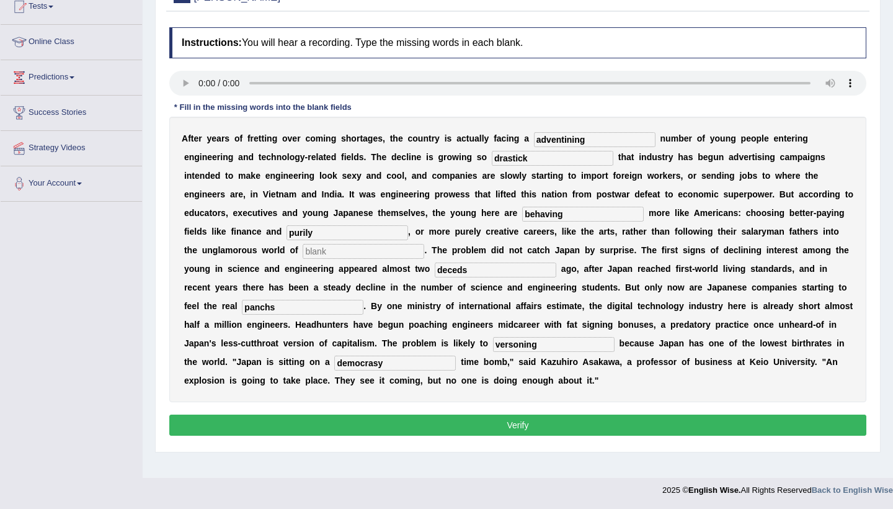
scroll to position [143, 0]
type input "adventining"
click at [518, 422] on button "Verify" at bounding box center [517, 424] width 697 height 21
click at [303, 252] on input "text" at bounding box center [364, 251] width 122 height 15
type input "the"
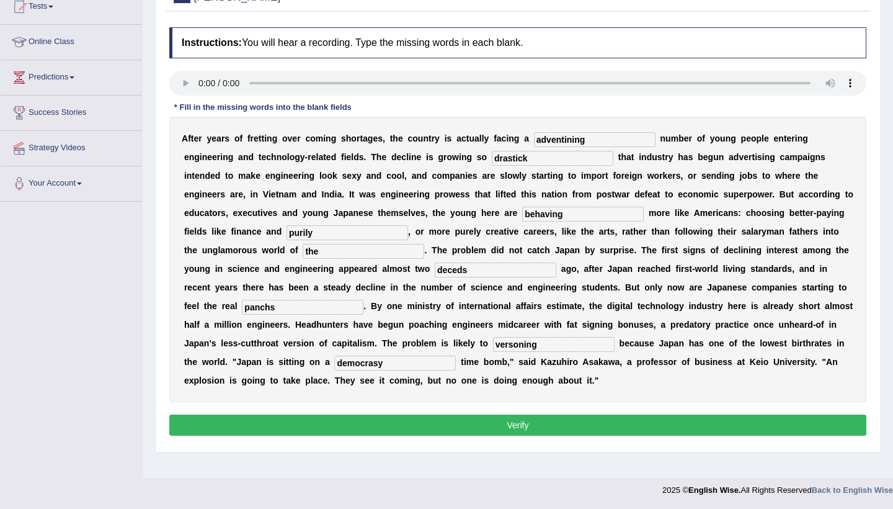
click at [270, 422] on button "Verify" at bounding box center [517, 424] width 697 height 21
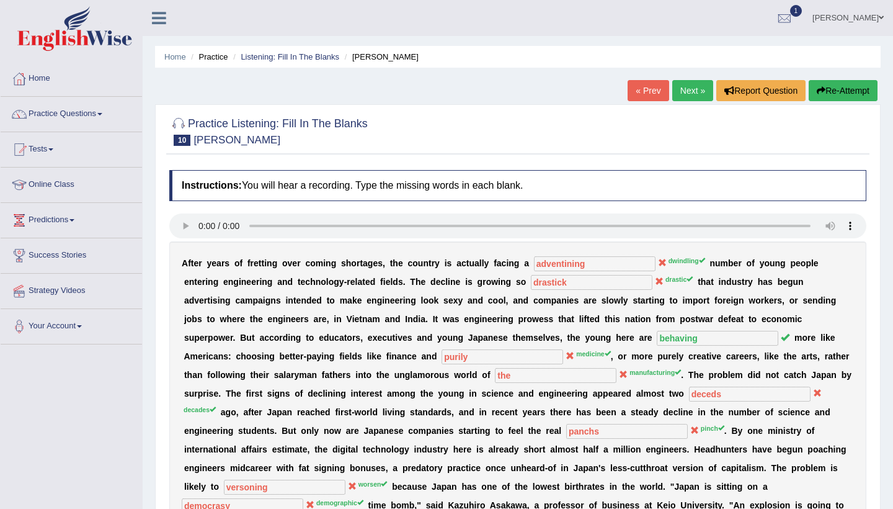
scroll to position [0, 0]
click at [117, 113] on link "Practice Questions" at bounding box center [71, 112] width 141 height 31
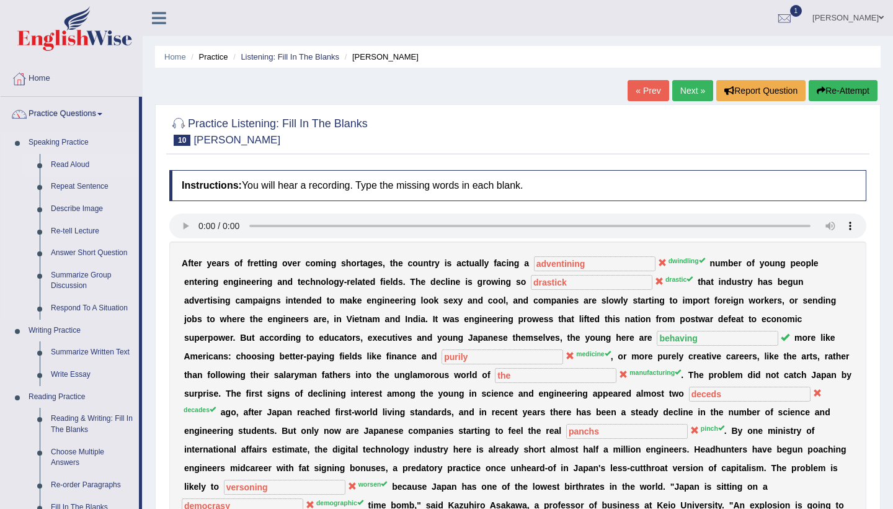
click at [66, 173] on link "Read Aloud" at bounding box center [92, 165] width 94 height 22
